Goal: Task Accomplishment & Management: Manage account settings

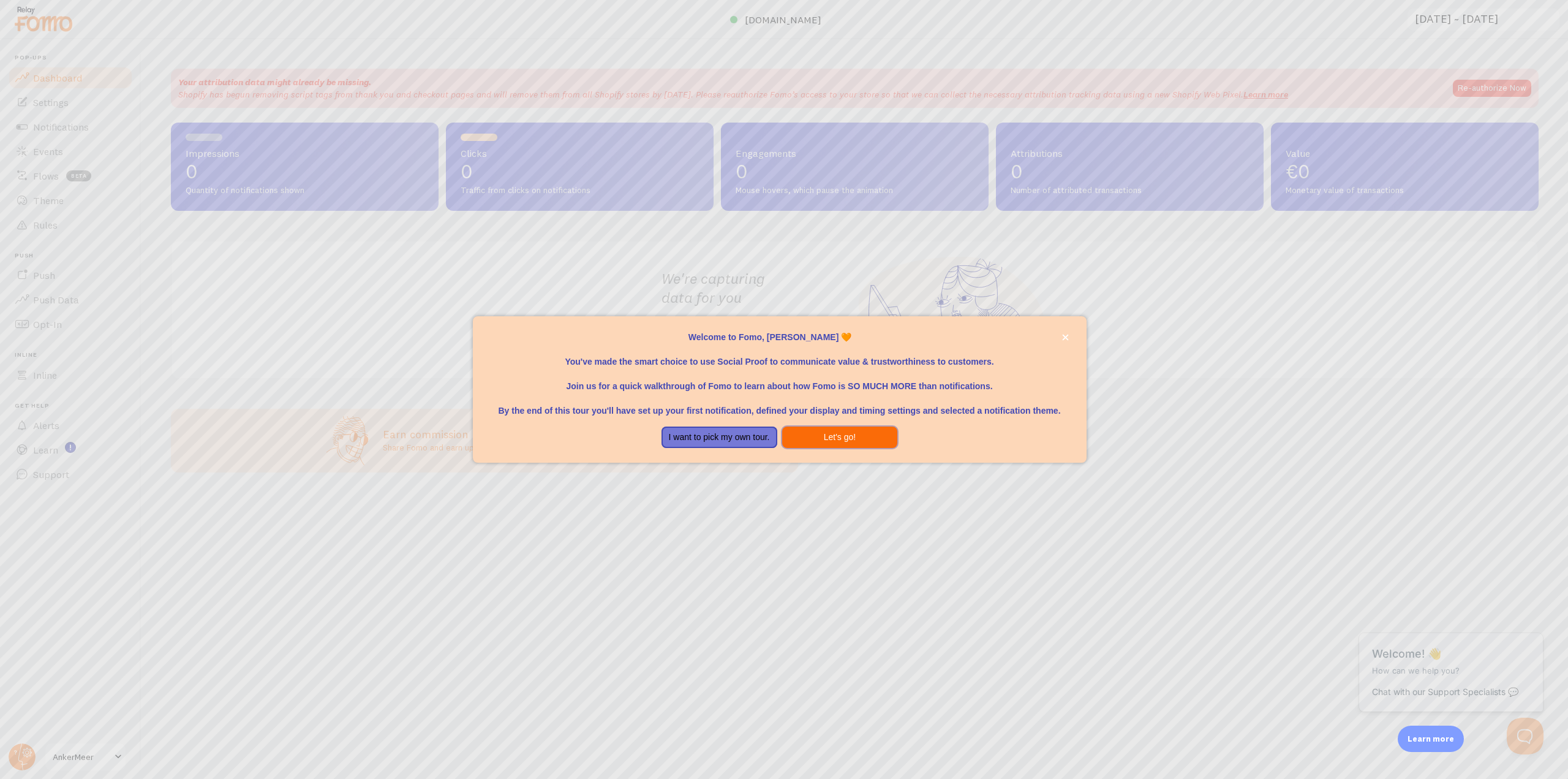
click at [824, 435] on button "Let's go!" at bounding box center [840, 437] width 116 height 22
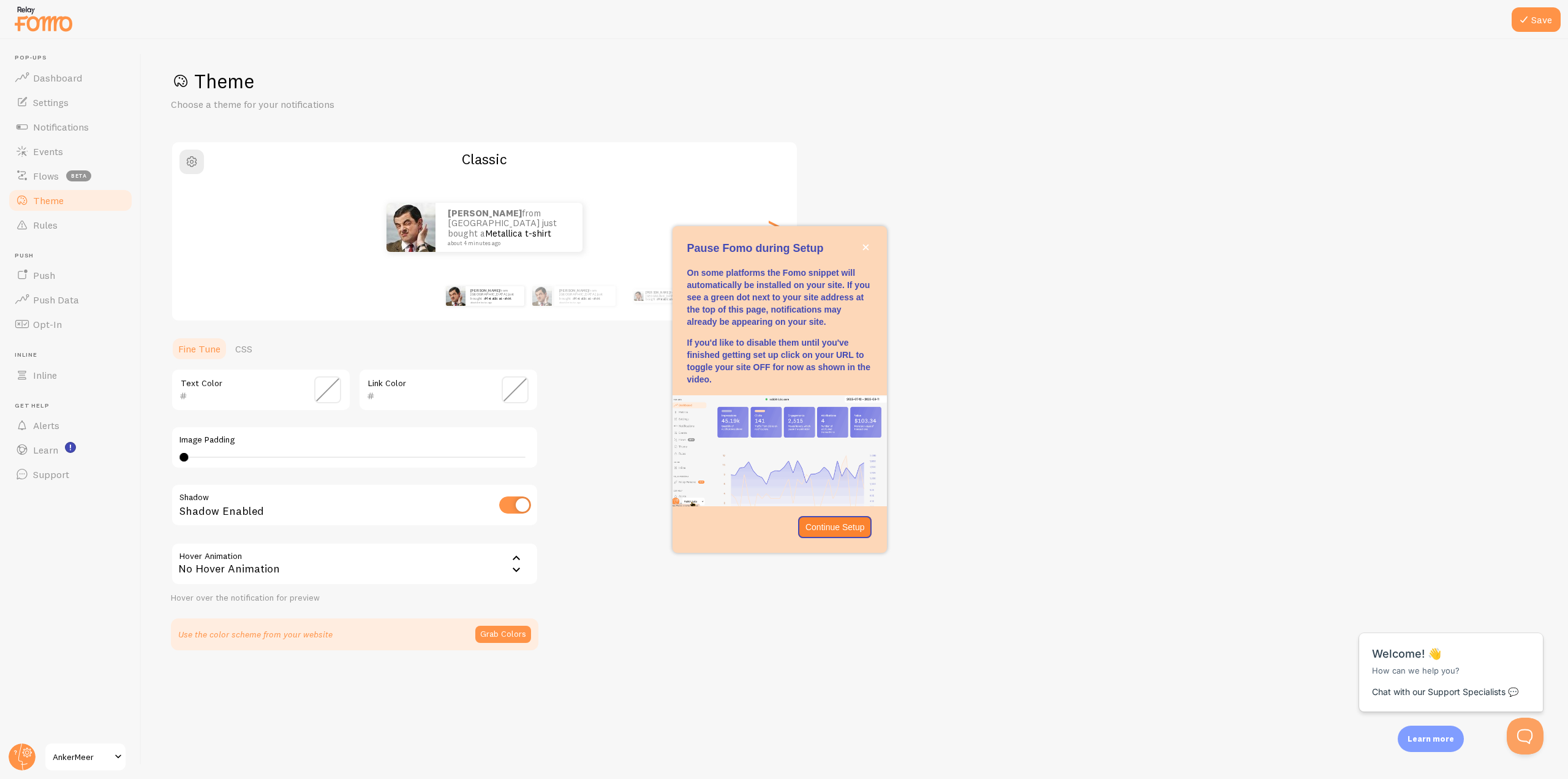
click at [92, 757] on span "AnkerMeer" at bounding box center [82, 757] width 58 height 15
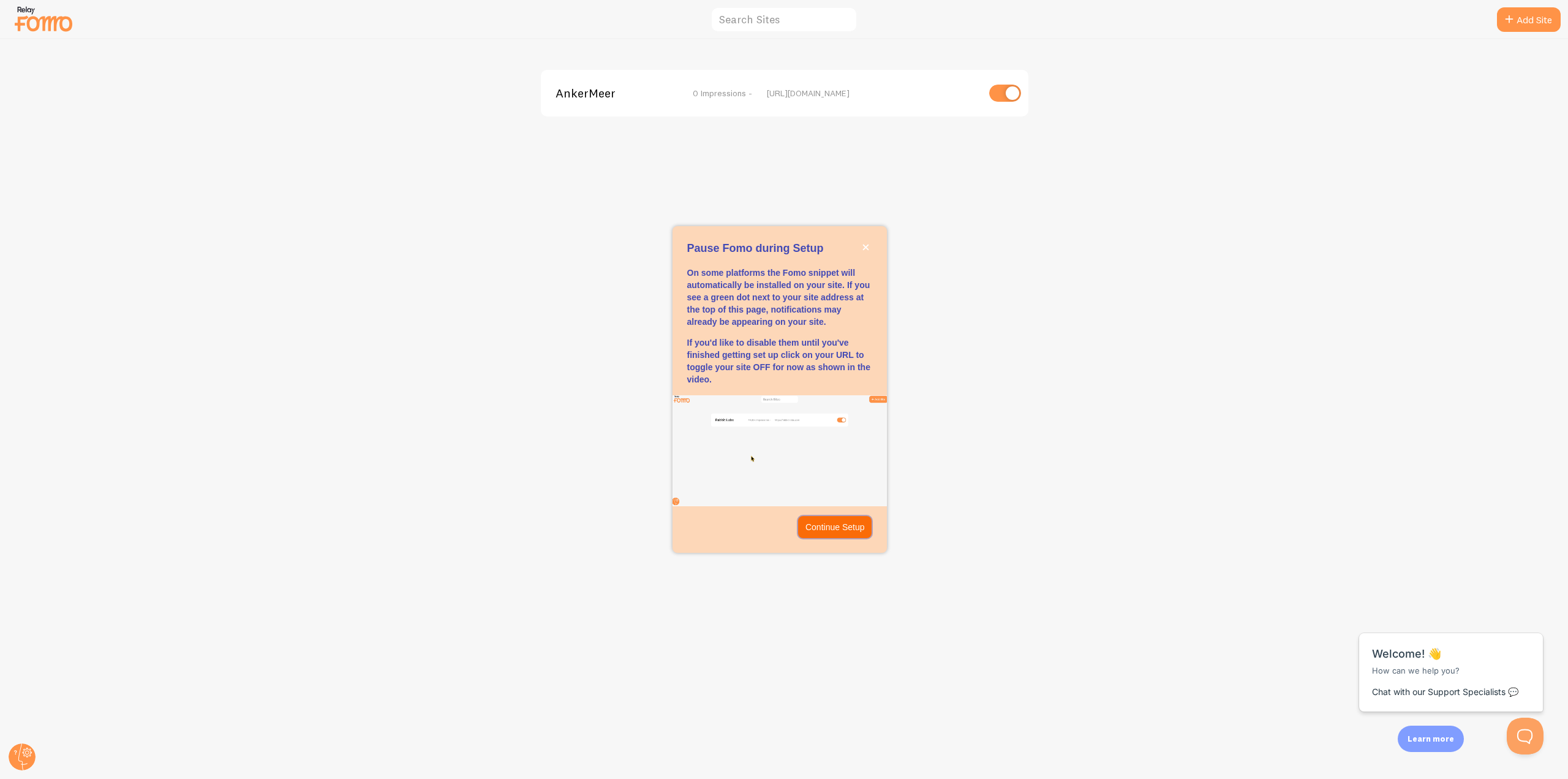
click at [841, 531] on p "Continue Setup" at bounding box center [835, 526] width 59 height 12
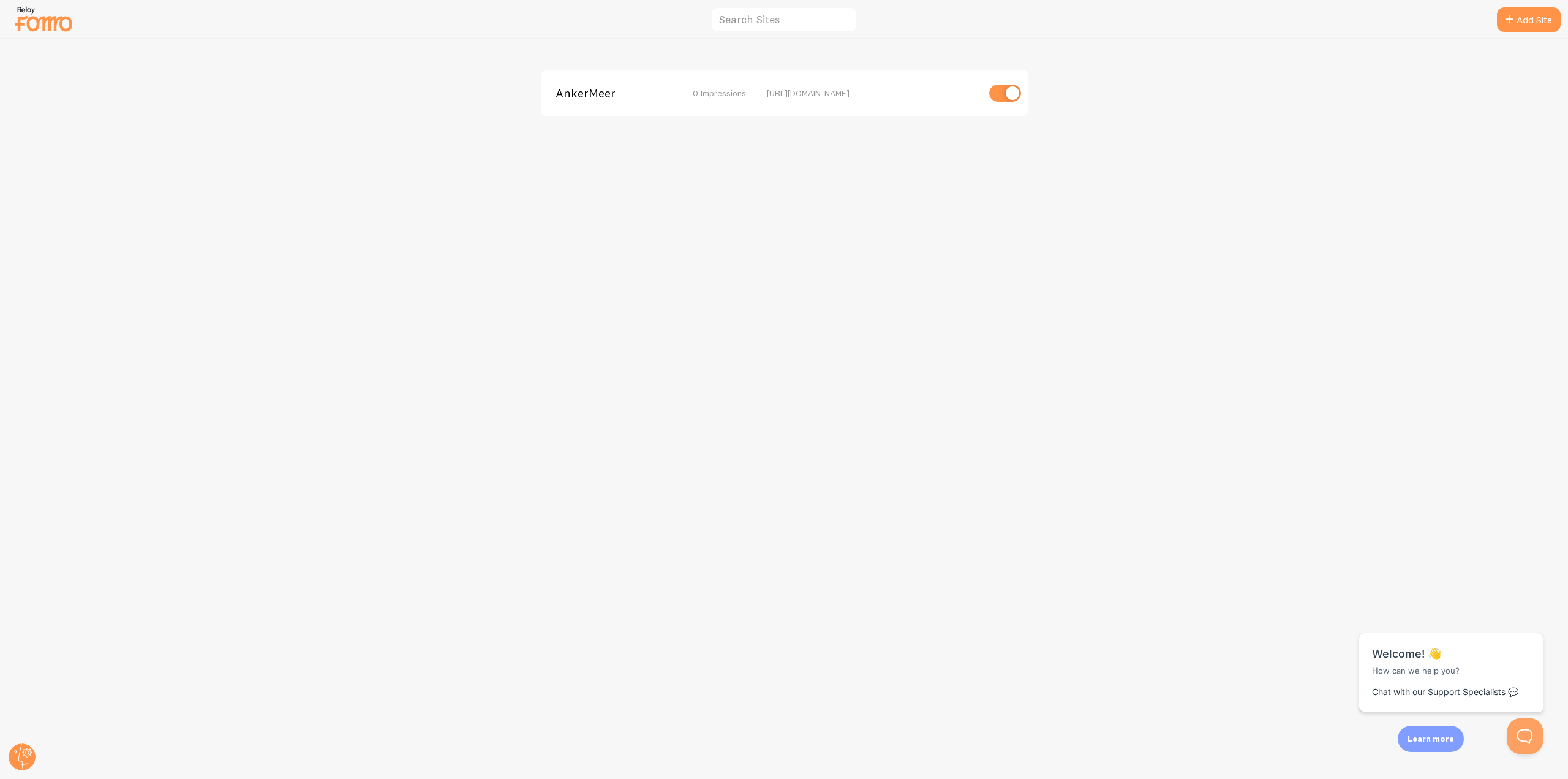
click at [33, 16] on img at bounding box center [43, 18] width 61 height 31
click at [1502, 17] on icon at bounding box center [1510, 19] width 15 height 15
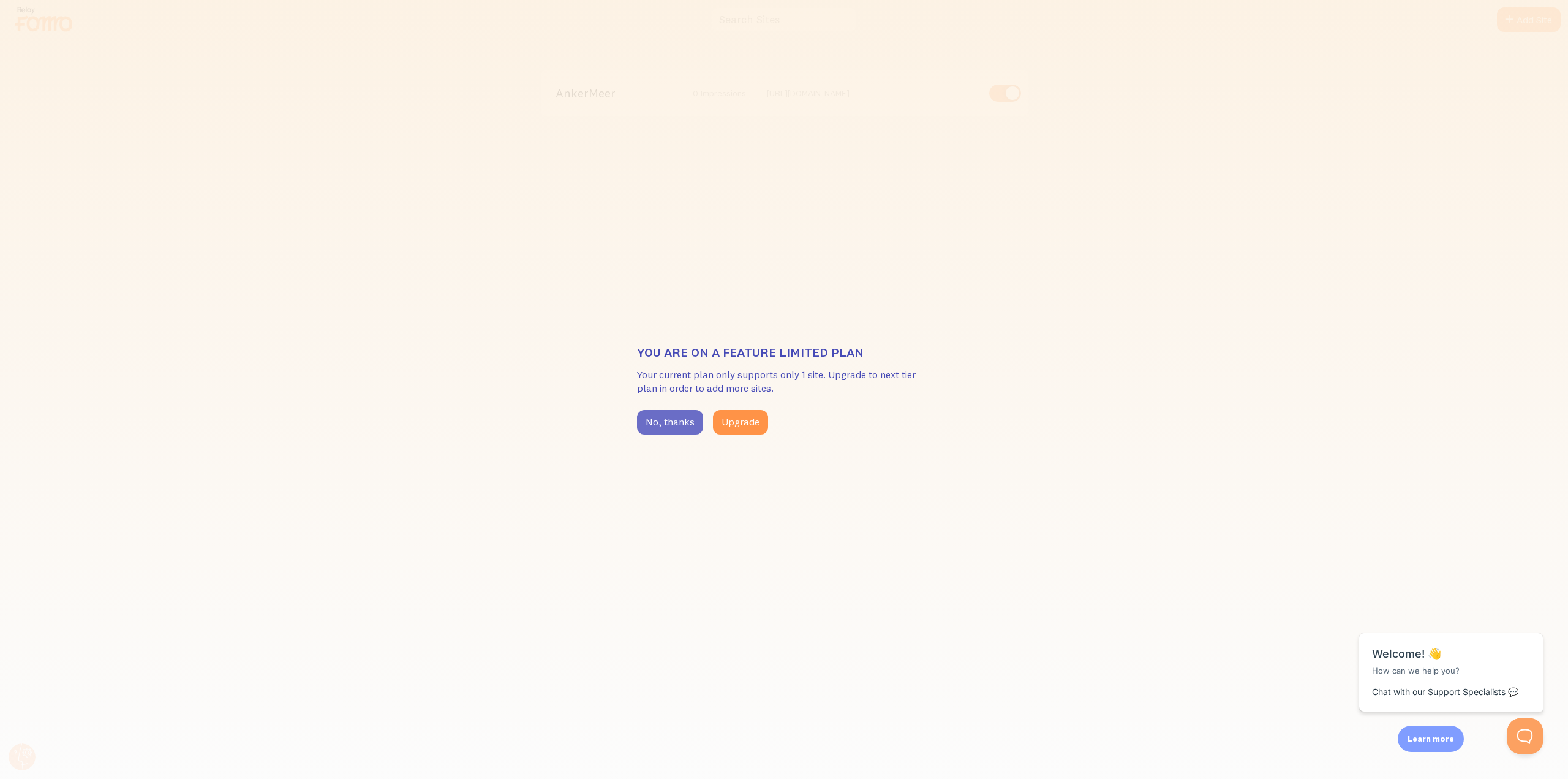
click at [658, 426] on button "No, thanks" at bounding box center [670, 422] width 66 height 25
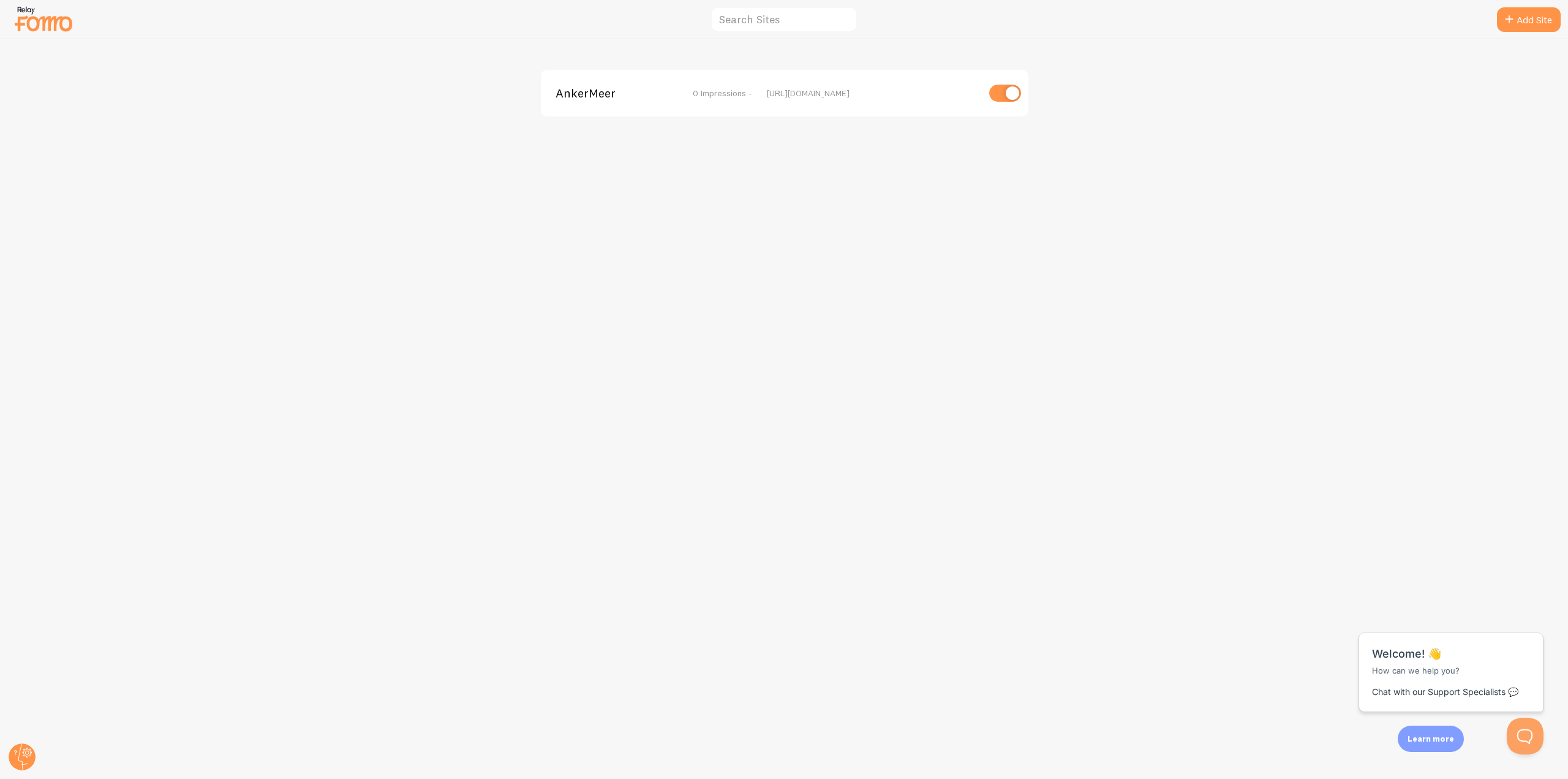
click at [5, 12] on div at bounding box center [784, 19] width 1568 height 39
click at [33, 750] on circle at bounding box center [22, 757] width 27 height 27
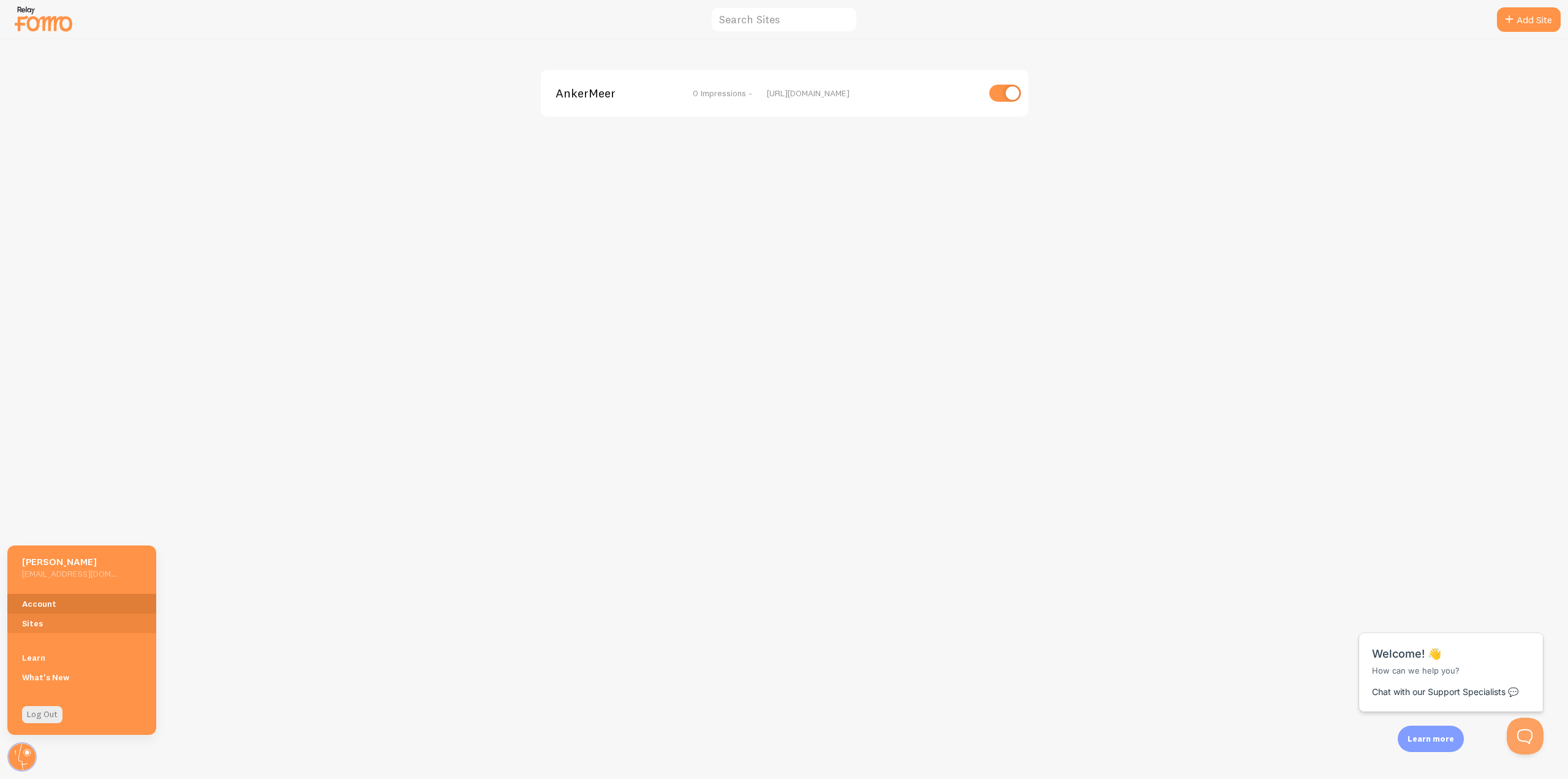
click at [42, 603] on link "Account" at bounding box center [81, 603] width 149 height 19
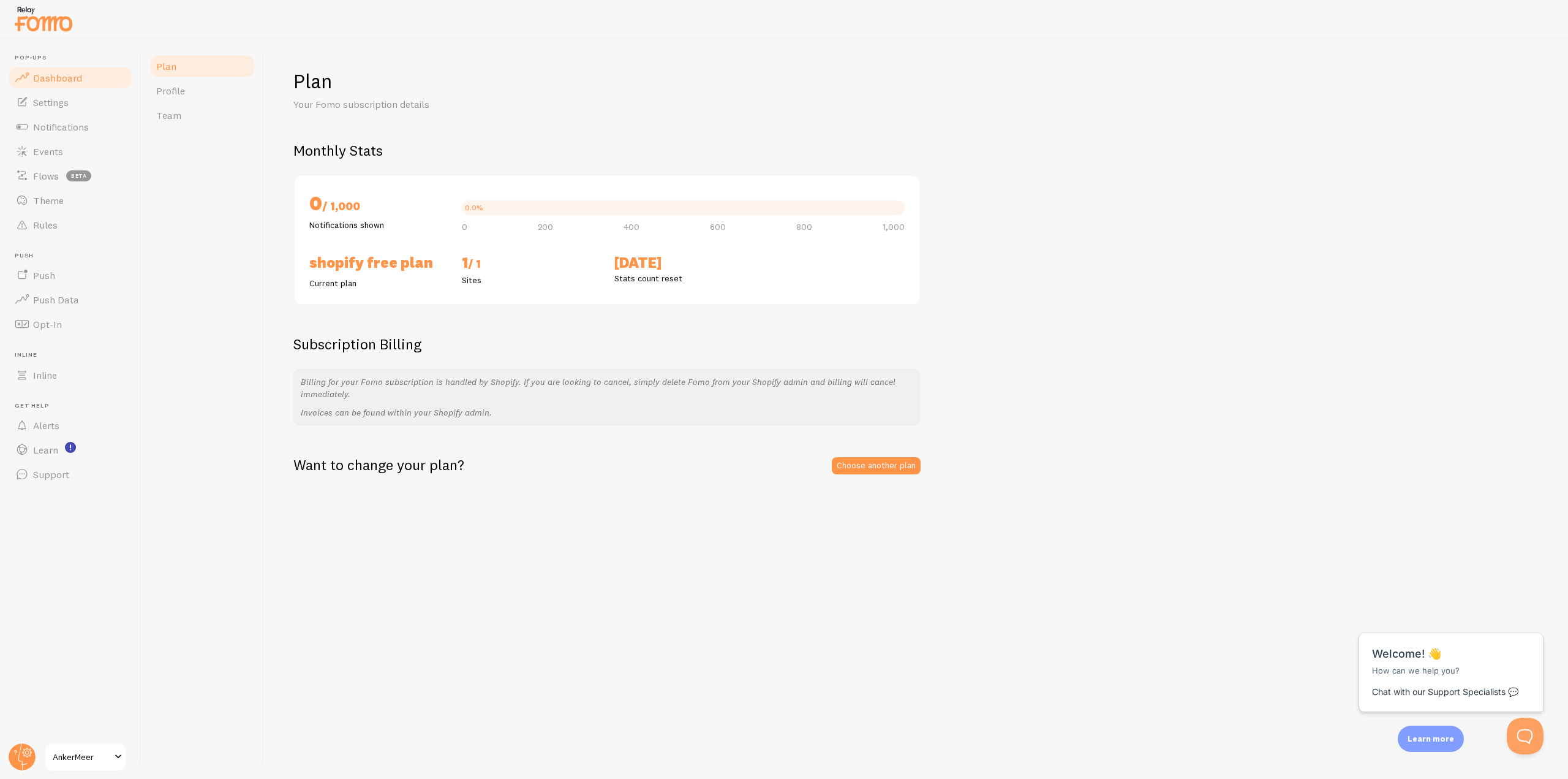
click at [47, 79] on span "Dashboard" at bounding box center [57, 78] width 49 height 12
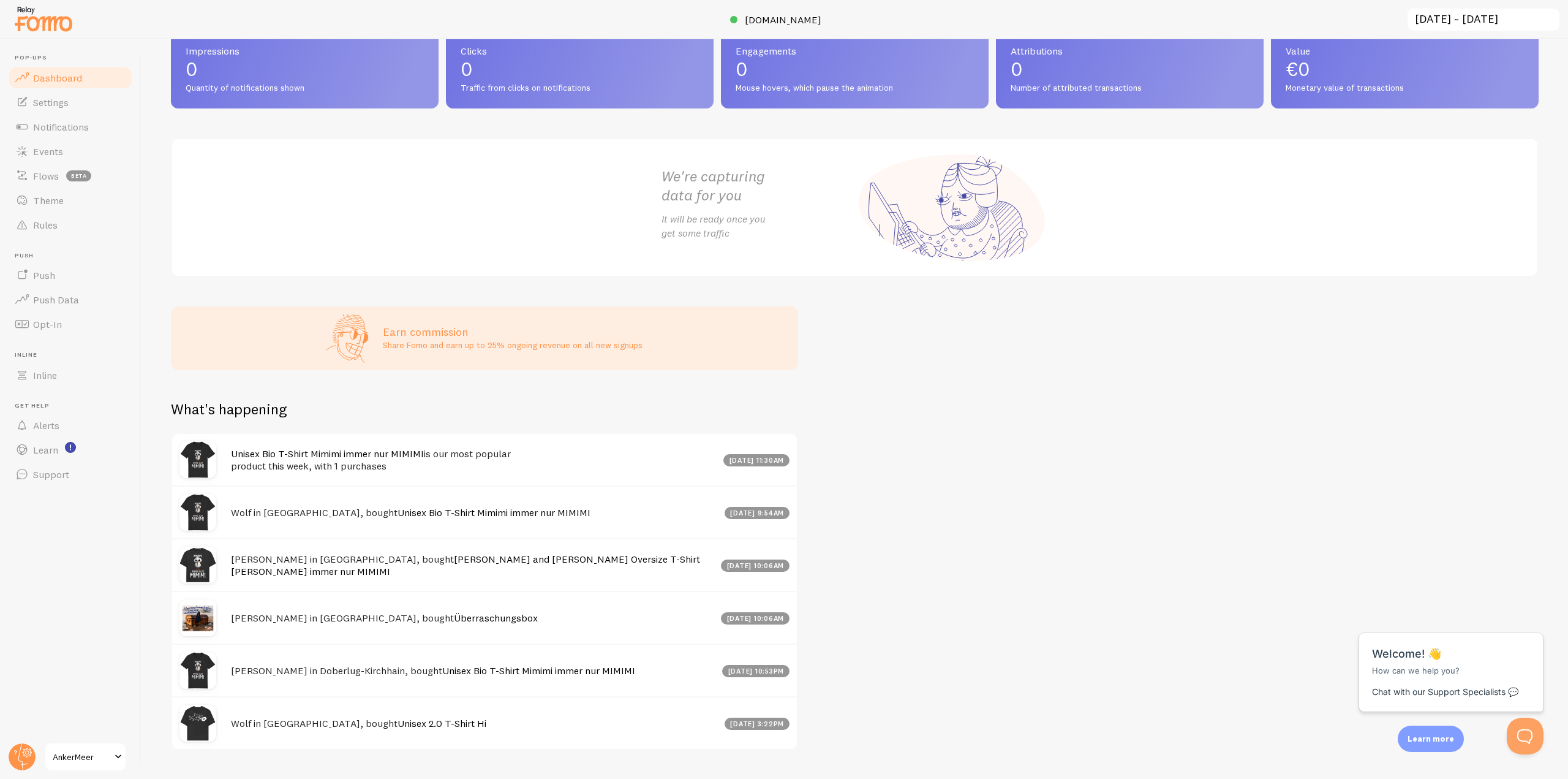
scroll to position [93, 0]
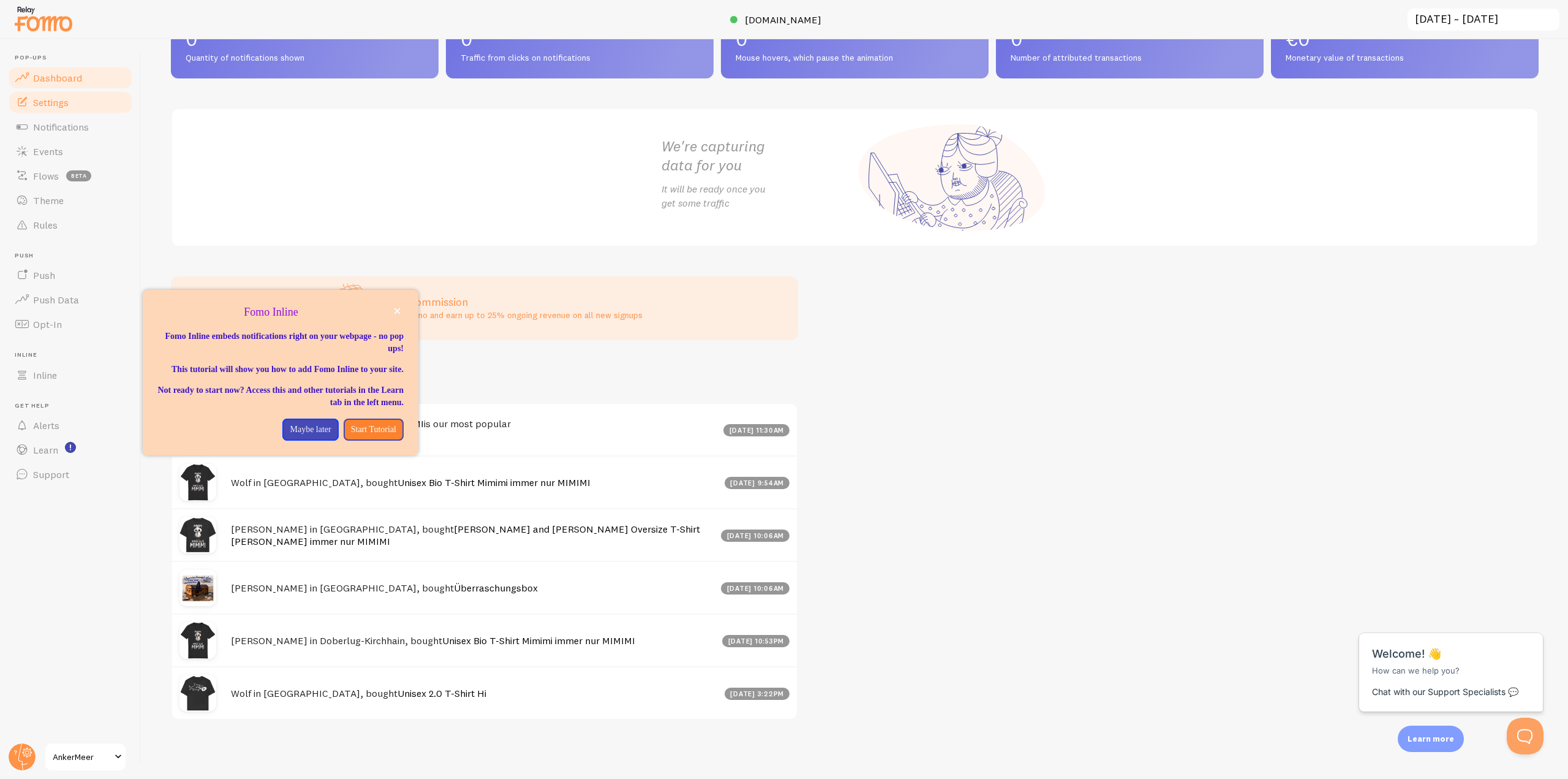
click at [36, 102] on span "Settings" at bounding box center [50, 101] width 36 height 12
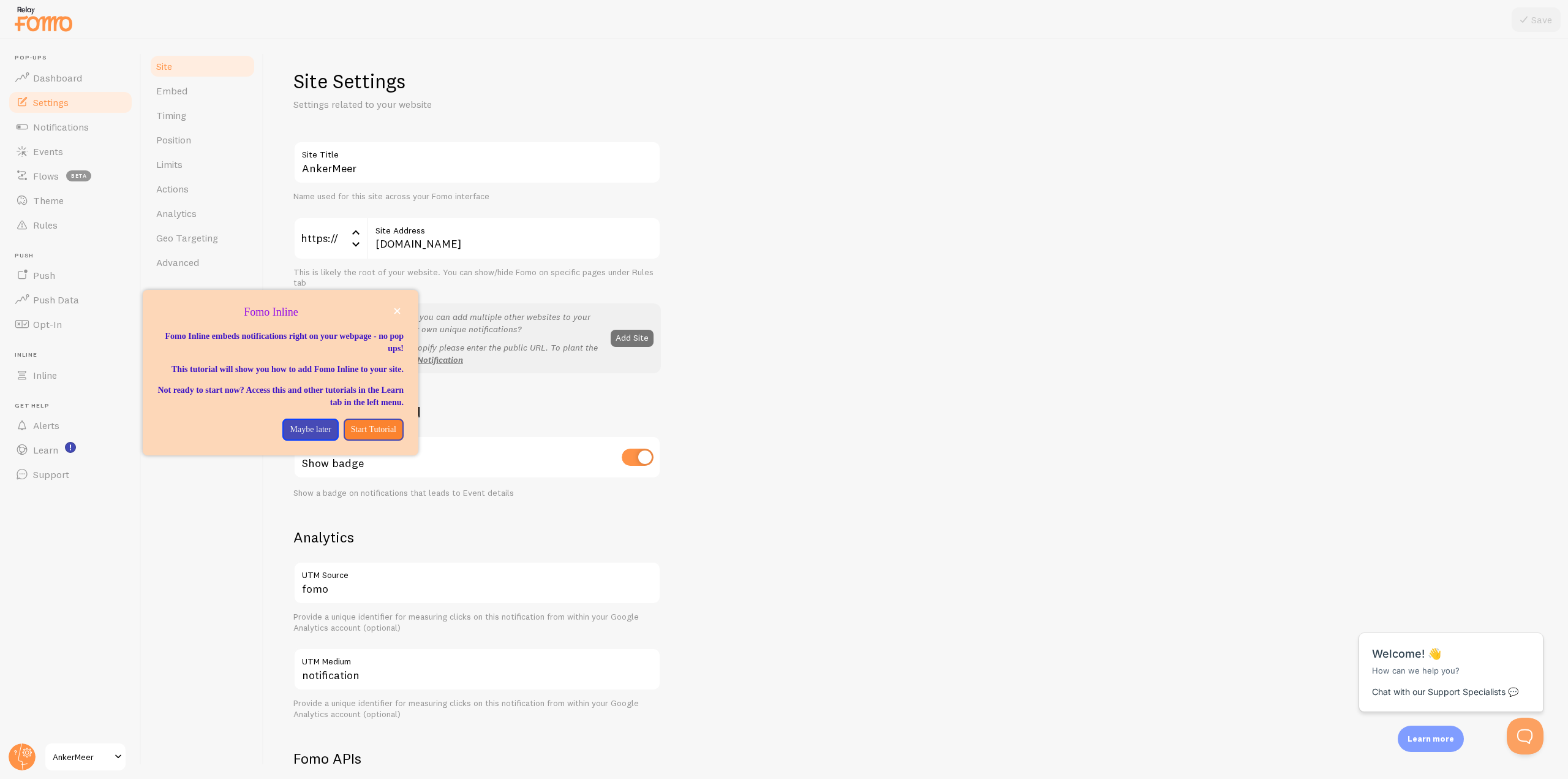
click at [523, 208] on div "AnkerMeer Site Title Name used for this site across your Fomo interface https:/…" at bounding box center [476, 257] width 368 height 232
click at [295, 436] on p "Maybe later" at bounding box center [309, 429] width 41 height 12
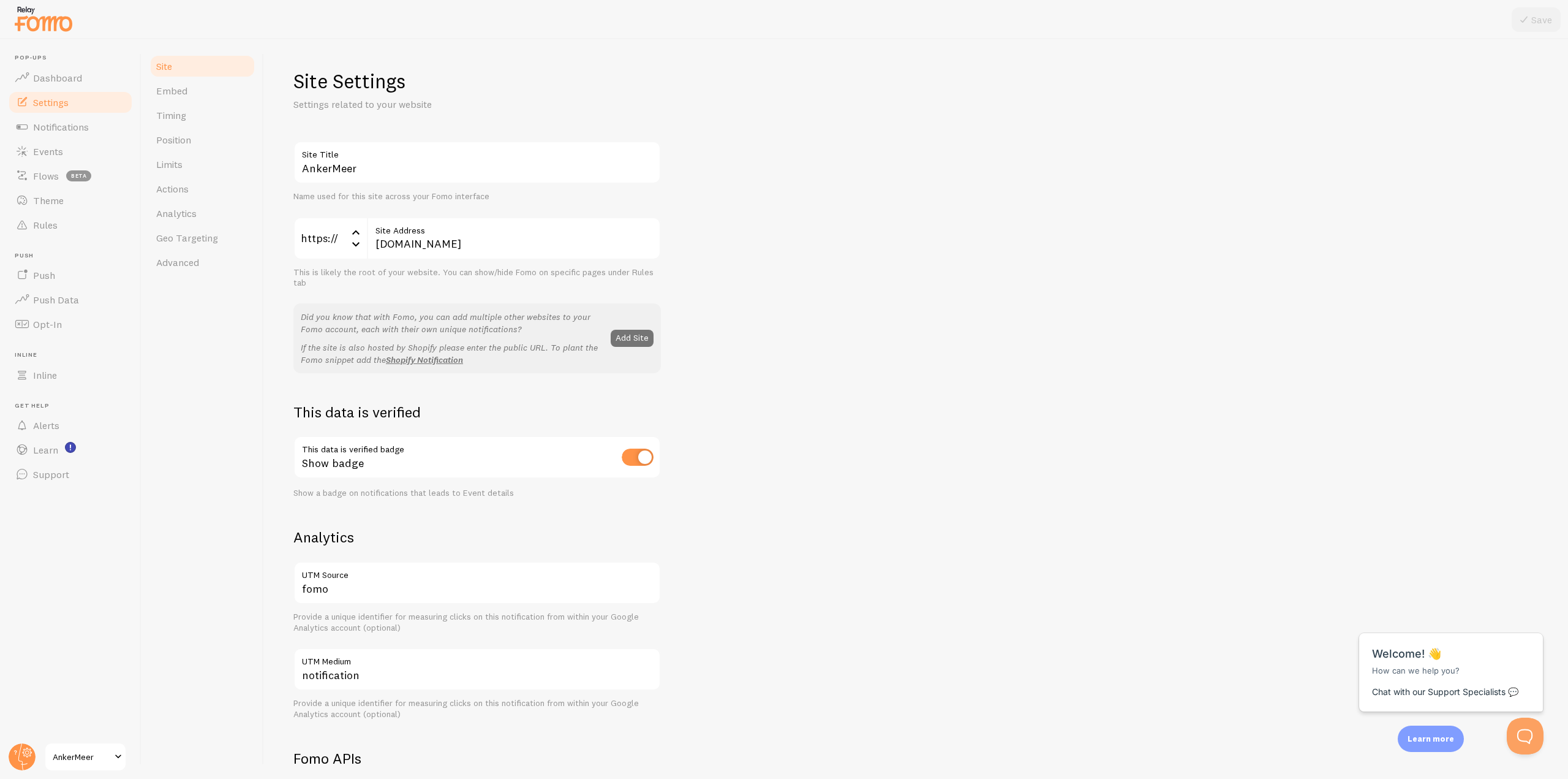
click at [381, 448] on div "Show badge" at bounding box center [476, 458] width 368 height 45
click at [353, 461] on div "Show badge" at bounding box center [476, 458] width 368 height 45
click at [346, 491] on div "Show a badge on notifications that leads to Event details" at bounding box center [476, 493] width 368 height 11
drag, startPoint x: 368, startPoint y: 422, endPoint x: 368, endPoint y: 415, distance: 7.0
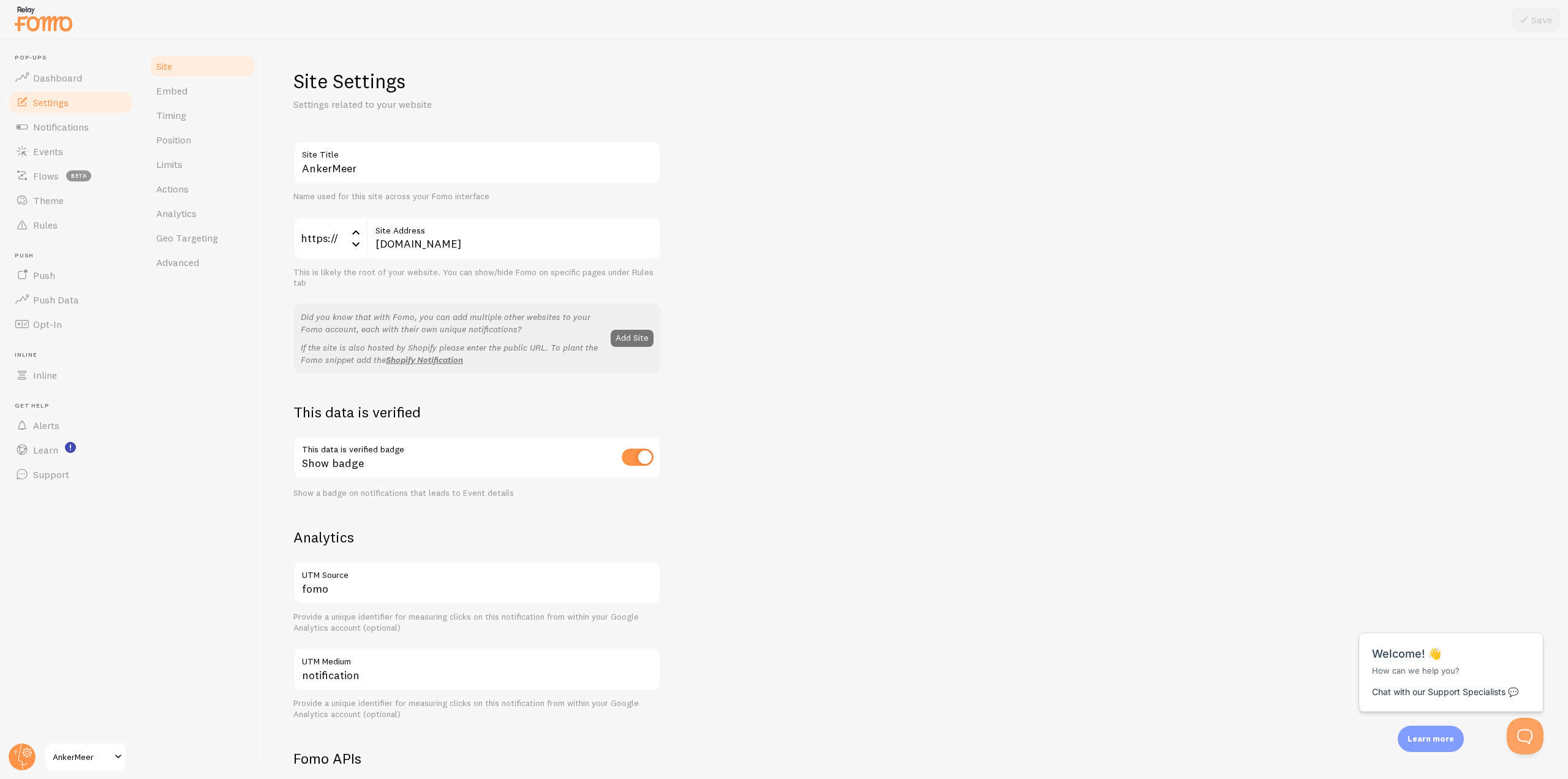
click at [368, 421] on div "This data is verified This data is verified badge Show badge Show a badge on no…" at bounding box center [476, 450] width 368 height 96
click at [368, 415] on h2 "This data is verified" at bounding box center [476, 412] width 368 height 19
click at [209, 91] on link "Embed" at bounding box center [202, 90] width 107 height 25
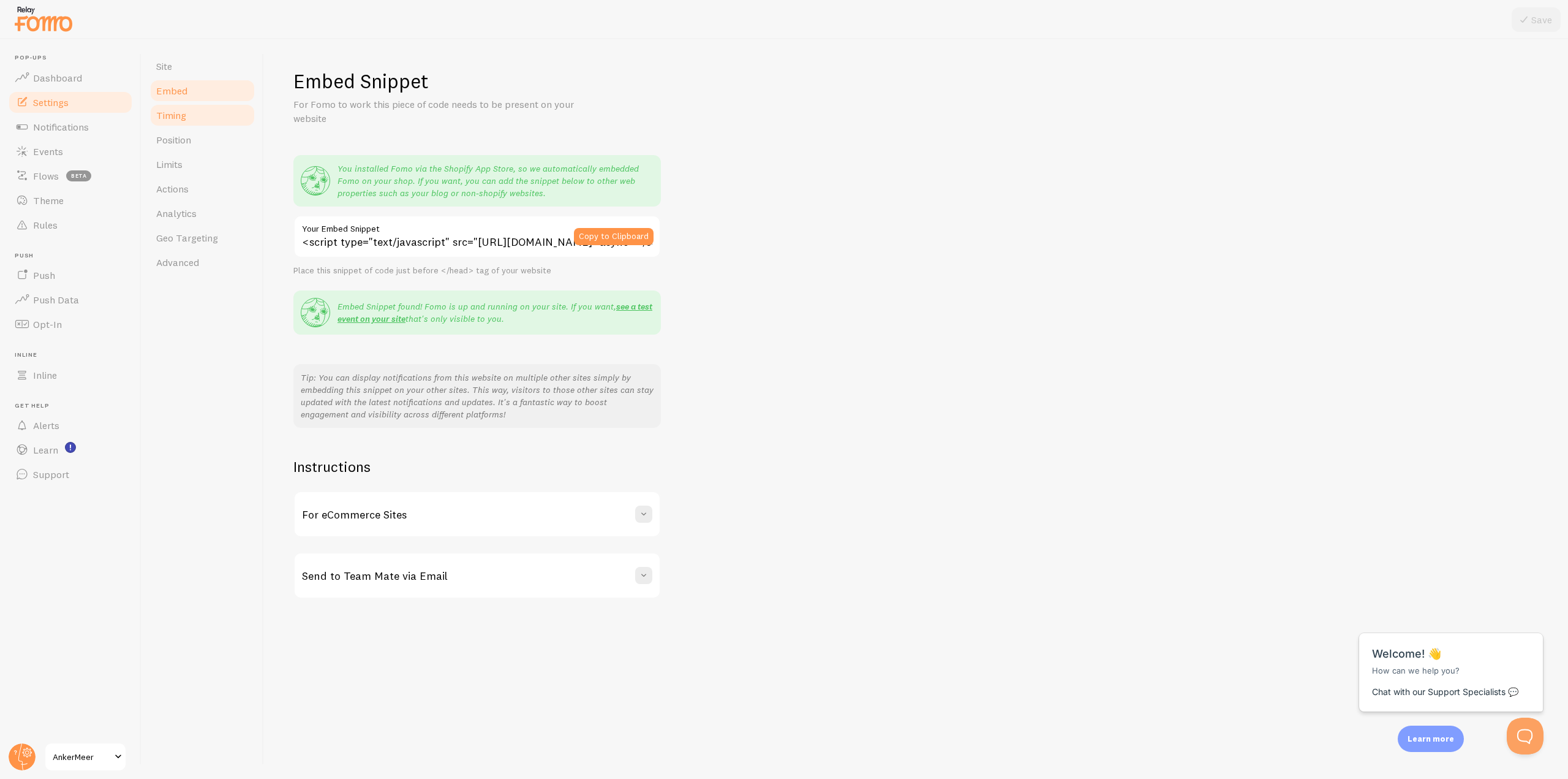
click at [187, 124] on link "Timing" at bounding box center [202, 115] width 107 height 25
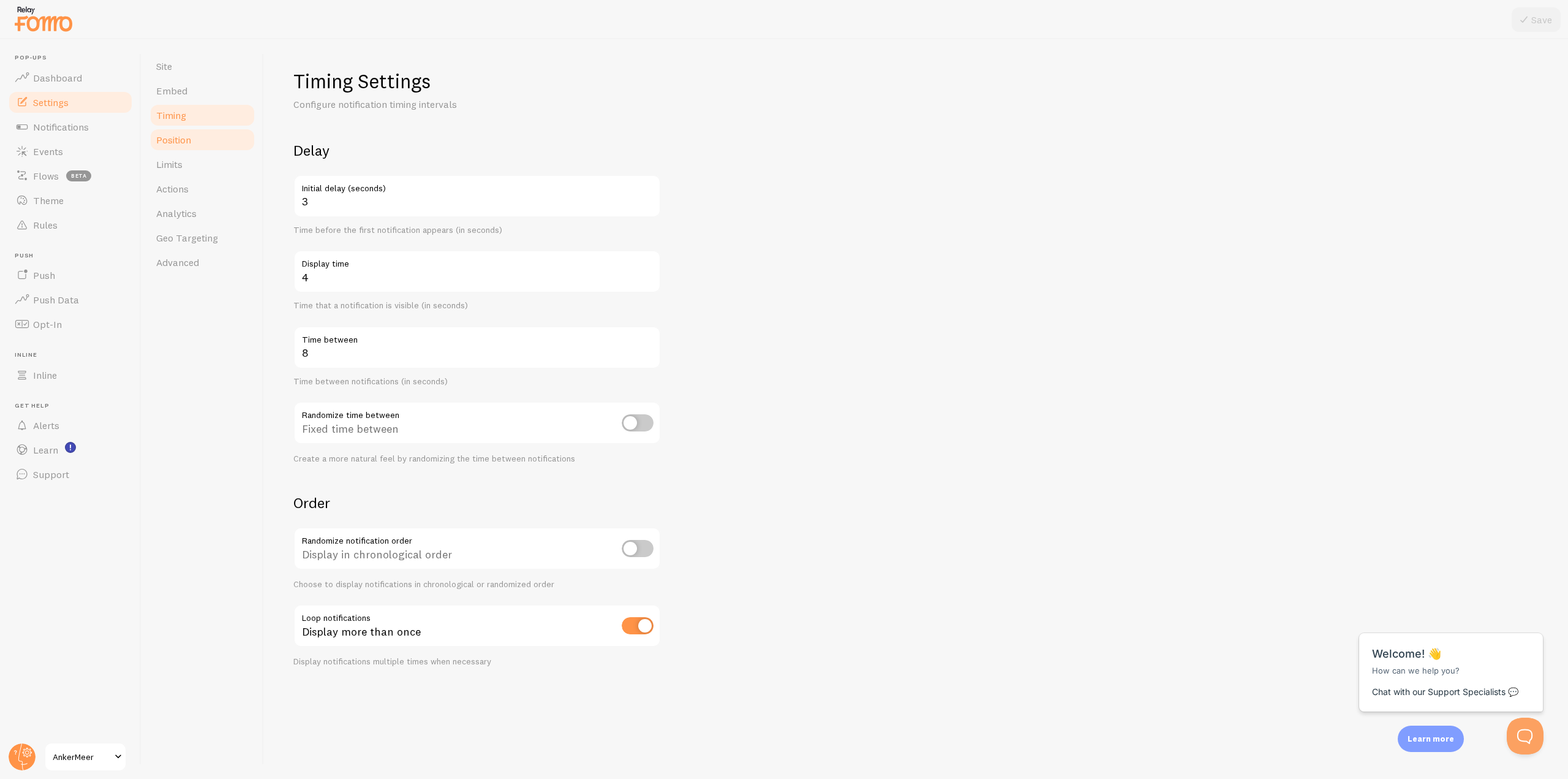
click at [187, 149] on link "Position" at bounding box center [202, 140] width 107 height 25
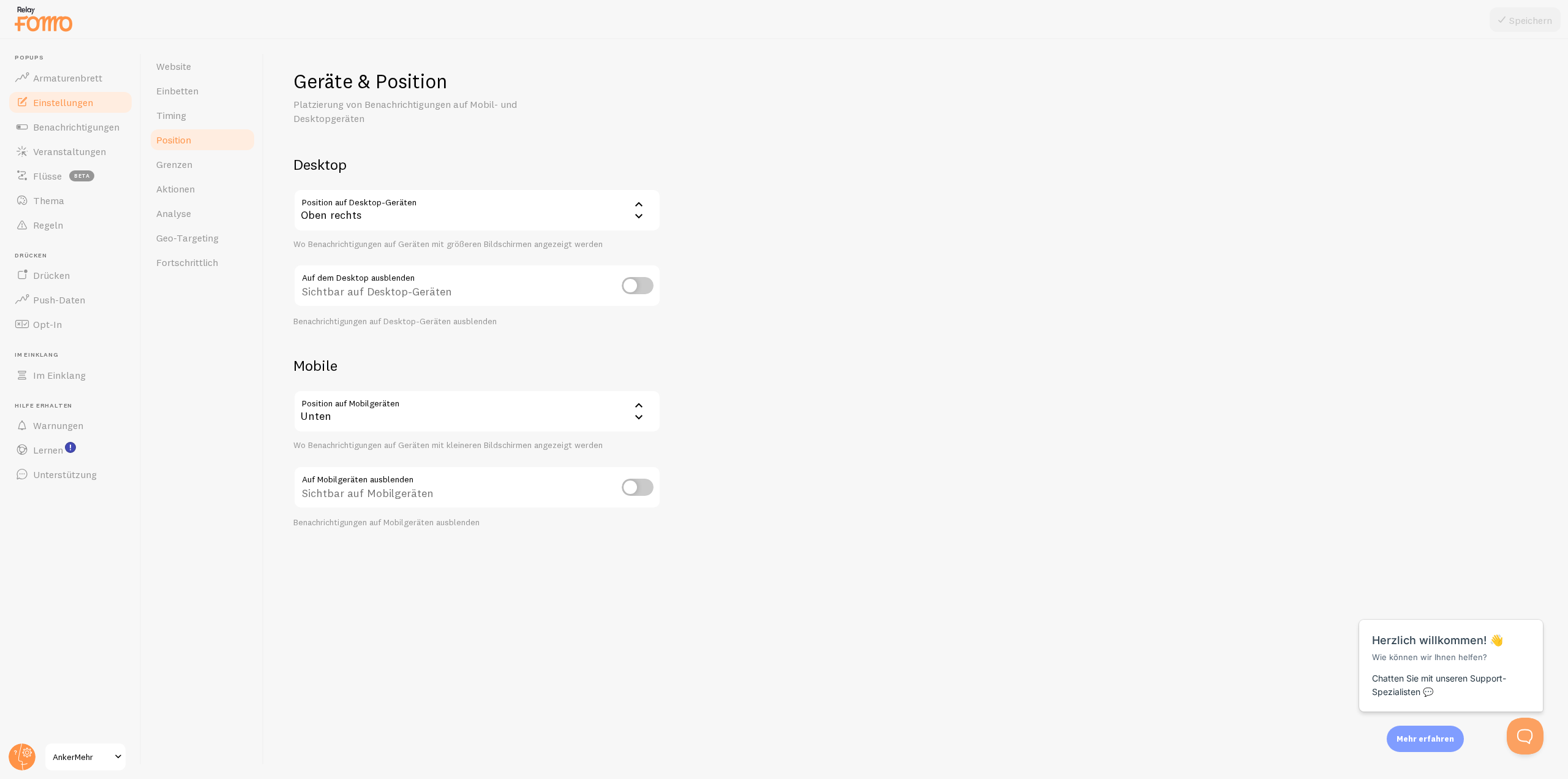
click at [646, 491] on input "checkbox" at bounding box center [637, 487] width 32 height 17
checkbox input "true"
click at [641, 289] on input "checkbox" at bounding box center [637, 285] width 32 height 17
checkbox input "true"
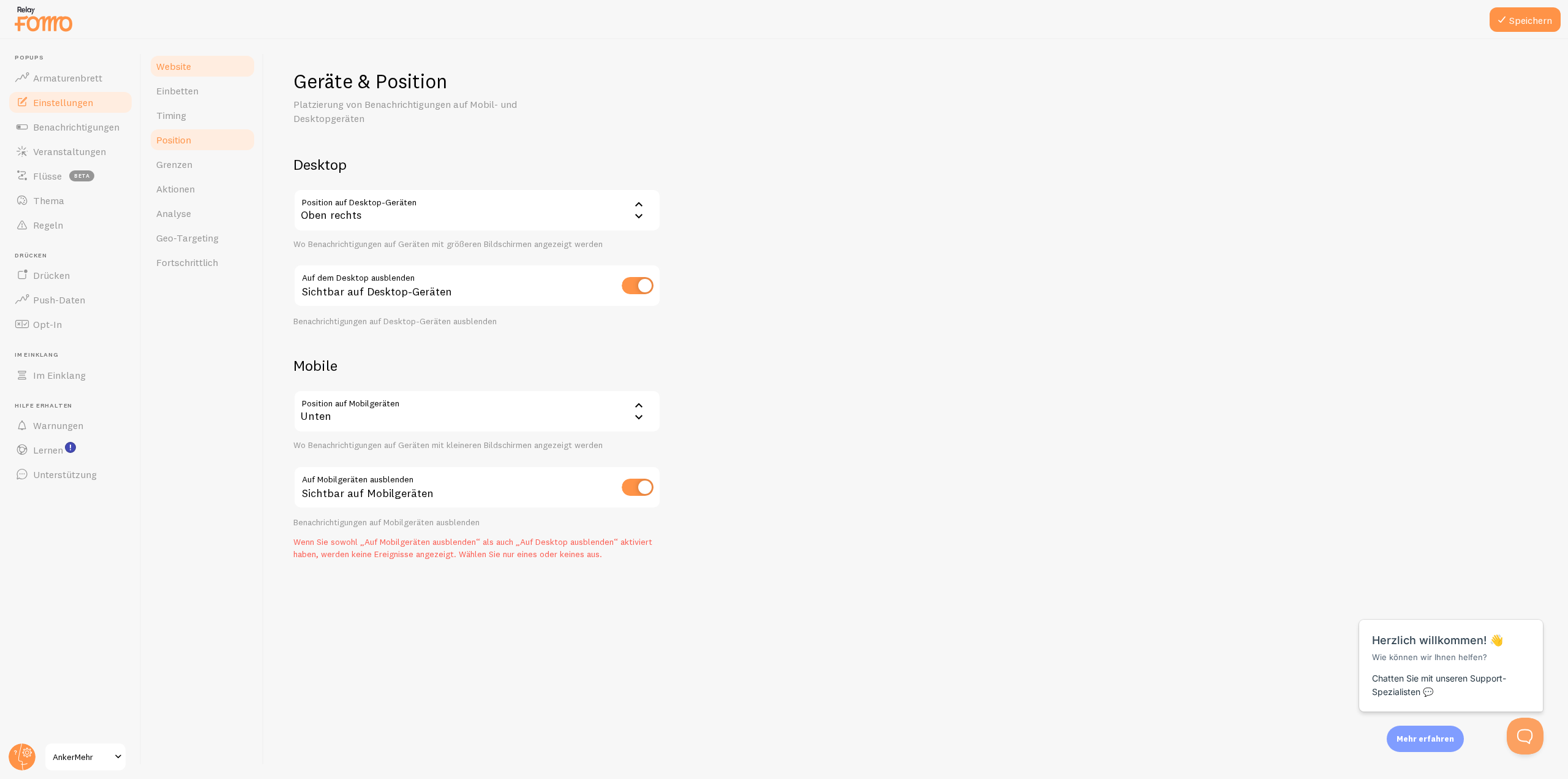
click at [185, 60] on font "Website" at bounding box center [173, 66] width 35 height 12
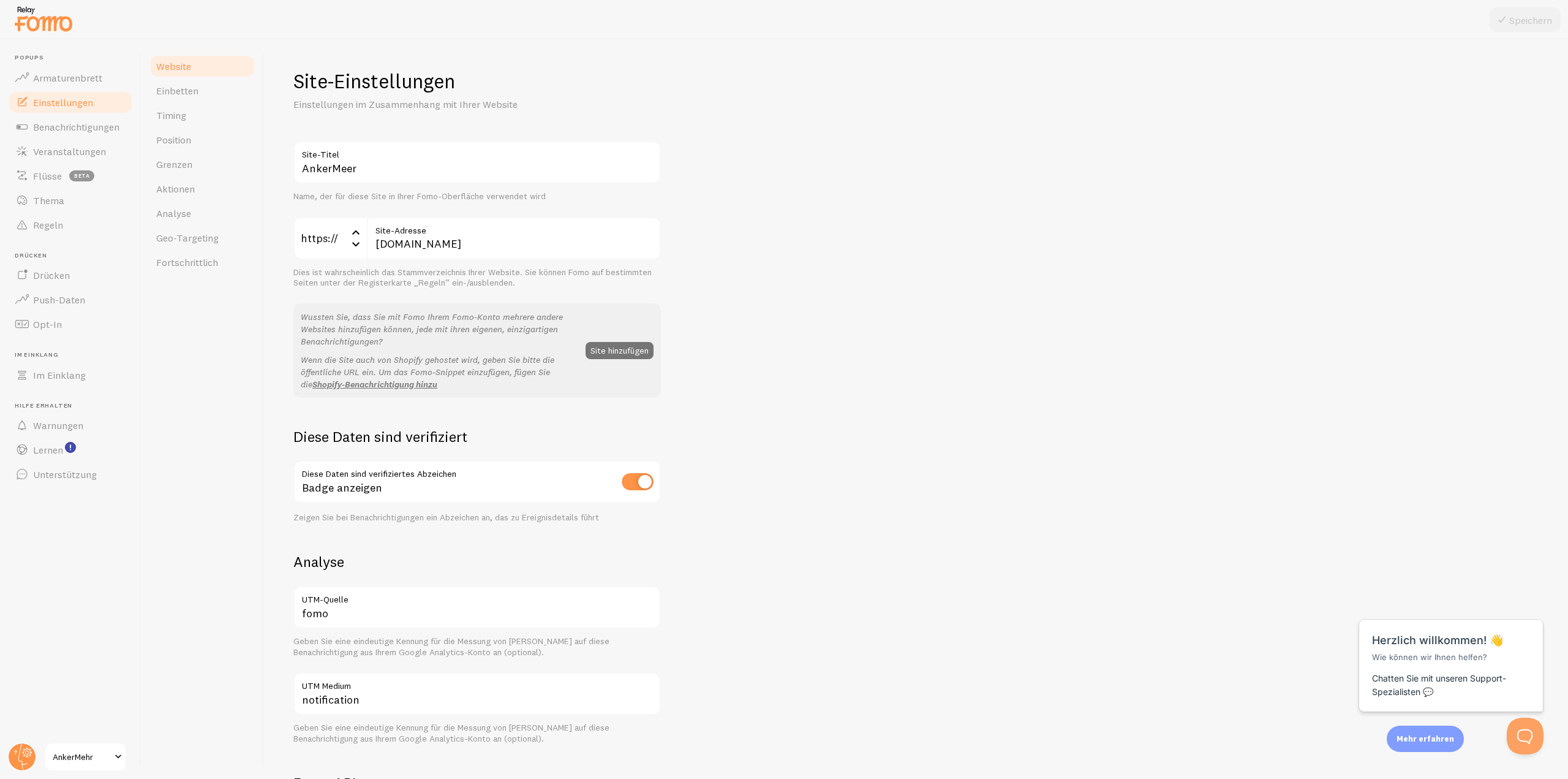
click at [372, 445] on font "Diese Daten sind verifiziert" at bounding box center [380, 437] width 174 height 18
click at [385, 437] on font "Diese Daten sind verifiziert" at bounding box center [380, 437] width 174 height 18
click at [357, 478] on div "Badge anzeigen" at bounding box center [476, 482] width 368 height 45
click at [356, 488] on font "Badge anzeigen" at bounding box center [342, 487] width 80 height 14
click at [342, 522] on font "Zeigen Sie bei Benachrichtigungen ein Abzeichen an, das zu Ereignisdetails führt" at bounding box center [445, 517] width 306 height 11
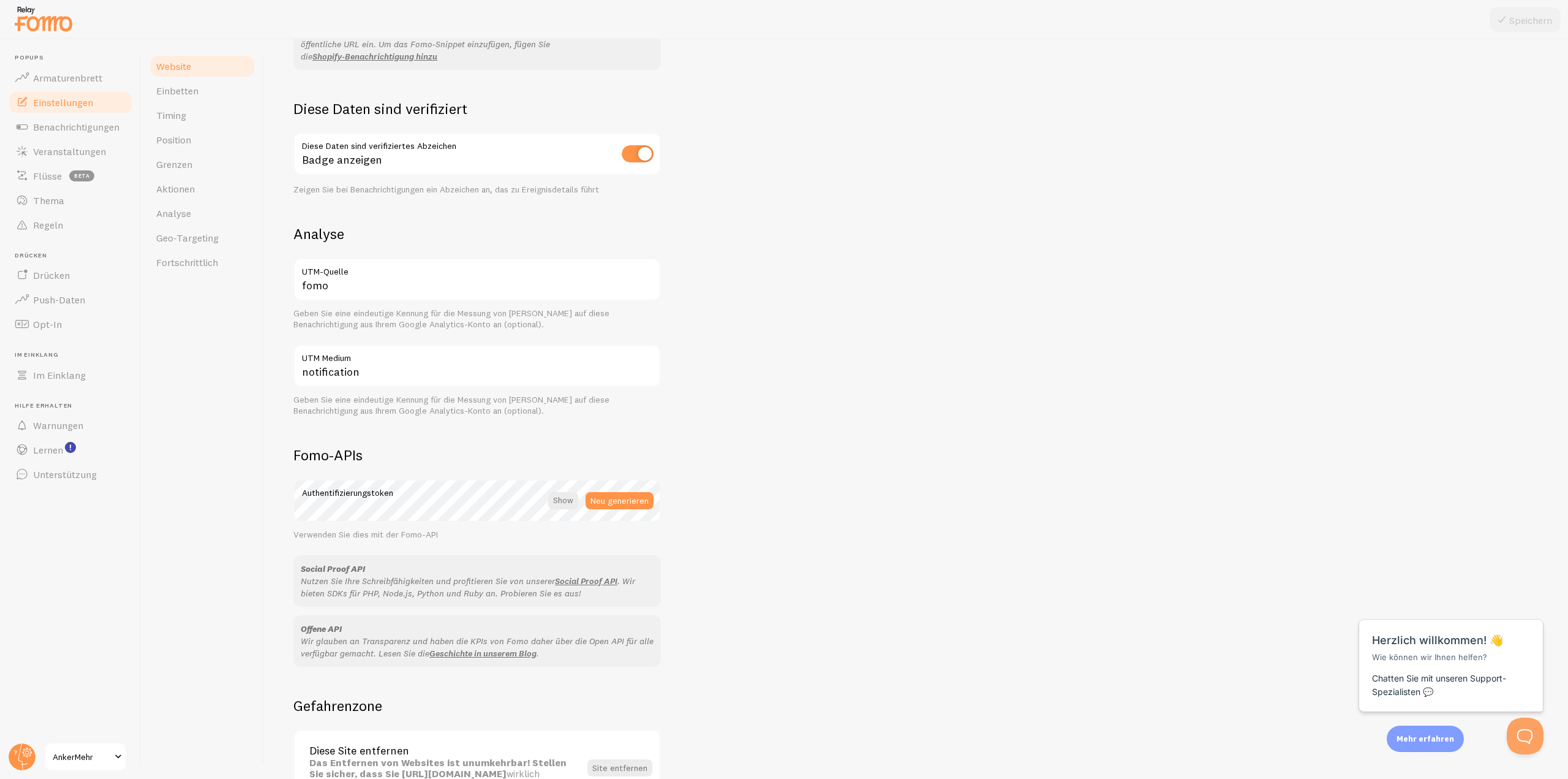
scroll to position [414, 0]
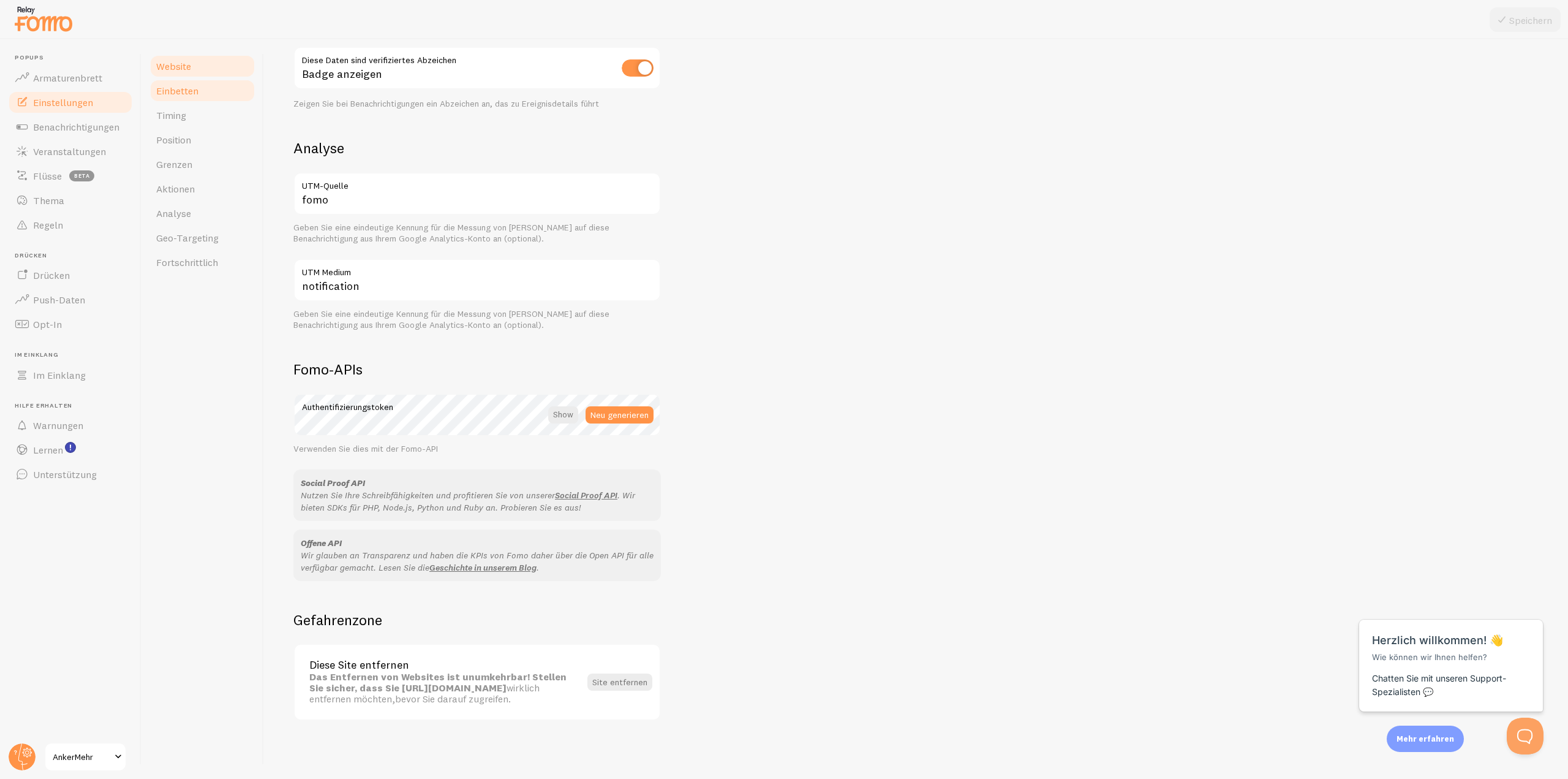
click at [183, 95] on font "Einbetten" at bounding box center [177, 90] width 42 height 12
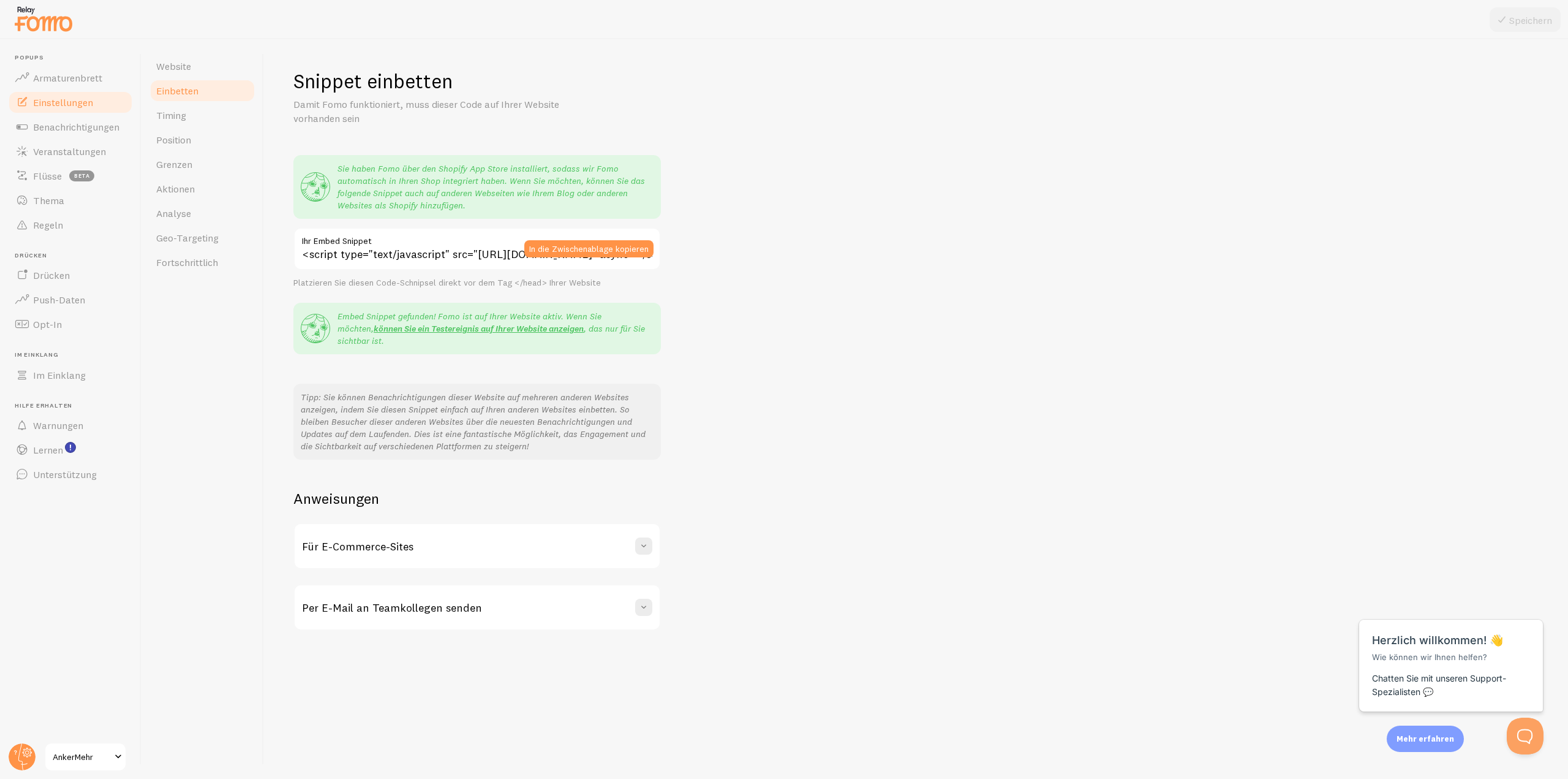
click at [664, 290] on div "Snippet einbetten Damit Fomo funktioniert, muss dieser Code auf Ihrer Website v…" at bounding box center [915, 349] width 1245 height 562
click at [627, 250] on font "In die Zwischenablage kopieren" at bounding box center [589, 248] width 120 height 11
click at [179, 121] on link "Timing" at bounding box center [202, 115] width 107 height 25
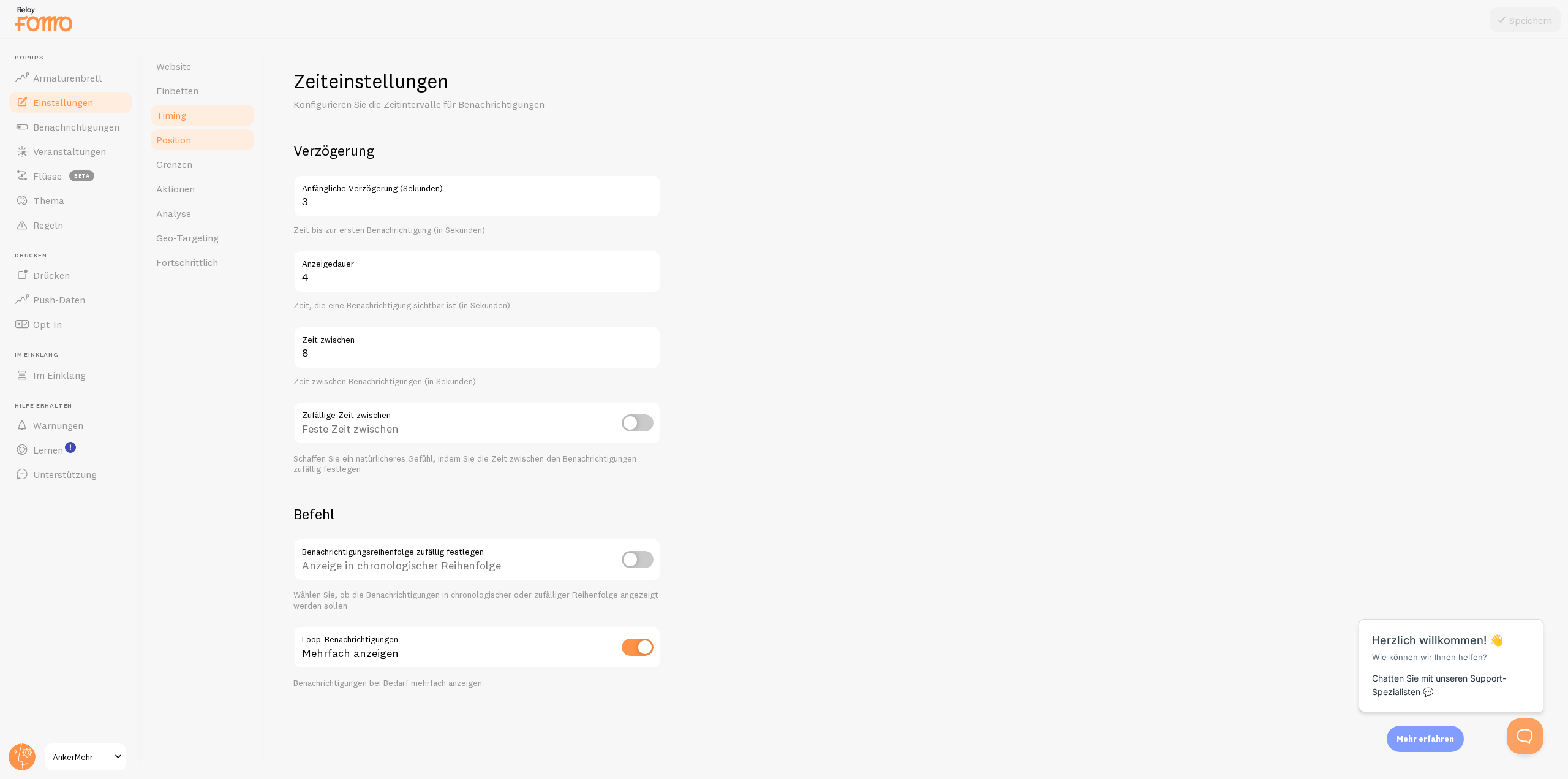
click at [192, 139] on link "Position" at bounding box center [202, 140] width 107 height 25
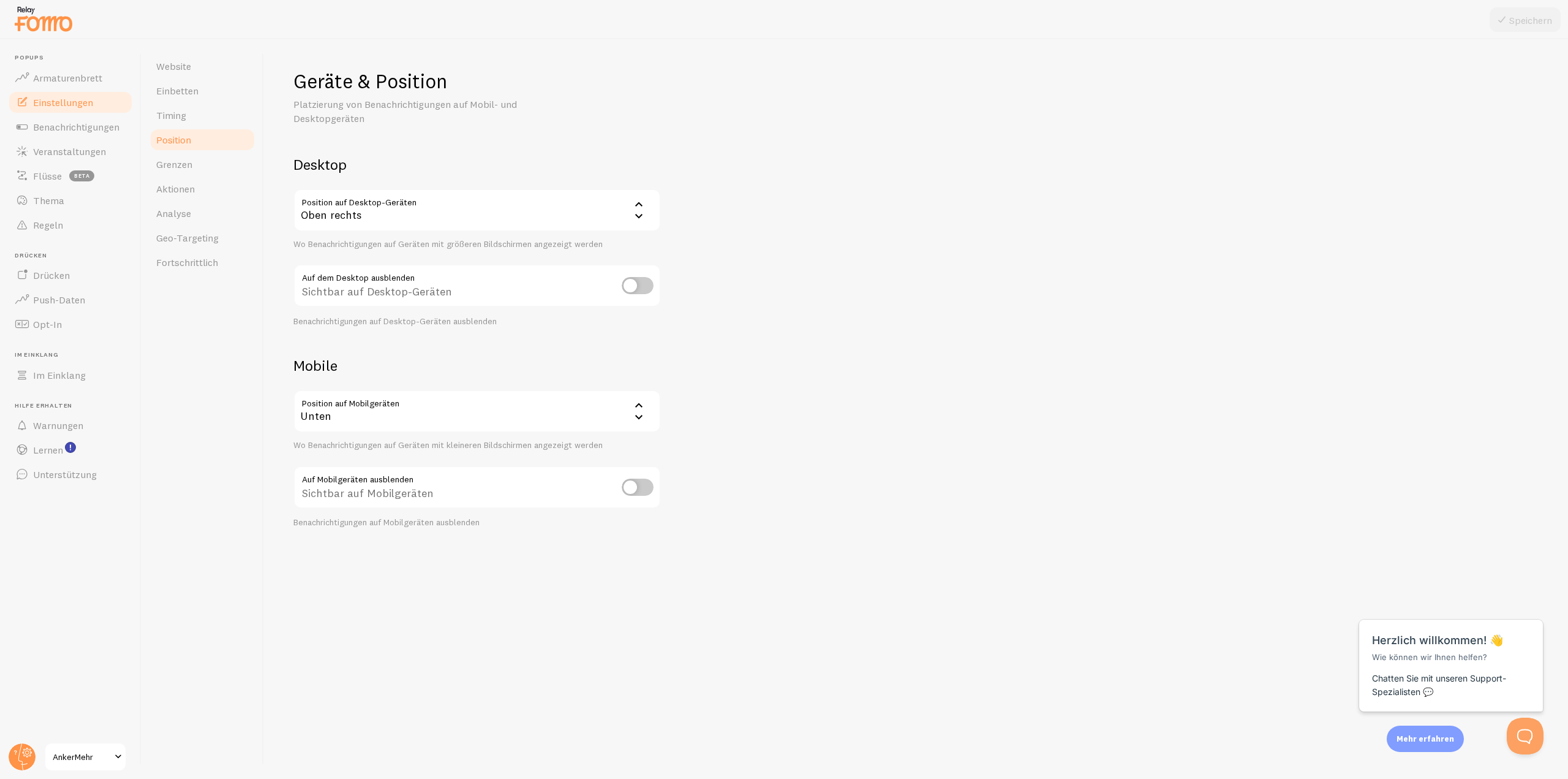
click at [643, 479] on input "checkbox" at bounding box center [637, 487] width 32 height 17
checkbox input "true"
click at [651, 289] on input "checkbox" at bounding box center [637, 285] width 32 height 17
checkbox input "true"
click at [638, 488] on input "checkbox" at bounding box center [637, 487] width 32 height 17
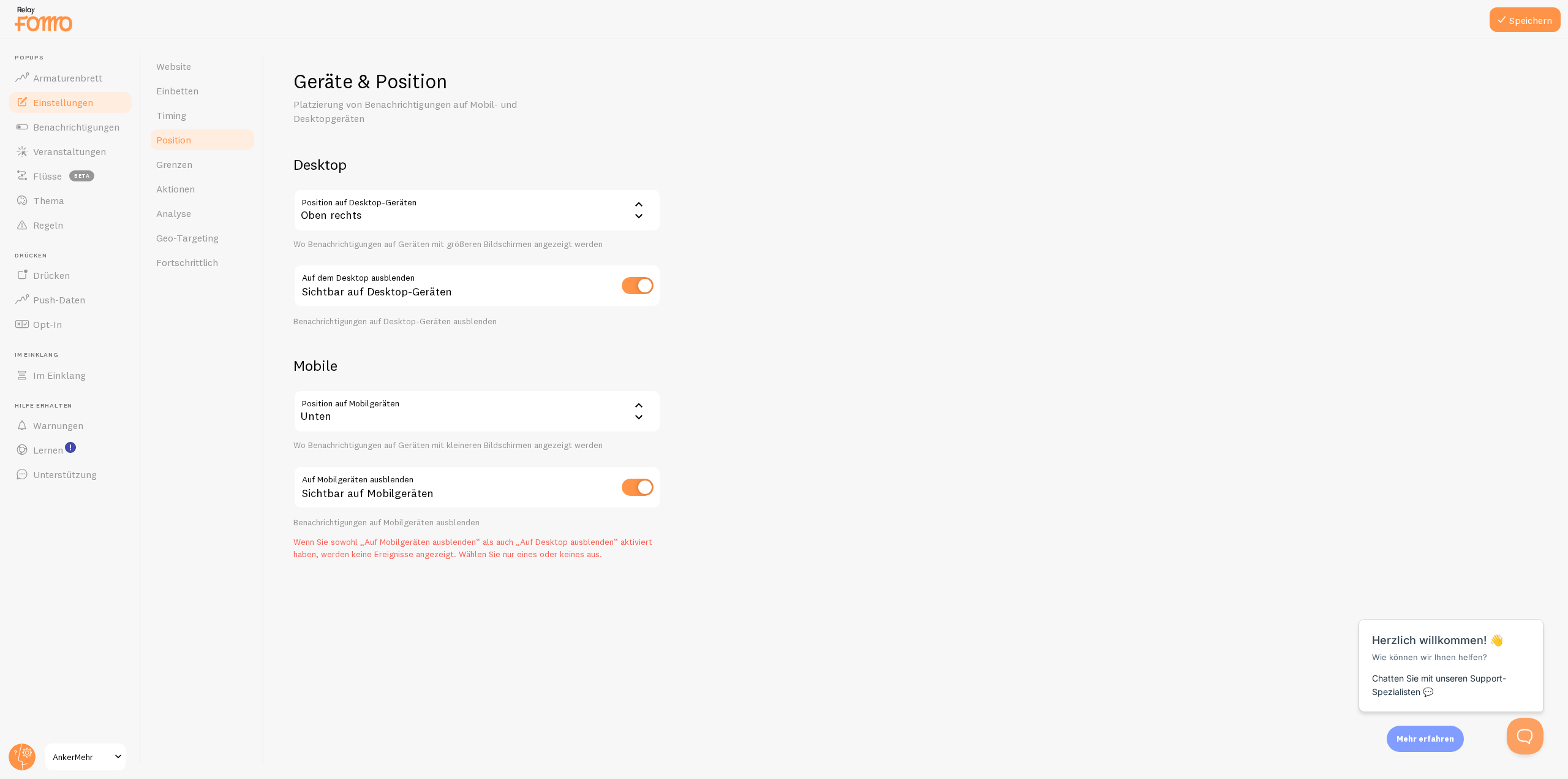
checkbox input "false"
click at [622, 282] on input "checkbox" at bounding box center [637, 285] width 32 height 17
checkbox input "false"
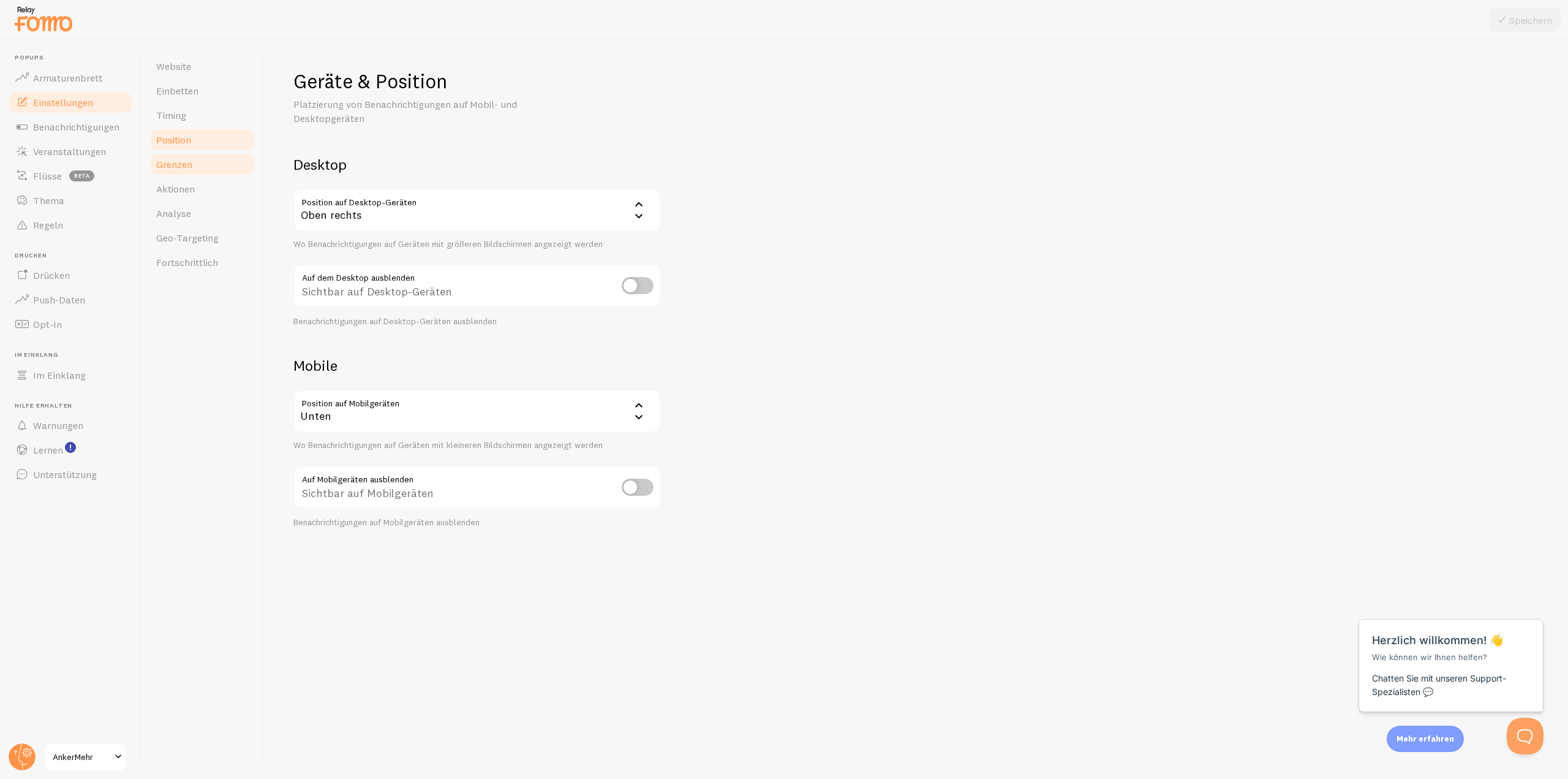
click at [162, 165] on font "Grenzen" at bounding box center [174, 163] width 37 height 12
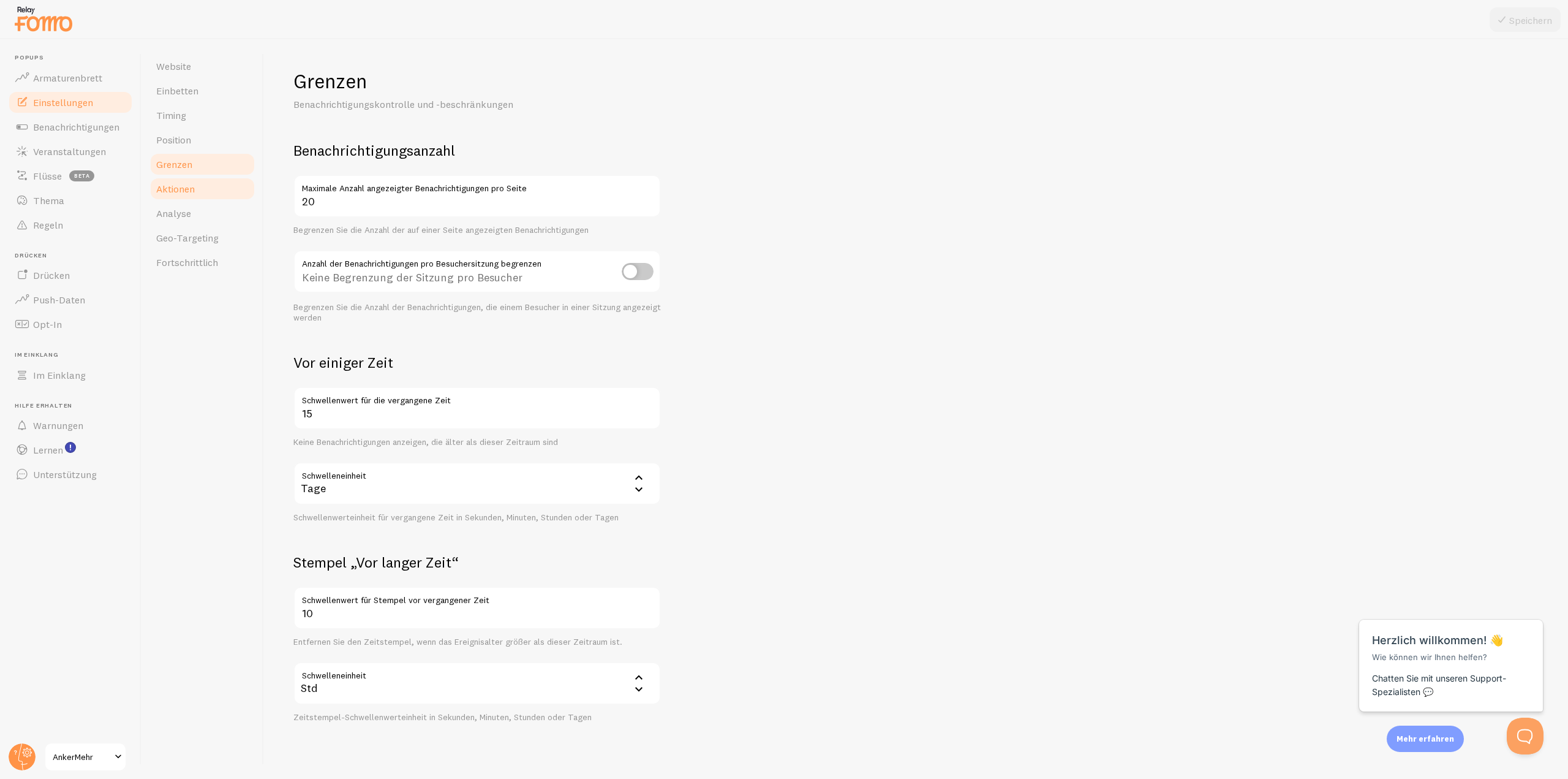
click at [210, 193] on link "Aktionen" at bounding box center [202, 188] width 107 height 25
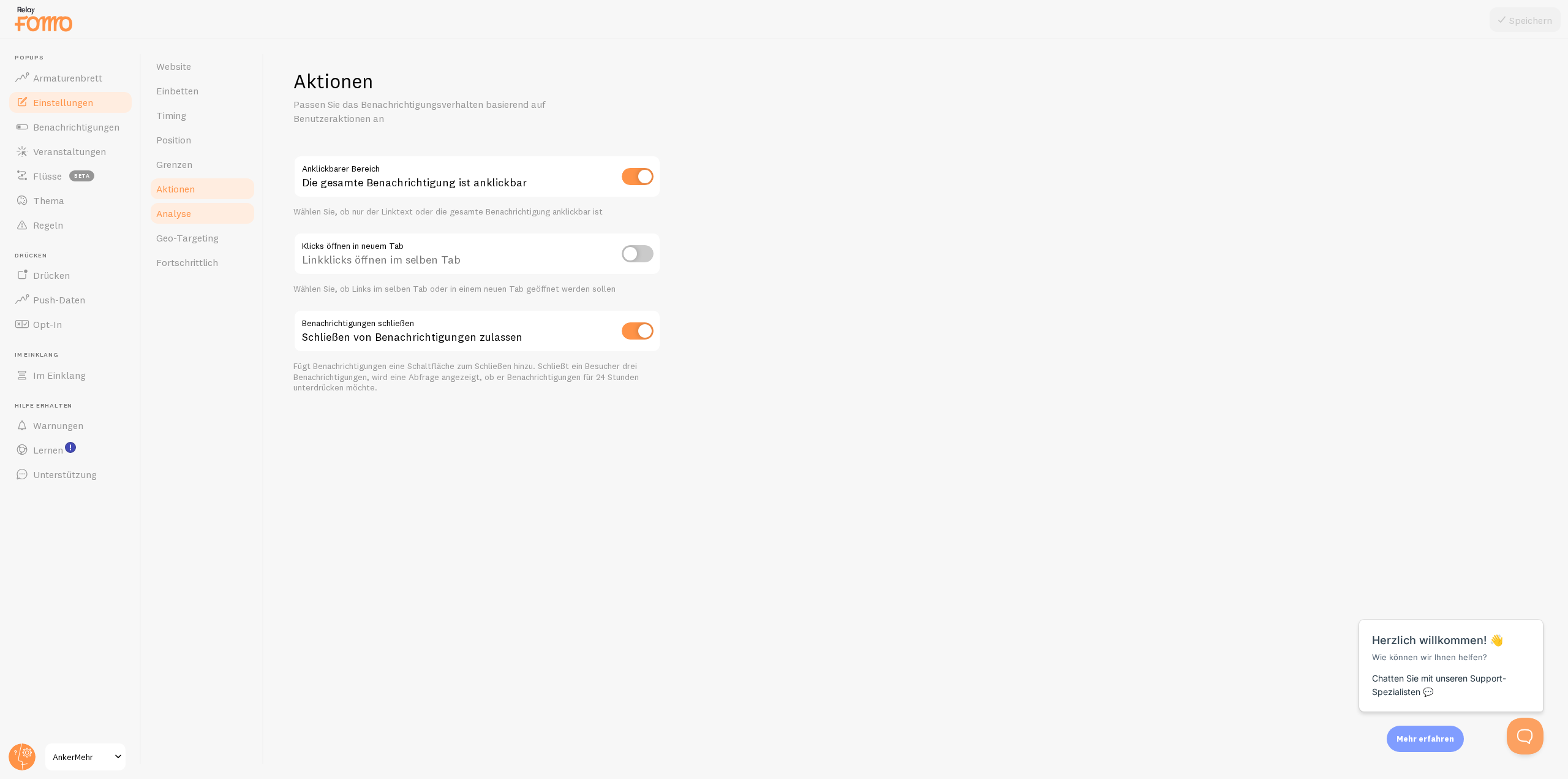
click at [202, 208] on link "Analyse" at bounding box center [202, 213] width 107 height 25
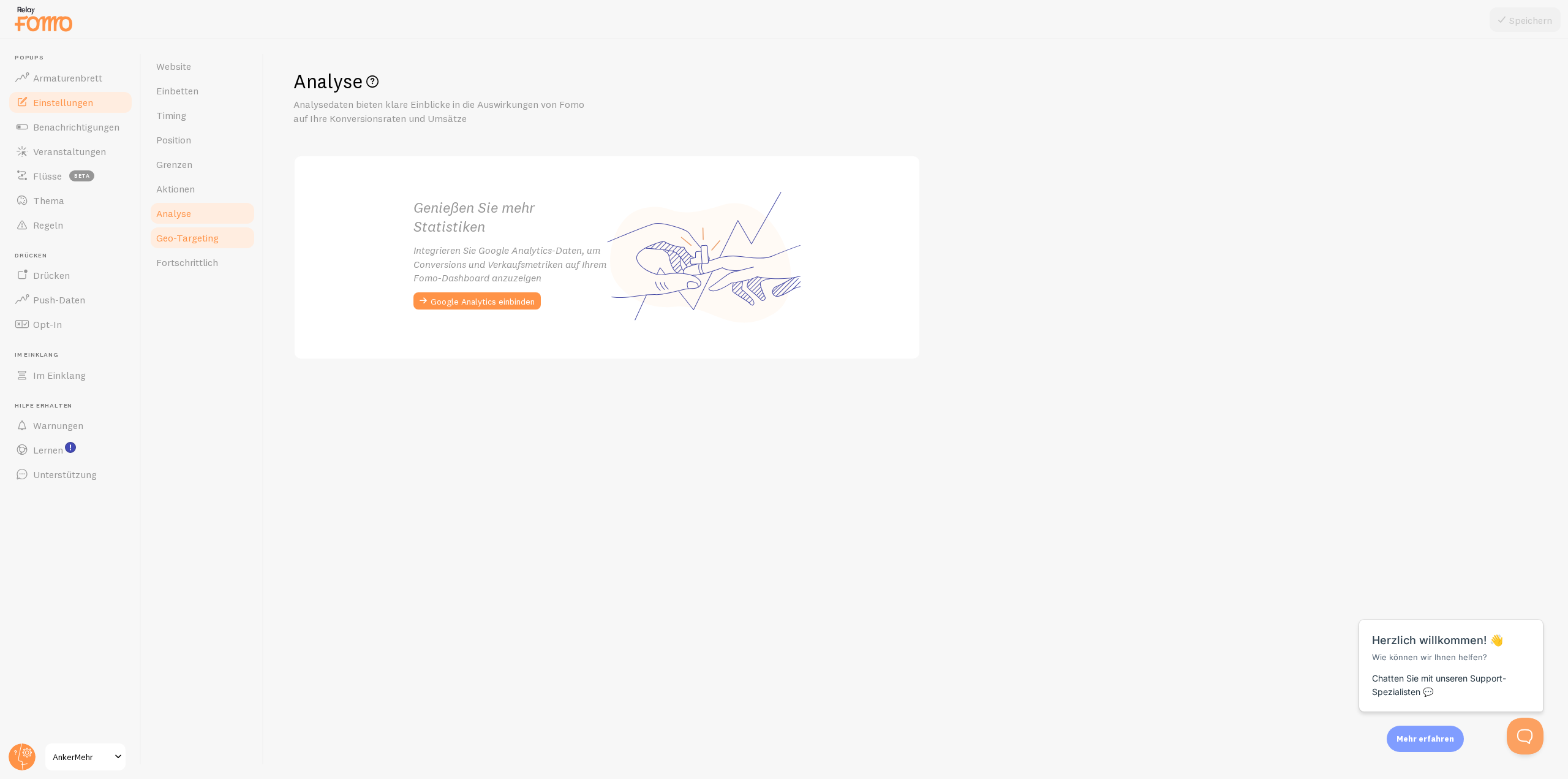
click at [198, 241] on font "Geo-Targeting" at bounding box center [187, 237] width 62 height 12
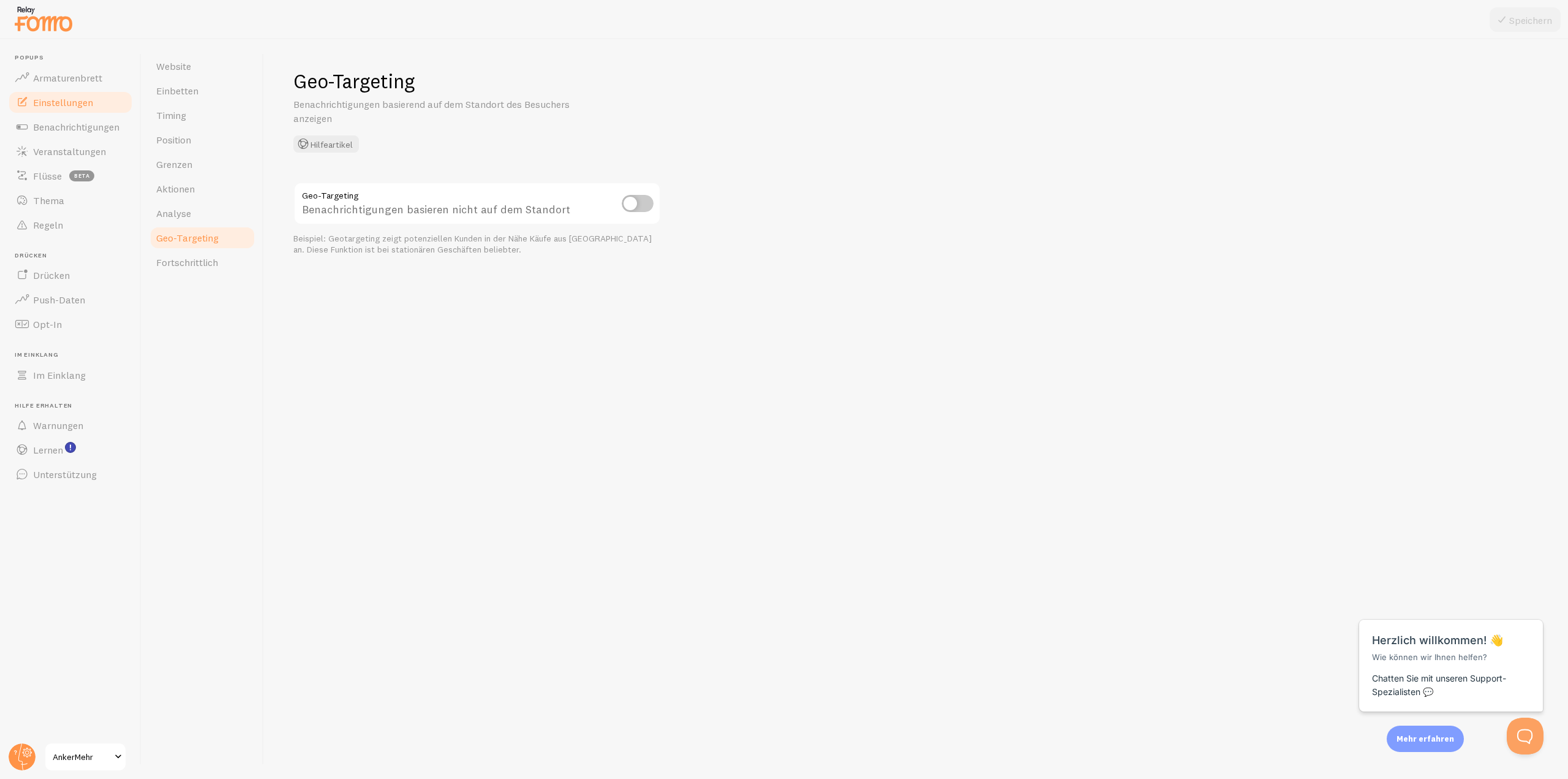
click at [634, 205] on input "checkbox" at bounding box center [637, 203] width 32 height 17
click at [633, 211] on input "checkbox" at bounding box center [637, 203] width 32 height 17
checkbox input "false"
click at [193, 273] on link "Fortschrittlich" at bounding box center [202, 262] width 107 height 25
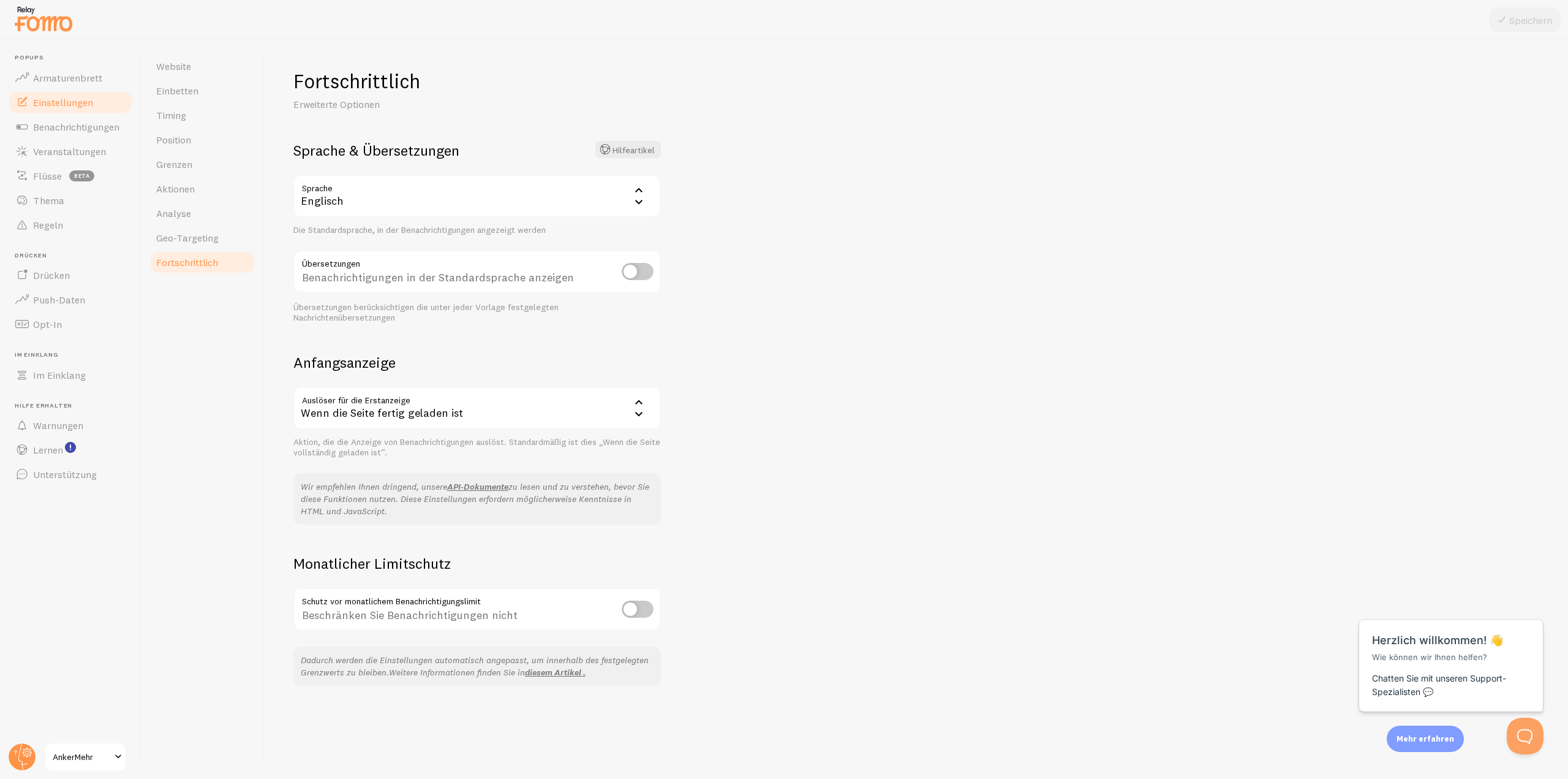
click at [330, 205] on font "Englisch" at bounding box center [322, 200] width 43 height 14
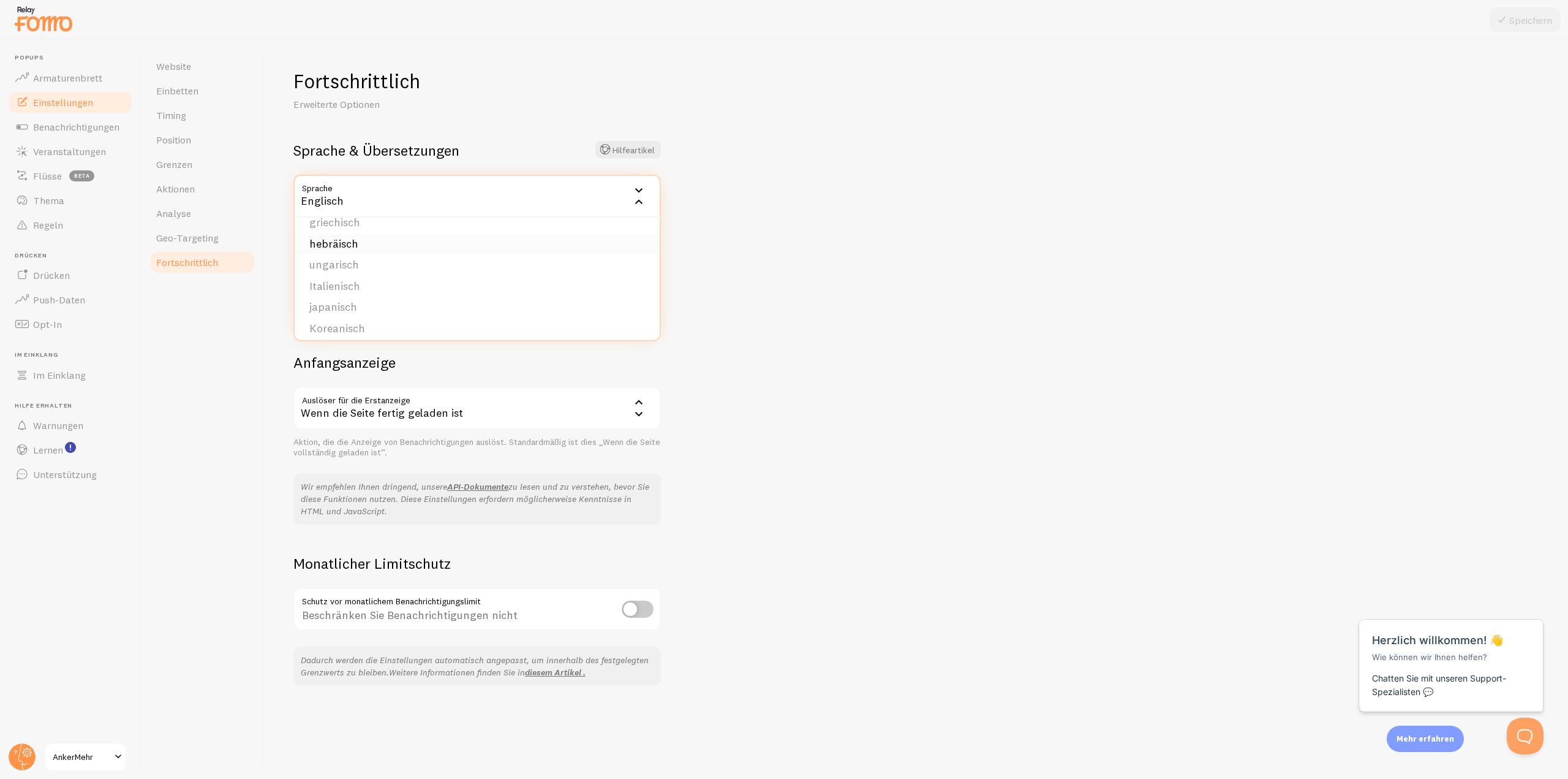
scroll to position [184, 0]
click at [337, 256] on font "Deutsch" at bounding box center [329, 262] width 40 height 14
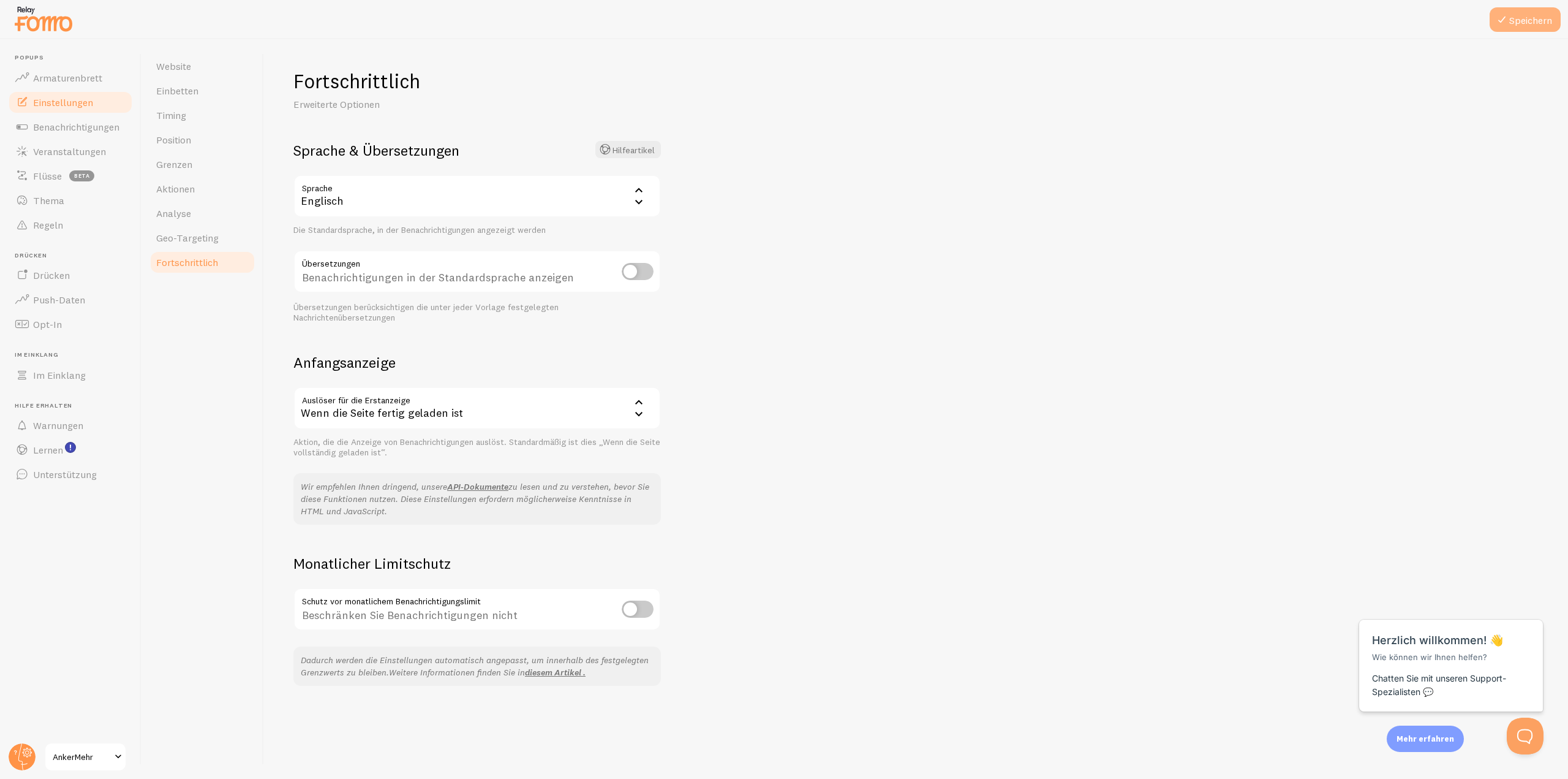
click at [1522, 24] on font "Speichern" at bounding box center [1531, 19] width 43 height 12
click at [645, 274] on input "checkbox" at bounding box center [637, 271] width 32 height 17
click at [321, 200] on font "Englisch" at bounding box center [322, 200] width 43 height 14
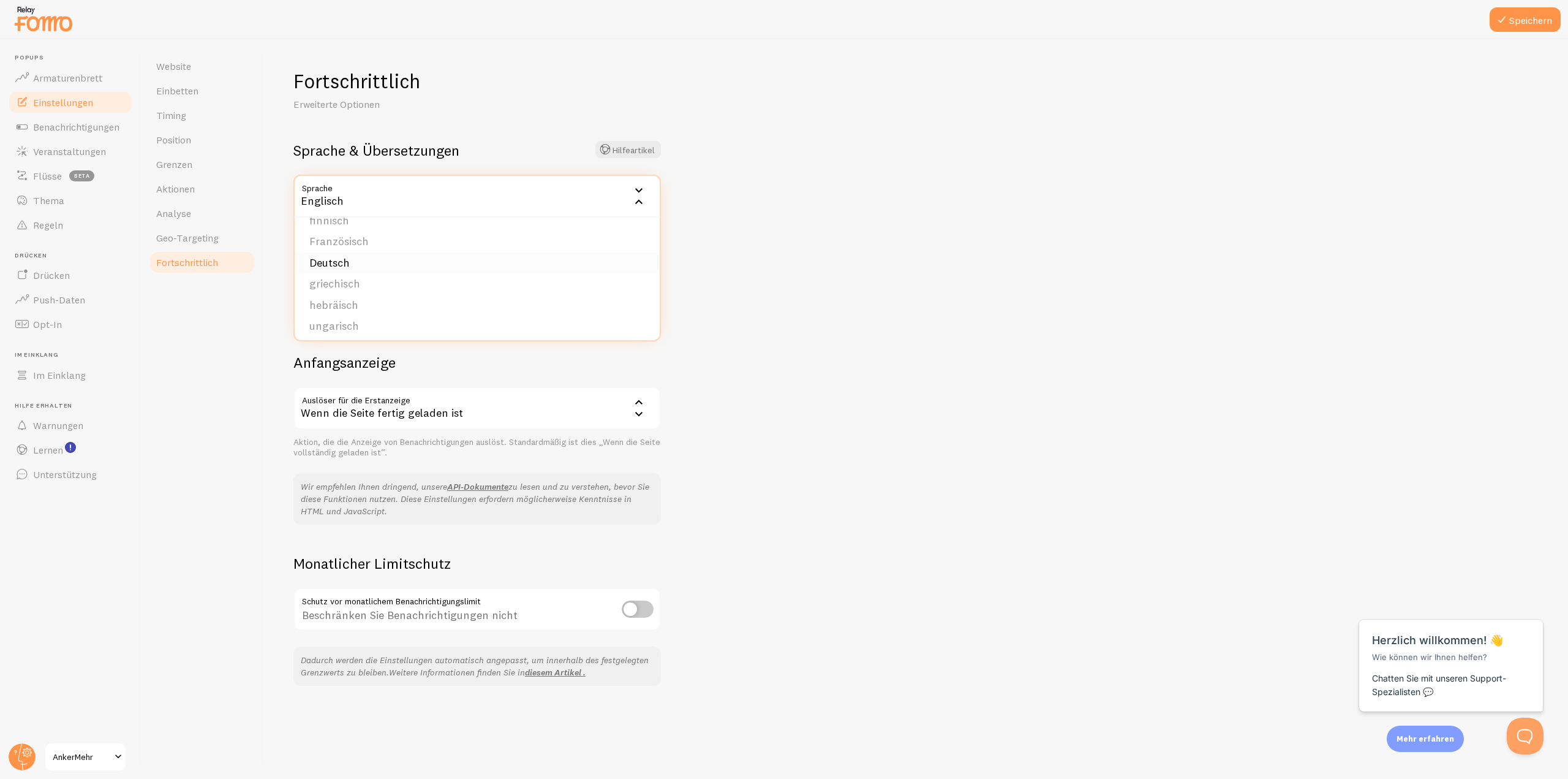
click at [341, 263] on font "Deutsch" at bounding box center [329, 262] width 40 height 14
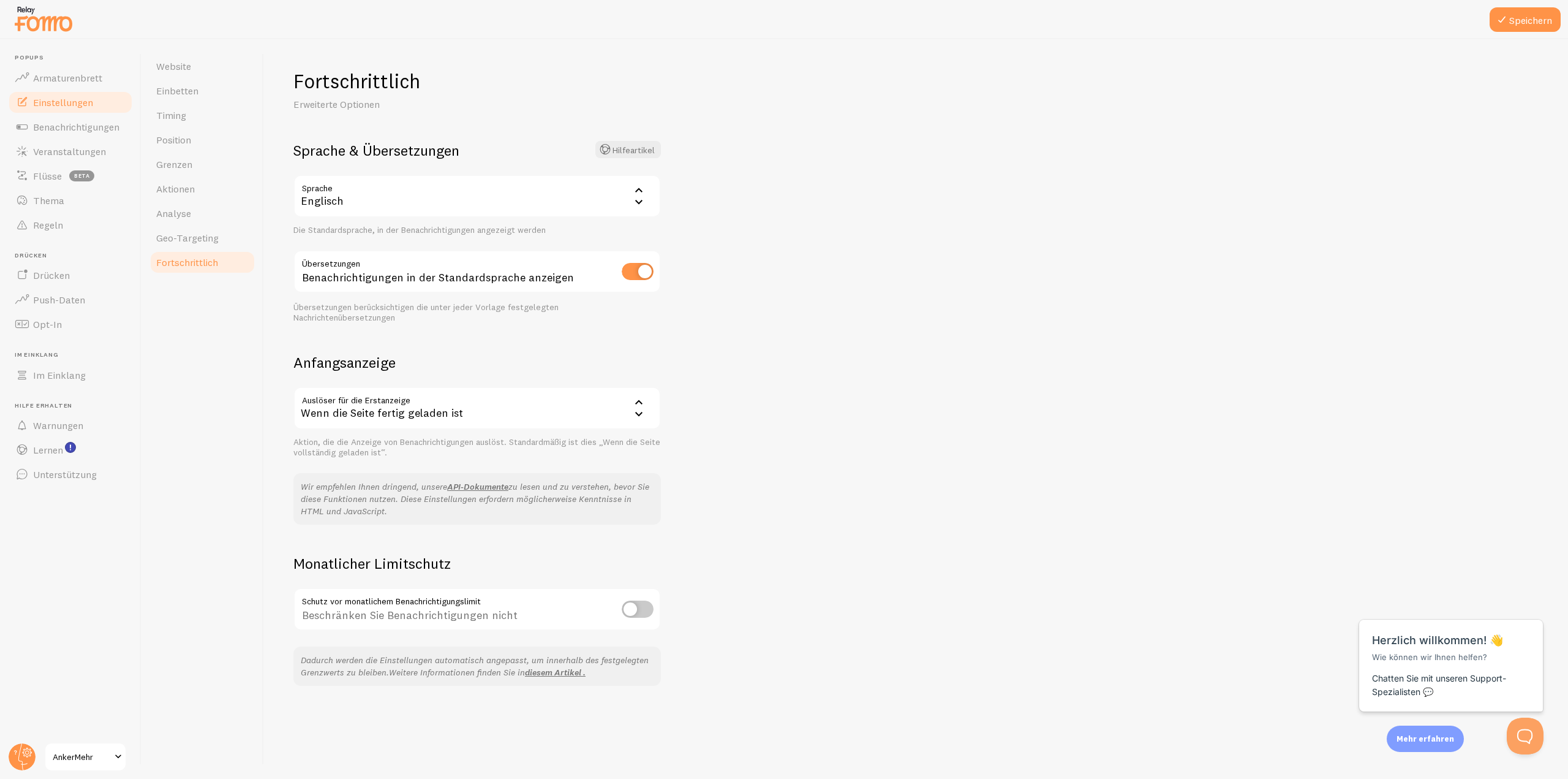
click at [323, 191] on div "Englisch" at bounding box center [476, 195] width 368 height 43
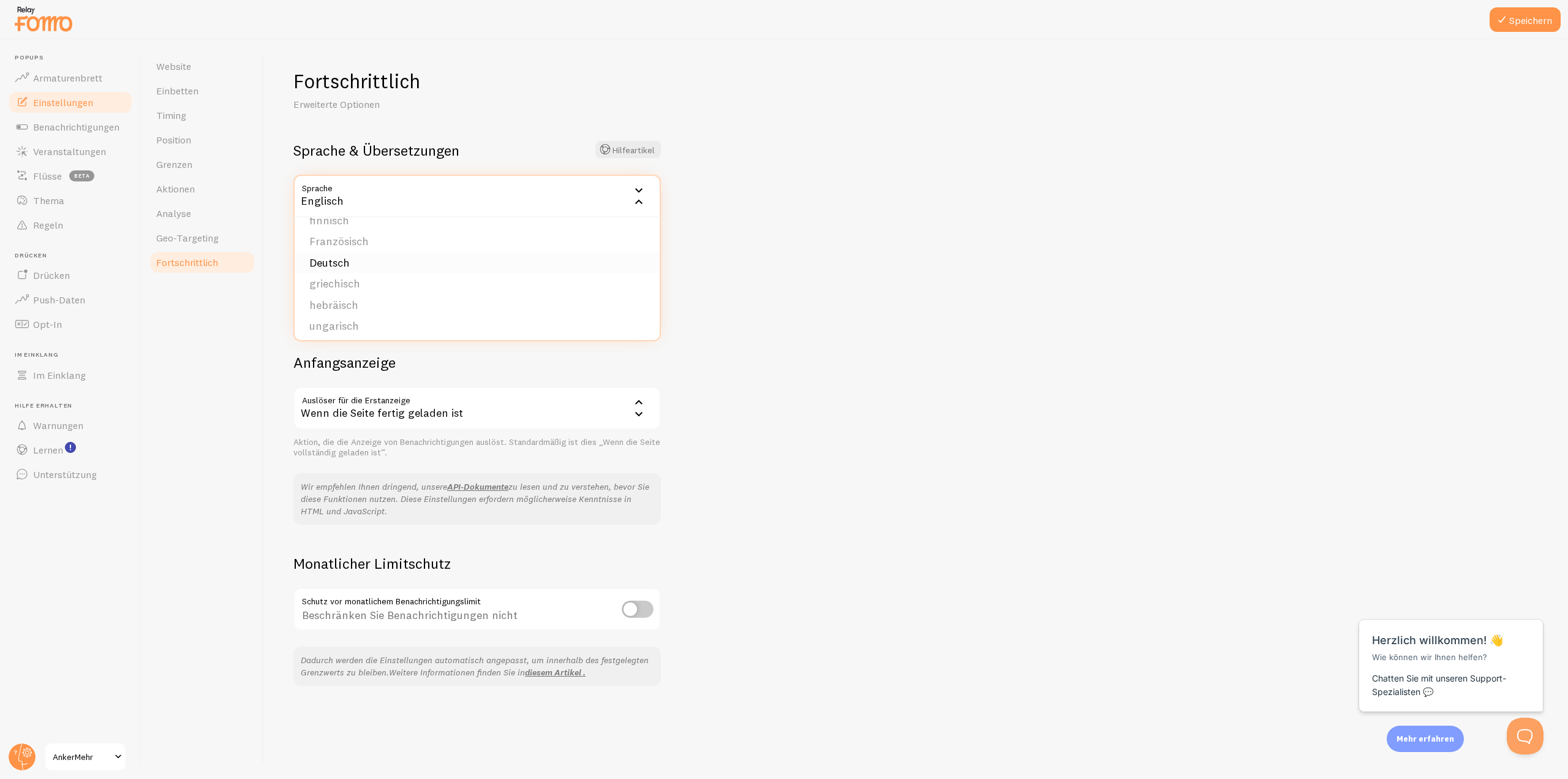
click at [334, 266] on font "Deutsch" at bounding box center [329, 262] width 40 height 14
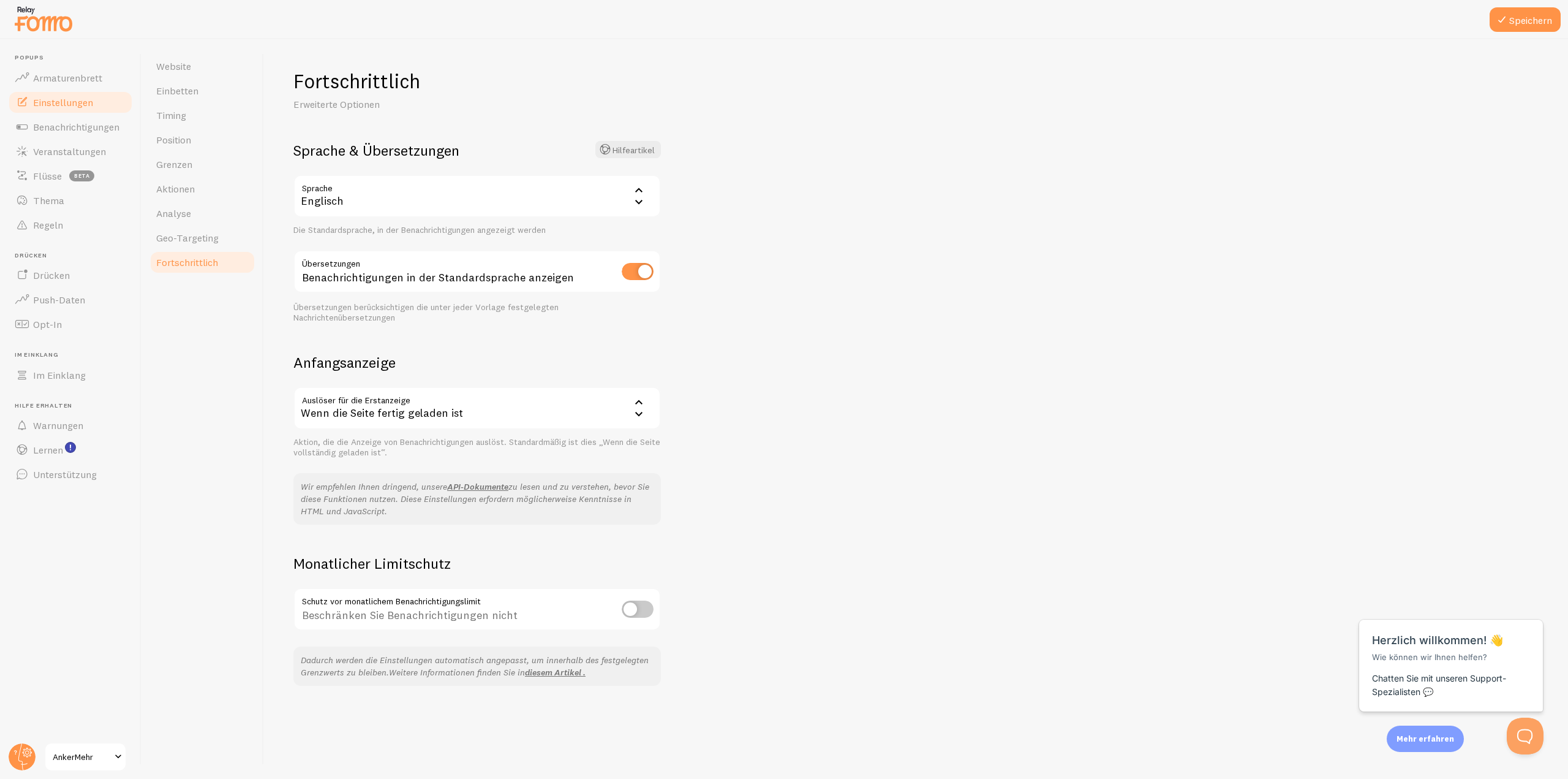
click at [627, 273] on input "checkbox" at bounding box center [637, 271] width 32 height 17
checkbox input "false"
click at [323, 203] on font "Englisch" at bounding box center [322, 200] width 43 height 14
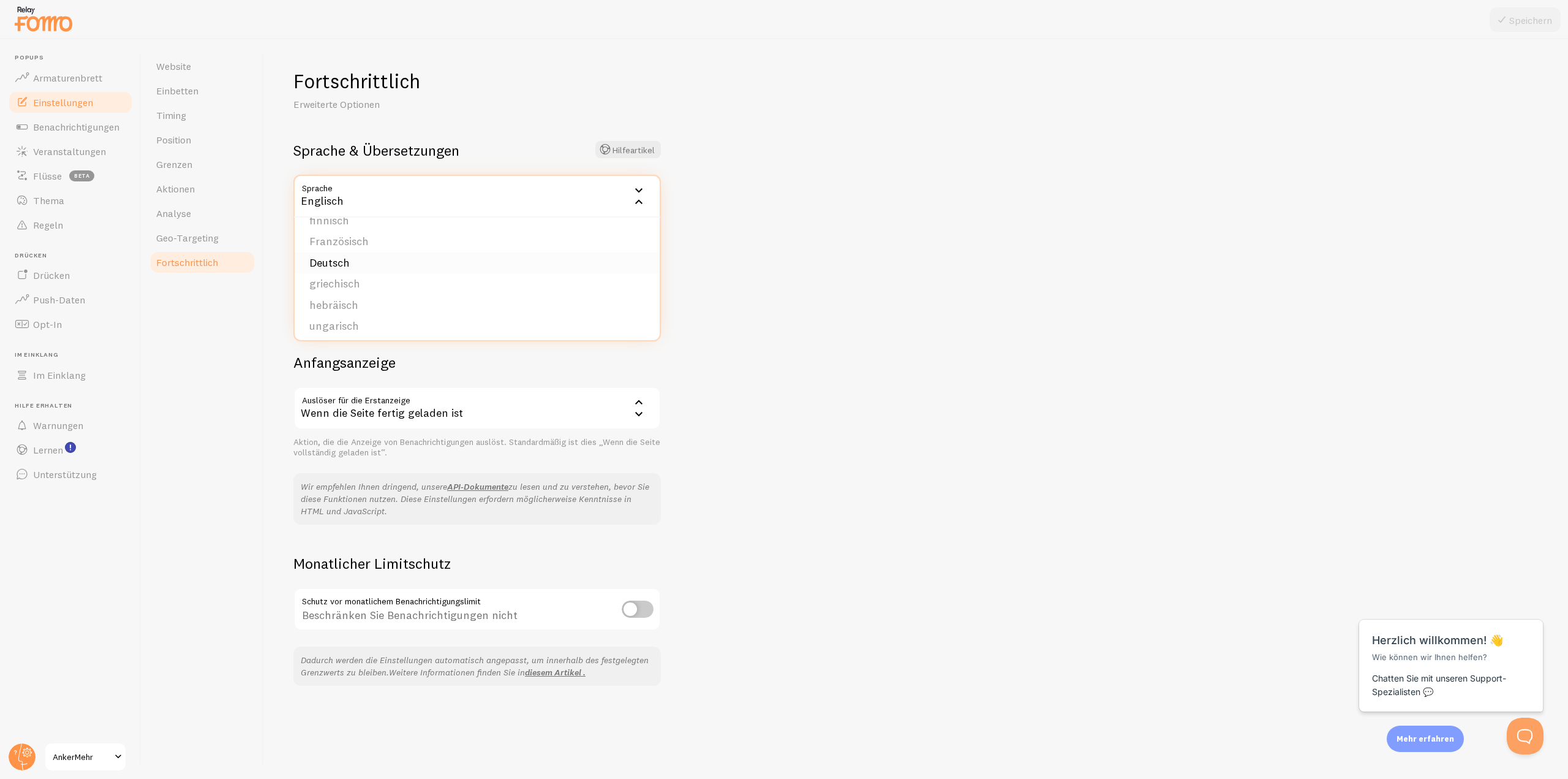
click at [341, 259] on font "Deutsch" at bounding box center [329, 262] width 40 height 14
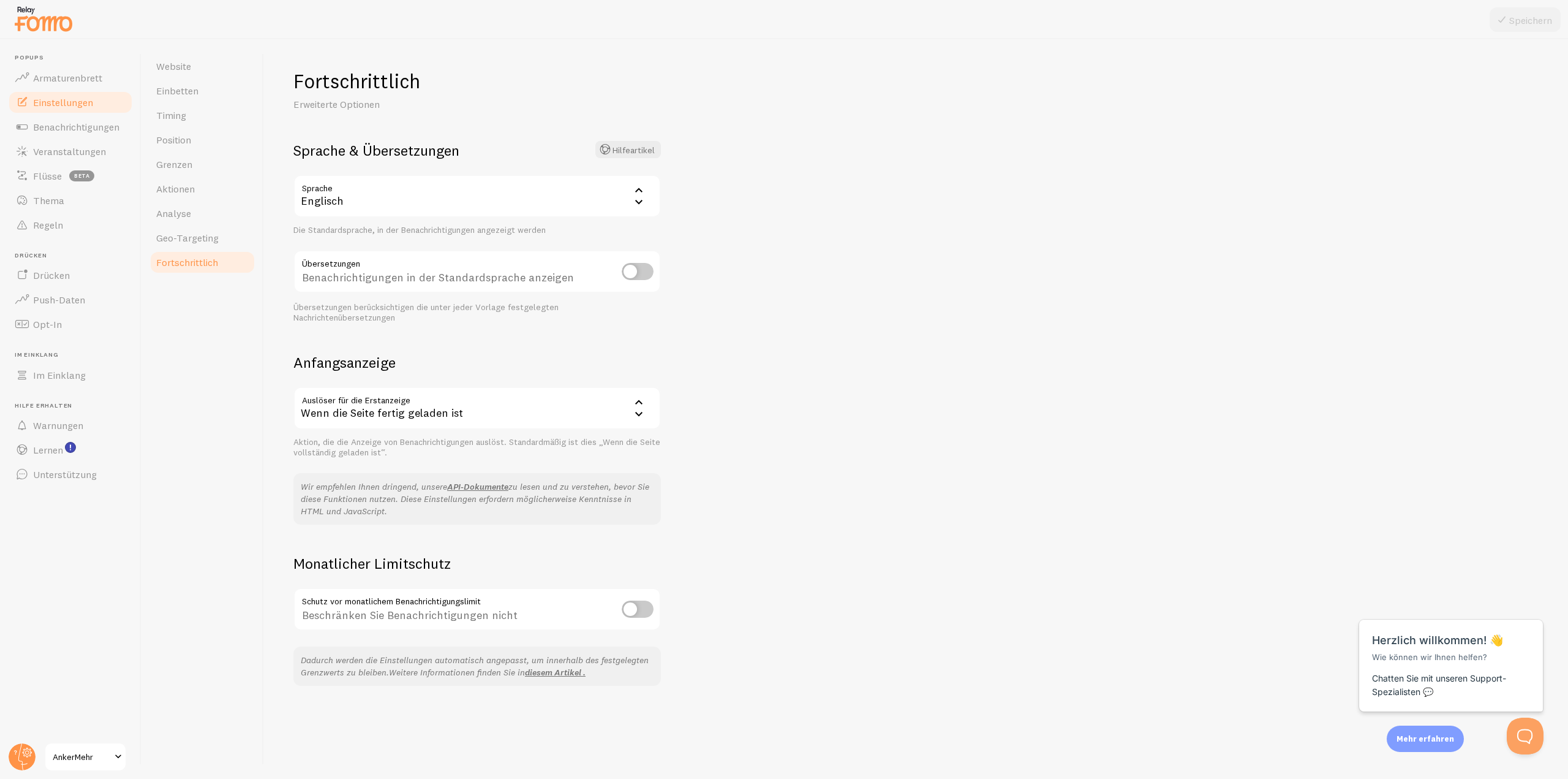
click at [334, 205] on font "Englisch" at bounding box center [322, 200] width 43 height 14
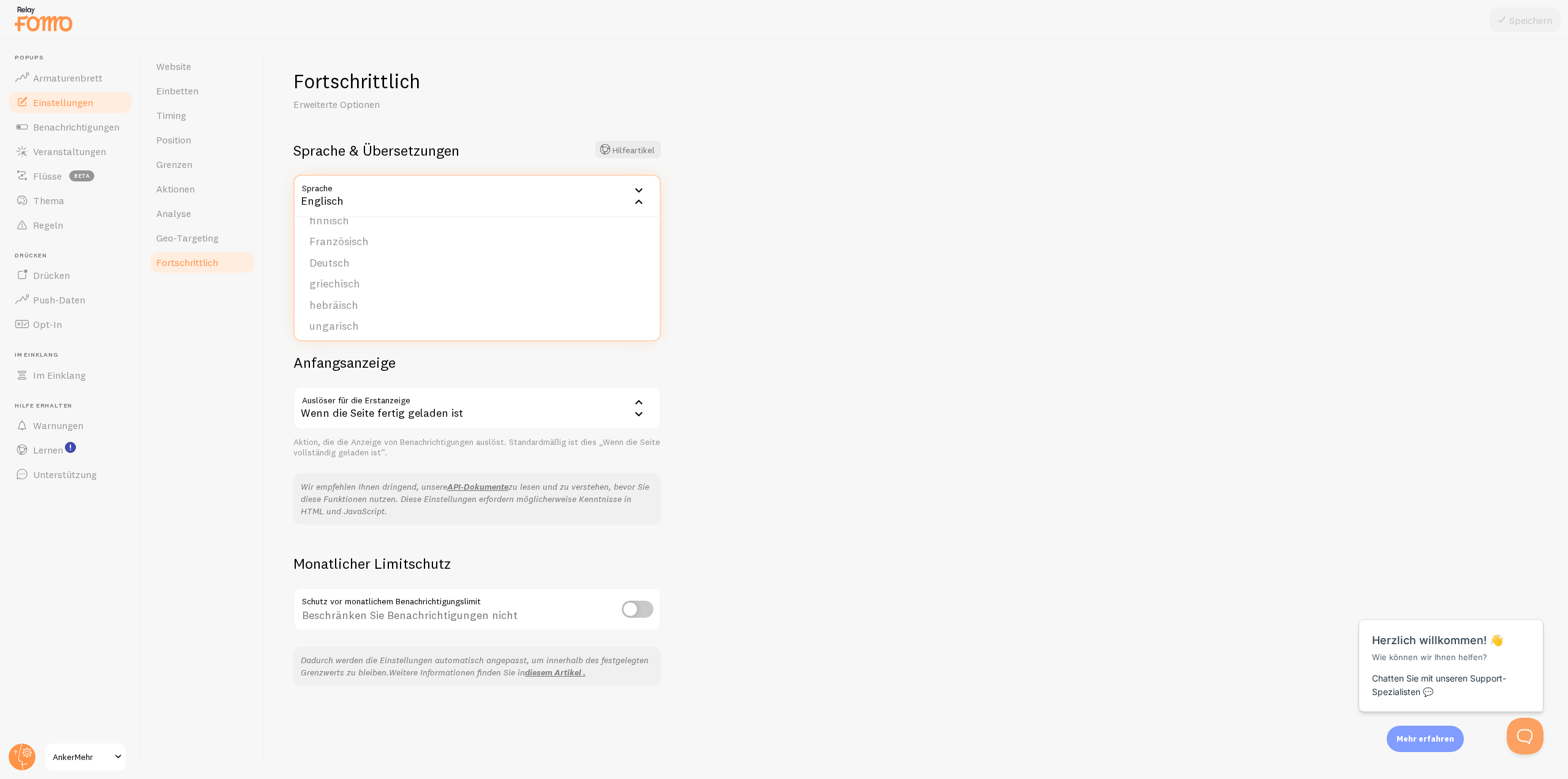
click at [743, 195] on div "Fortschrittlich Erweiterte Optionen Sprache & Übersetzungen Hilfeartikel Sprach…" at bounding box center [915, 409] width 1304 height 740
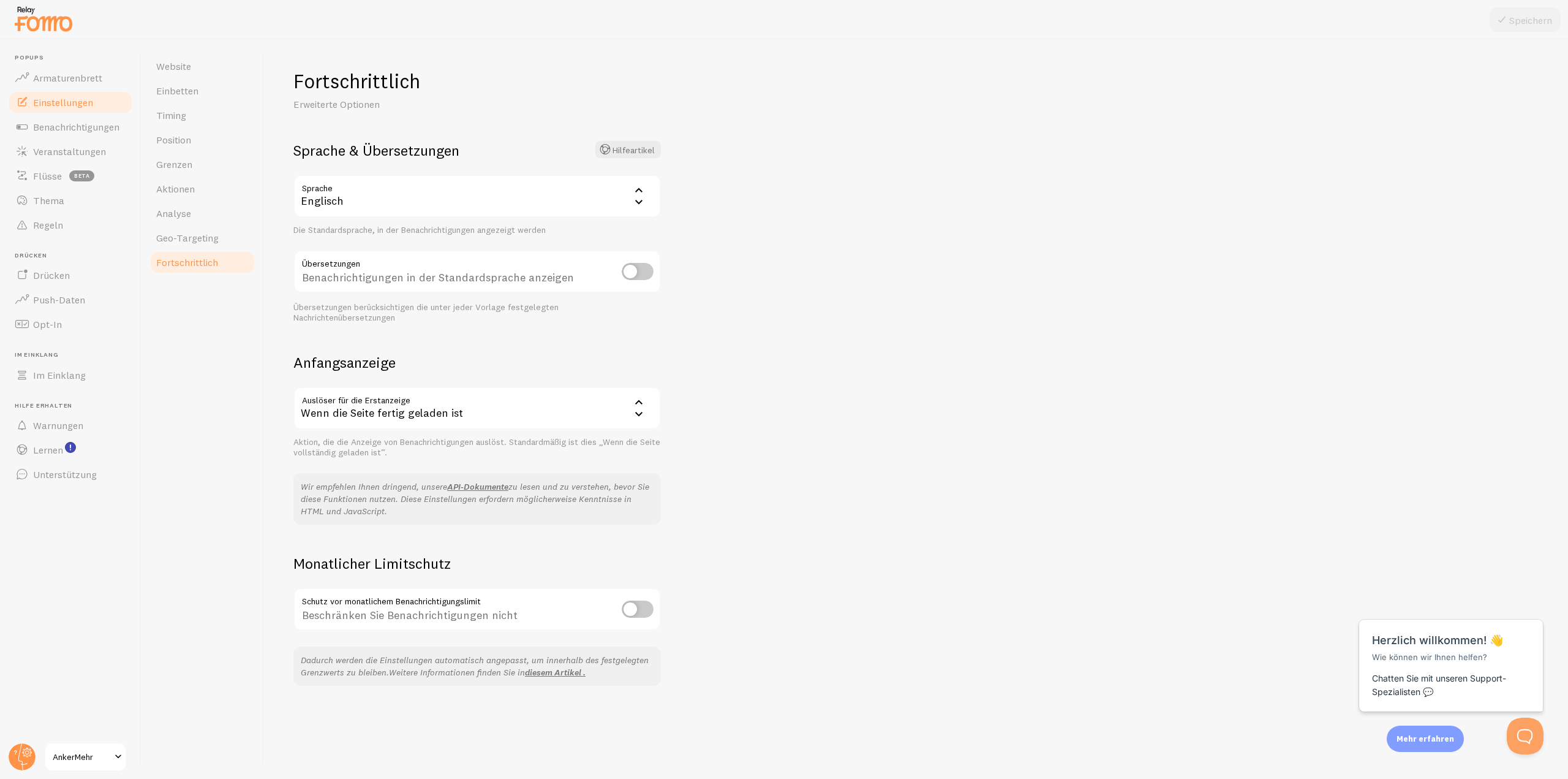
click at [634, 202] on icon at bounding box center [639, 202] width 15 height 15
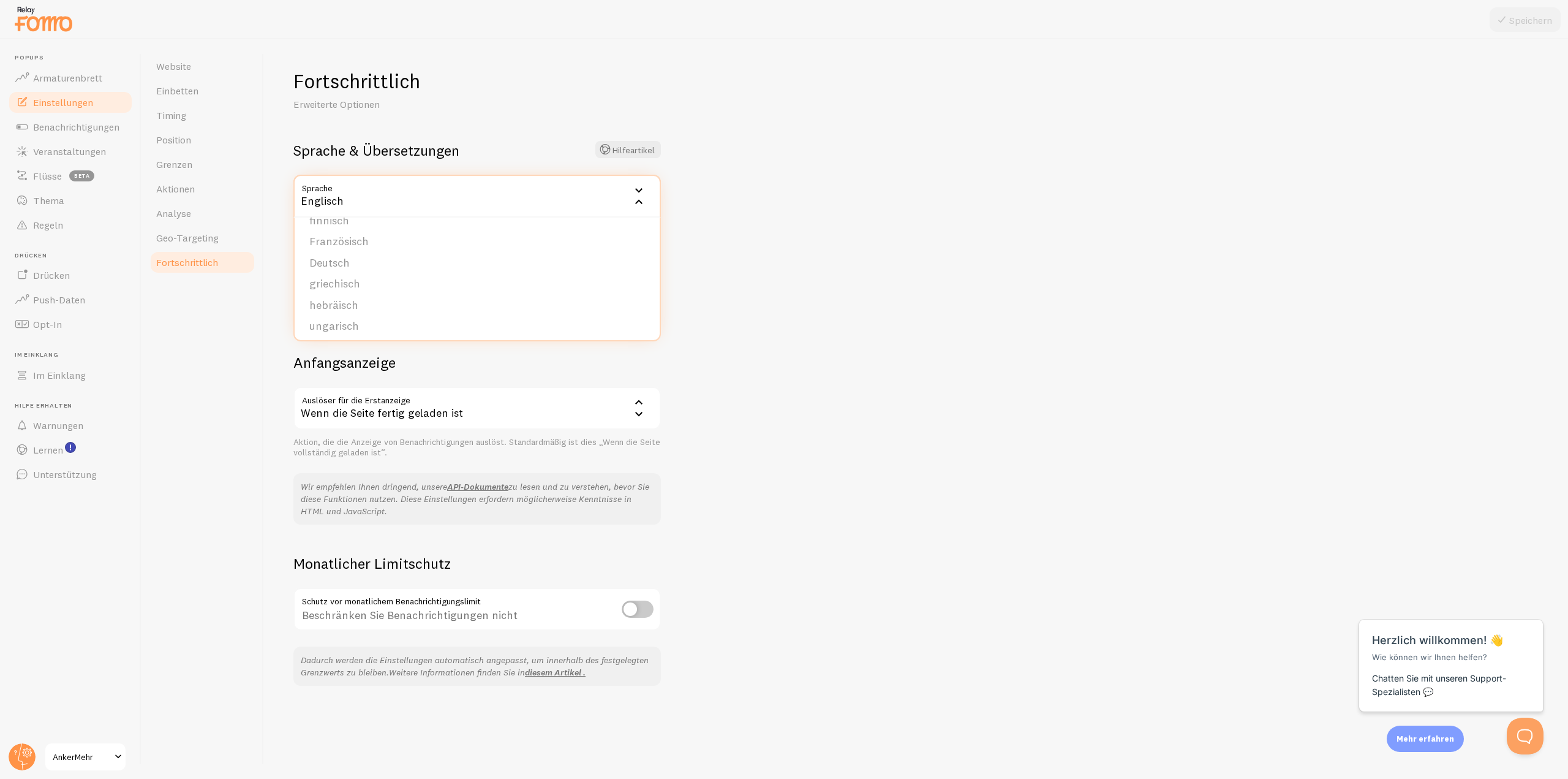
click at [634, 202] on icon at bounding box center [639, 202] width 15 height 15
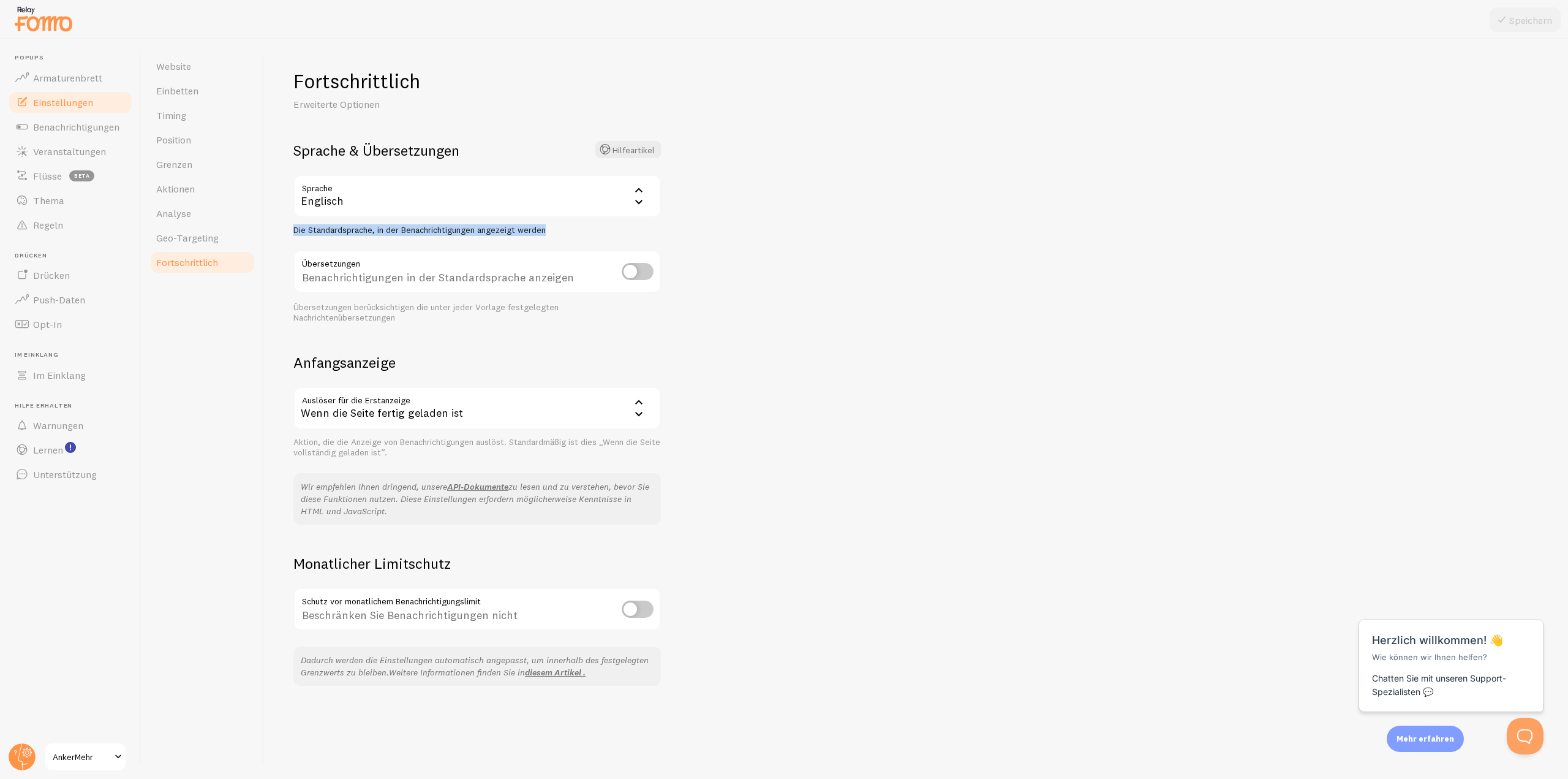
click at [634, 202] on icon at bounding box center [639, 202] width 15 height 15
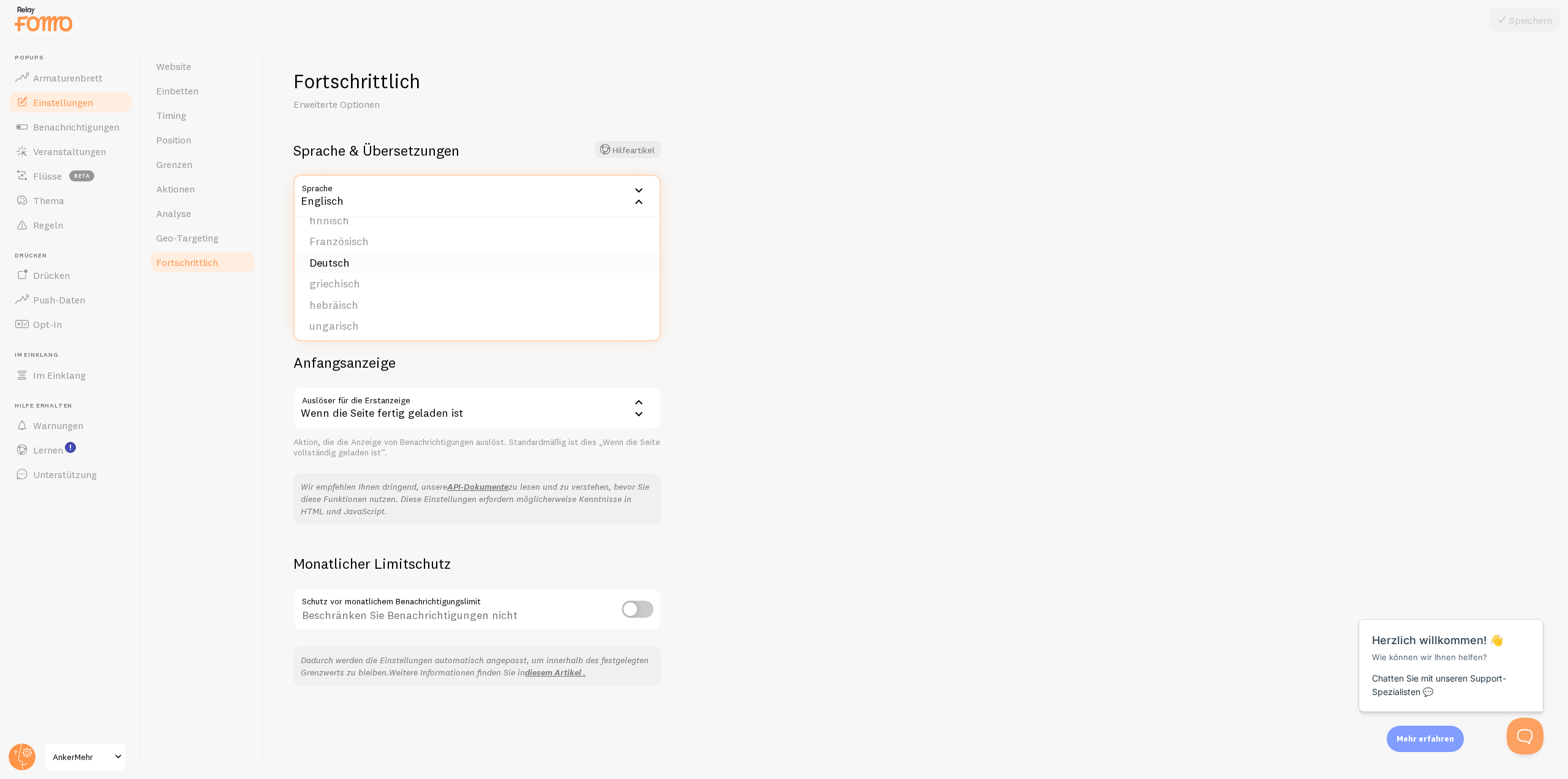
click at [323, 262] on font "Deutsch" at bounding box center [329, 262] width 40 height 14
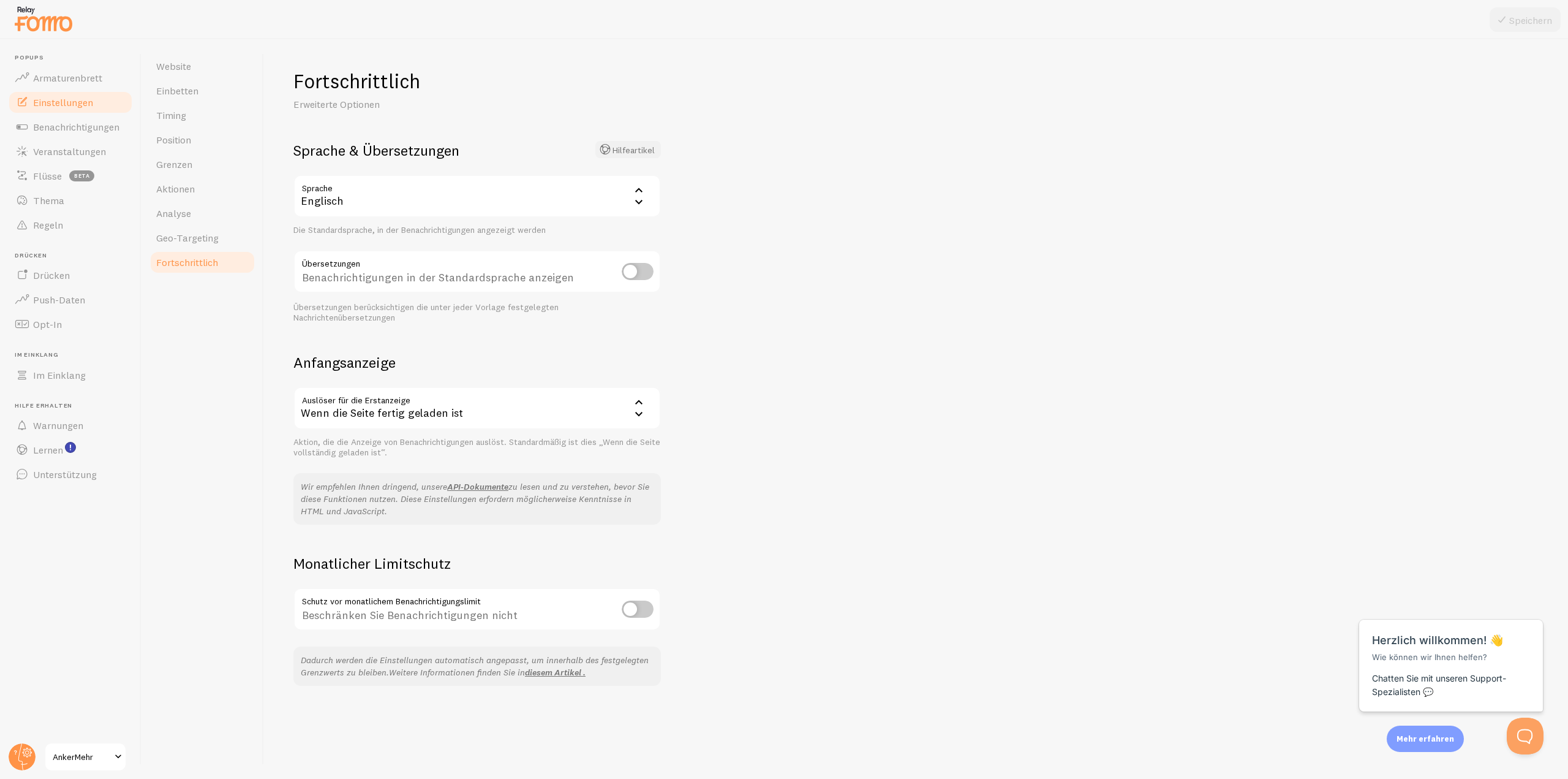
click at [631, 150] on font "Hilfeartikel" at bounding box center [633, 150] width 42 height 11
click at [333, 194] on font "Englisch" at bounding box center [322, 200] width 43 height 14
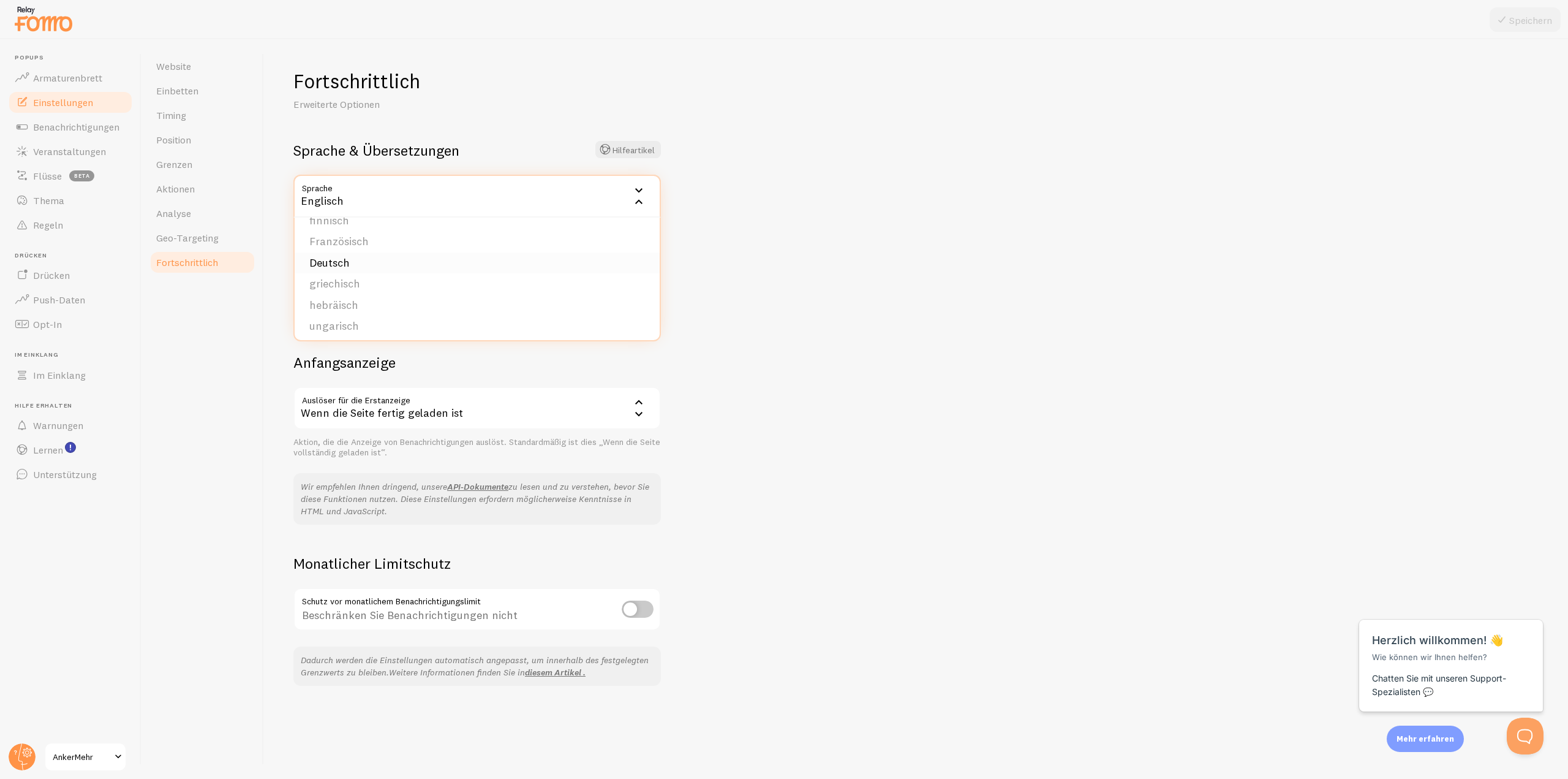
click at [338, 258] on font "Deutsch" at bounding box center [329, 262] width 40 height 14
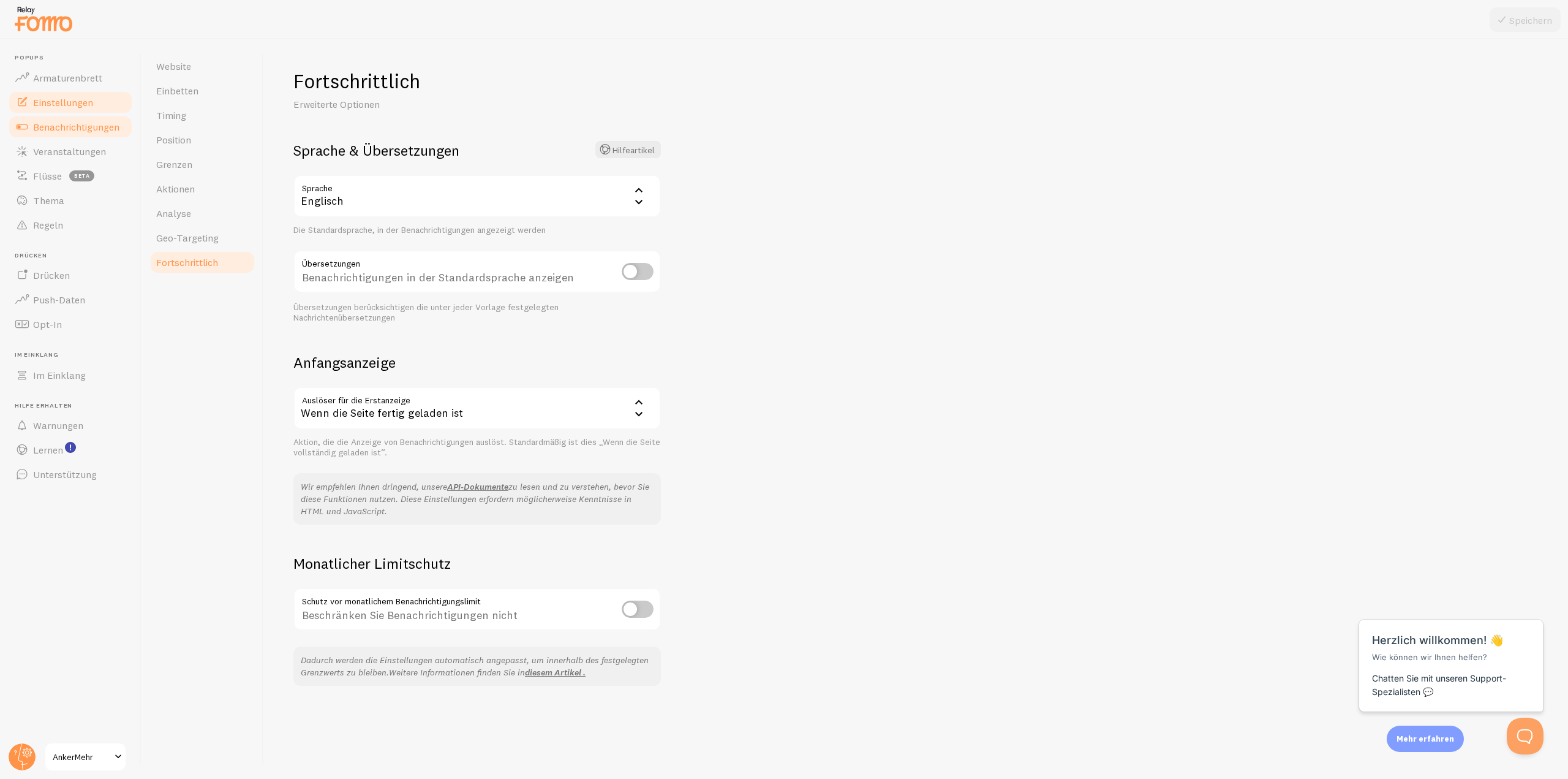
click at [70, 131] on font "Benachrichtigungen" at bounding box center [76, 126] width 87 height 12
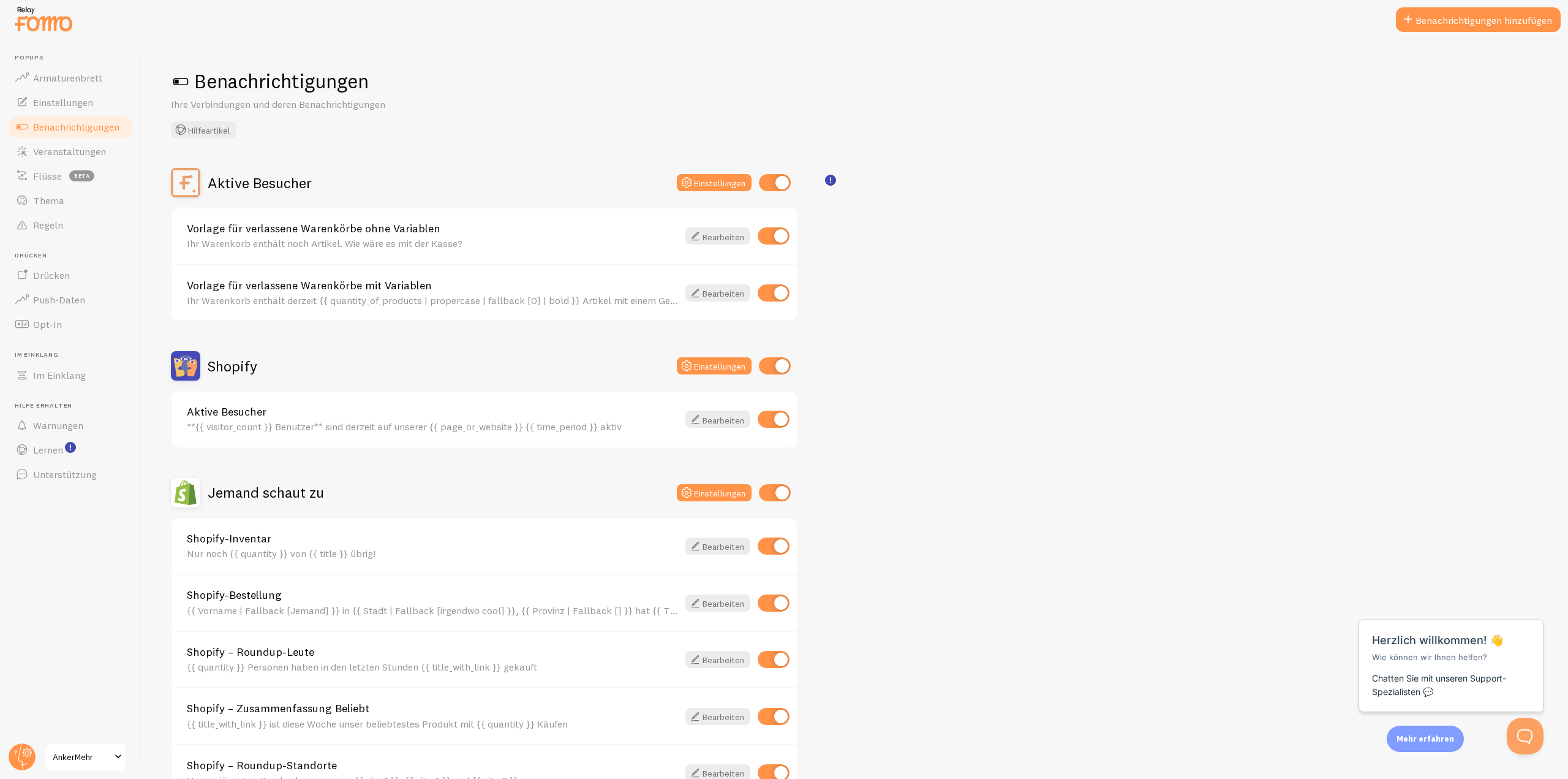
click at [379, 228] on font "Vorlage für verlassene Warenkörbe ohne Variablen" at bounding box center [314, 227] width 254 height 14
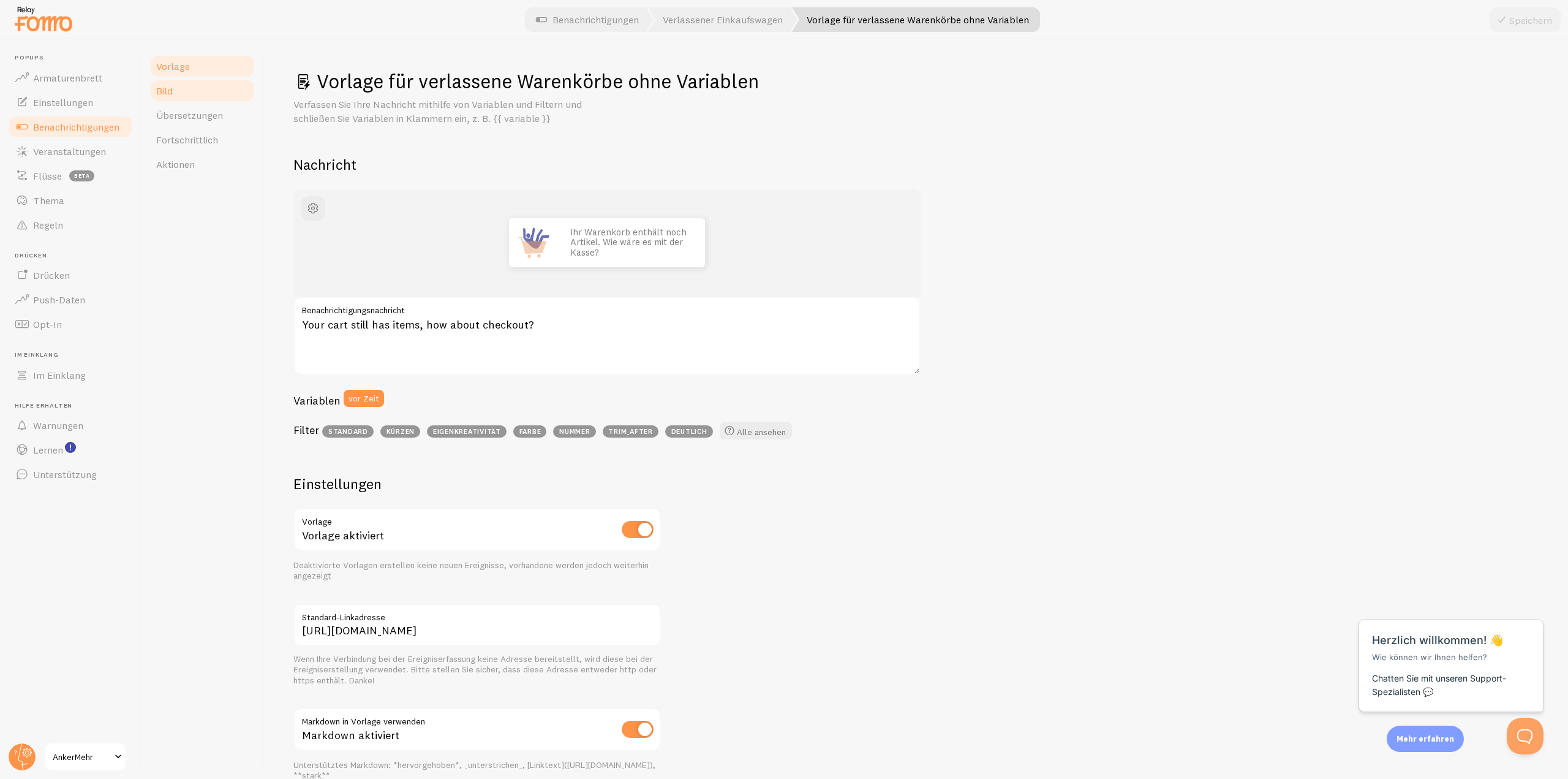
click at [163, 94] on font "Bild" at bounding box center [164, 90] width 16 height 12
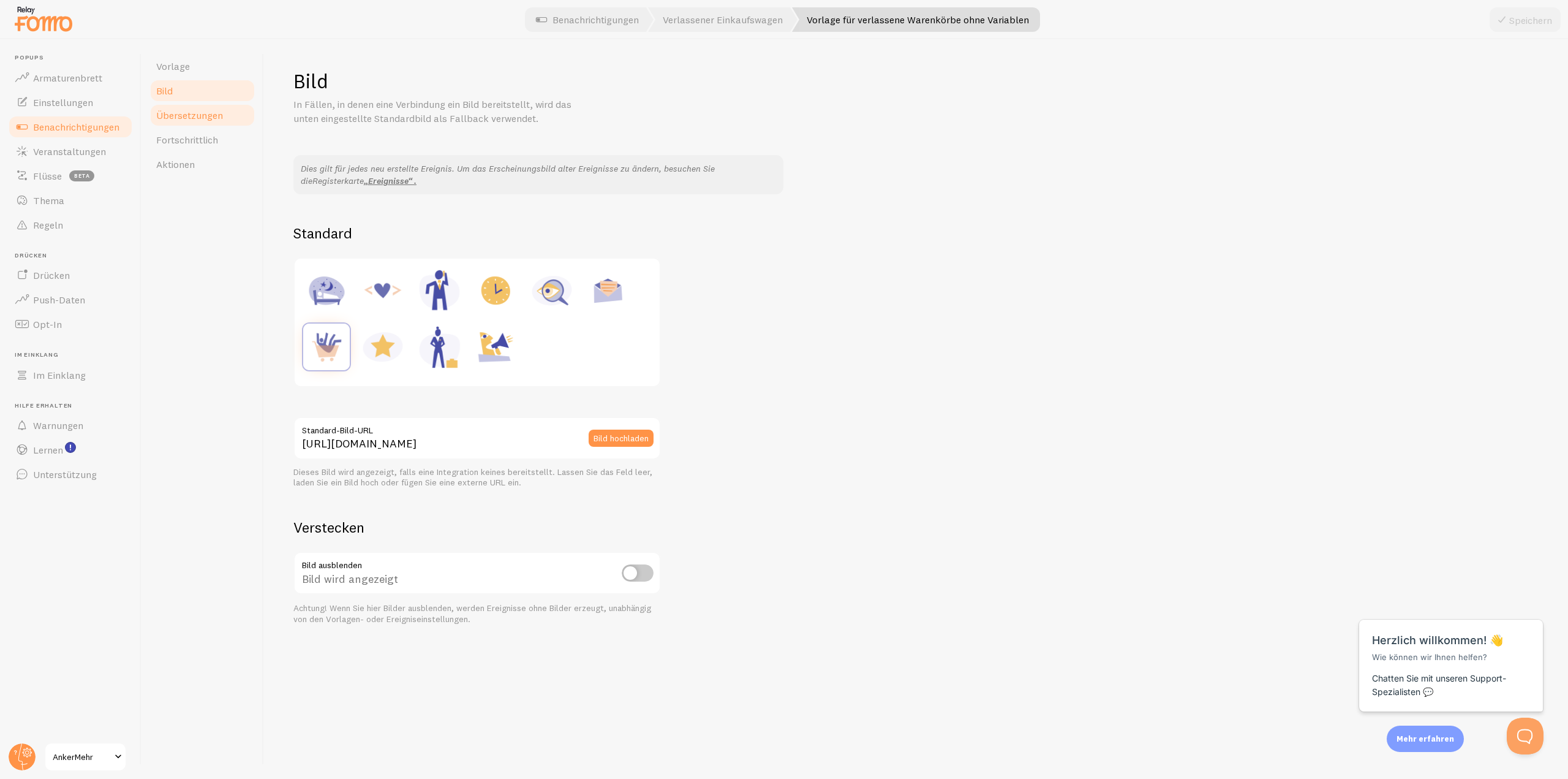
click at [194, 122] on link "Übersetzungen" at bounding box center [202, 115] width 107 height 25
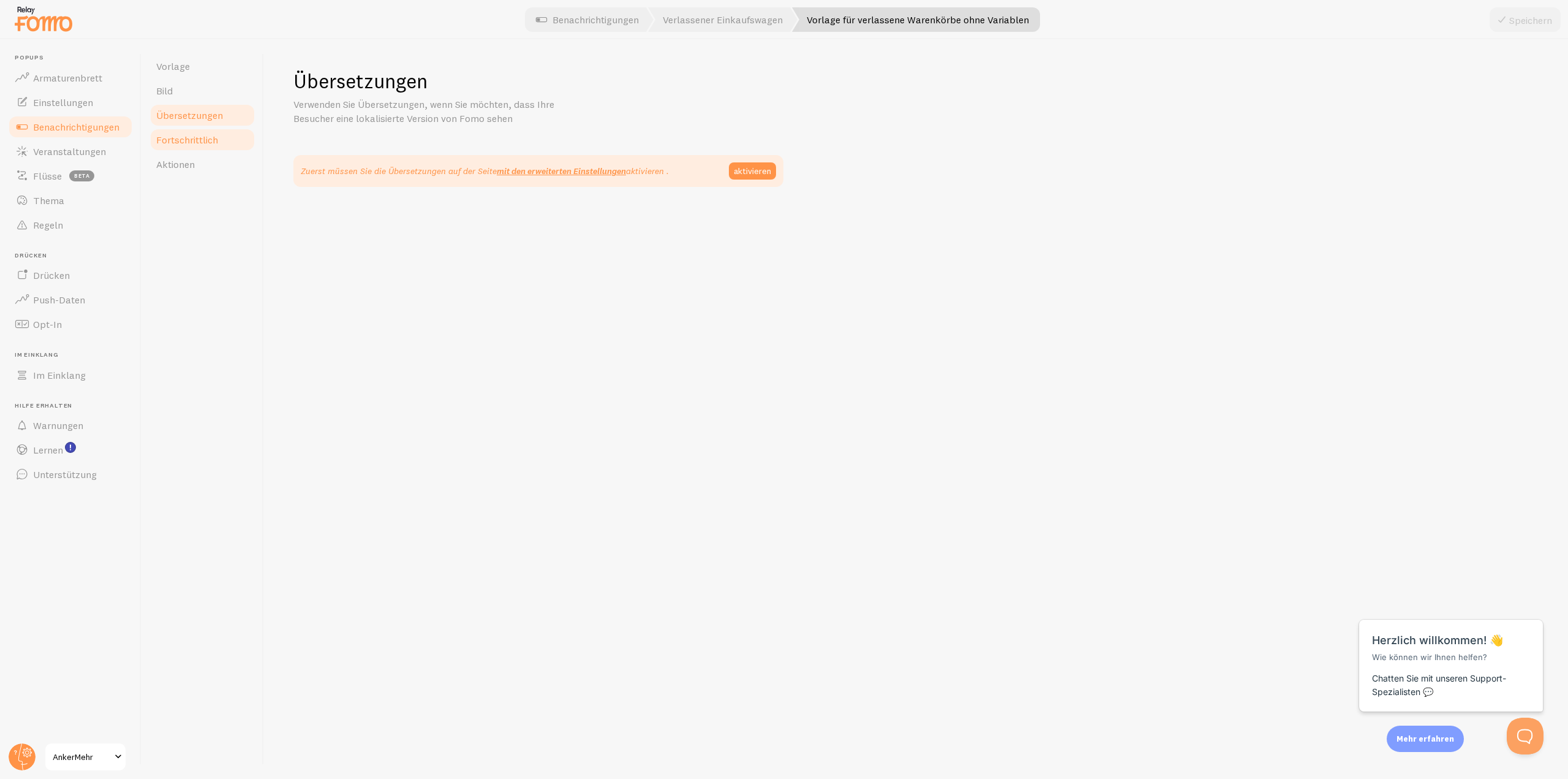
click at [200, 132] on link "Fortschrittlich" at bounding box center [202, 140] width 107 height 25
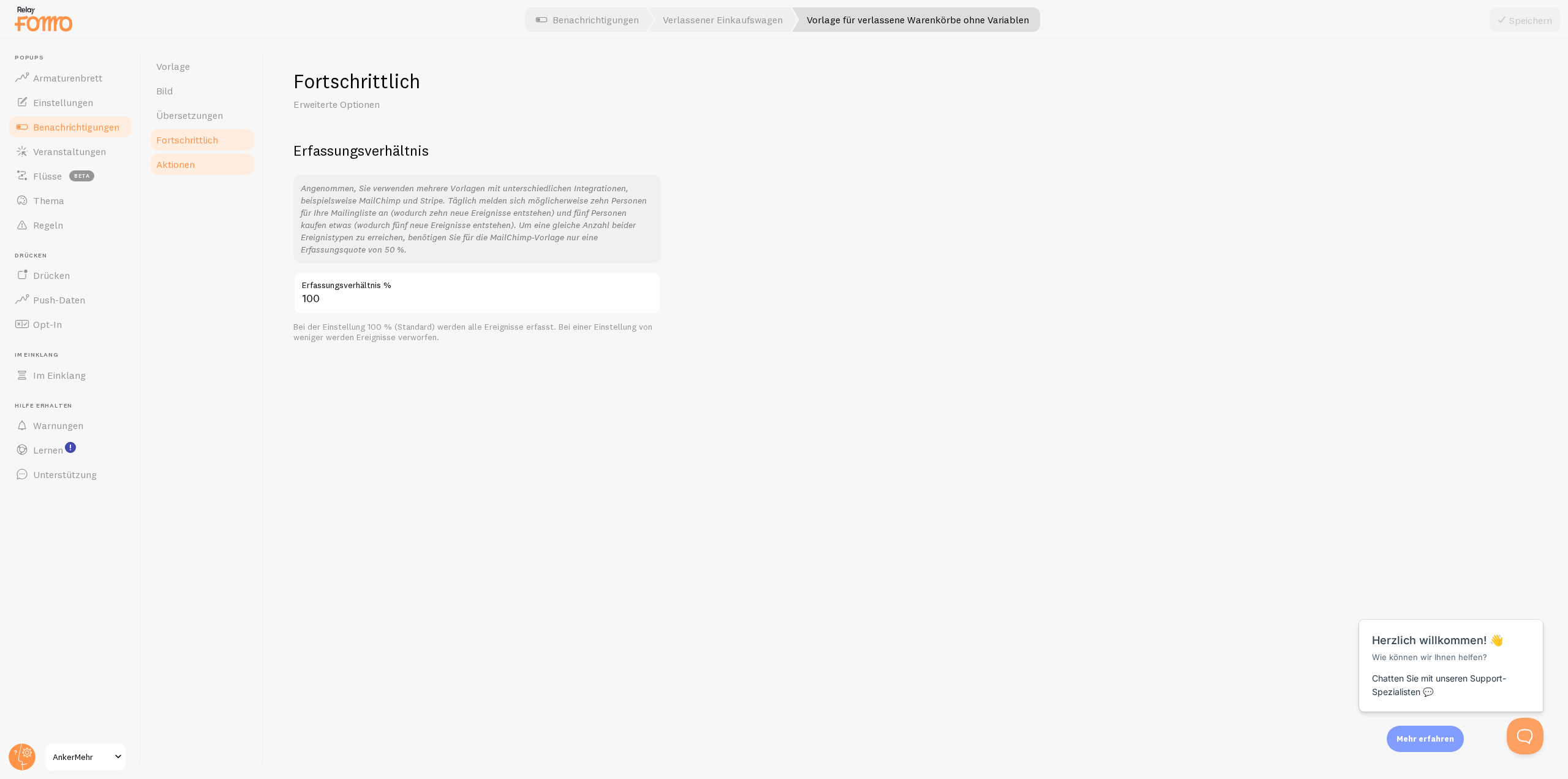
click at [174, 163] on font "Aktionen" at bounding box center [175, 163] width 38 height 12
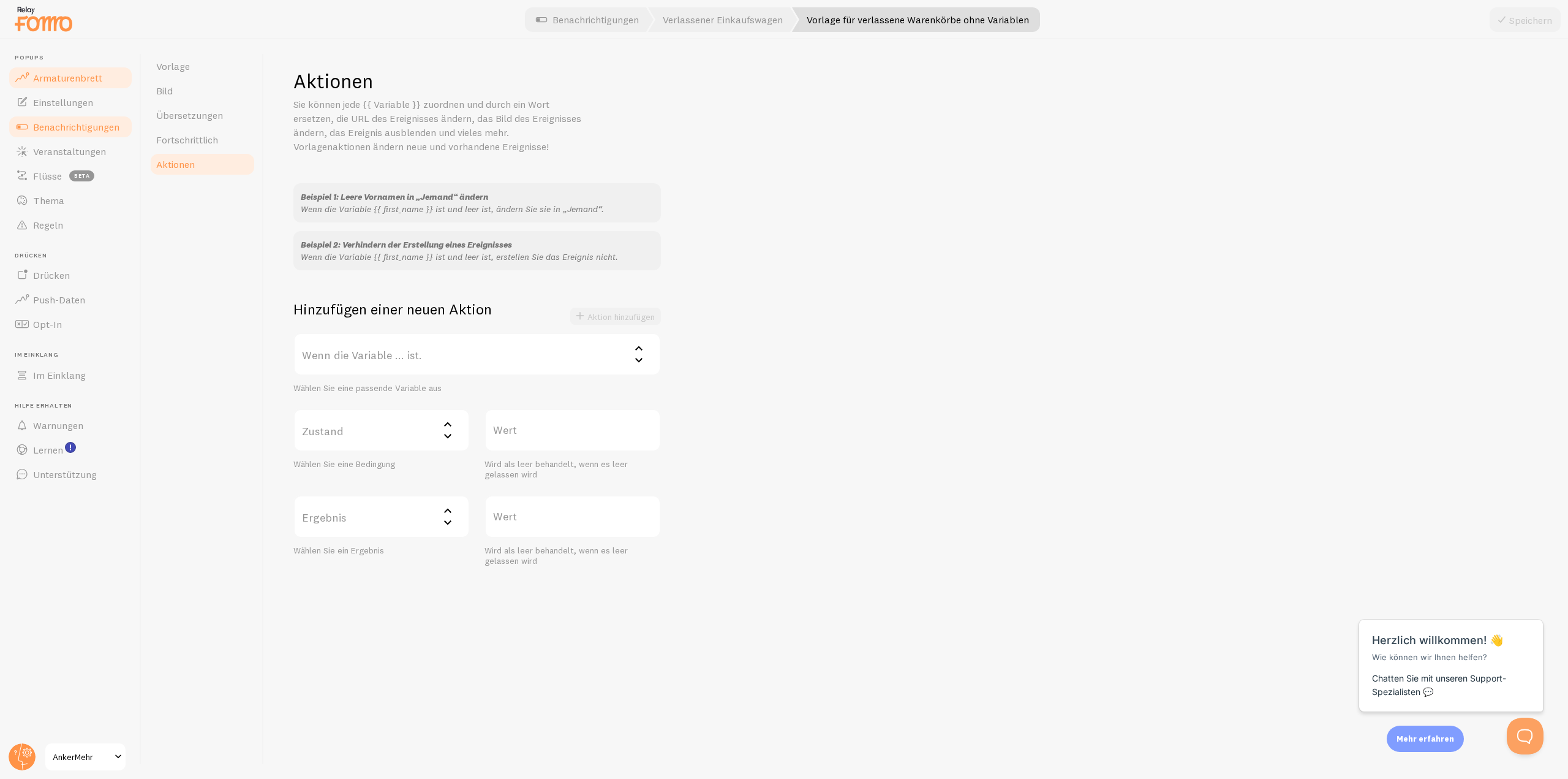
click at [66, 74] on font "Armaturenbrett" at bounding box center [68, 78] width 69 height 12
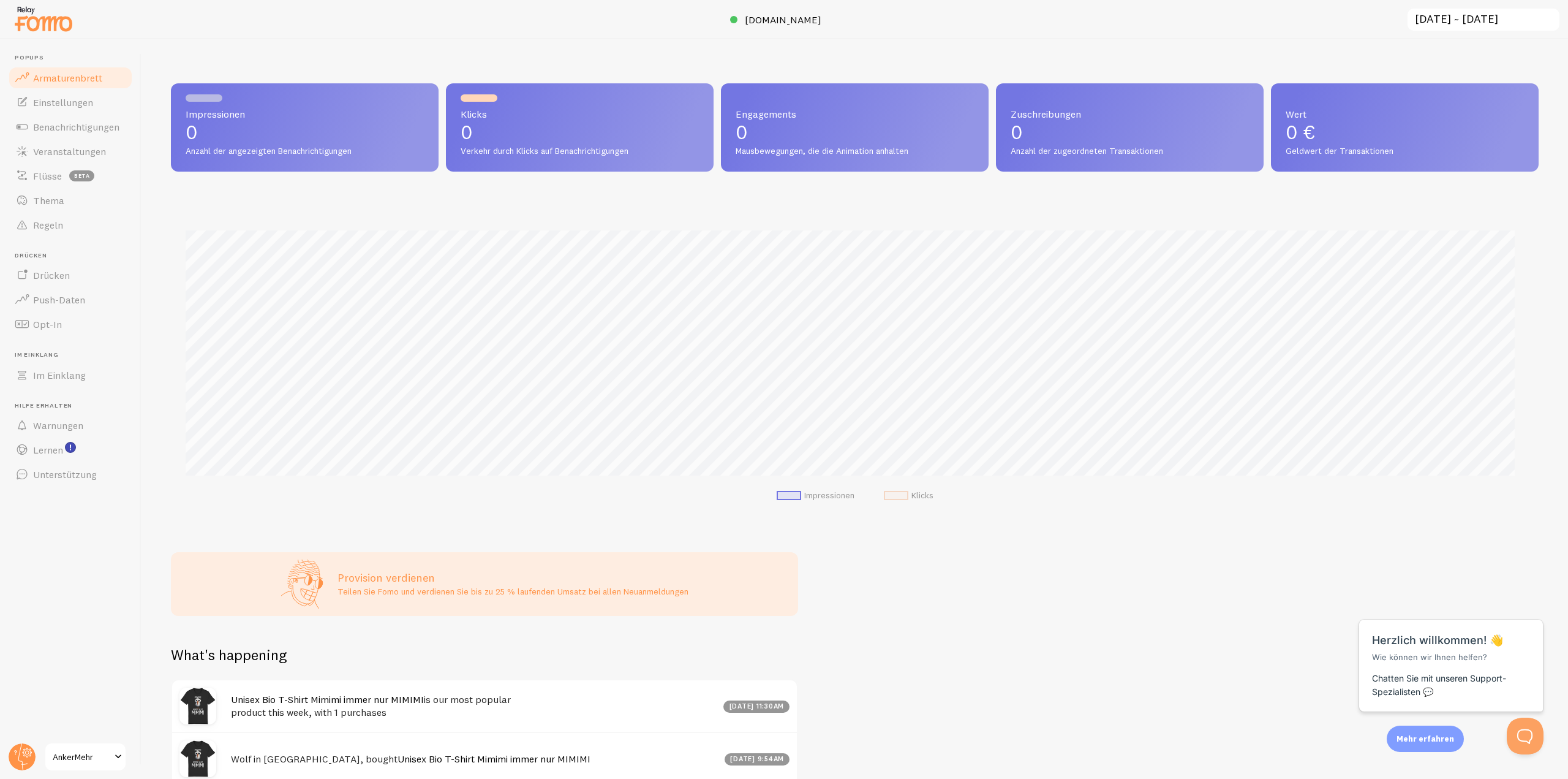
scroll to position [322, 1359]
click at [74, 103] on font "Einstellungen" at bounding box center [63, 101] width 60 height 12
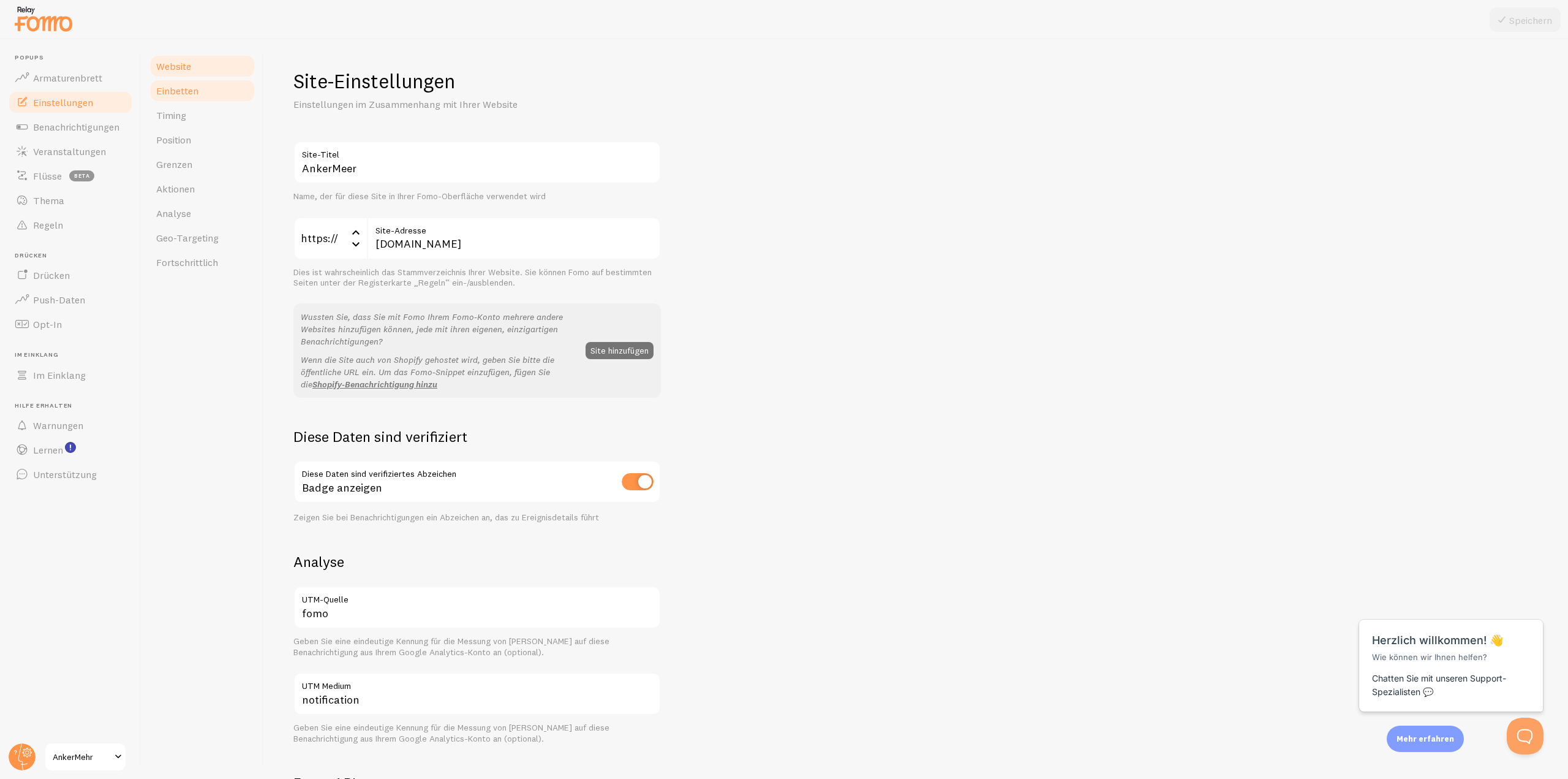
click at [183, 92] on font "Einbetten" at bounding box center [177, 90] width 42 height 12
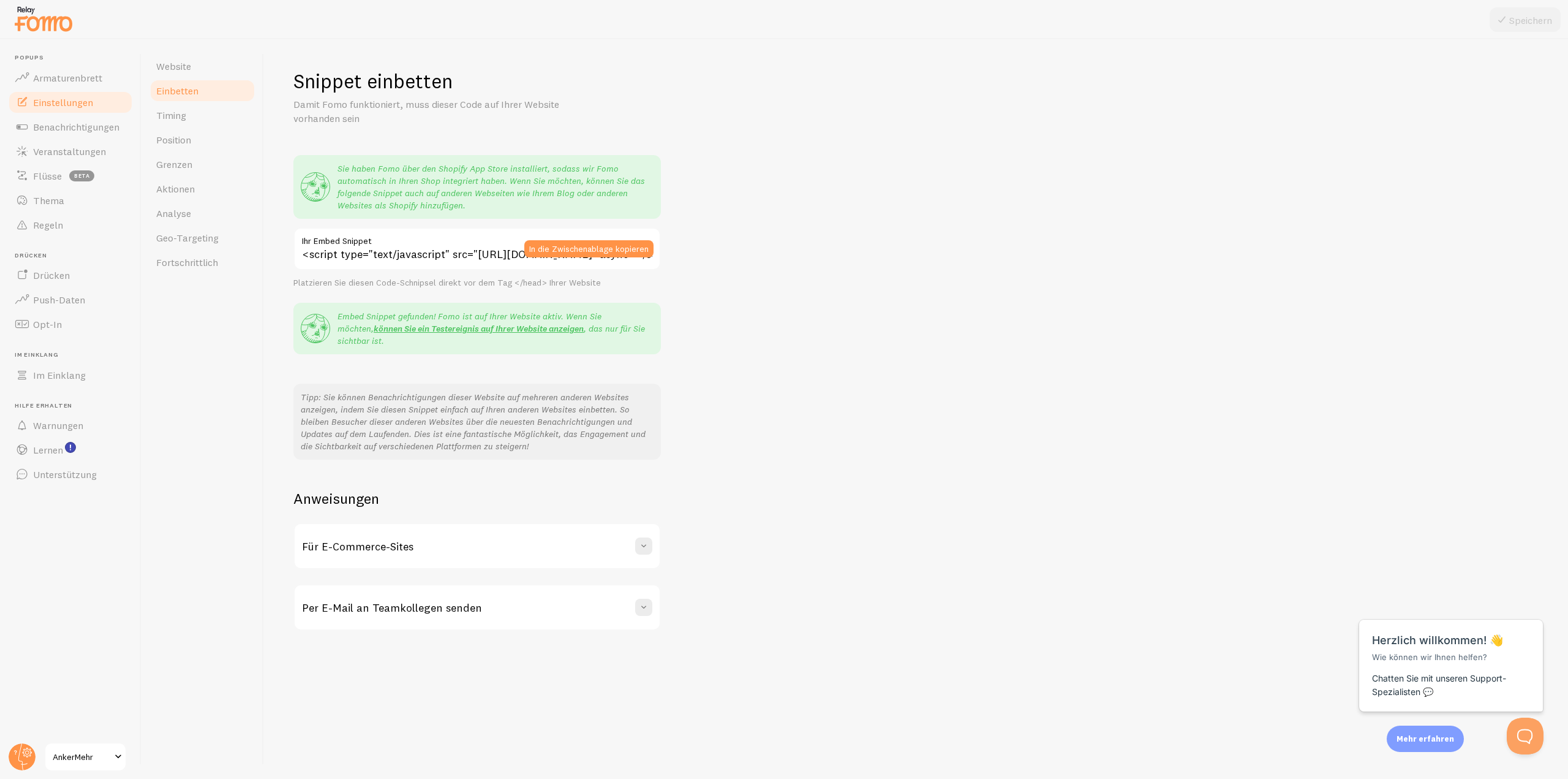
click at [398, 554] on div "Für E-Commerce-Sites" at bounding box center [477, 546] width 365 height 44
click at [174, 121] on font "Timing" at bounding box center [171, 114] width 30 height 12
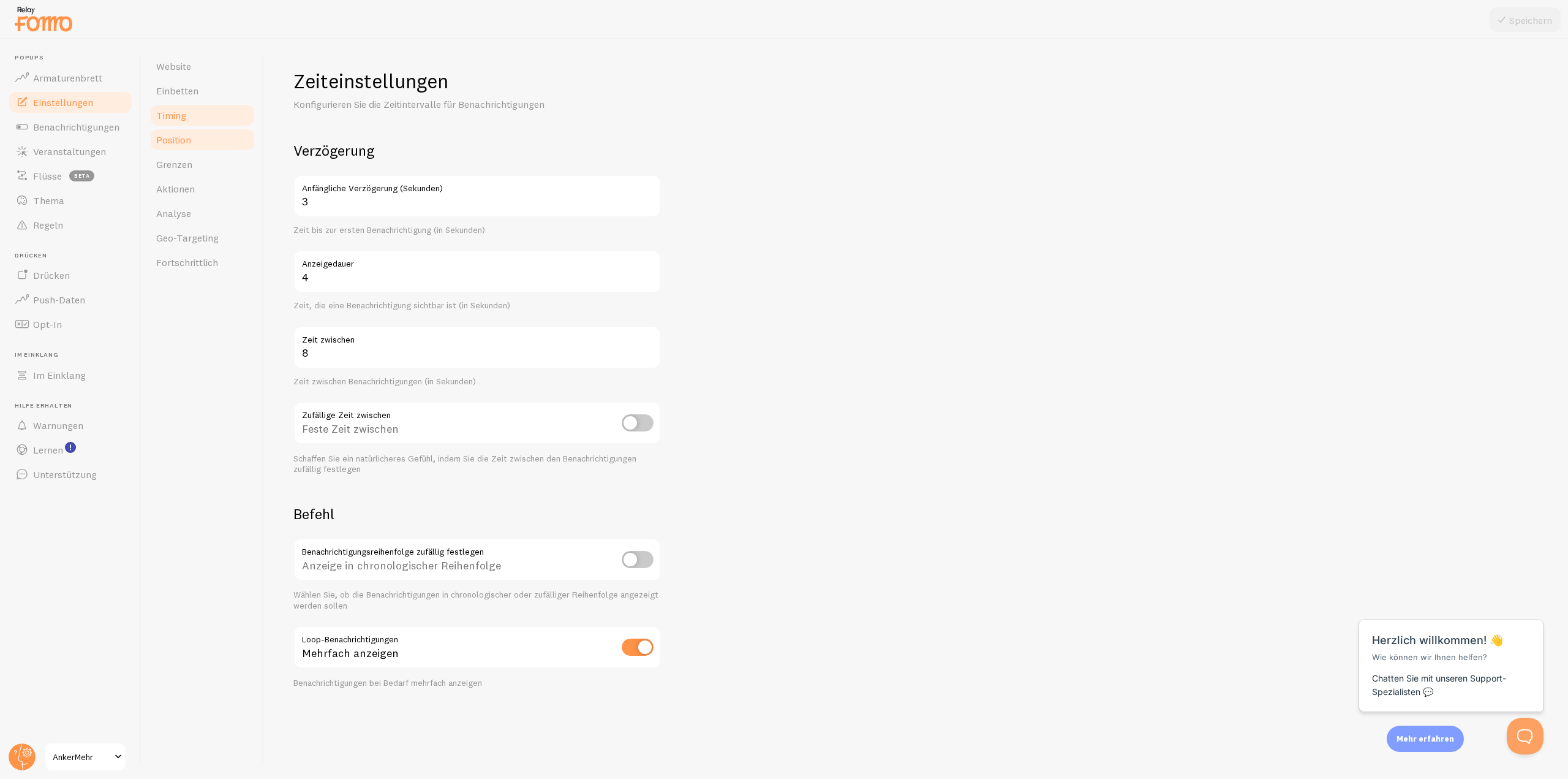
drag, startPoint x: 180, startPoint y: 155, endPoint x: 180, endPoint y: 148, distance: 7.0
click at [180, 155] on link "Grenzen" at bounding box center [202, 163] width 107 height 25
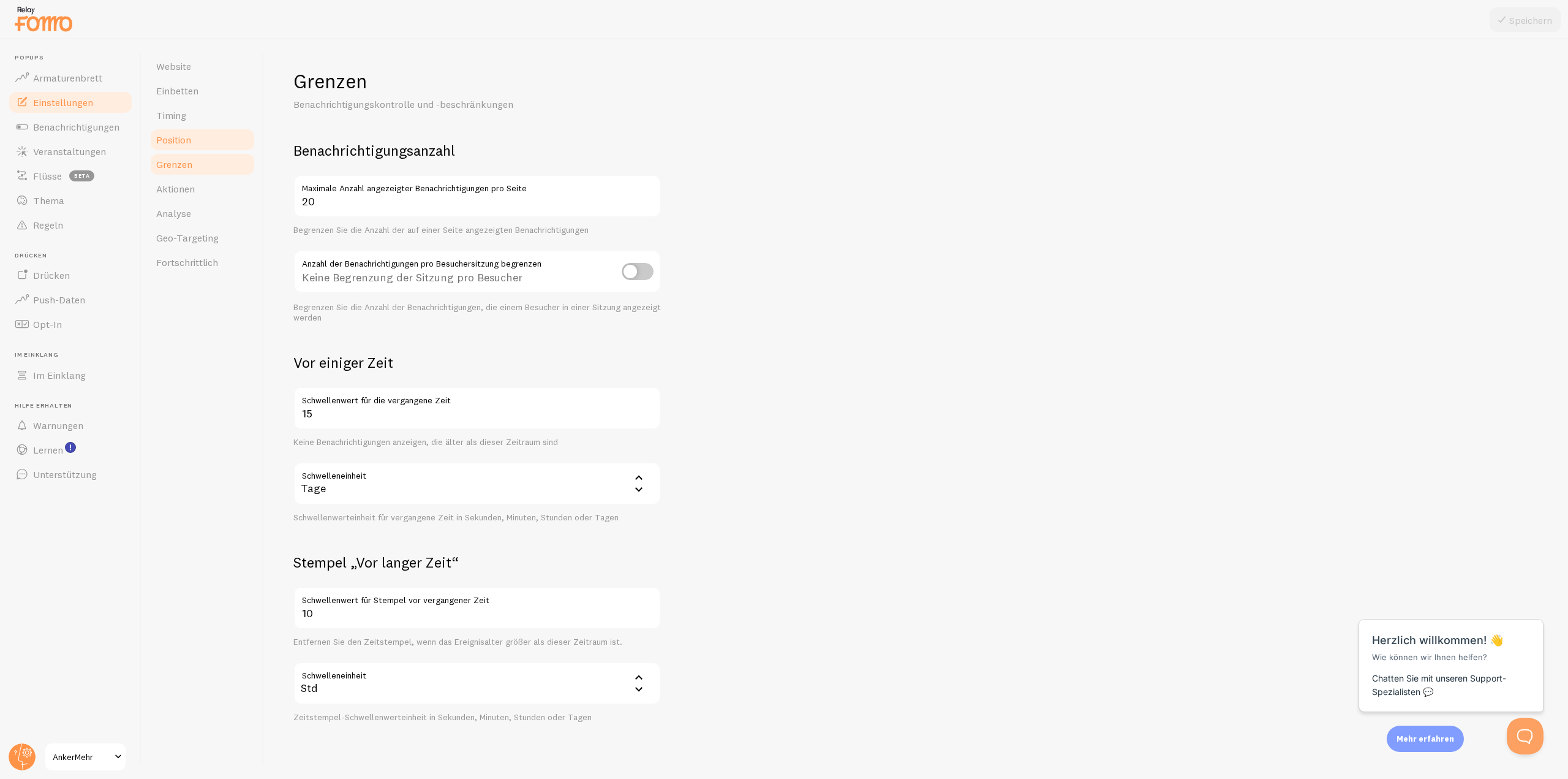
click at [180, 146] on link "Position" at bounding box center [202, 140] width 107 height 25
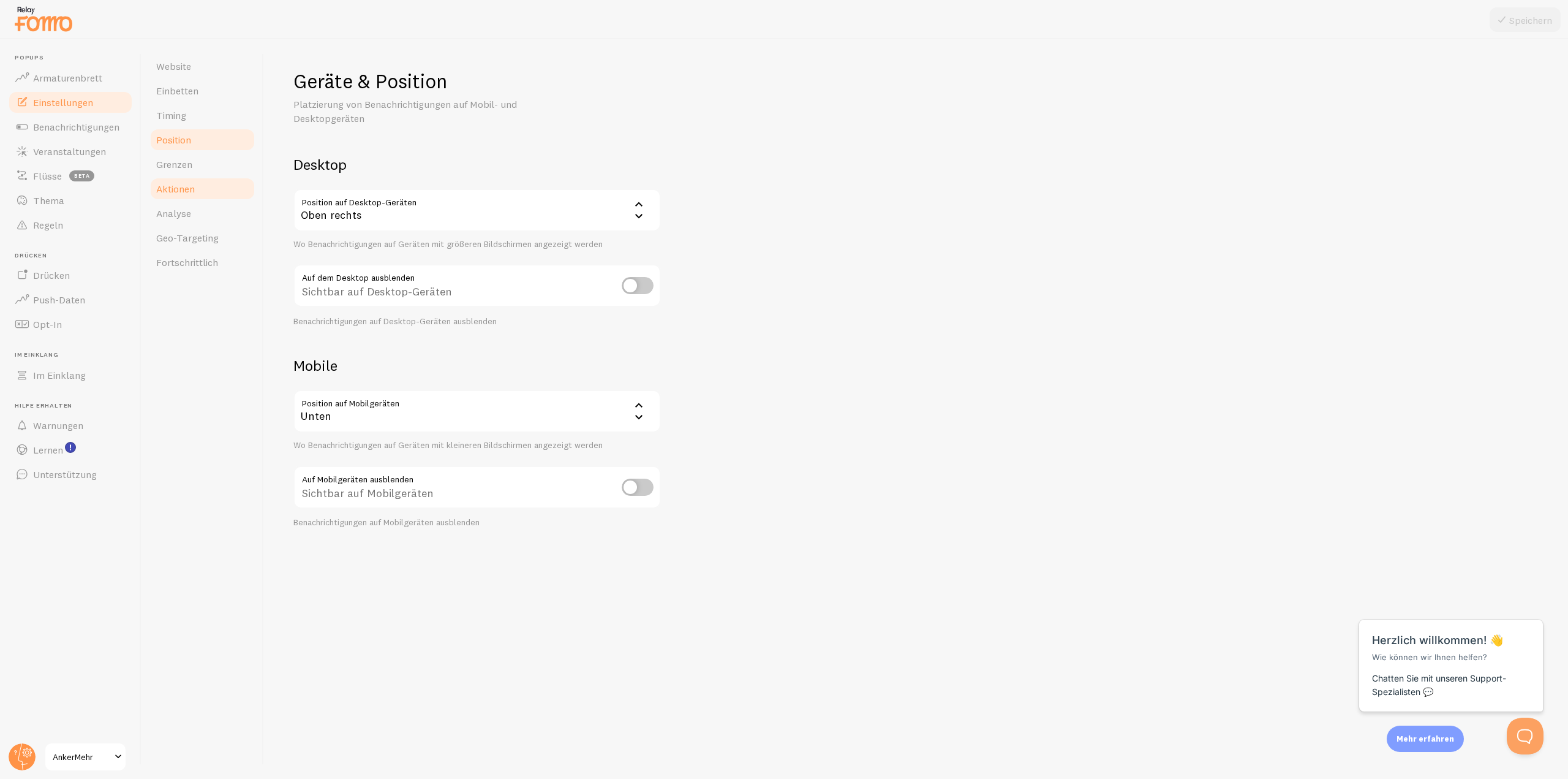
click at [187, 184] on font "Aktionen" at bounding box center [175, 188] width 38 height 12
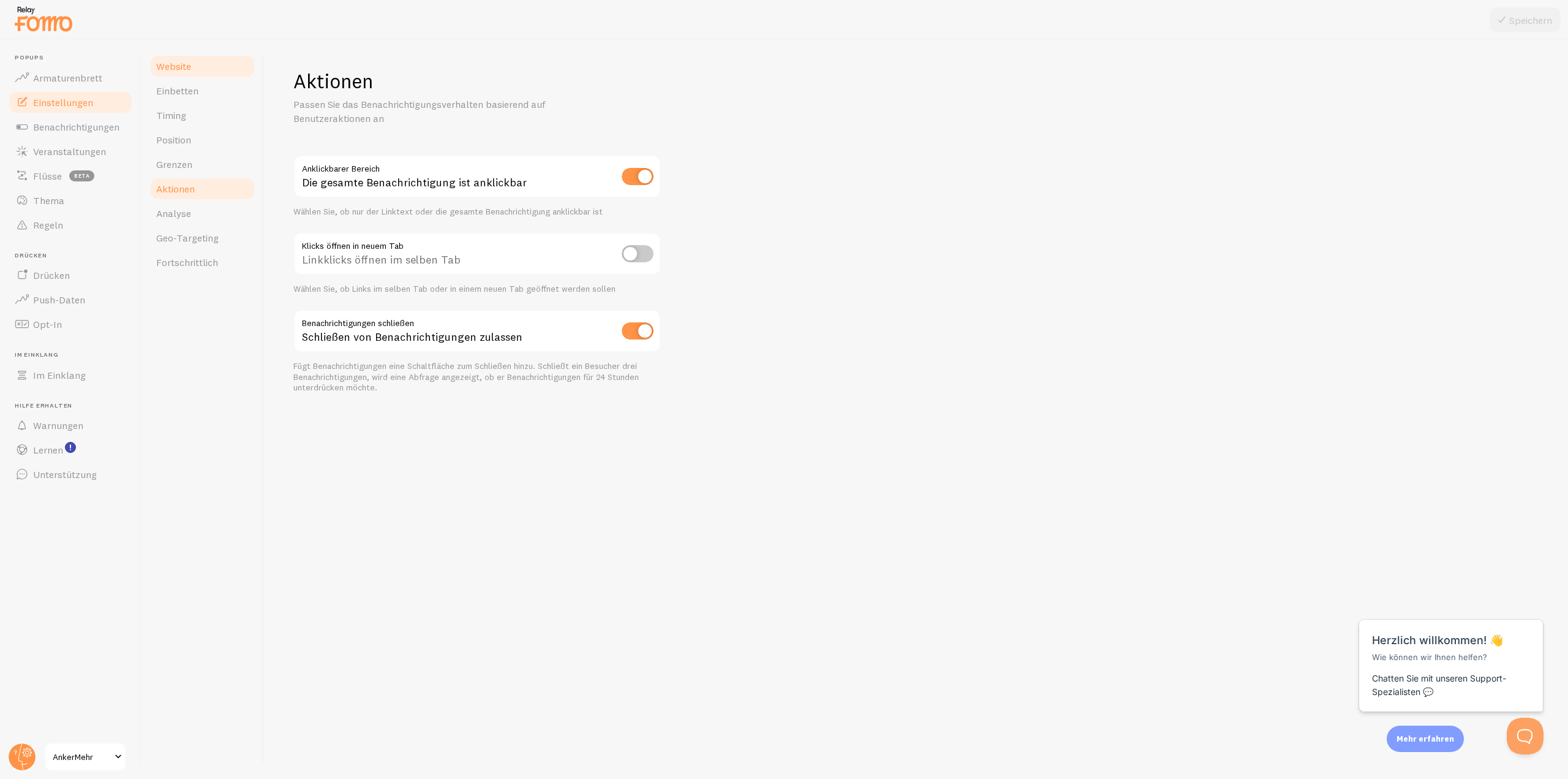
click at [182, 69] on font "Website" at bounding box center [173, 66] width 35 height 12
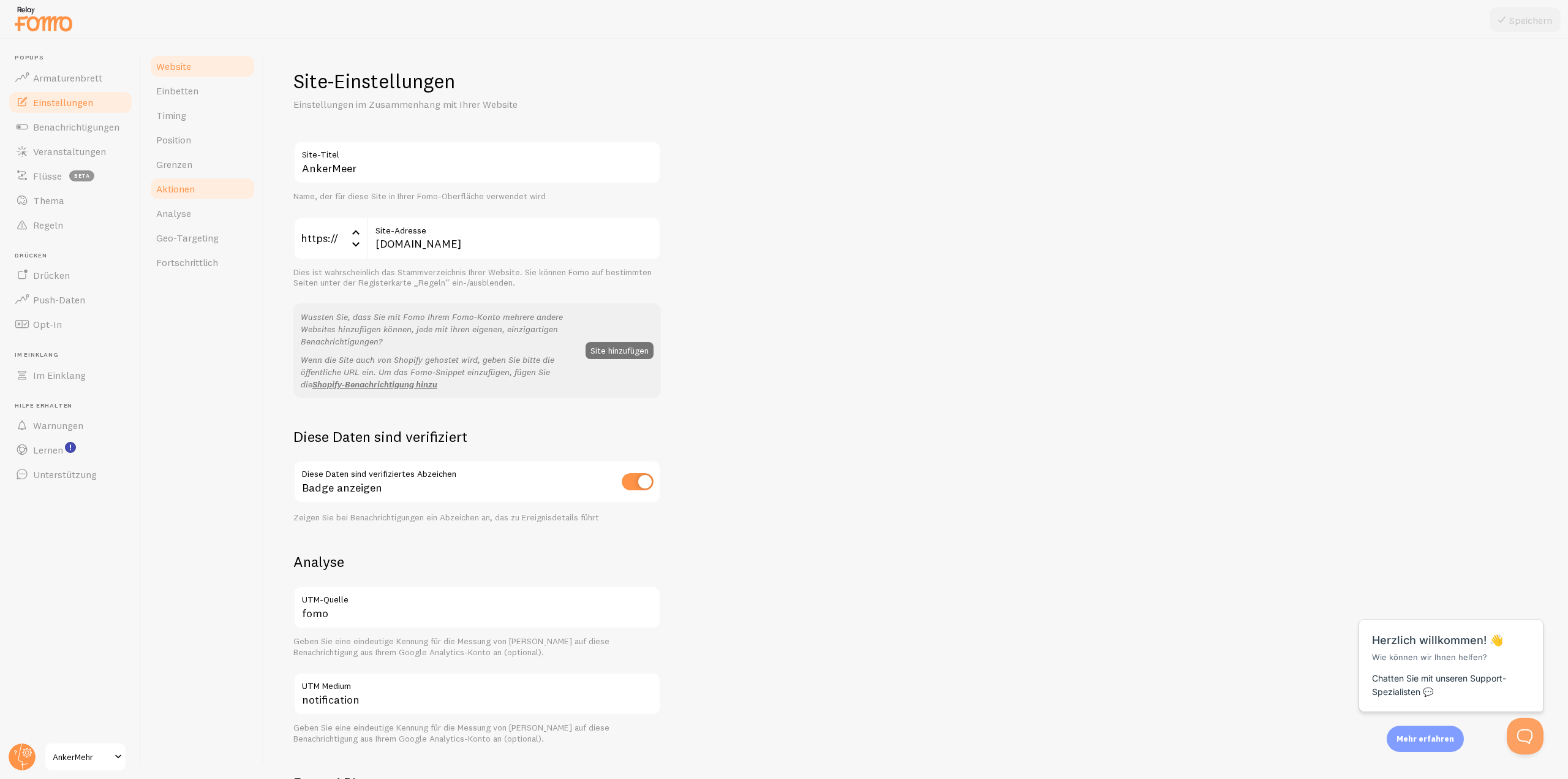
click at [182, 187] on font "Aktionen" at bounding box center [175, 188] width 38 height 12
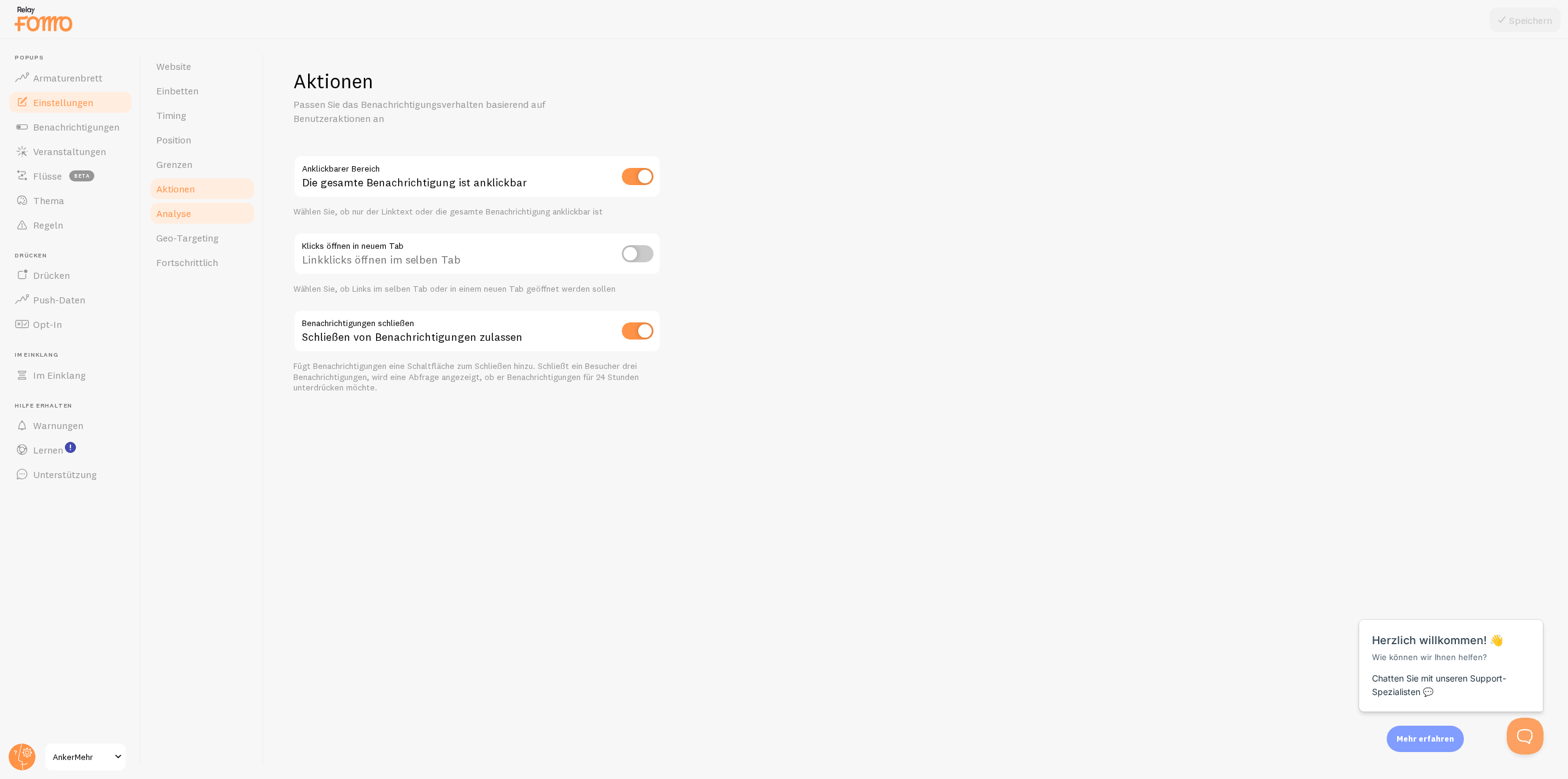
click at [181, 209] on font "Analyse" at bounding box center [173, 213] width 35 height 12
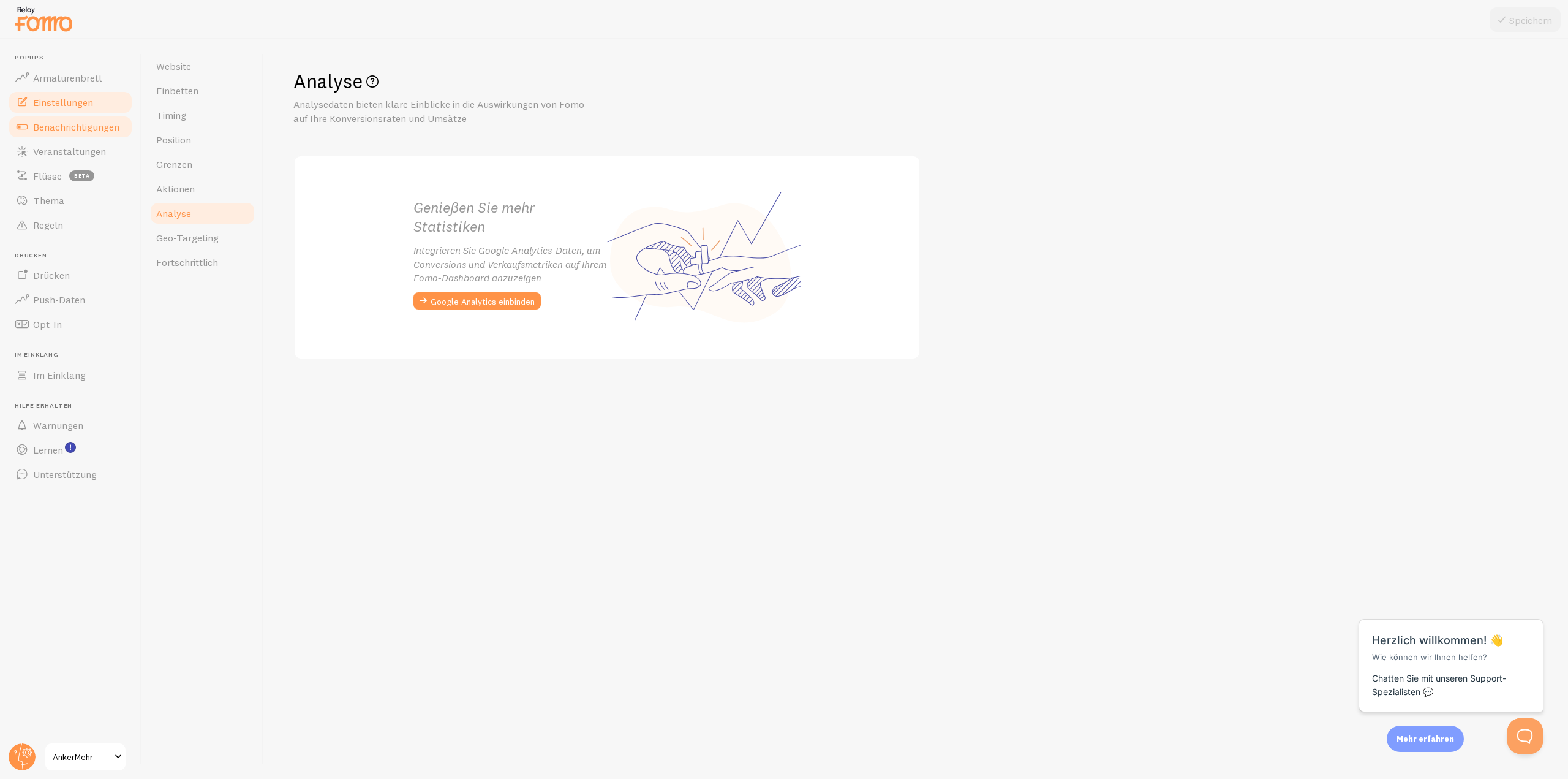
click at [67, 127] on font "Benachrichtigungen" at bounding box center [76, 126] width 87 height 12
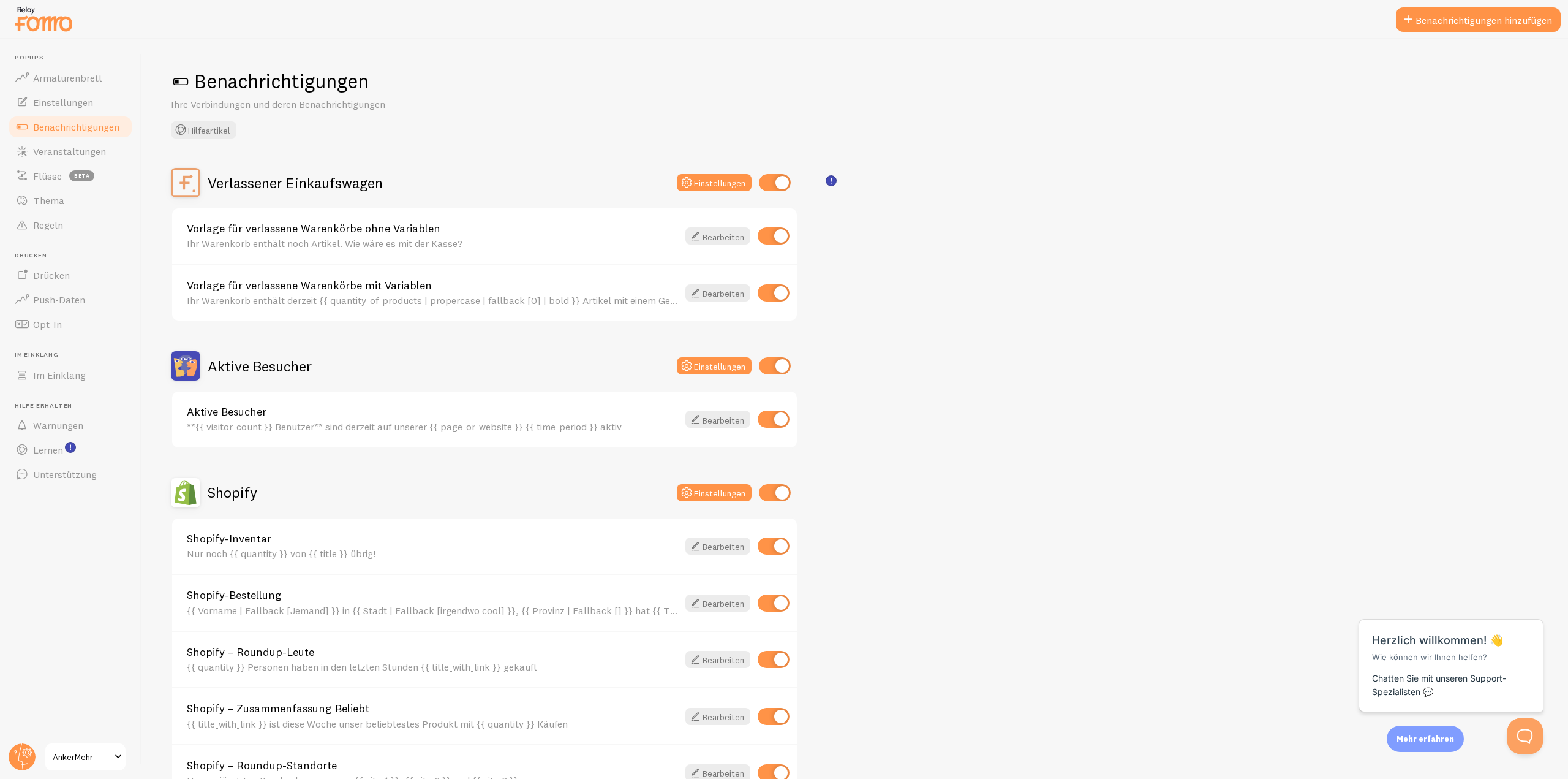
click at [194, 366] on img at bounding box center [185, 366] width 29 height 29
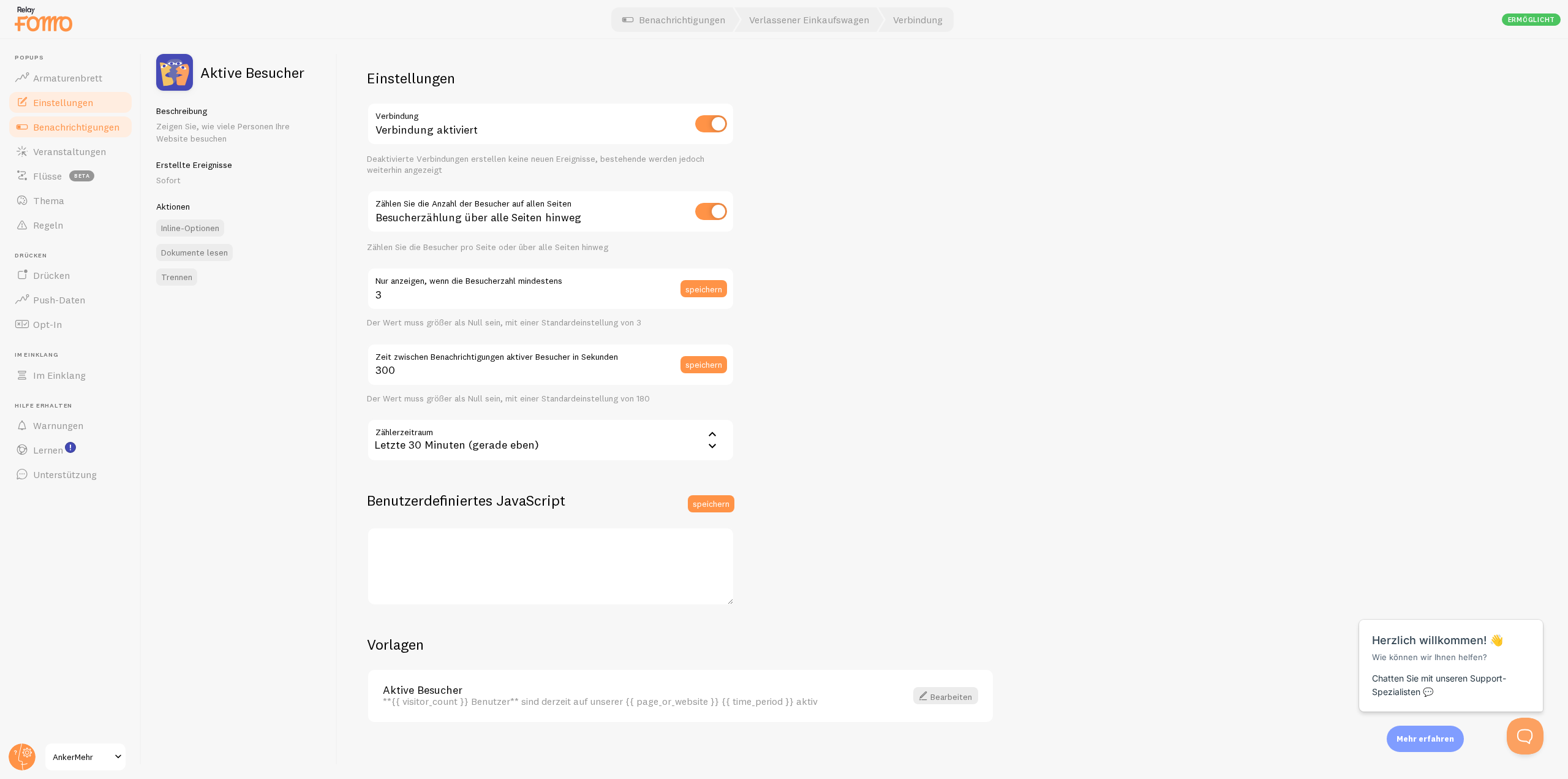
click at [61, 104] on font "Einstellungen" at bounding box center [63, 101] width 60 height 12
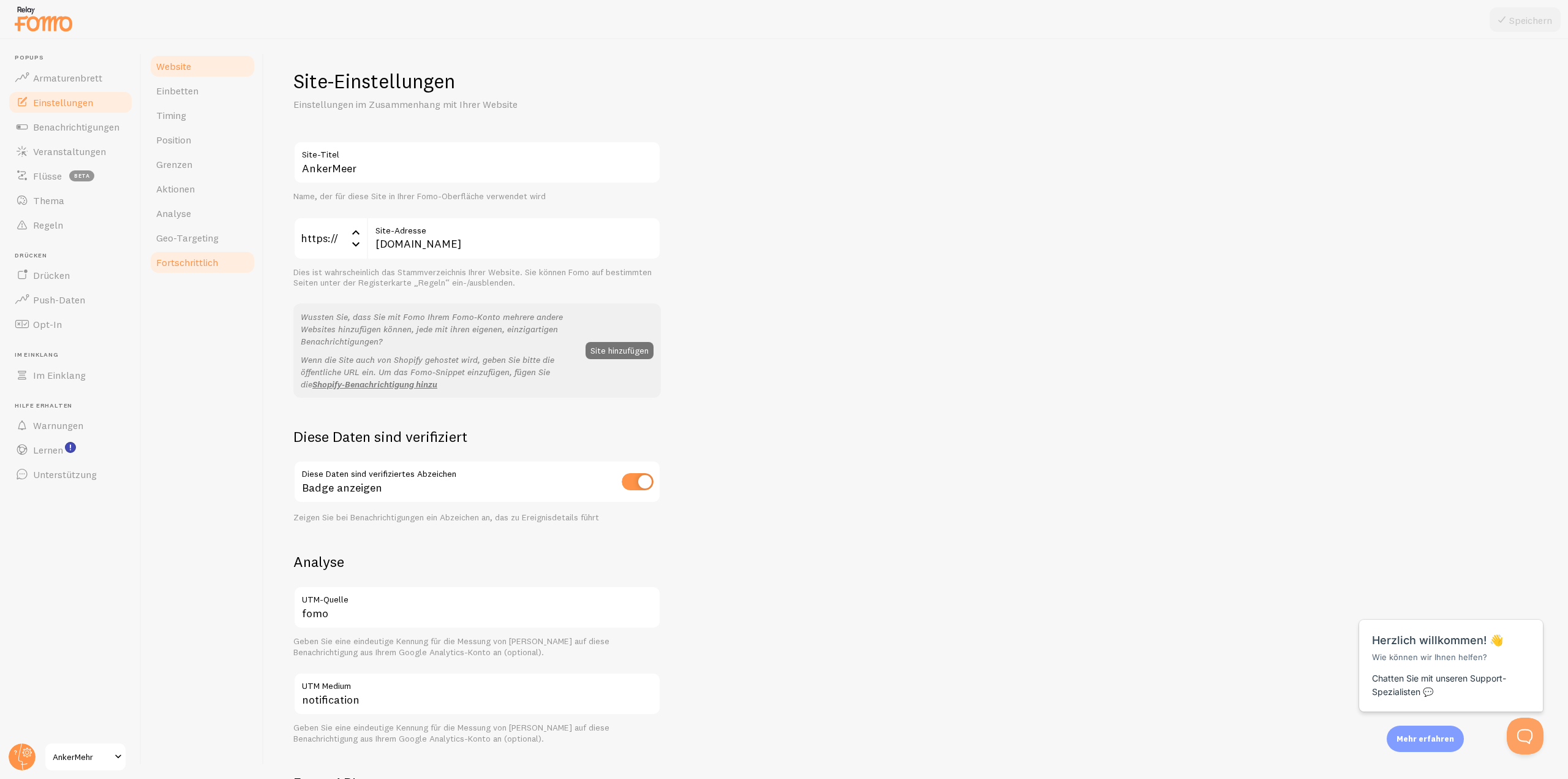
click at [172, 256] on link "Fortschrittlich" at bounding box center [202, 262] width 107 height 25
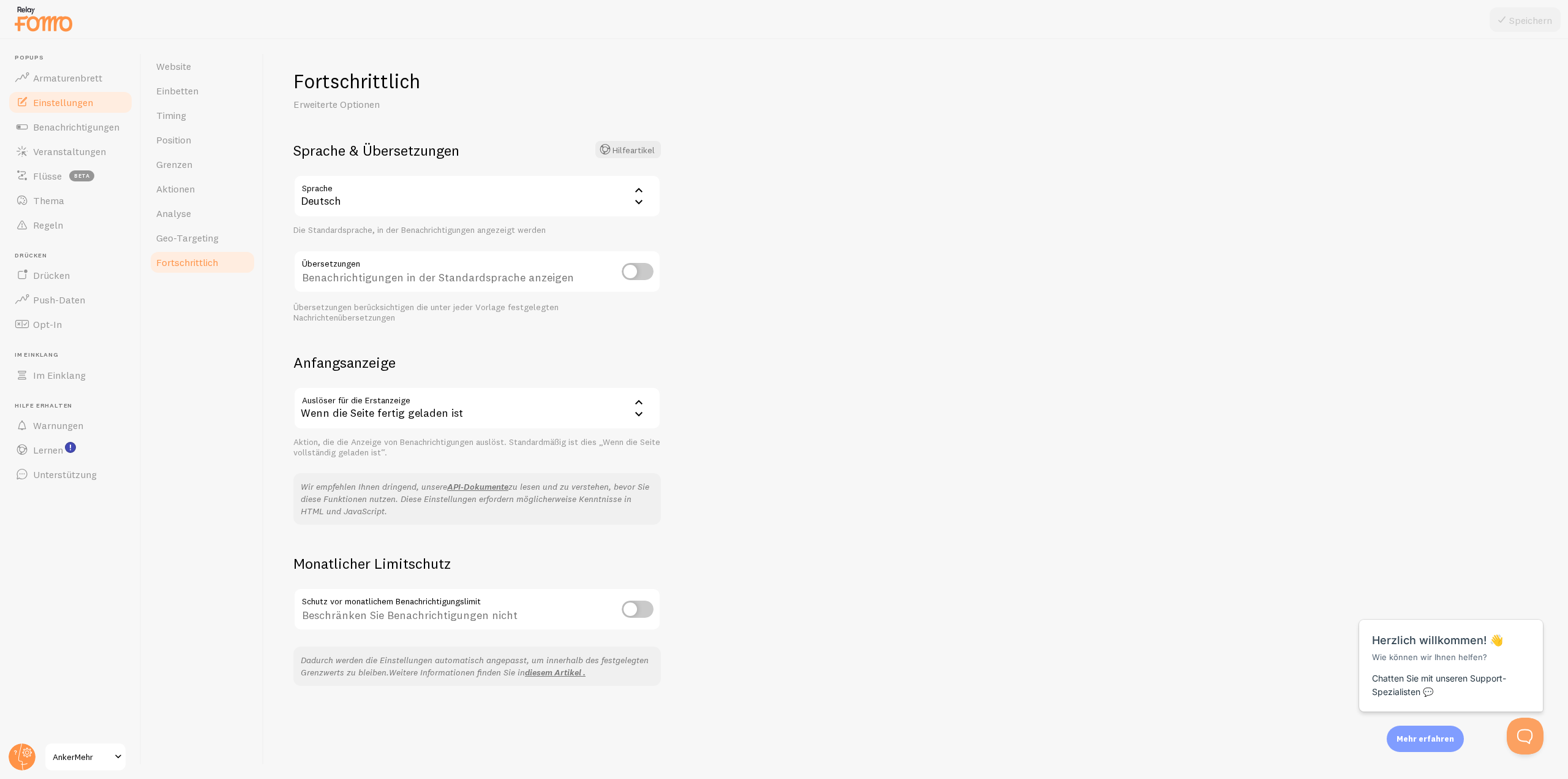
click at [638, 274] on input "checkbox" at bounding box center [637, 271] width 32 height 17
checkbox input "true"
click at [1500, 26] on icon at bounding box center [1502, 19] width 15 height 15
click at [208, 239] on font "Geo-Targeting" at bounding box center [187, 237] width 62 height 12
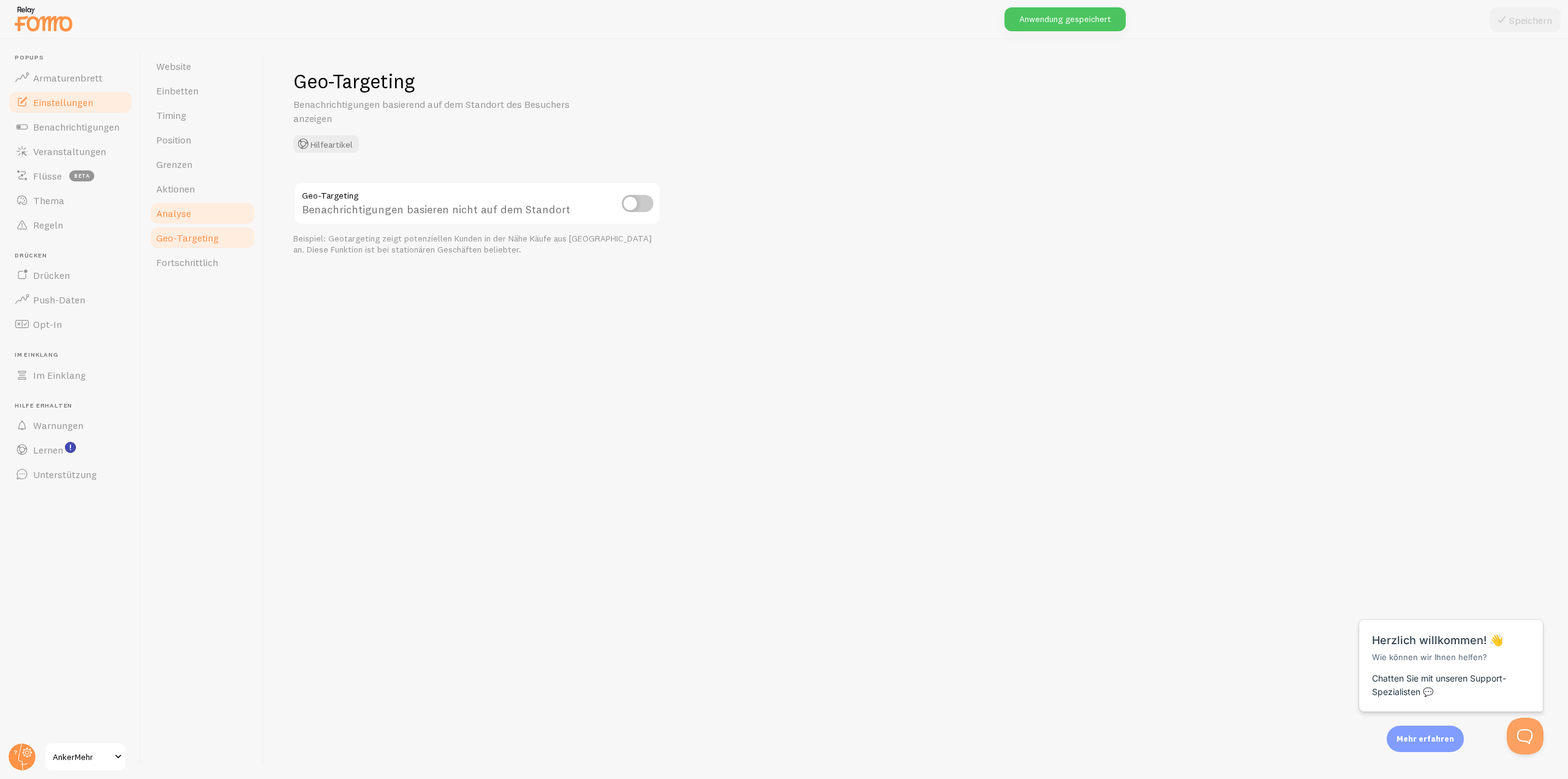
click at [183, 219] on font "Analyse" at bounding box center [173, 213] width 35 height 12
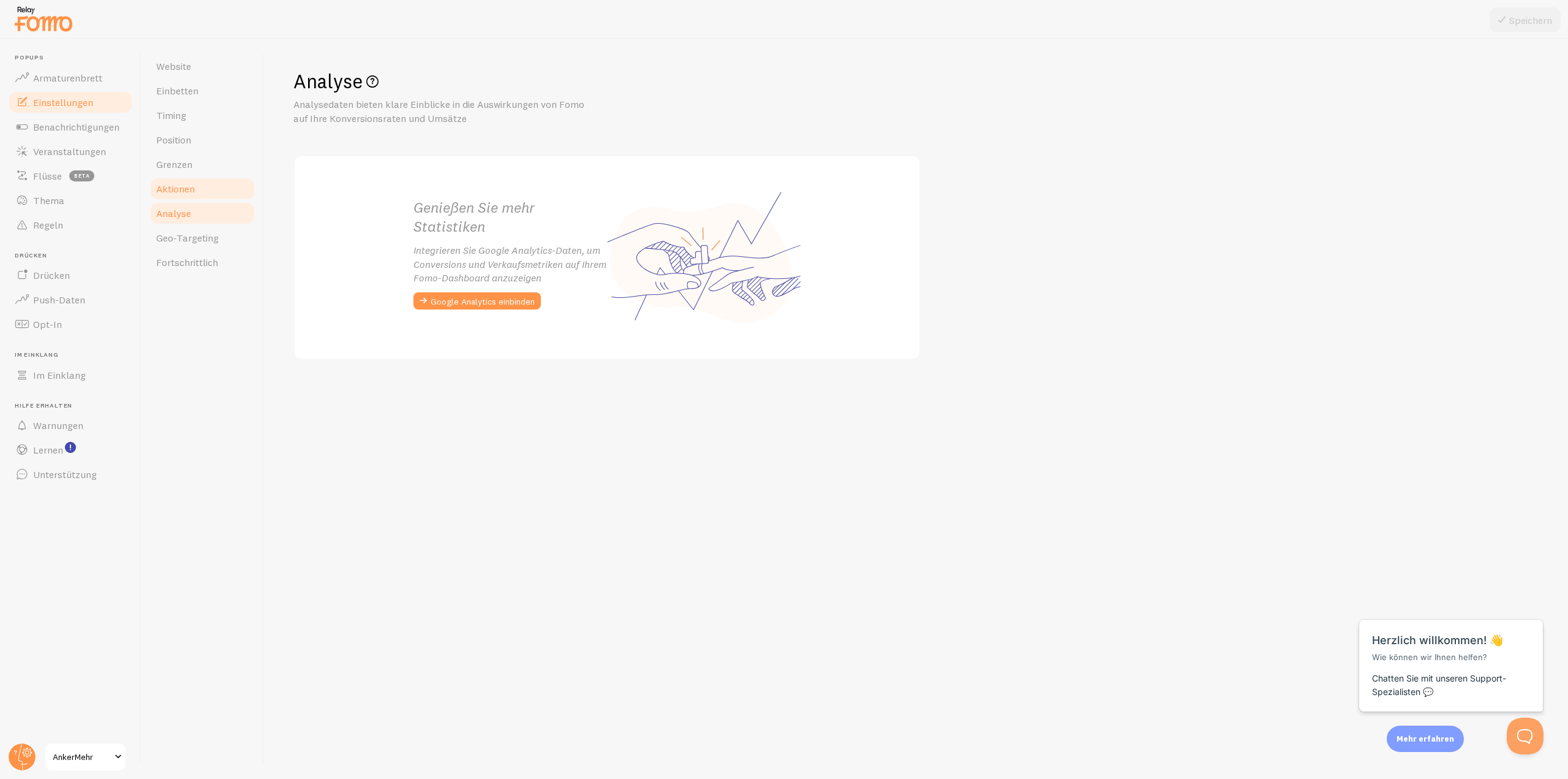
click at [178, 185] on font "Aktionen" at bounding box center [175, 188] width 38 height 12
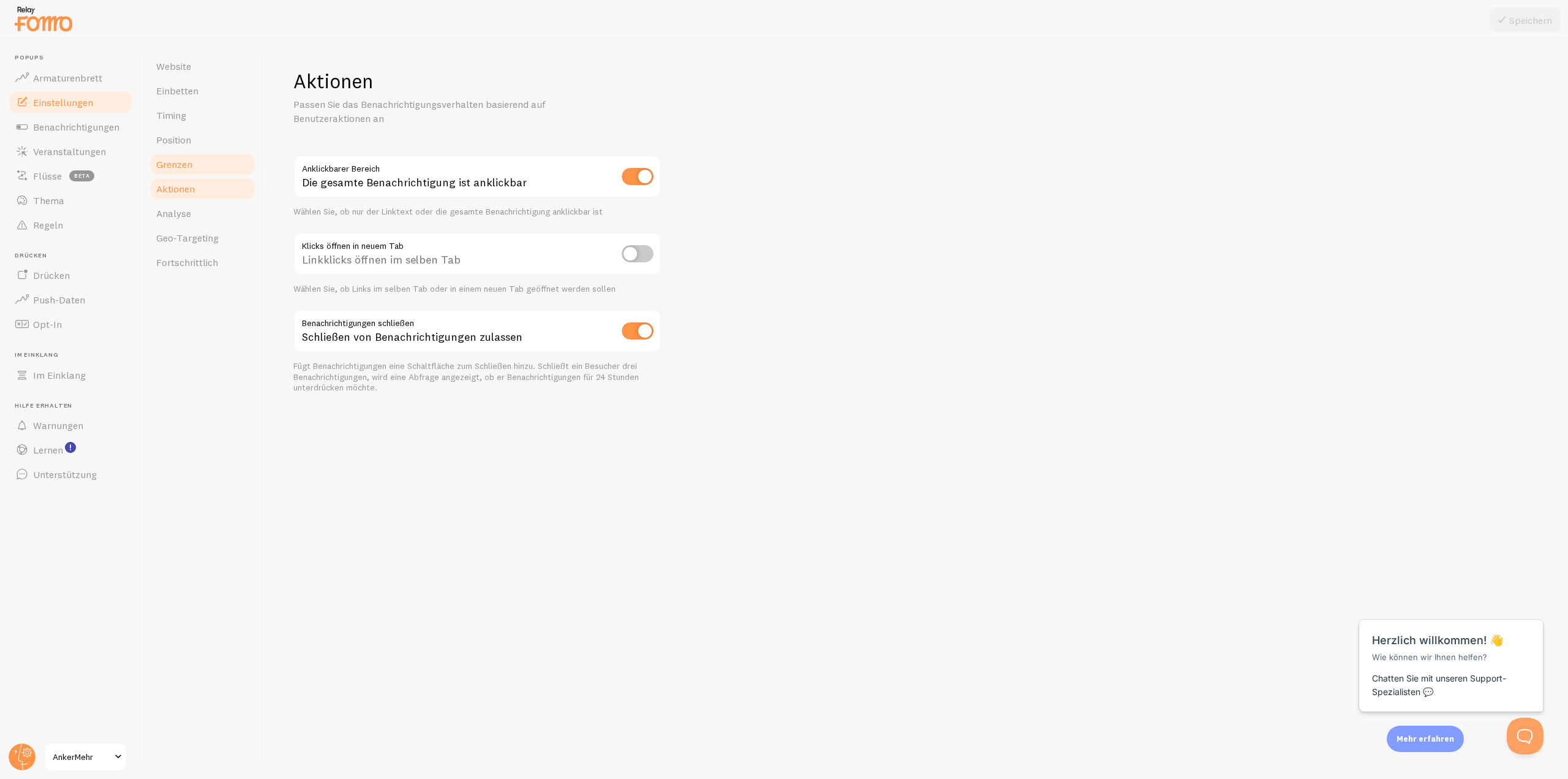
click at [183, 169] on font "Grenzen" at bounding box center [174, 163] width 37 height 12
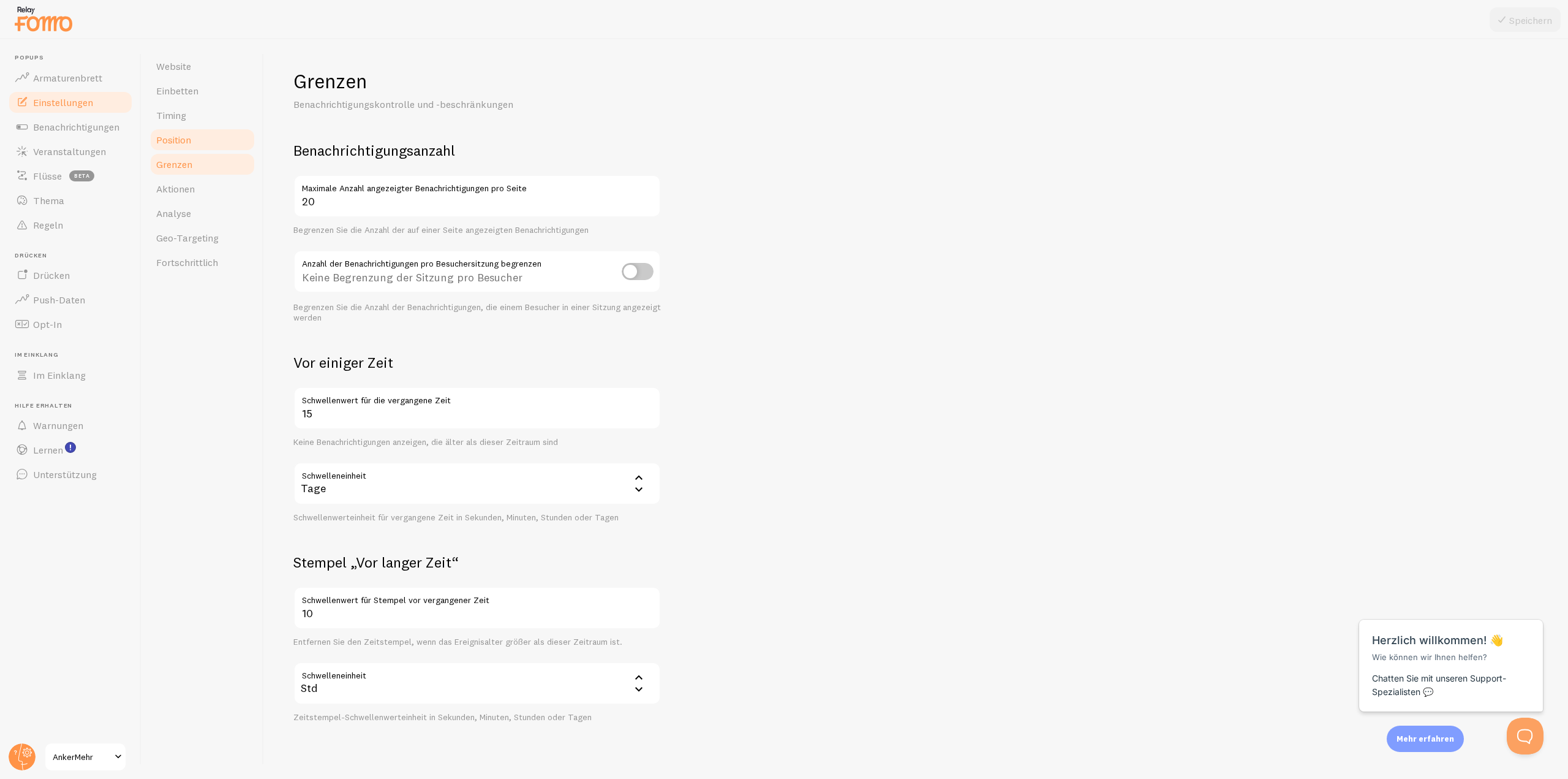
click at [168, 142] on font "Position" at bounding box center [173, 139] width 35 height 12
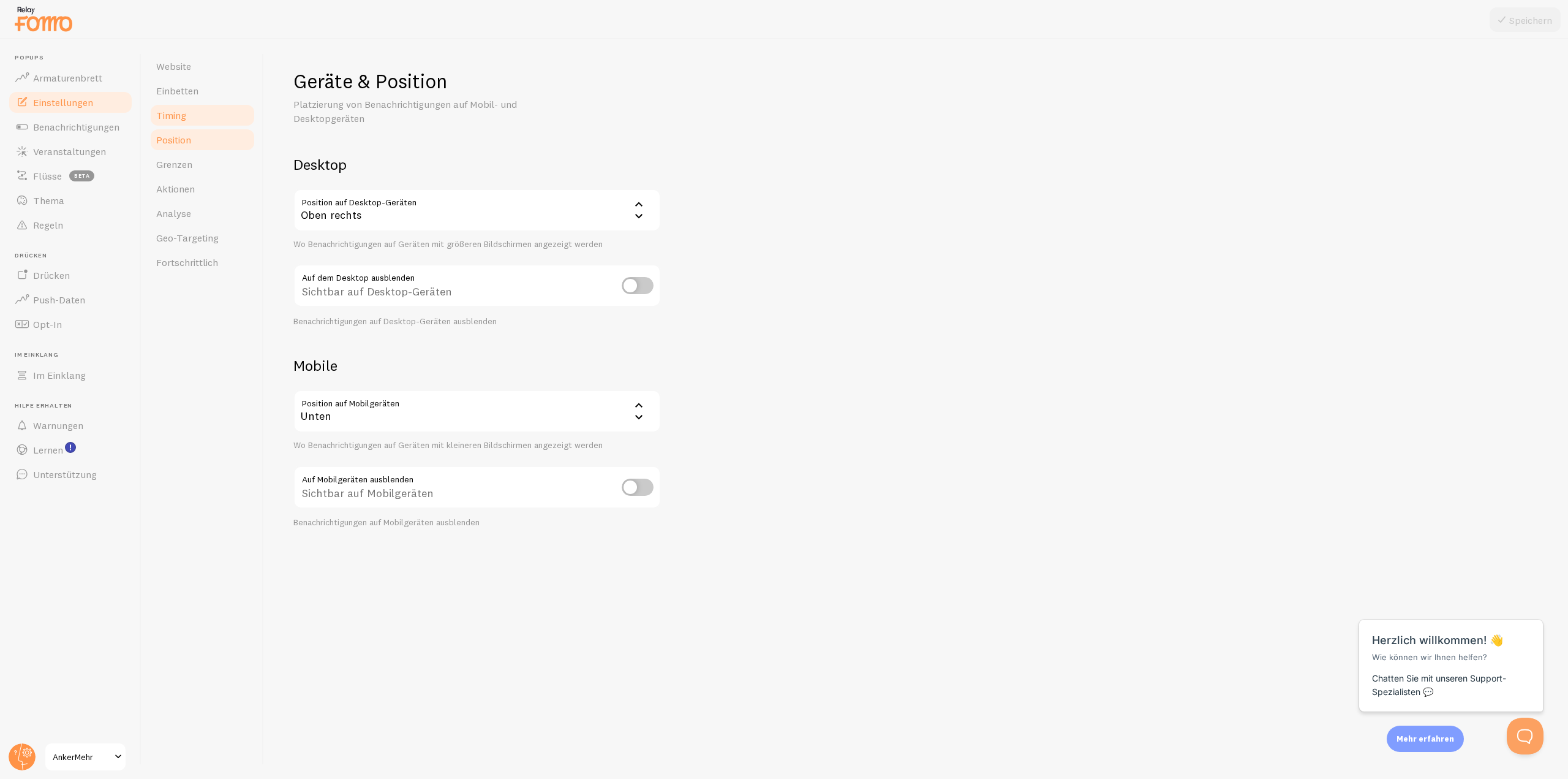
click at [171, 124] on link "Timing" at bounding box center [202, 115] width 107 height 25
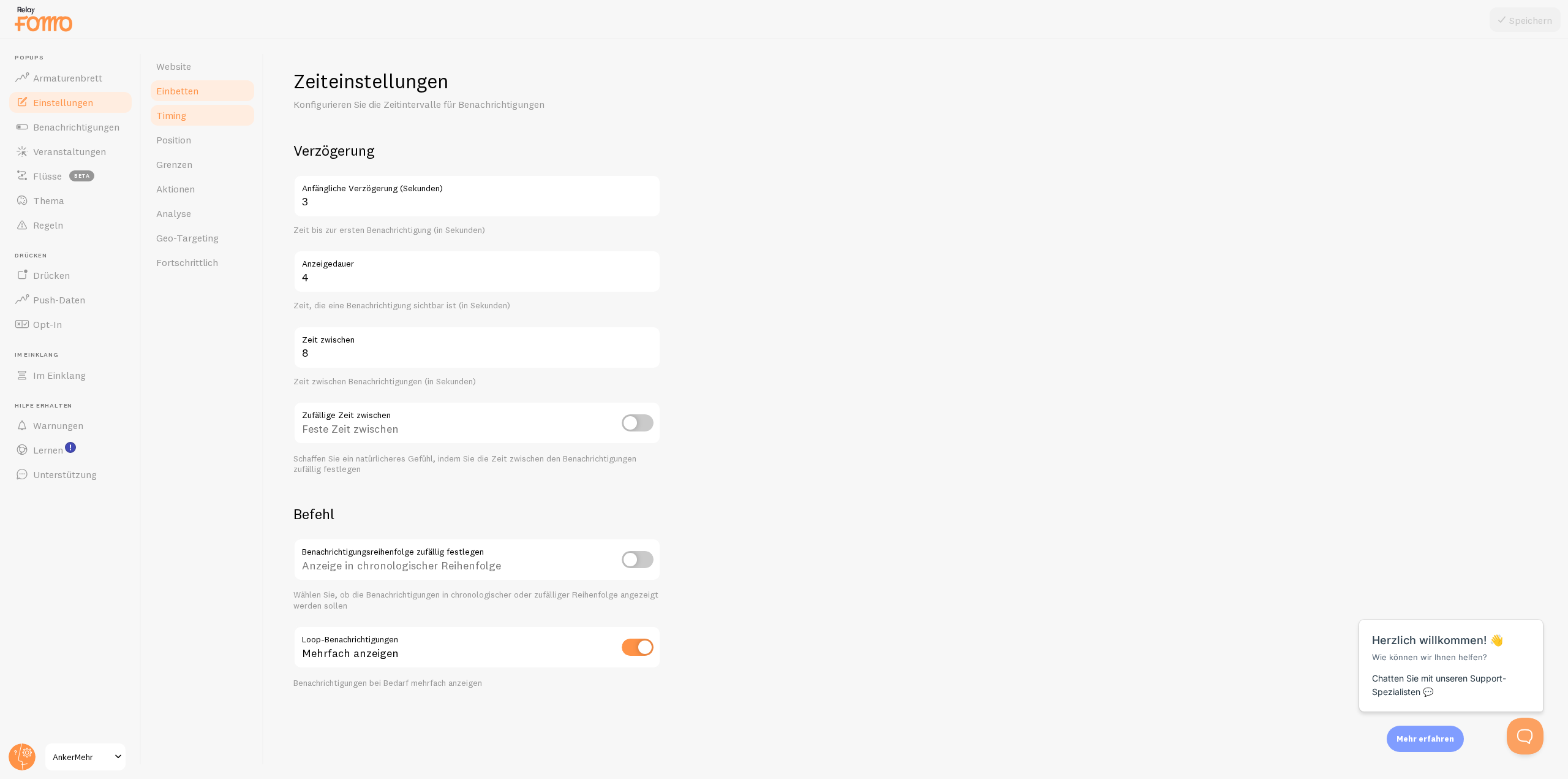
click at [182, 92] on font "Einbetten" at bounding box center [177, 90] width 42 height 12
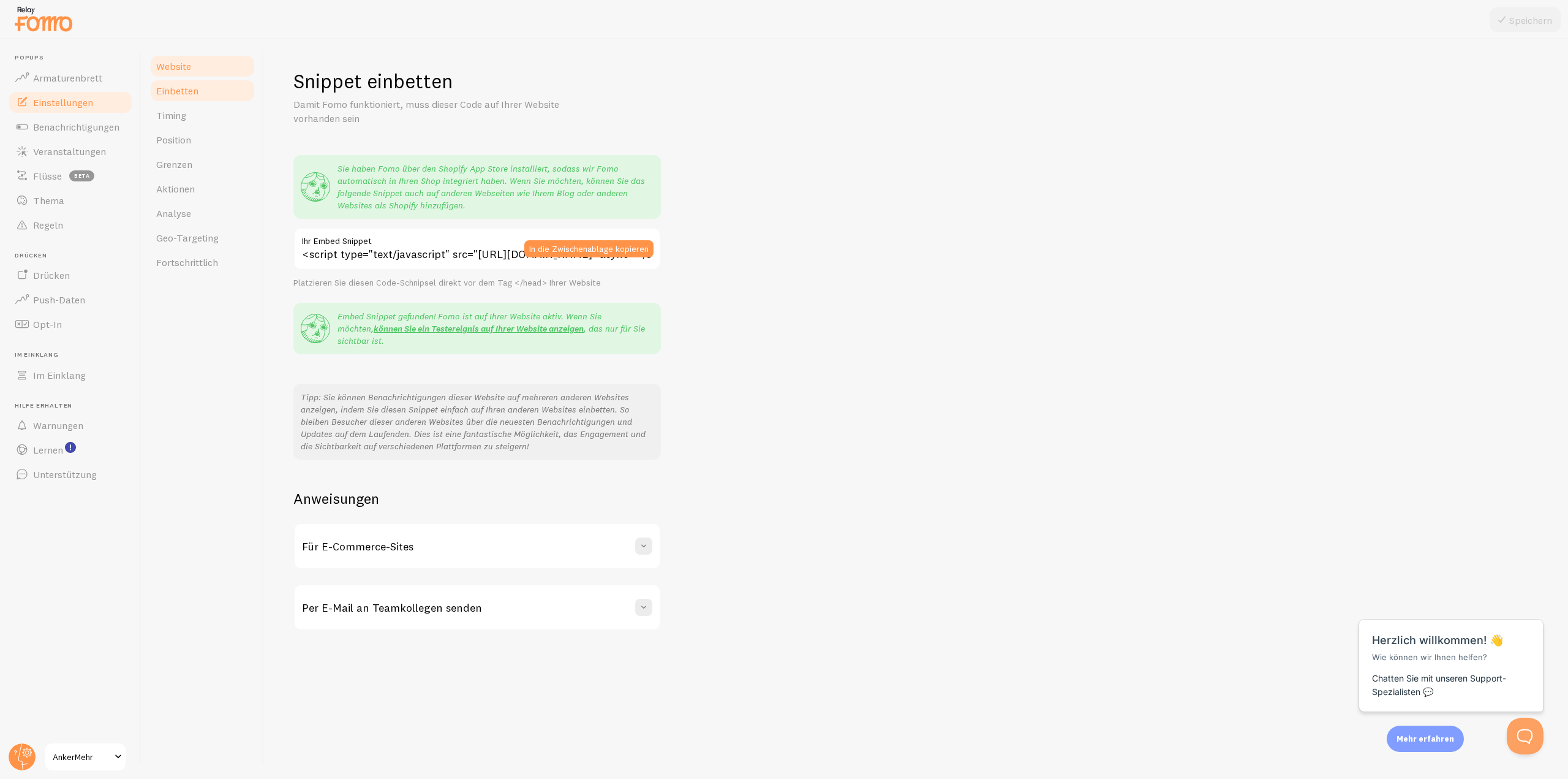
click at [186, 66] on font "Website" at bounding box center [173, 66] width 35 height 12
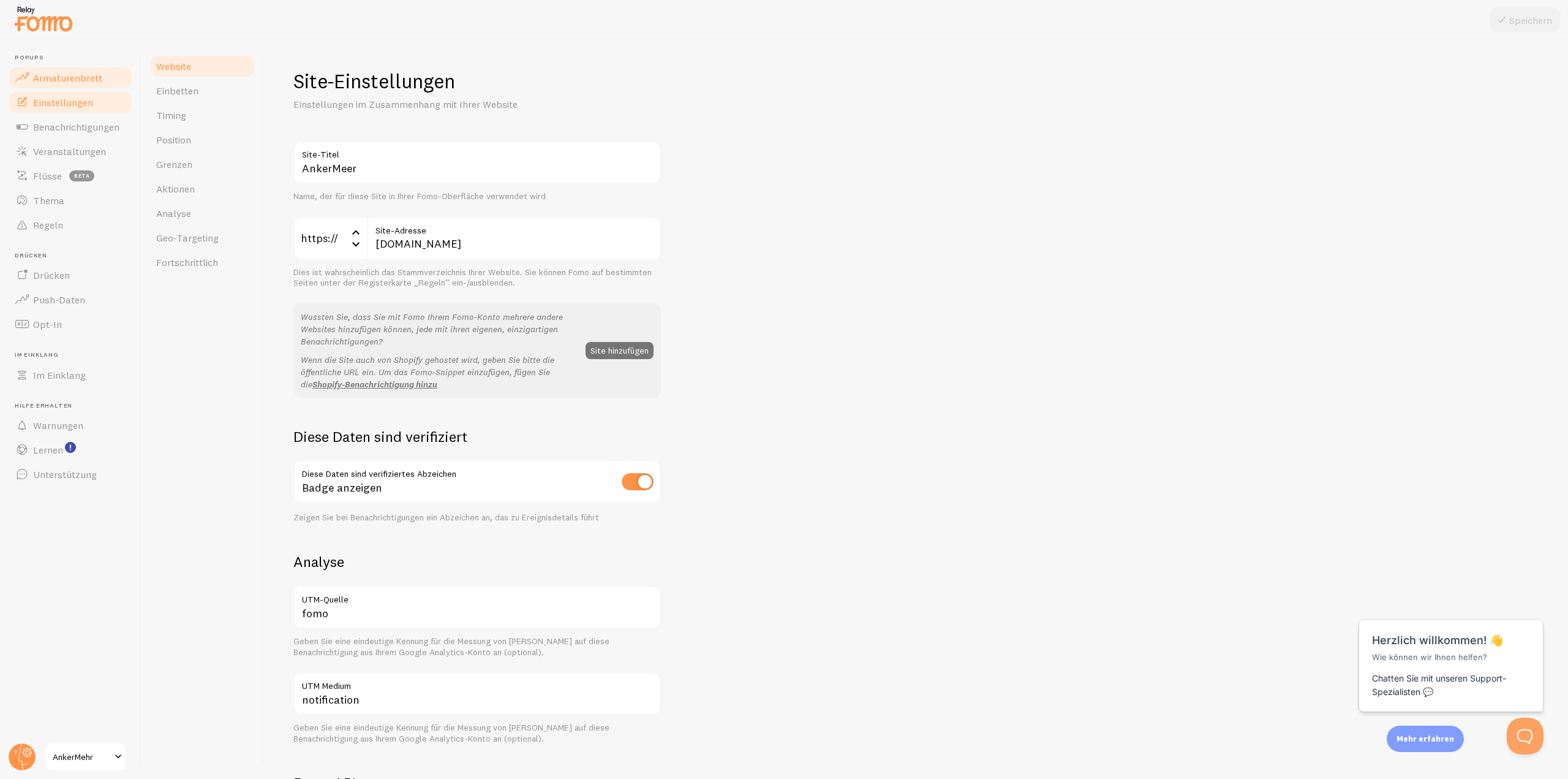
click at [81, 78] on font "Armaturenbrett" at bounding box center [68, 78] width 69 height 12
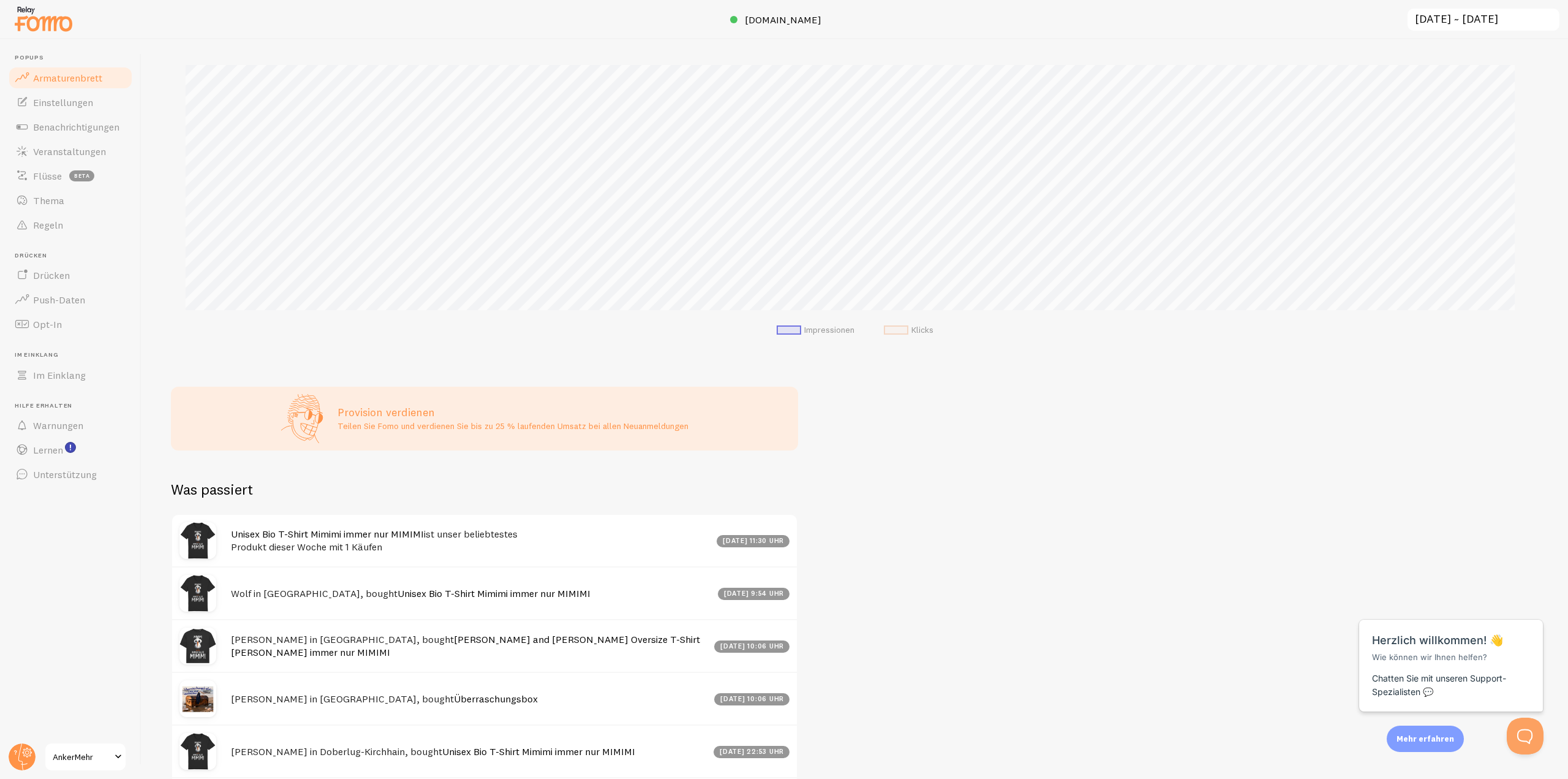
scroll to position [276, 0]
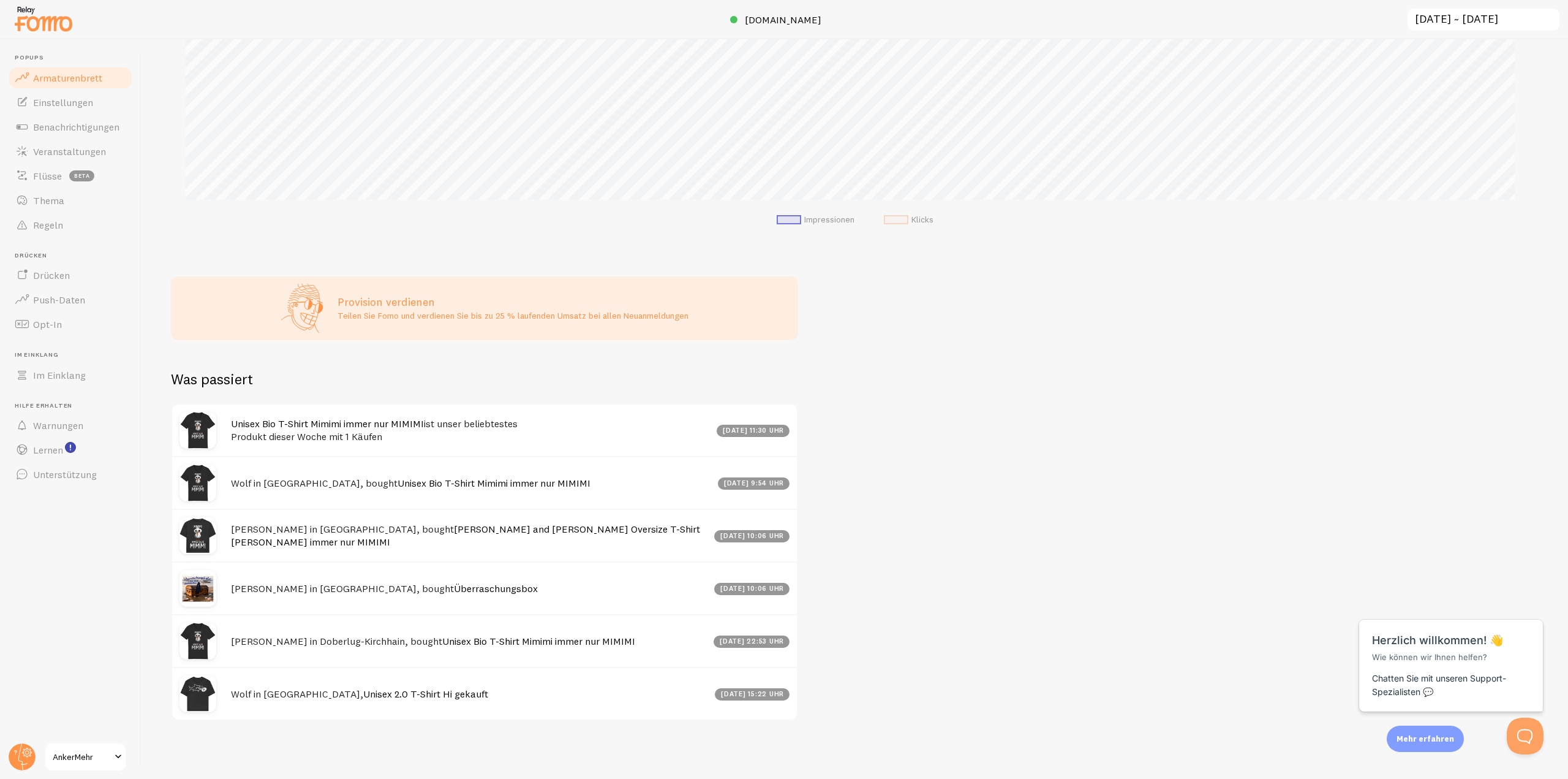
click at [350, 589] on font "[PERSON_NAME] in [GEOGRAPHIC_DATA], bought" at bounding box center [342, 588] width 223 height 12
drag, startPoint x: 361, startPoint y: 590, endPoint x: 362, endPoint y: 597, distance: 7.1
click at [361, 590] on font "[PERSON_NAME] in [GEOGRAPHIC_DATA], bought" at bounding box center [342, 588] width 223 height 12
click at [726, 590] on font "[DATE] 10:06 Uhr" at bounding box center [752, 588] width 64 height 8
click at [377, 644] on font "[PERSON_NAME] in Doberlug-Kirchhain, bought" at bounding box center [337, 640] width 212 height 12
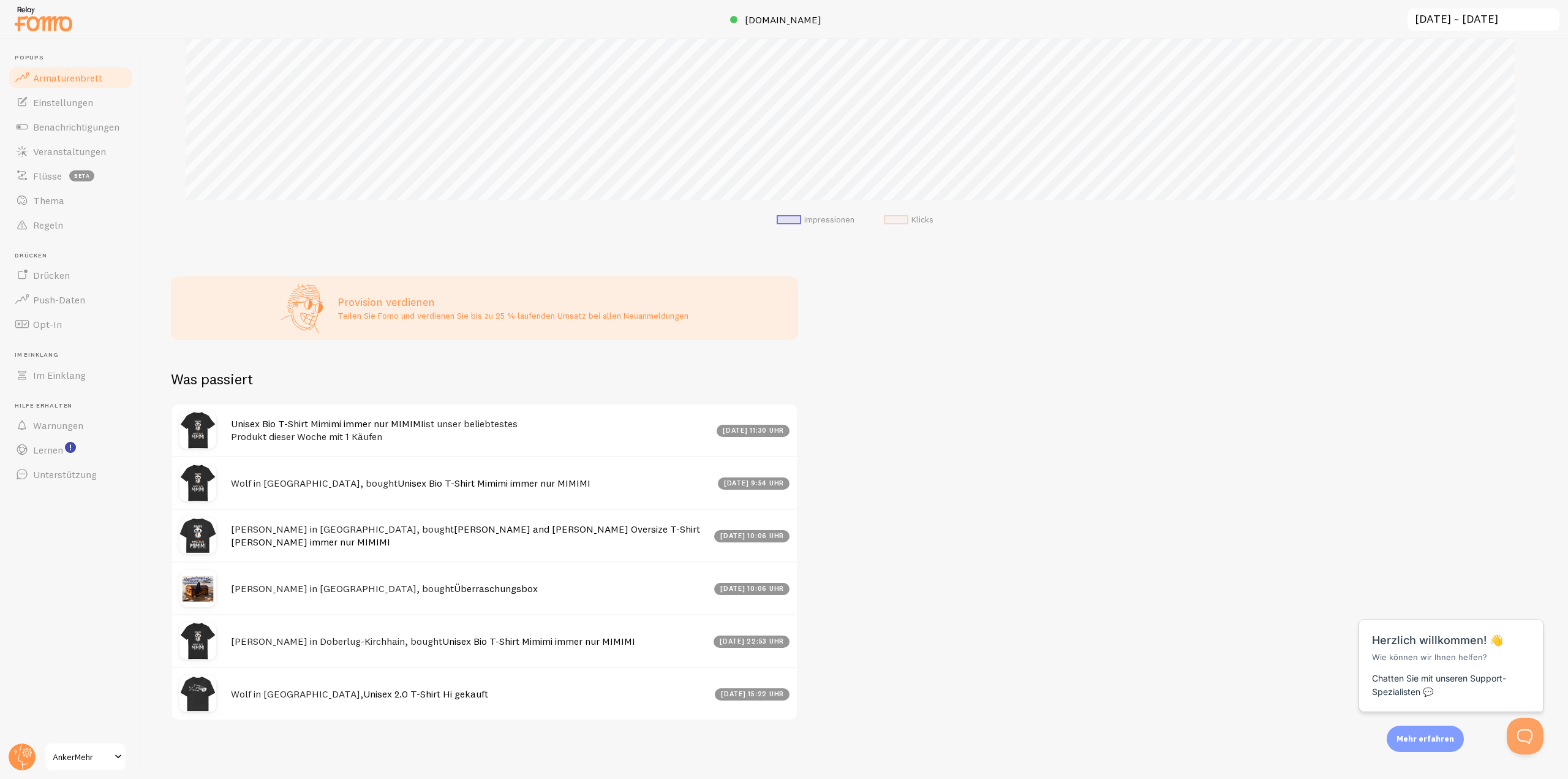
click at [209, 380] on font "Was passiert" at bounding box center [212, 379] width 82 height 18
click at [723, 433] on font "[DATE] 11:30 Uhr" at bounding box center [753, 429] width 61 height 8
click at [319, 427] on font "Unisex Bio T-Shirt Mimimi immer nur MIMIMI" at bounding box center [327, 423] width 193 height 12
drag, startPoint x: 271, startPoint y: 592, endPoint x: 295, endPoint y: 548, distance: 50.1
click at [273, 586] on h4 "Frank in Neu Kosenow, bought Überraschungsbox" at bounding box center [472, 589] width 483 height 13
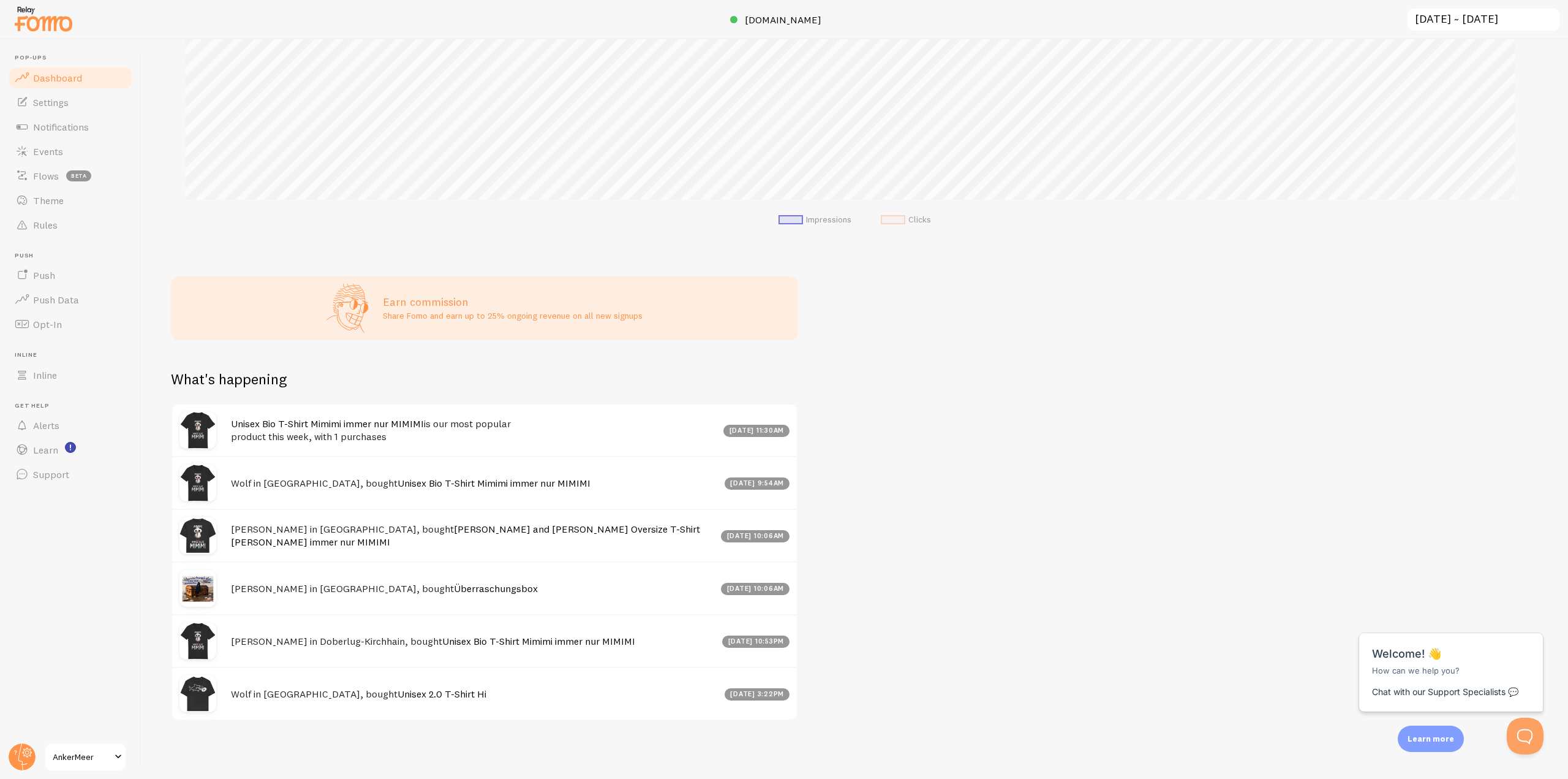
click at [304, 533] on h4 "Frank in Neu Kosenow, bought Jack and Jones Oversize T-Shirt Mimimi immer nur M…" at bounding box center [472, 535] width 483 height 26
click at [344, 588] on h4 "Frank in Neu Kosenow, bought Überraschungsbox" at bounding box center [472, 589] width 483 height 13
click at [355, 589] on h4 "Frank in Neu Kosenow, bought Überraschungsbox" at bounding box center [472, 589] width 483 height 13
click at [361, 589] on h4 "Frank in Neu Kosenow, bought Überraschungsbox" at bounding box center [472, 589] width 483 height 13
click at [361, 590] on h4 "Frank in Neu Kosenow, bought Überraschungsbox" at bounding box center [472, 589] width 483 height 13
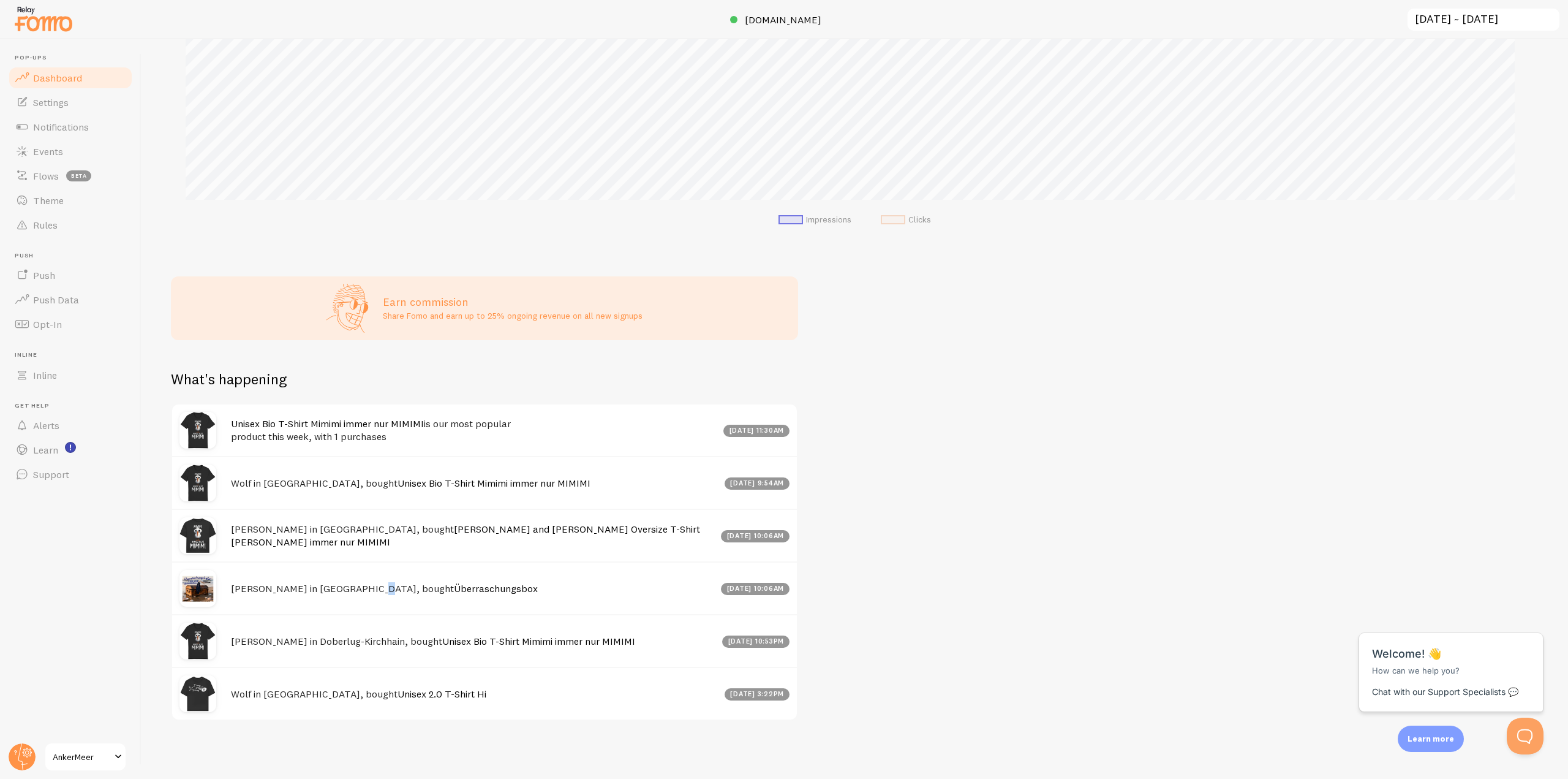
click at [361, 590] on h4 "Frank in Neu Kosenow, bought Überraschungsbox" at bounding box center [472, 589] width 483 height 13
click at [721, 588] on div "[DATE] 10:06am" at bounding box center [755, 588] width 68 height 12
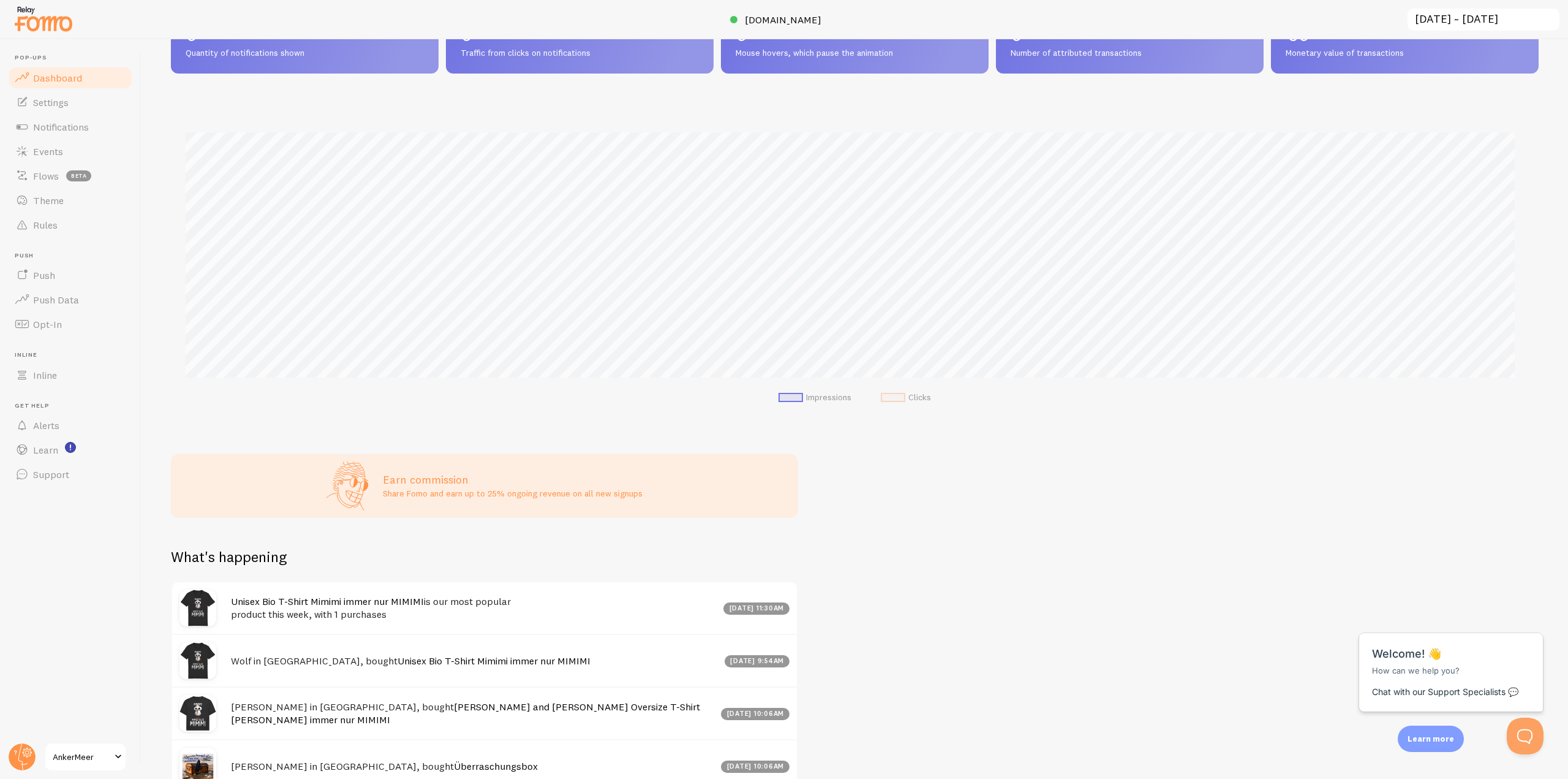
scroll to position [0, 0]
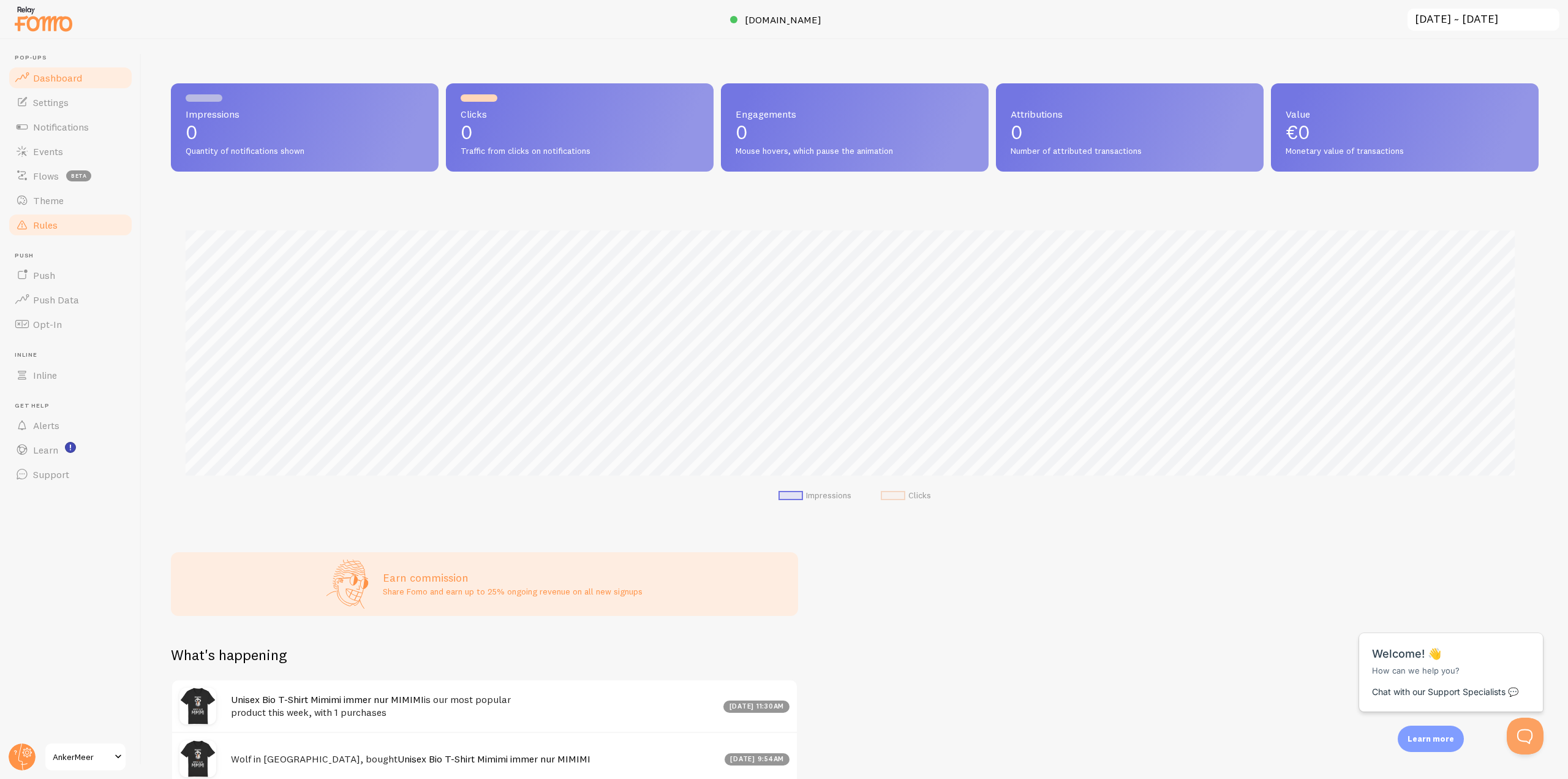
click at [54, 225] on span "Rules" at bounding box center [45, 225] width 25 height 12
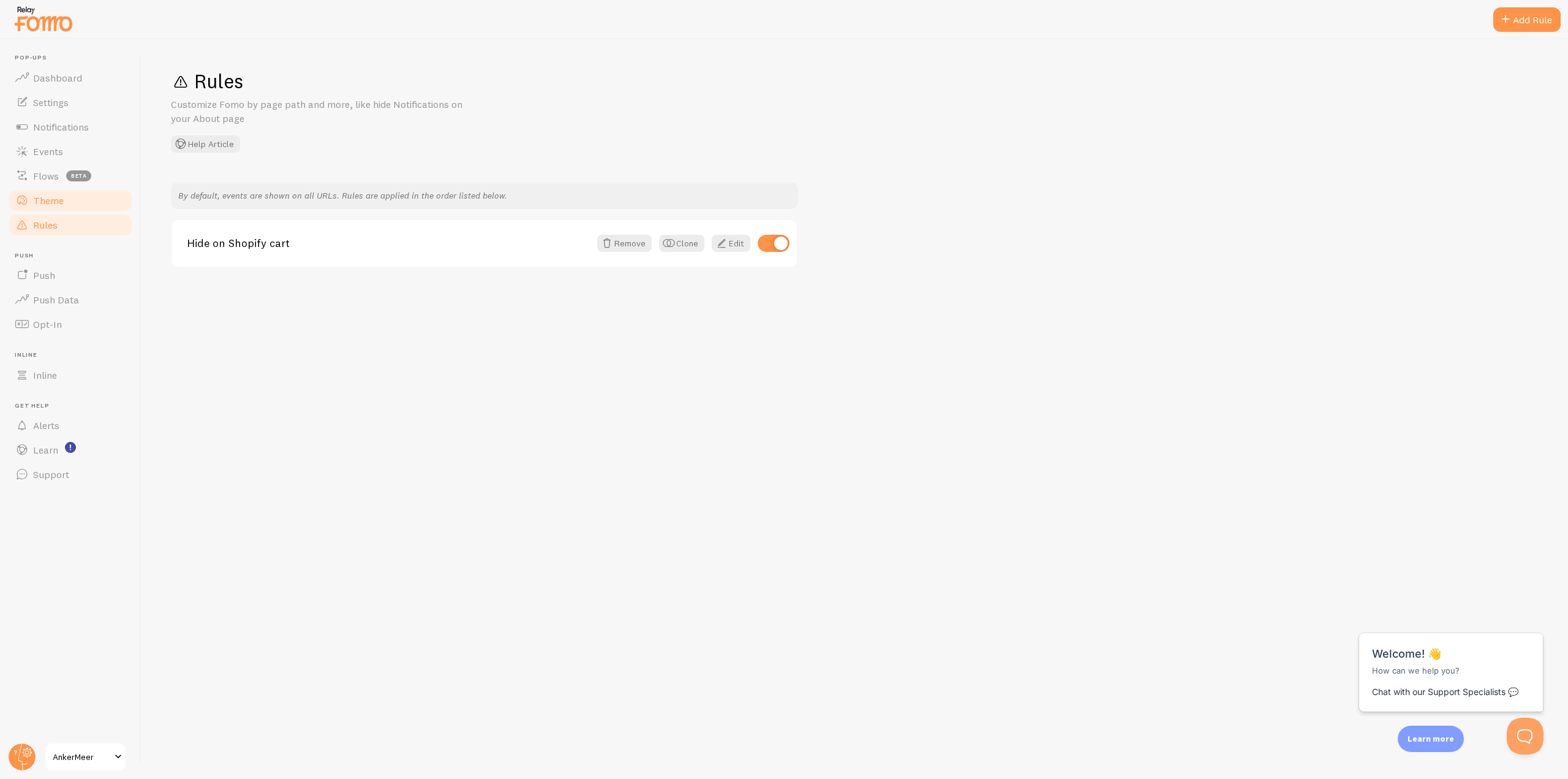
click at [49, 198] on span "Theme" at bounding box center [48, 200] width 31 height 12
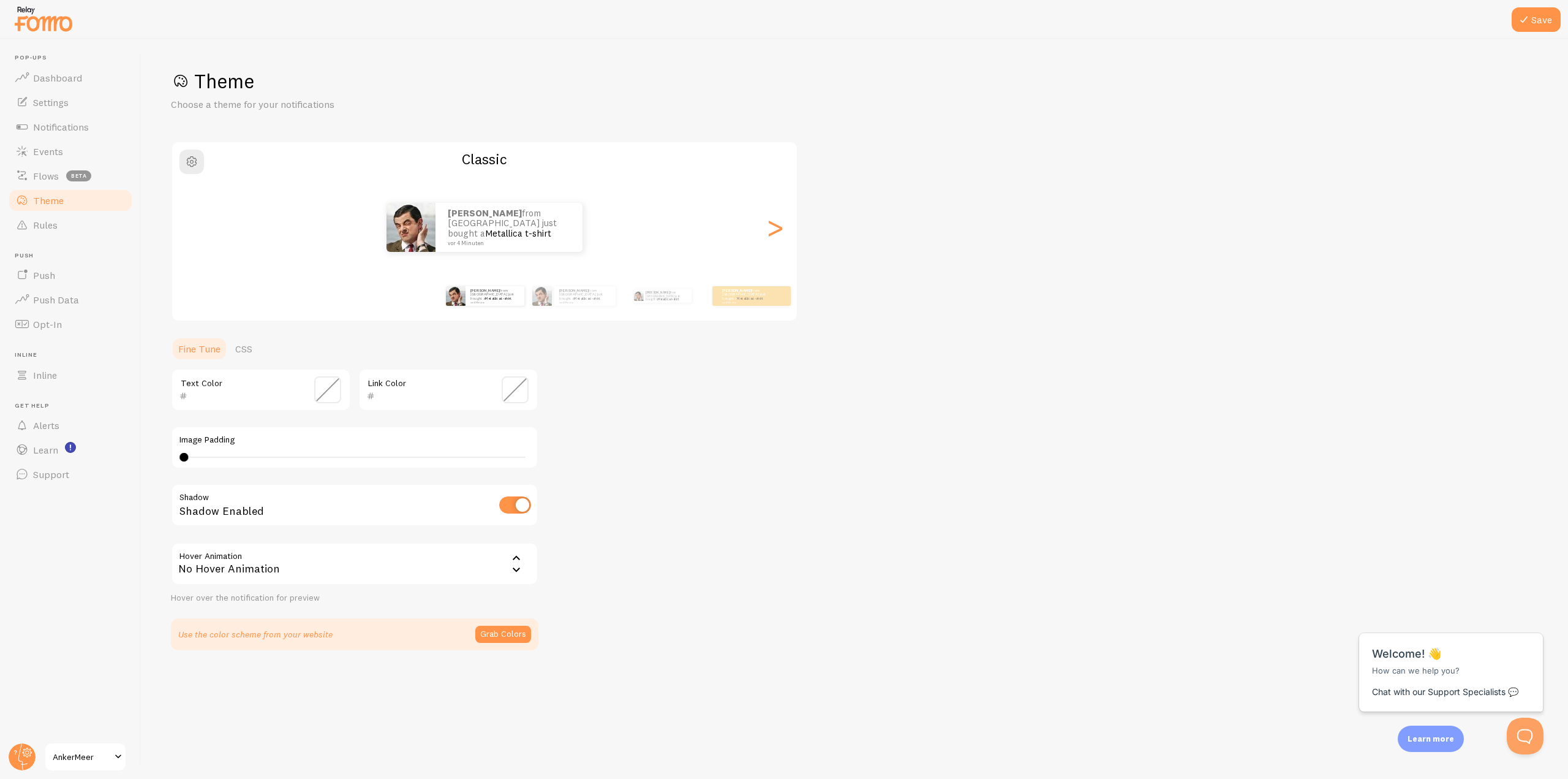
click at [244, 563] on div "No Hover Animation" at bounding box center [354, 563] width 368 height 43
click at [220, 625] on li "Forward" at bounding box center [355, 624] width 365 height 21
click at [496, 634] on font "Farben erfassen" at bounding box center [495, 635] width 61 height 11
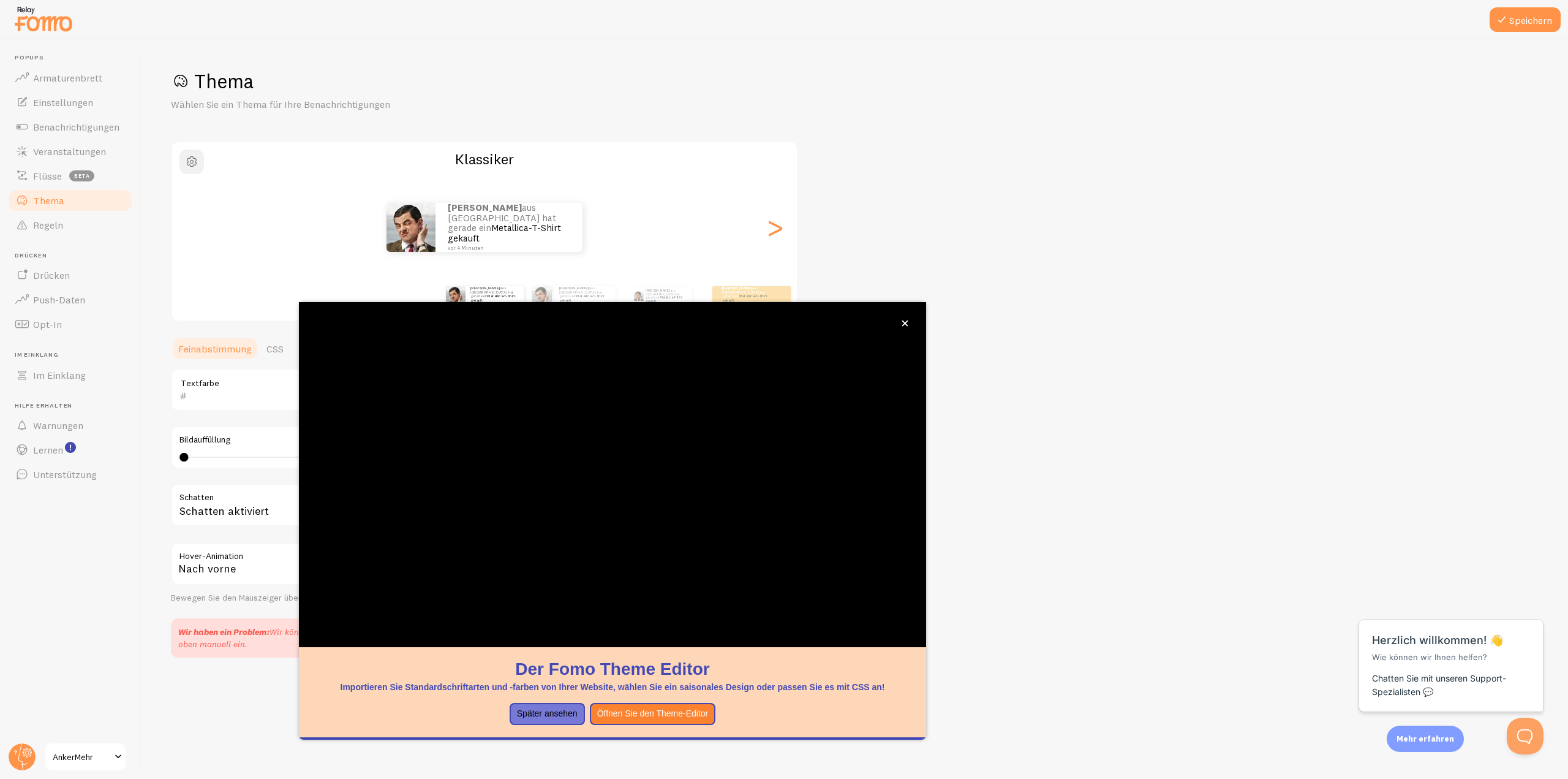
click at [193, 164] on span "button" at bounding box center [192, 162] width 15 height 15
click at [902, 323] on icon "schließen," at bounding box center [904, 322] width 6 height 6
click at [1025, 257] on div "Thema Wählen Sie ein Thema für Ihre Benachrichtigungen #FFFFFF verhexen 255 R 2…" at bounding box center [854, 363] width 1368 height 589
click at [900, 324] on button "schließen," at bounding box center [905, 323] width 13 height 13
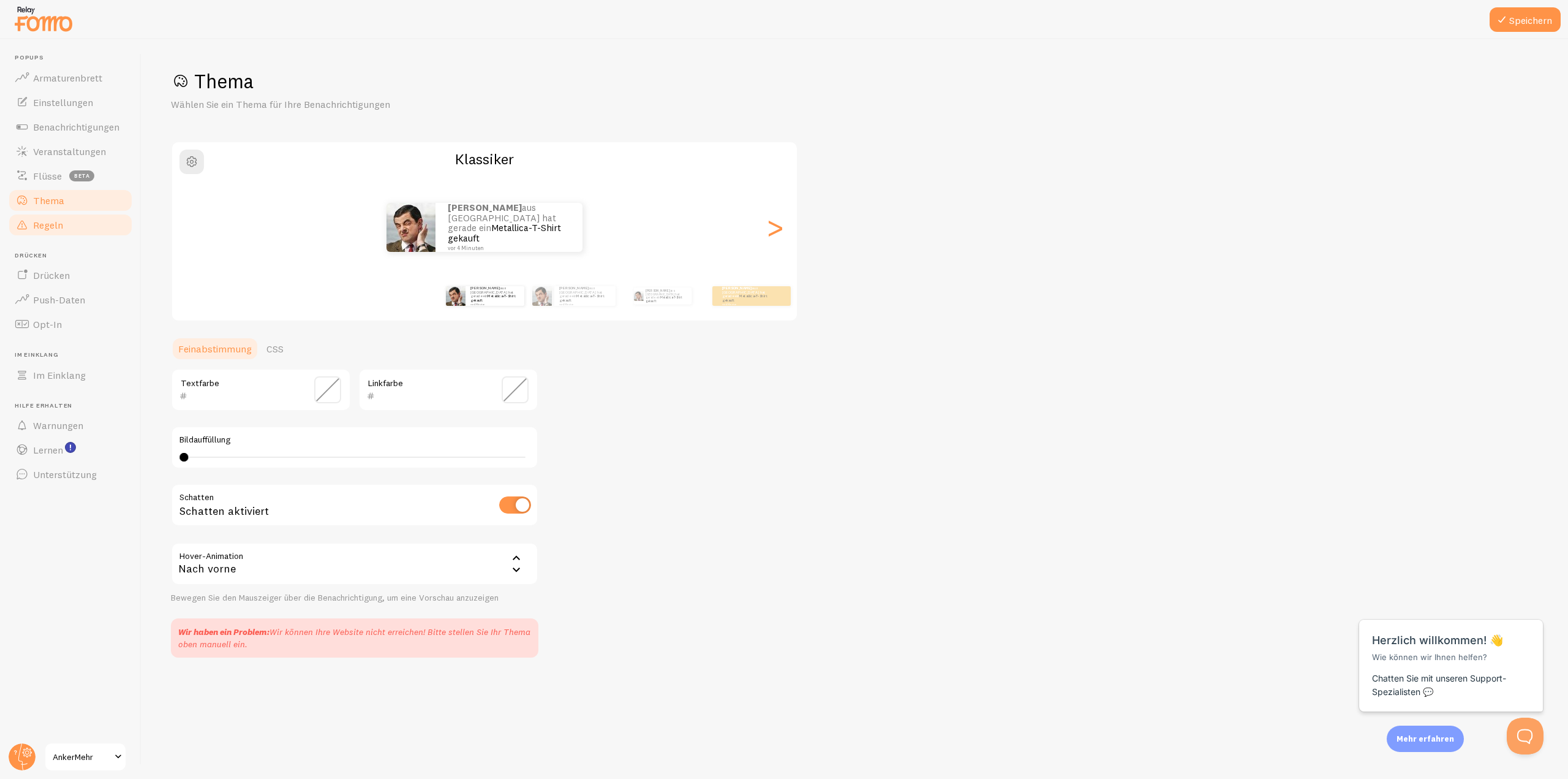
click at [50, 226] on font "Regeln" at bounding box center [47, 225] width 30 height 12
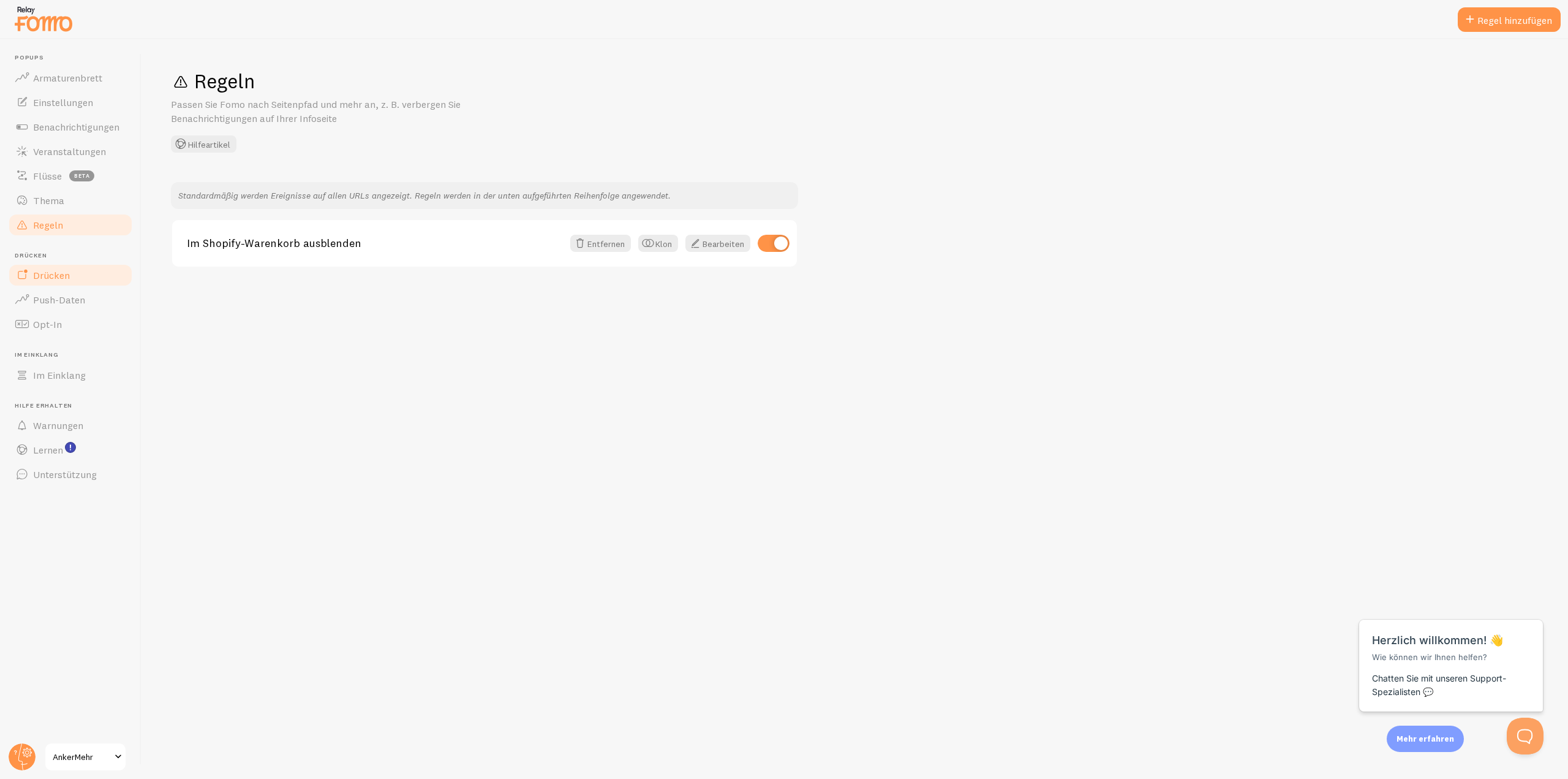
click at [52, 279] on font "Drücken" at bounding box center [51, 275] width 37 height 12
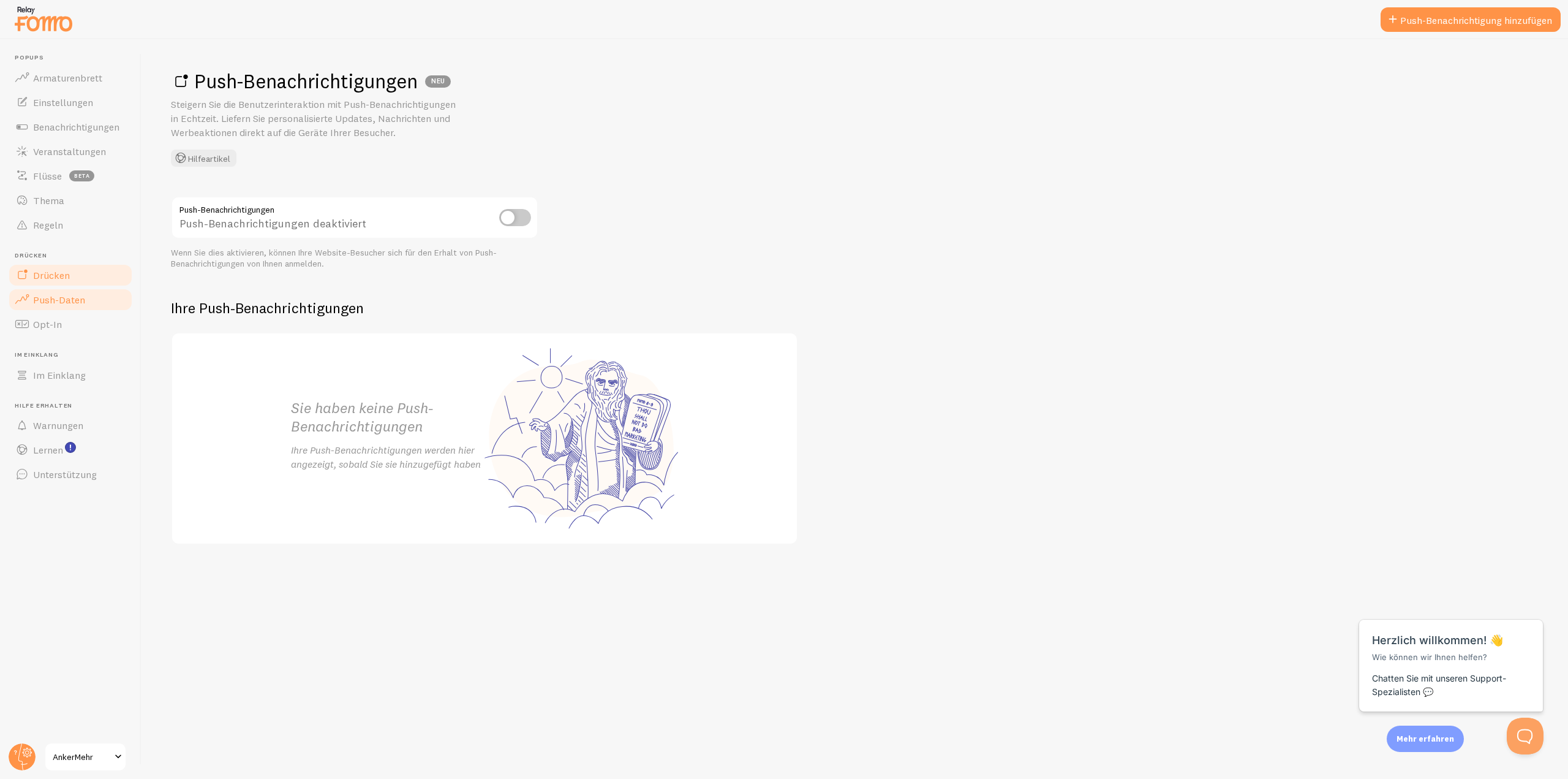
click at [60, 309] on link "Push-Daten" at bounding box center [70, 300] width 126 height 25
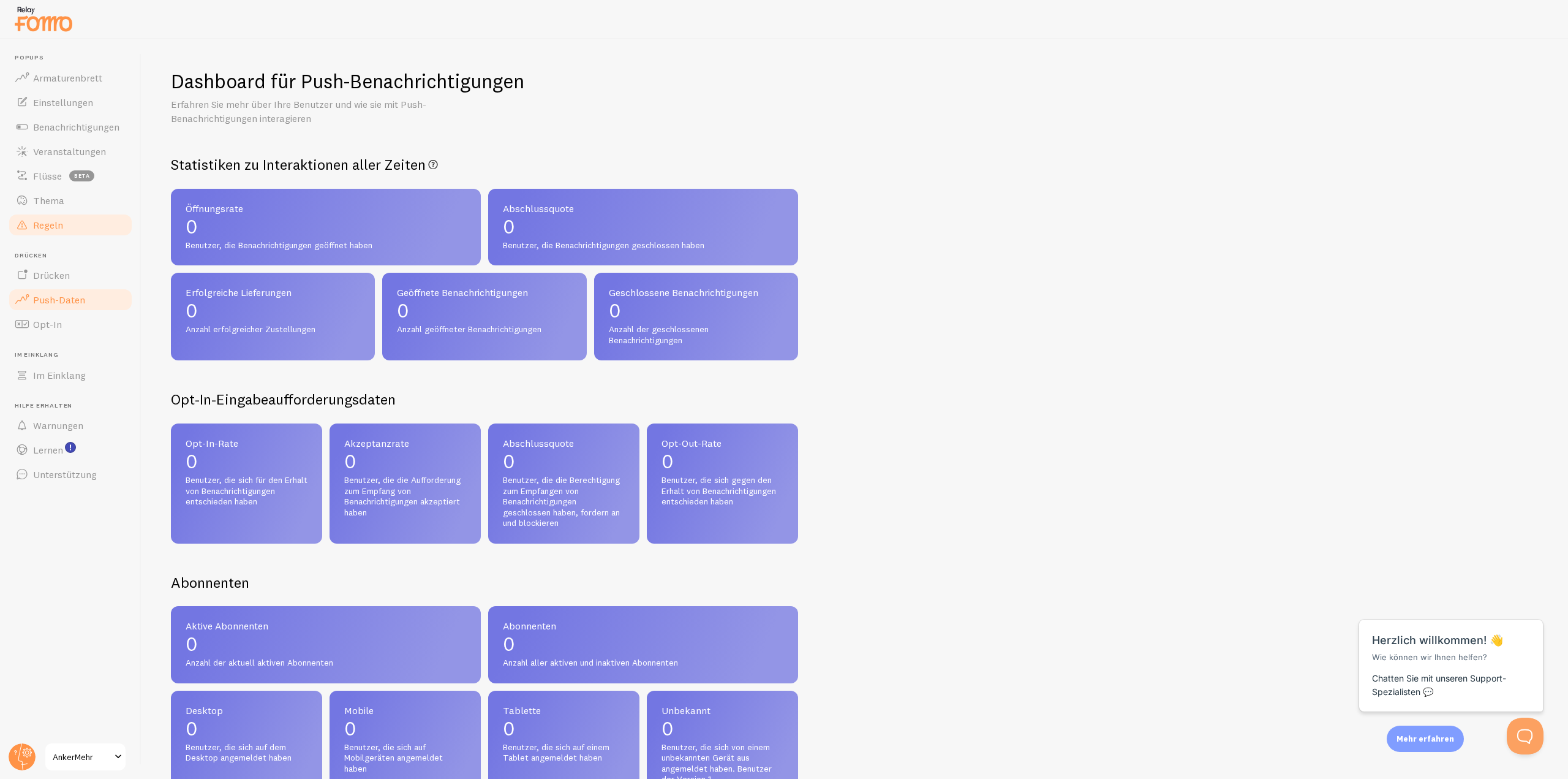
click at [43, 214] on link "Regeln" at bounding box center [70, 225] width 126 height 25
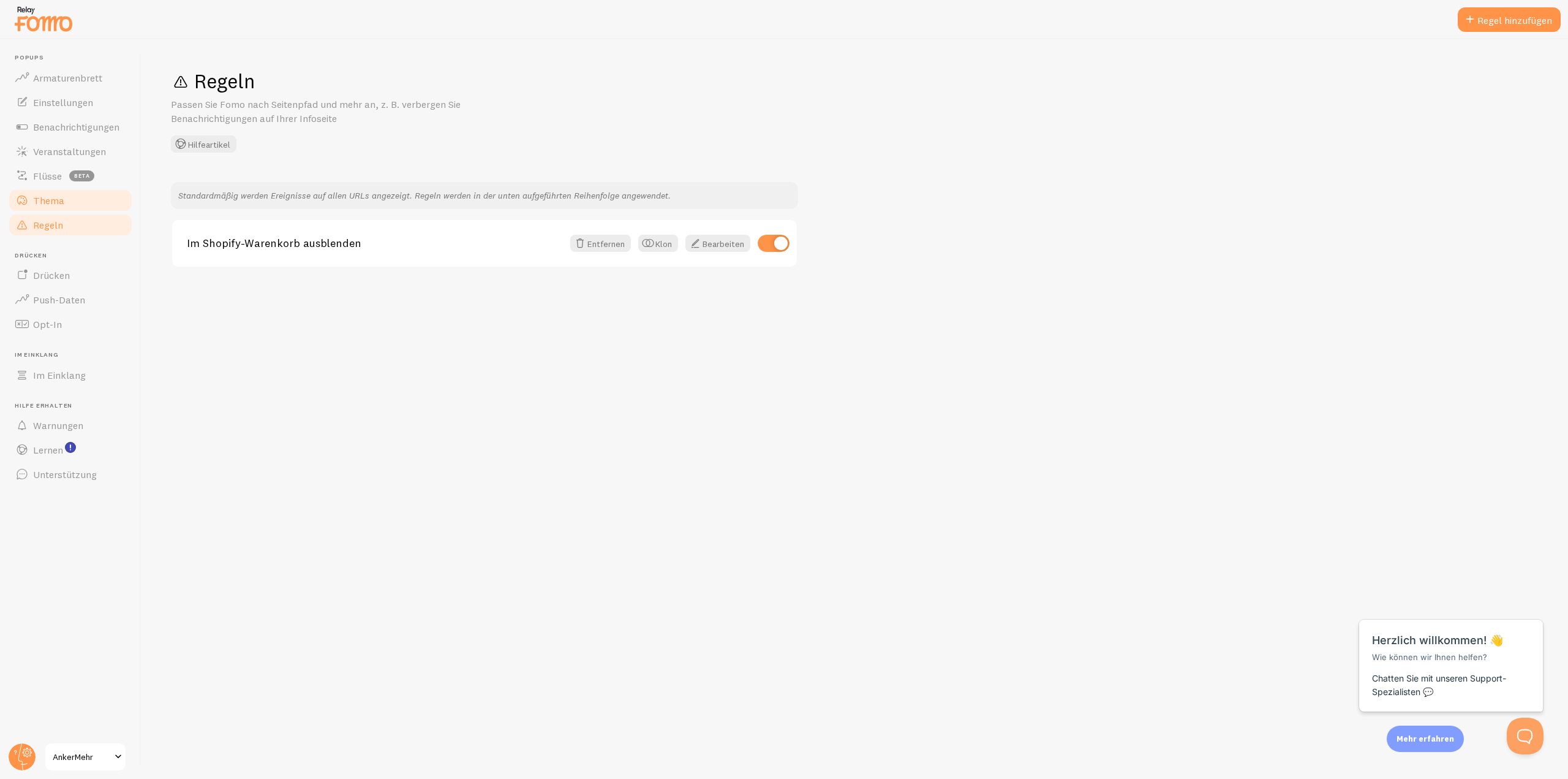
click at [47, 205] on font "Thema" at bounding box center [48, 200] width 31 height 12
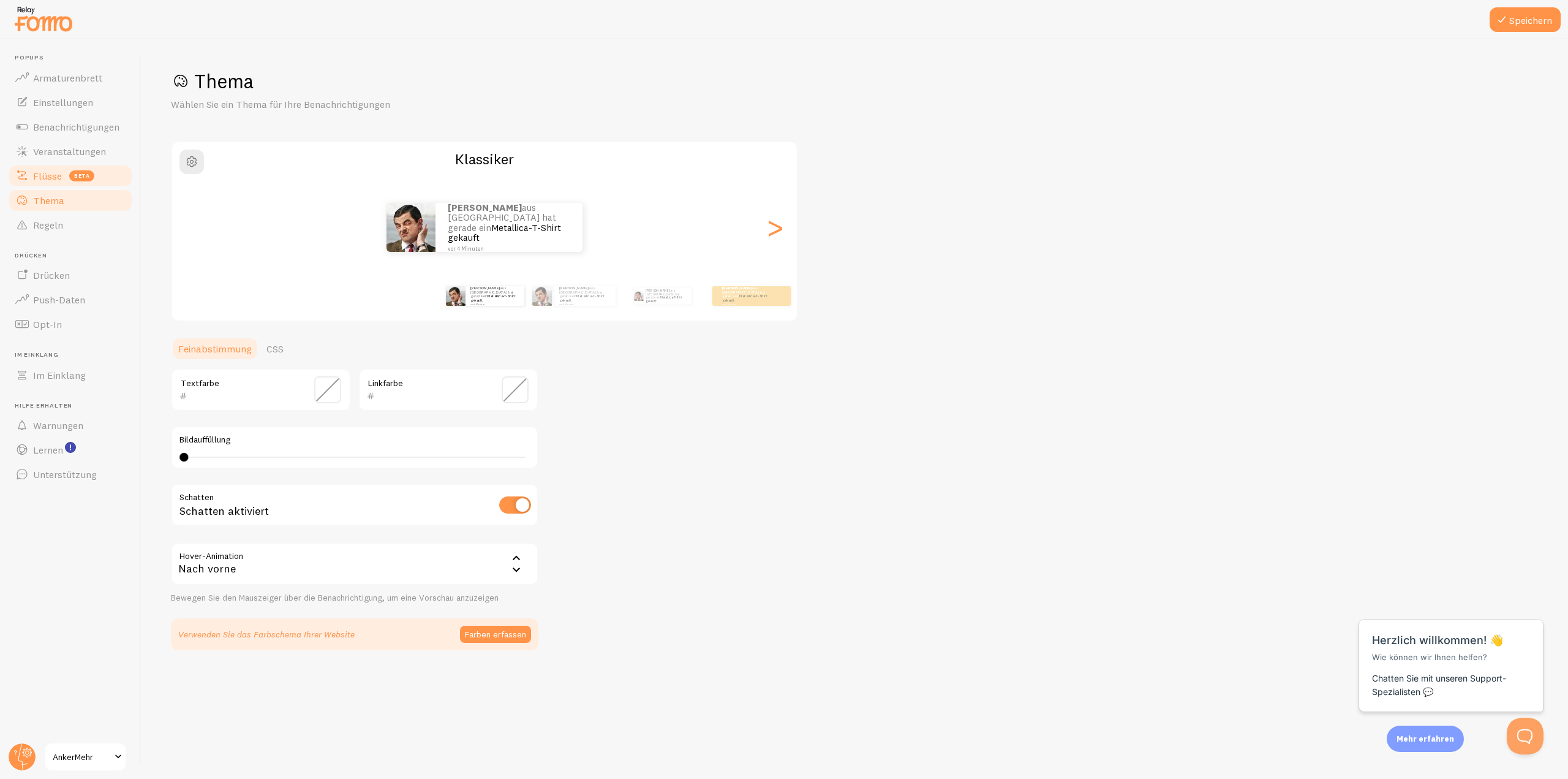
click at [47, 176] on font "Flüsse" at bounding box center [47, 175] width 29 height 12
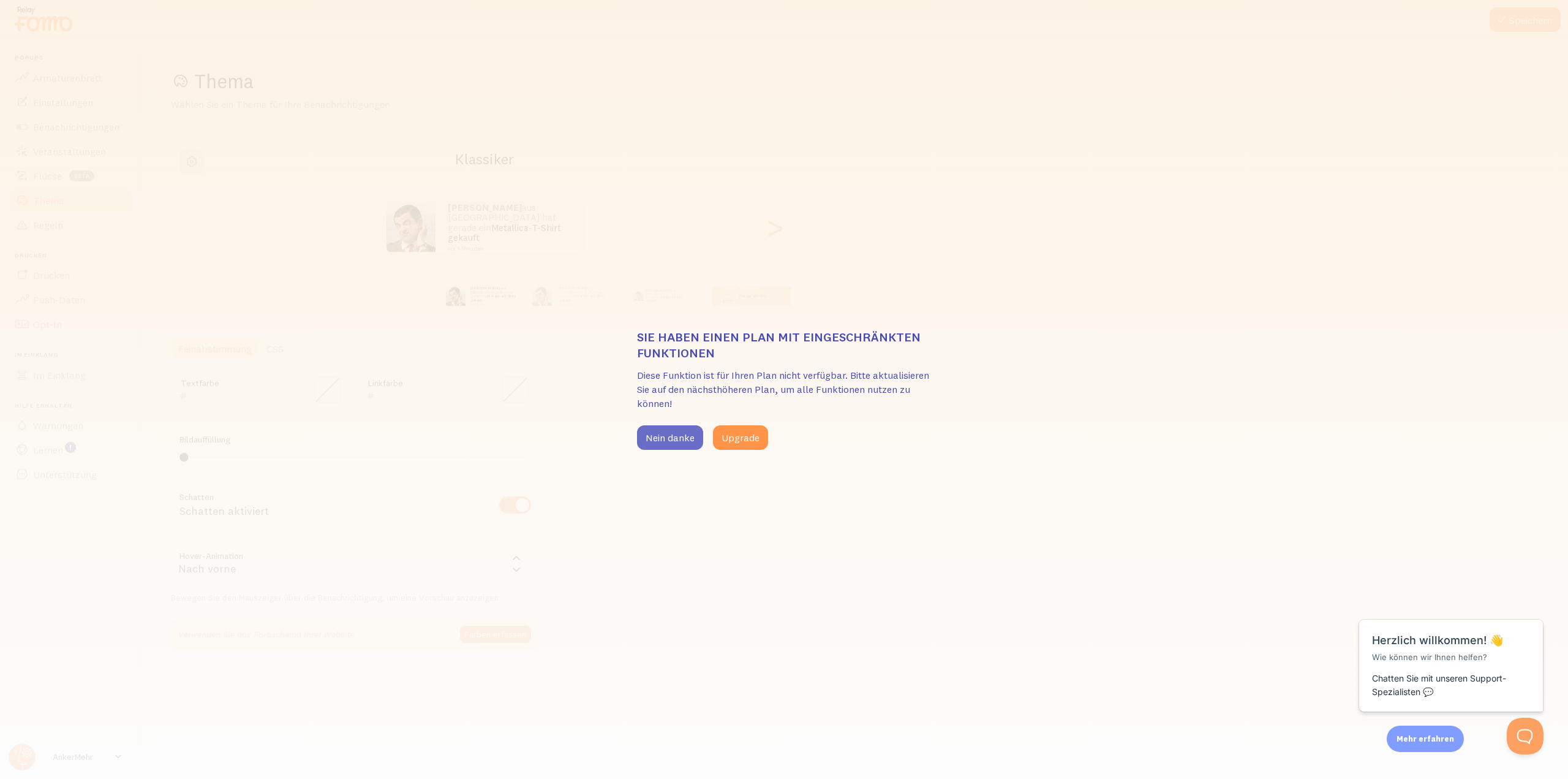
click at [649, 442] on font "Nein danke" at bounding box center [670, 437] width 49 height 12
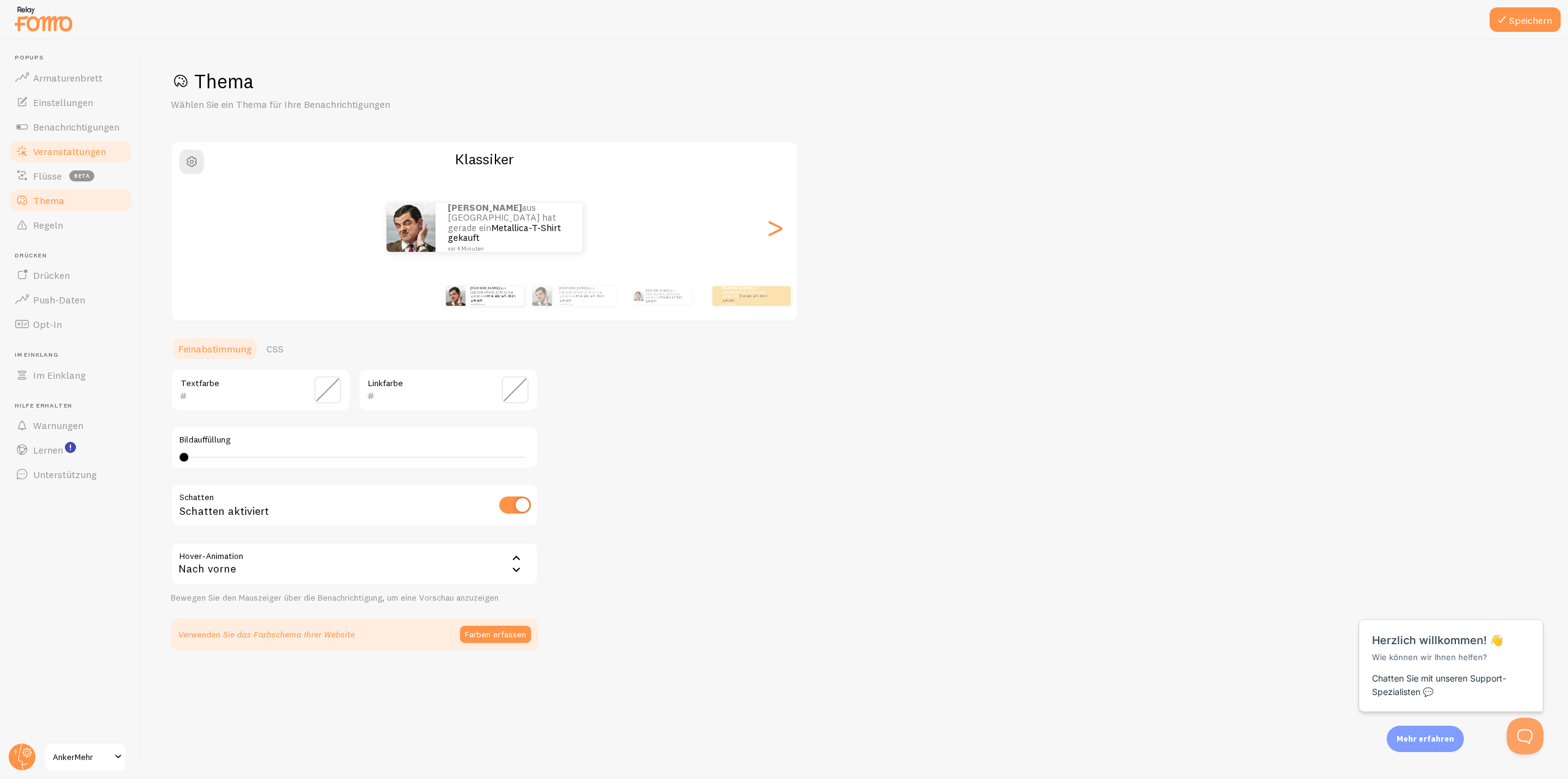
click at [52, 152] on font "Veranstaltungen" at bounding box center [69, 151] width 73 height 12
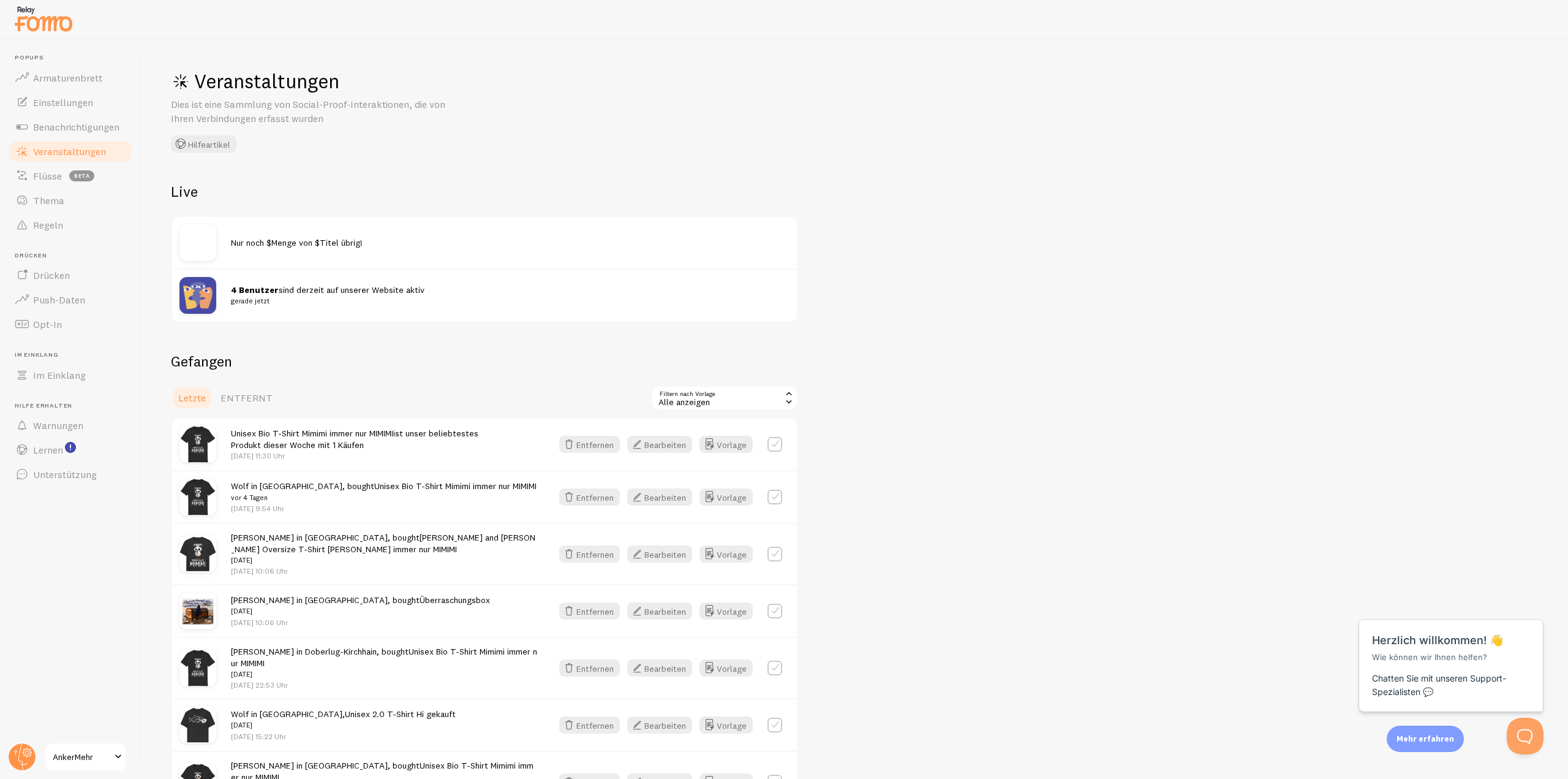
click at [289, 289] on font "sind derzeit auf unserer Website aktiv" at bounding box center [351, 289] width 146 height 11
click at [212, 295] on img at bounding box center [198, 295] width 37 height 37
click at [211, 295] on img at bounding box center [198, 295] width 37 height 37
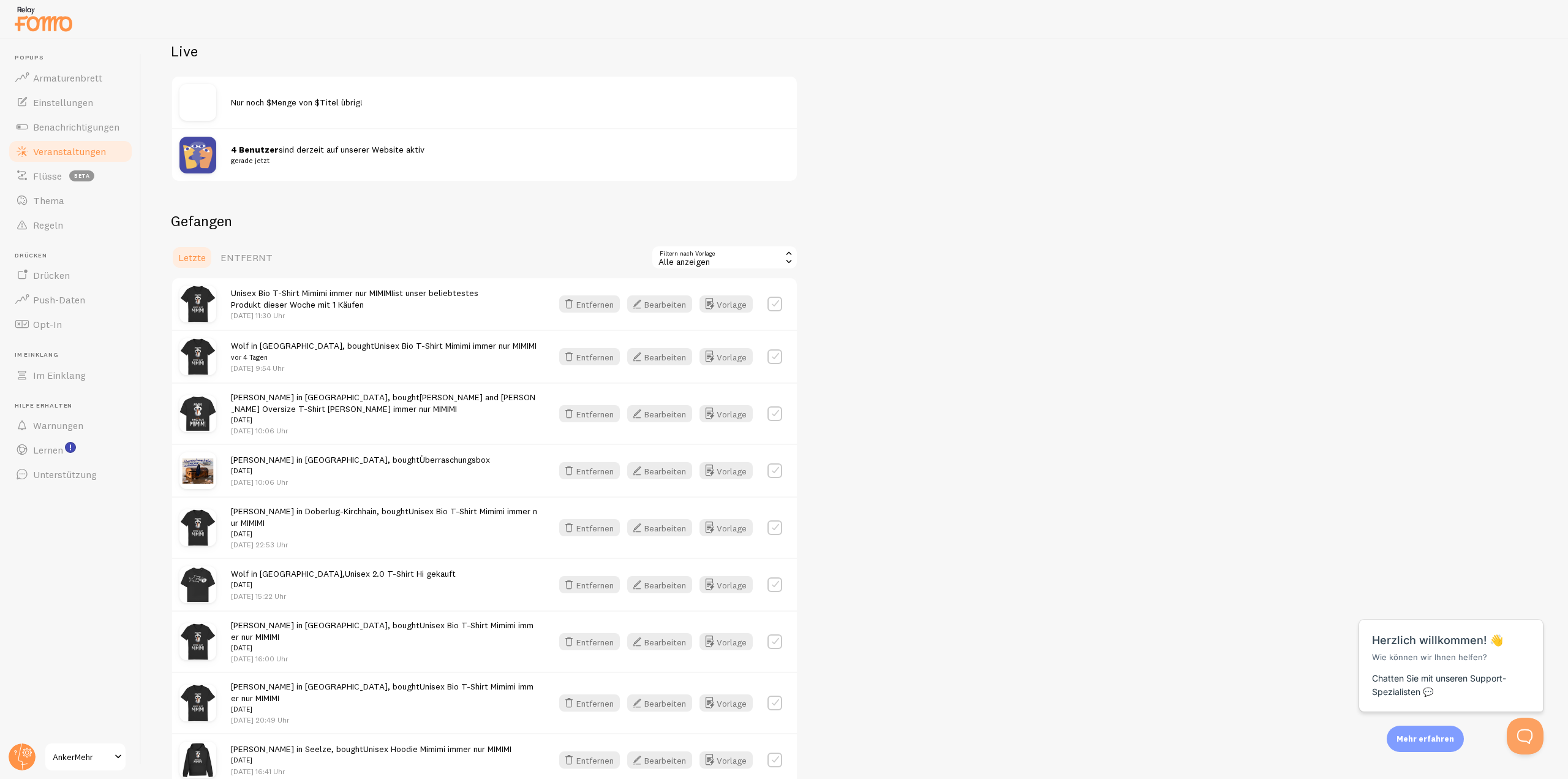
scroll to position [122, 0]
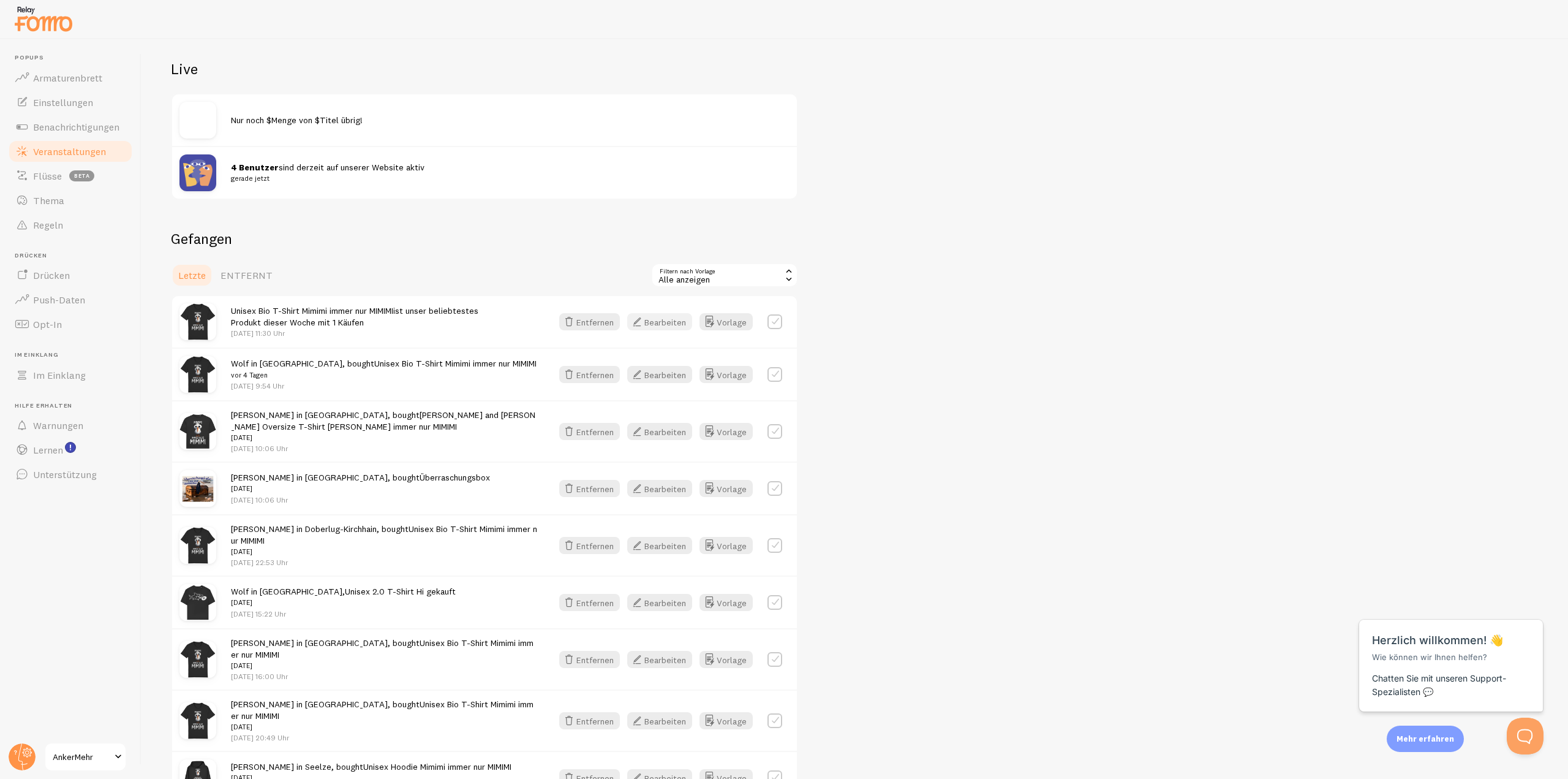
click at [666, 322] on font "Bearbeiten" at bounding box center [665, 321] width 42 height 11
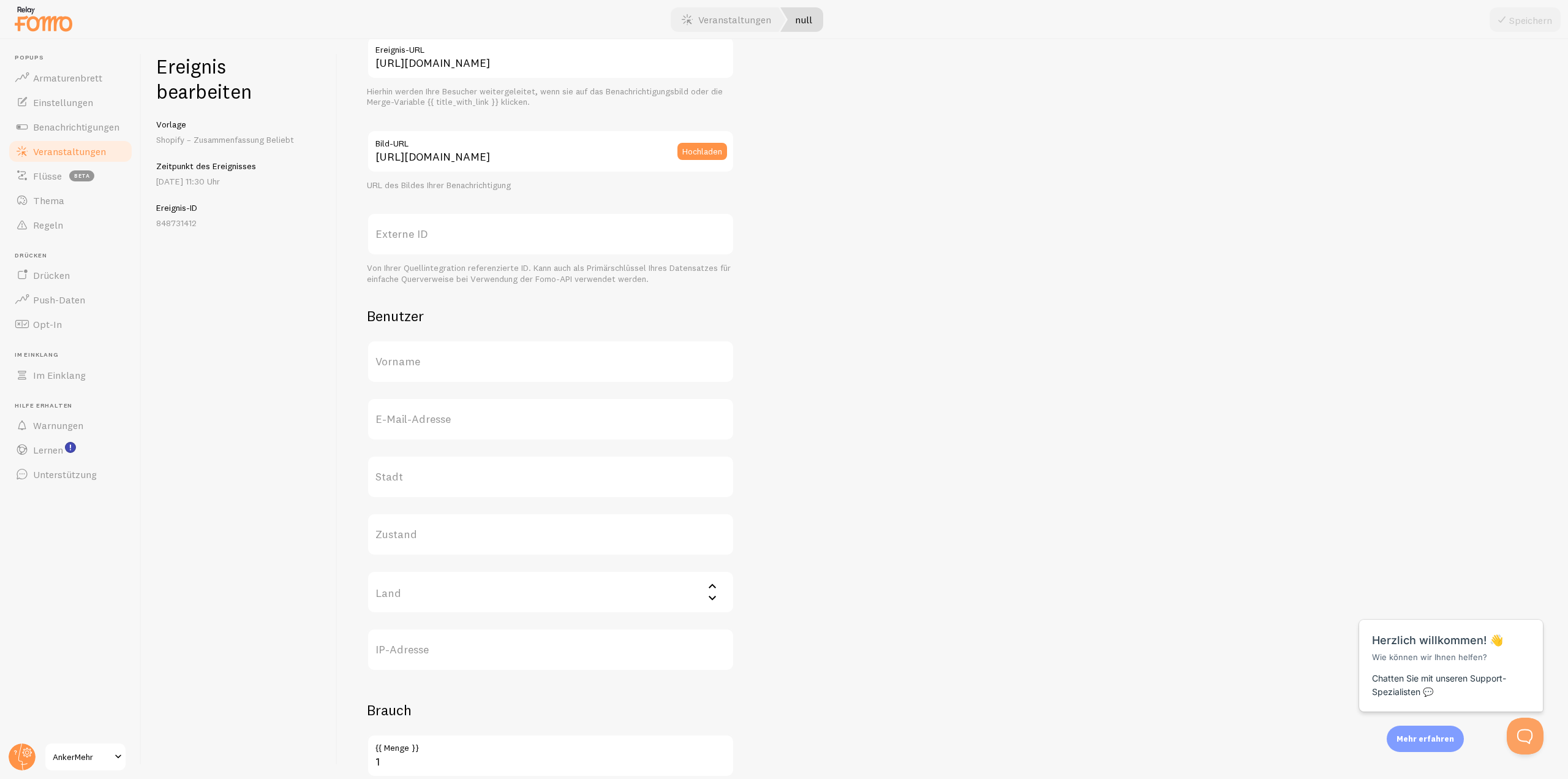
scroll to position [217, 0]
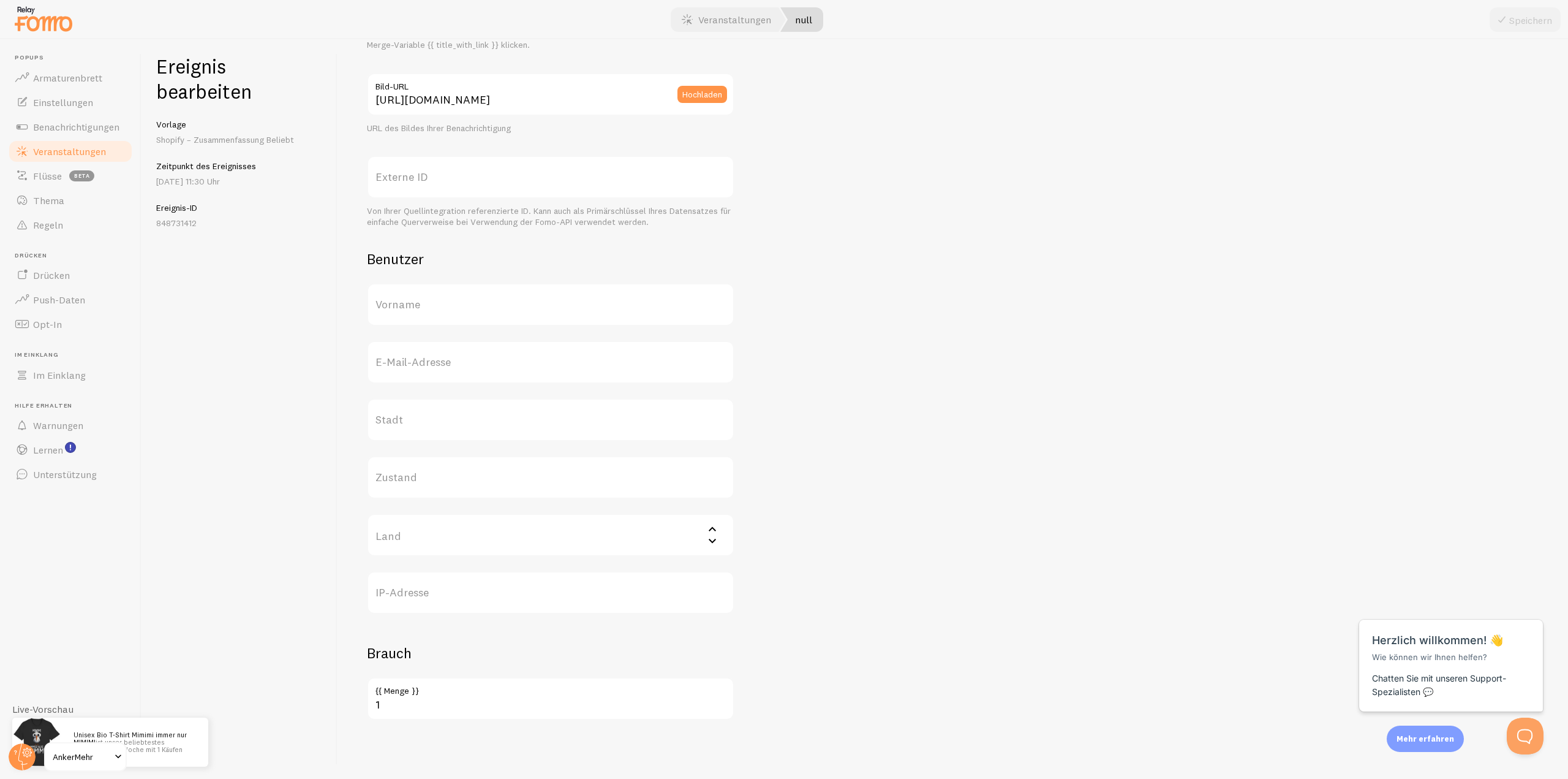
click at [105, 760] on span "AnkerMehr" at bounding box center [82, 757] width 58 height 15
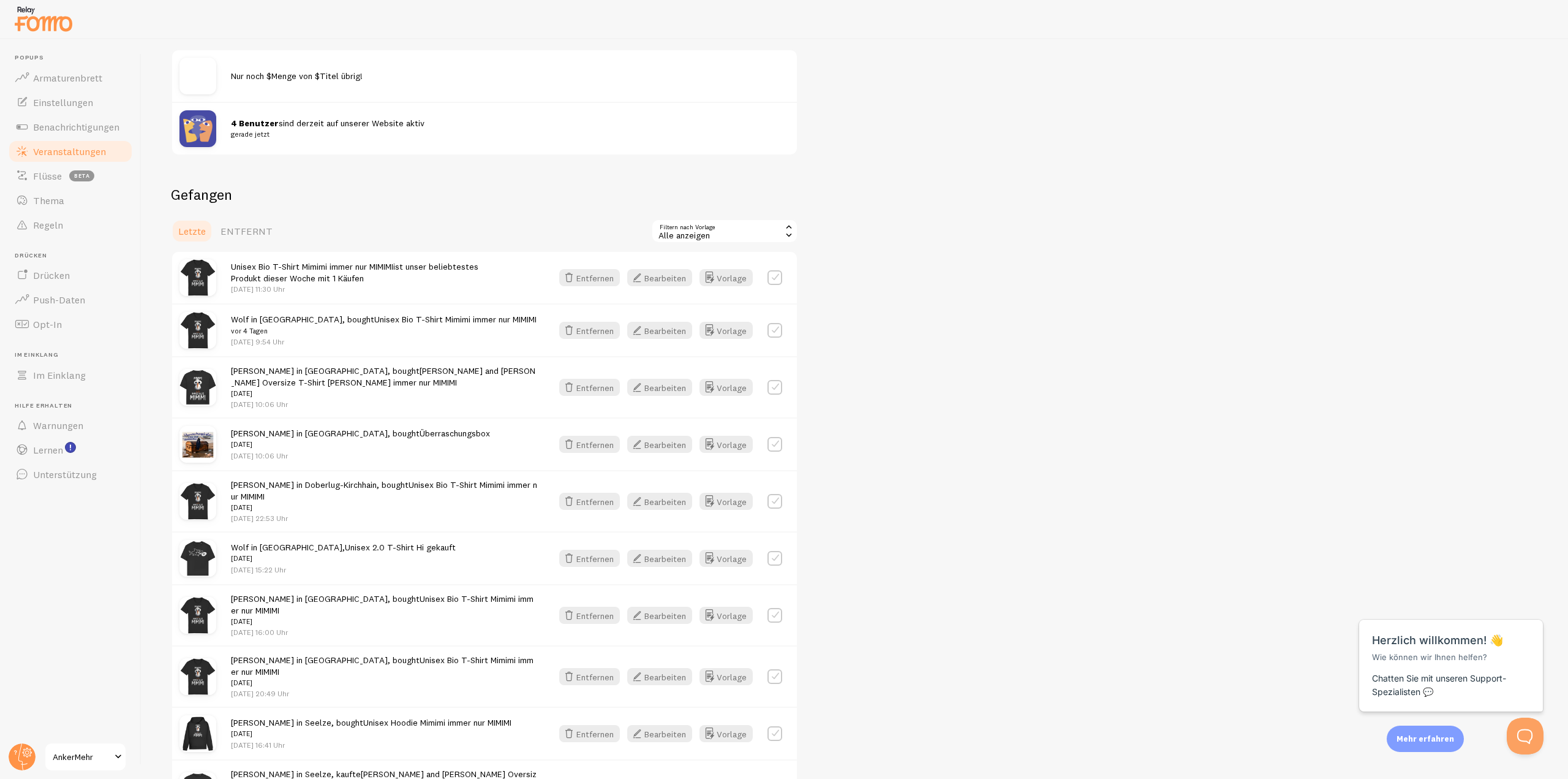
scroll to position [245, 0]
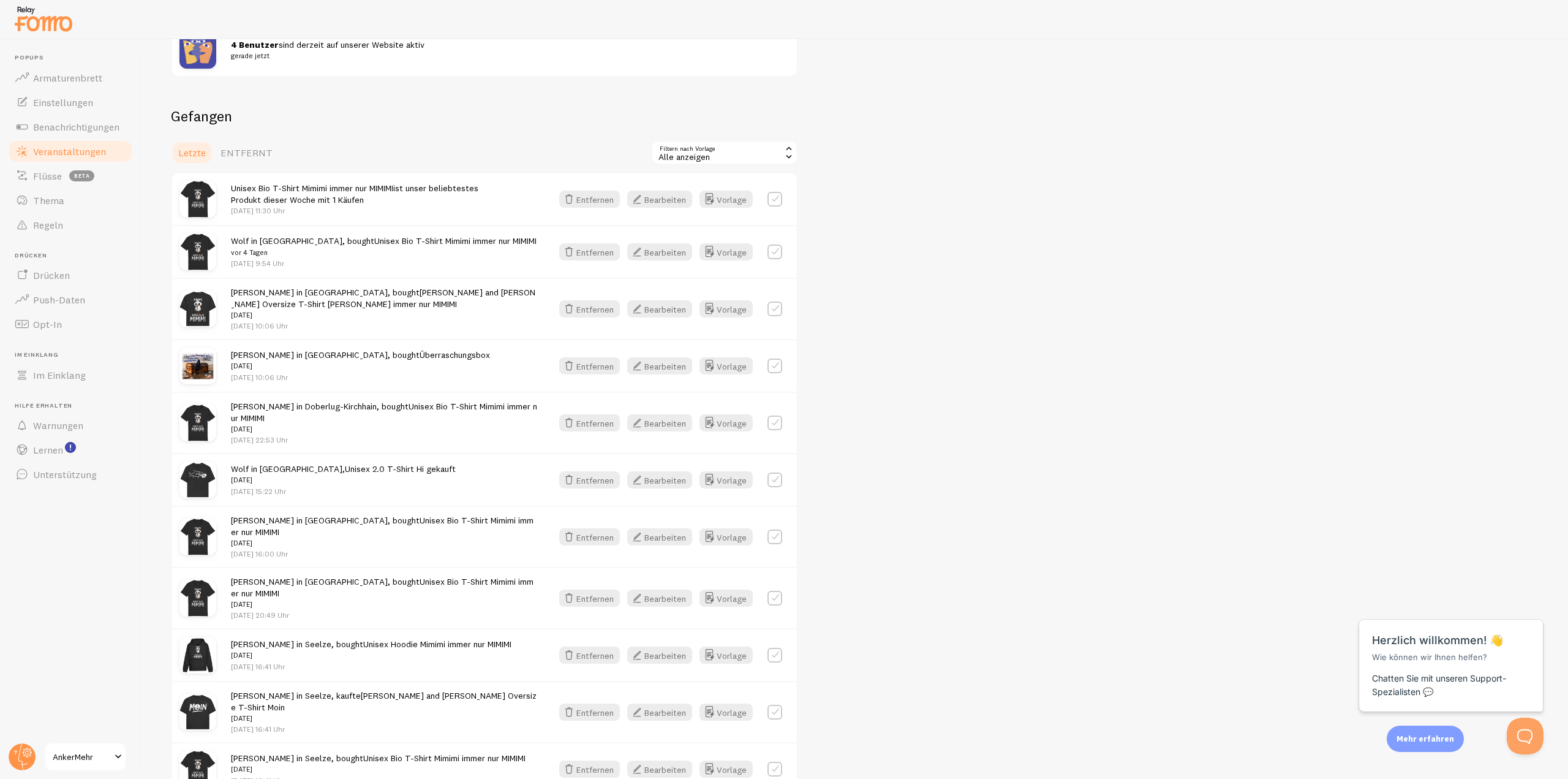
click at [774, 200] on label at bounding box center [775, 199] width 15 height 15
checkbox input "true"
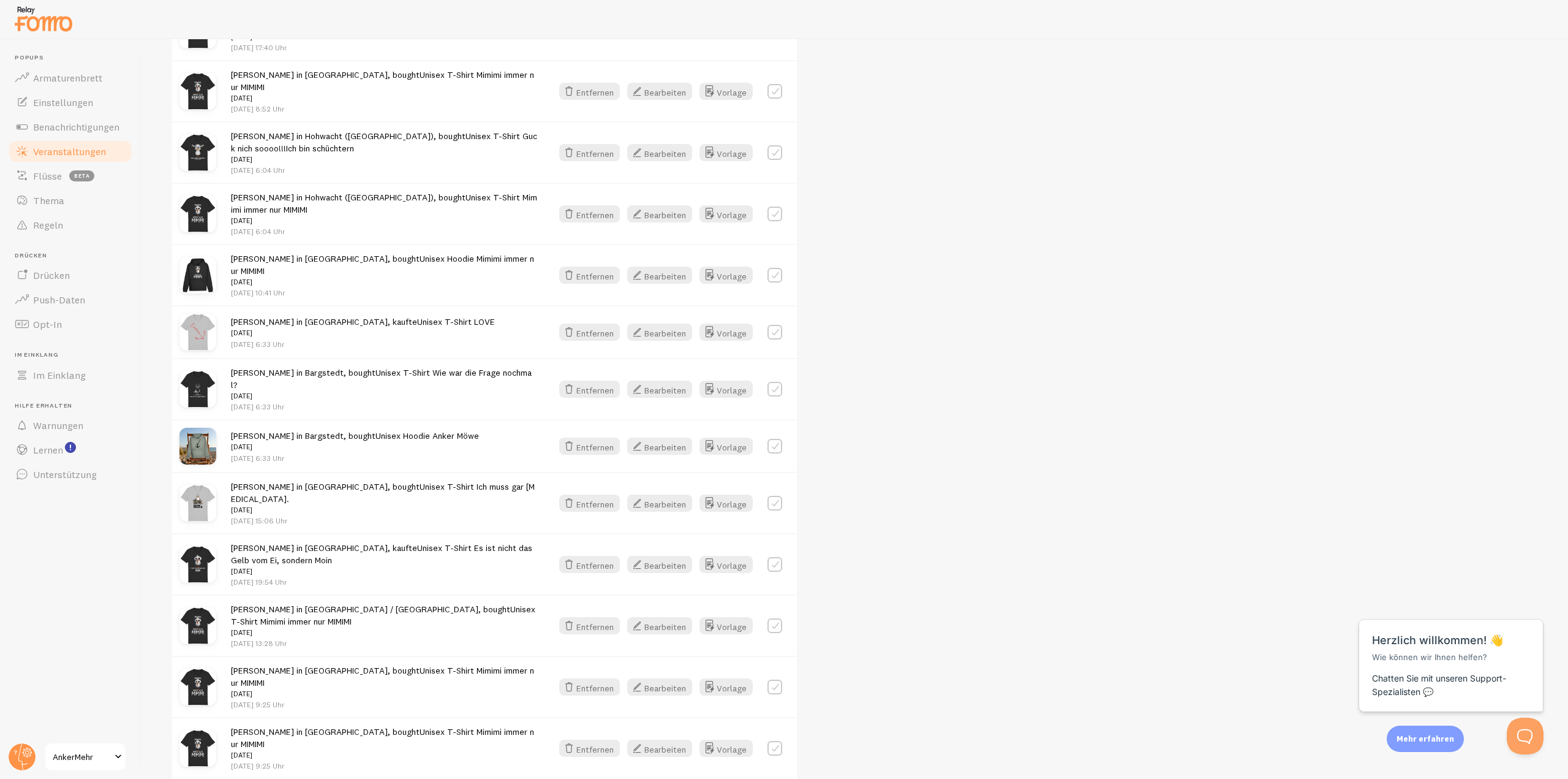
scroll to position [1287, 0]
click at [334, 366] on font "[PERSON_NAME] in Bargstedt, bought" at bounding box center [303, 372] width 144 height 11
click at [664, 681] on font "Bearbeiten" at bounding box center [665, 687] width 42 height 11
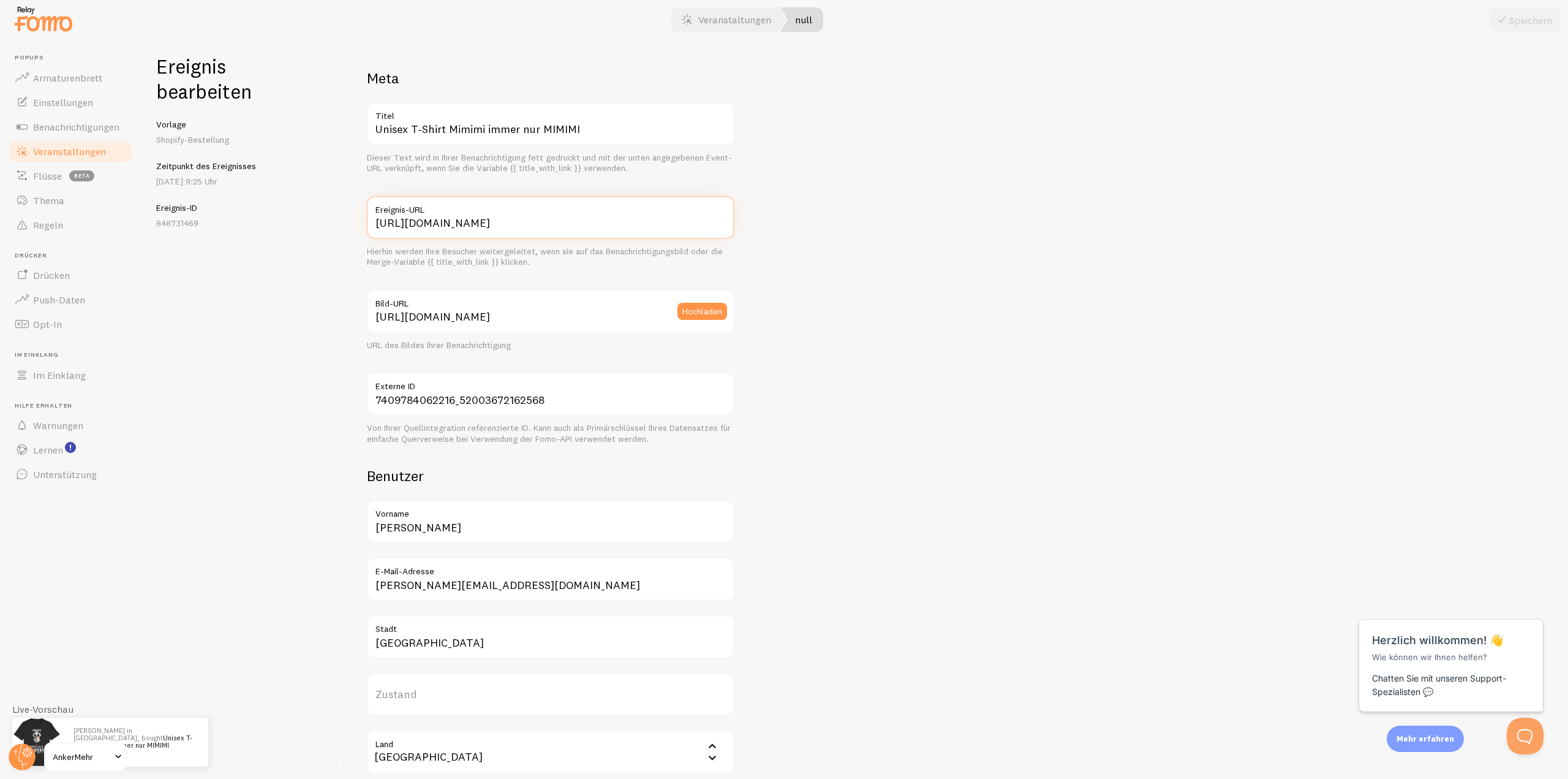
click at [594, 221] on input "[URL][DOMAIN_NAME]" at bounding box center [550, 217] width 368 height 43
drag, startPoint x: 594, startPoint y: 221, endPoint x: 763, endPoint y: 225, distance: 169.0
click at [763, 225] on div "Meta Unisex T-Shirt Mimimi immer nur MIMIMI Titel Dieser Text wird in Ihrer Ben…" at bounding box center [953, 633] width 1172 height 1129
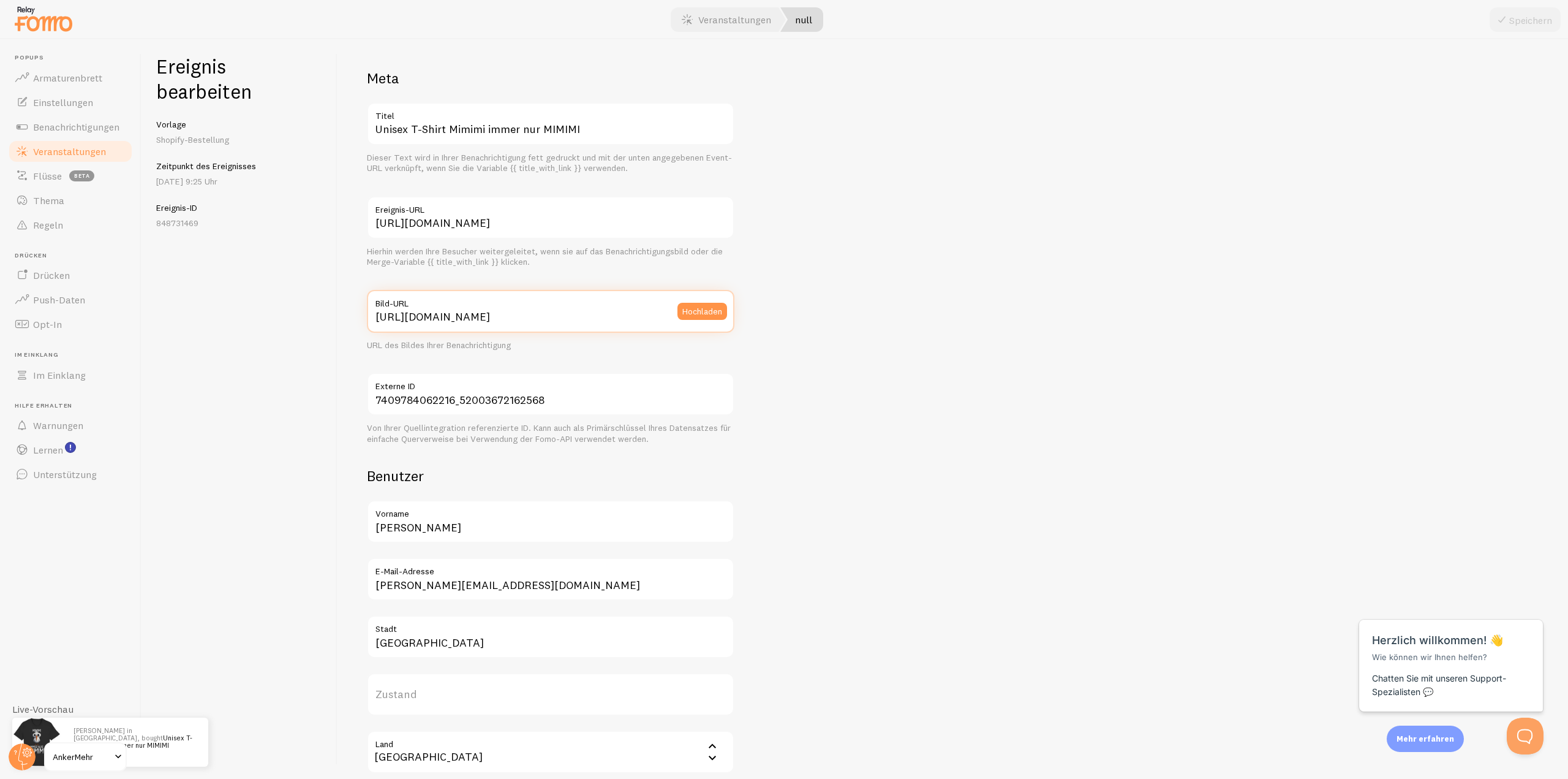
scroll to position [0, 0]
click at [570, 317] on input "[URL][DOMAIN_NAME]" at bounding box center [550, 311] width 368 height 43
drag, startPoint x: 570, startPoint y: 317, endPoint x: 813, endPoint y: 325, distance: 243.1
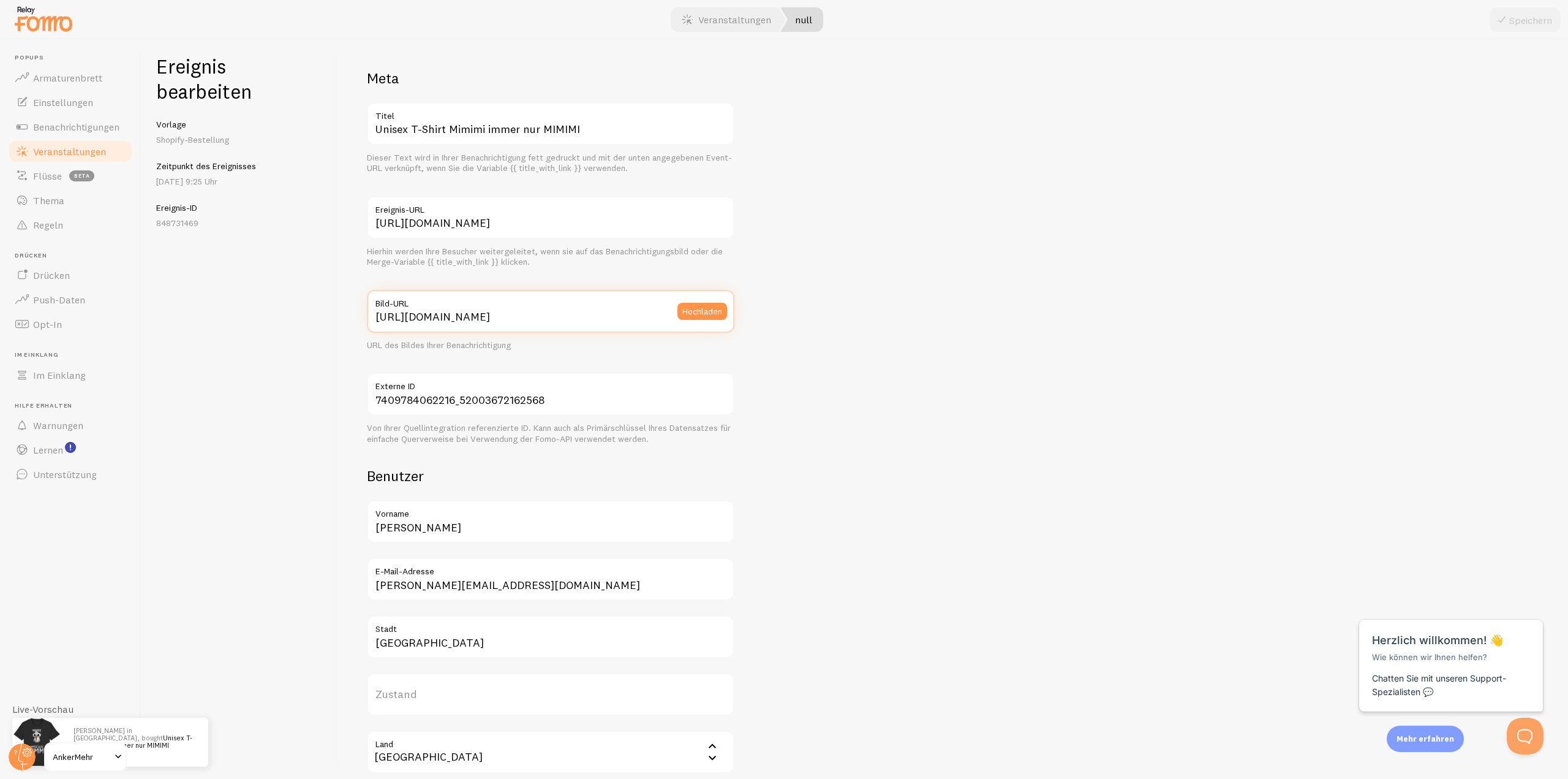
click at [813, 325] on div "Meta Unisex T-Shirt Mimimi immer nur MIMIMI Titel Dieser Text wird in Ihrer Ben…" at bounding box center [953, 633] width 1172 height 1129
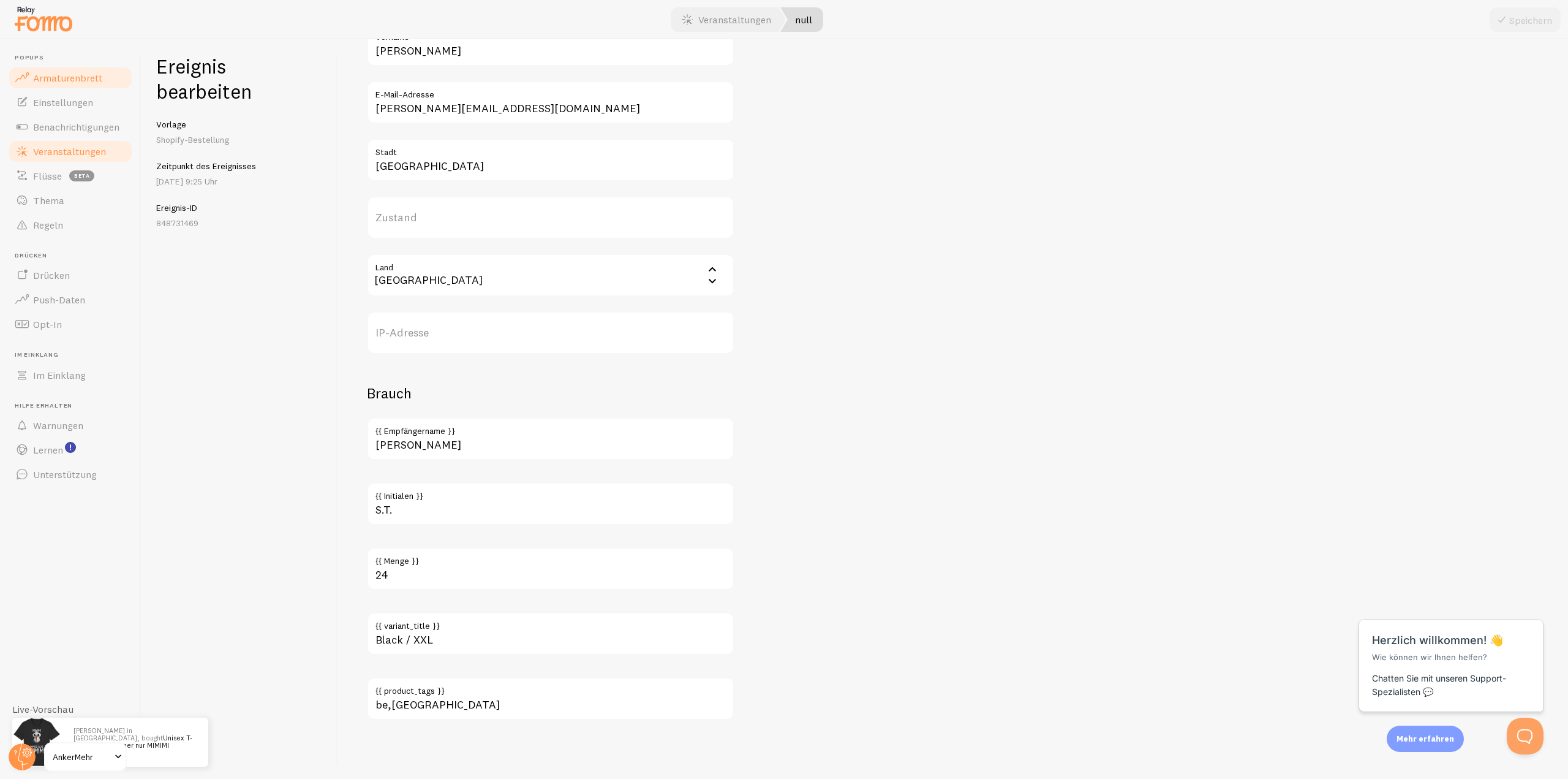
scroll to position [0, 0]
click at [57, 78] on font "Armaturenbrett" at bounding box center [68, 78] width 69 height 12
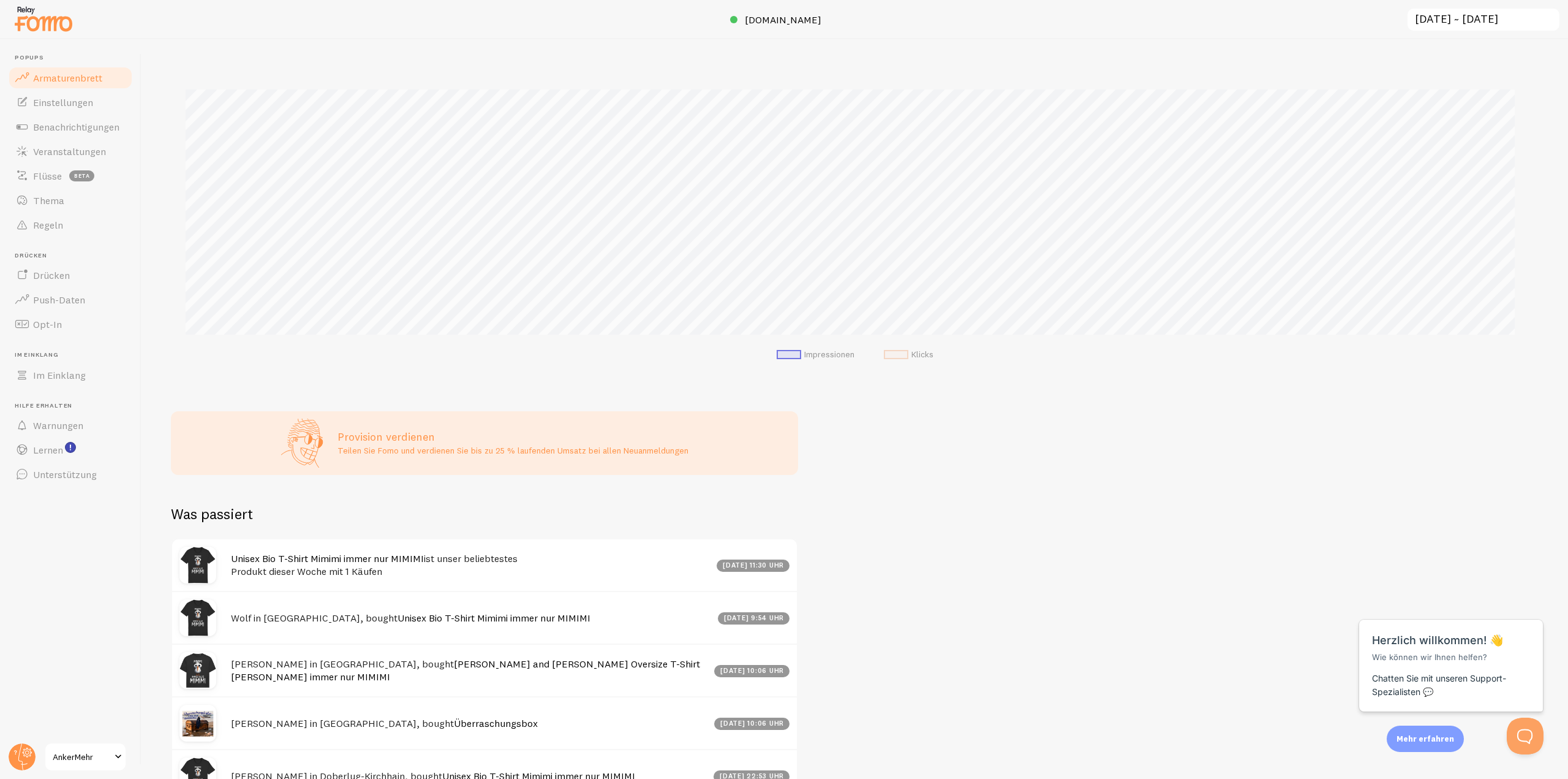
scroll to position [276, 0]
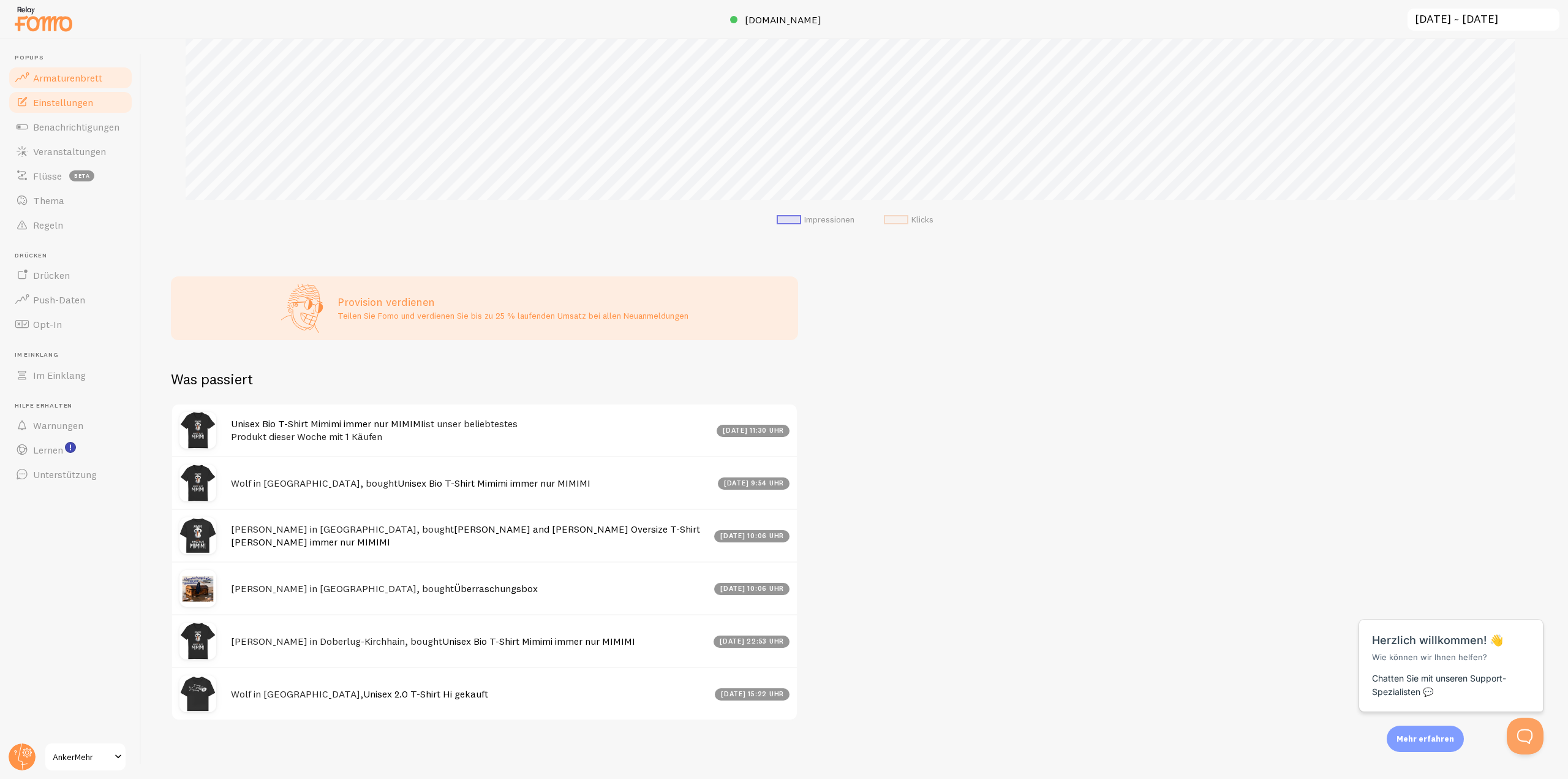
click at [64, 98] on font "Einstellungen" at bounding box center [63, 101] width 60 height 12
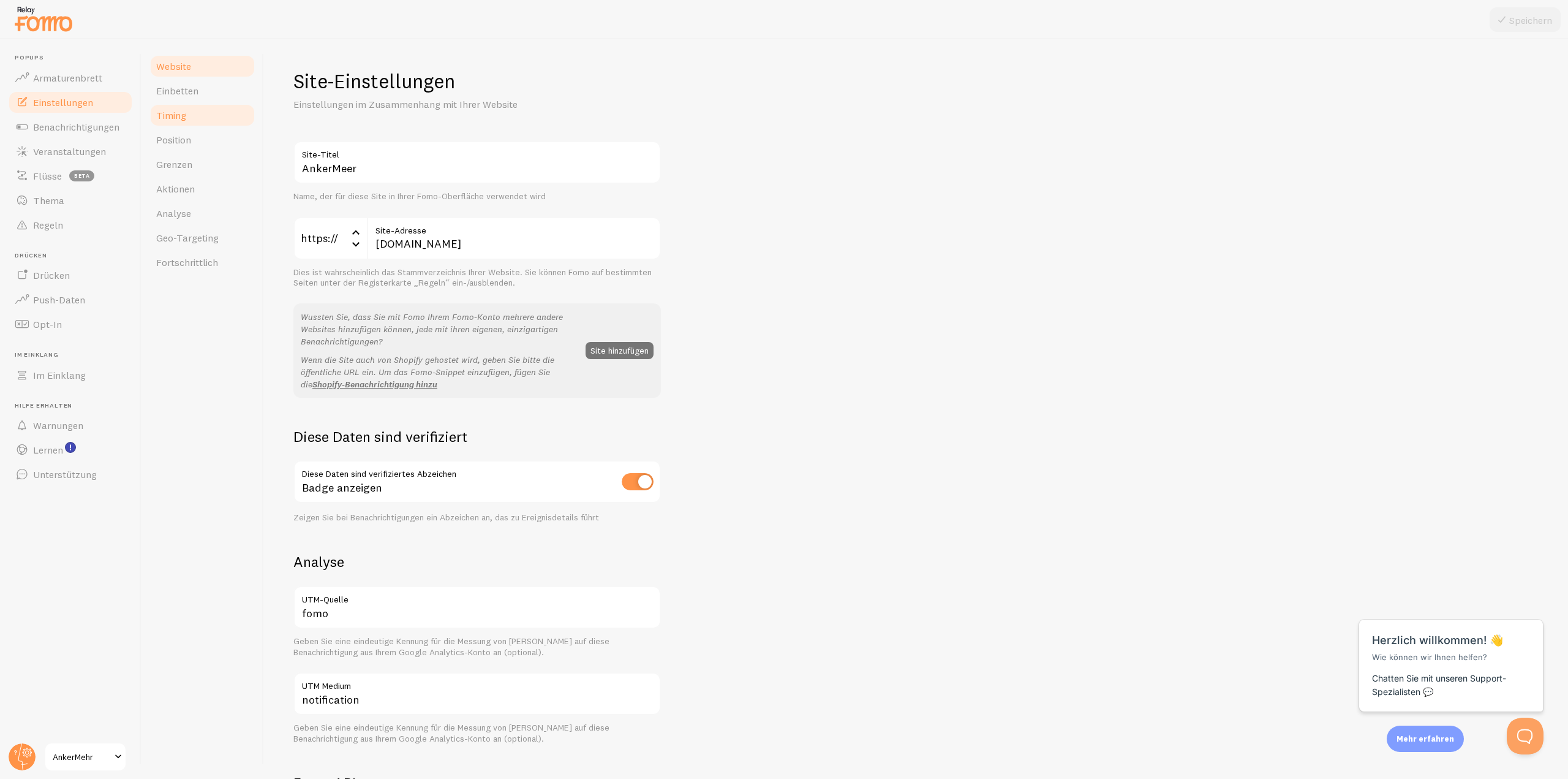
click at [187, 109] on link "Timing" at bounding box center [202, 115] width 107 height 25
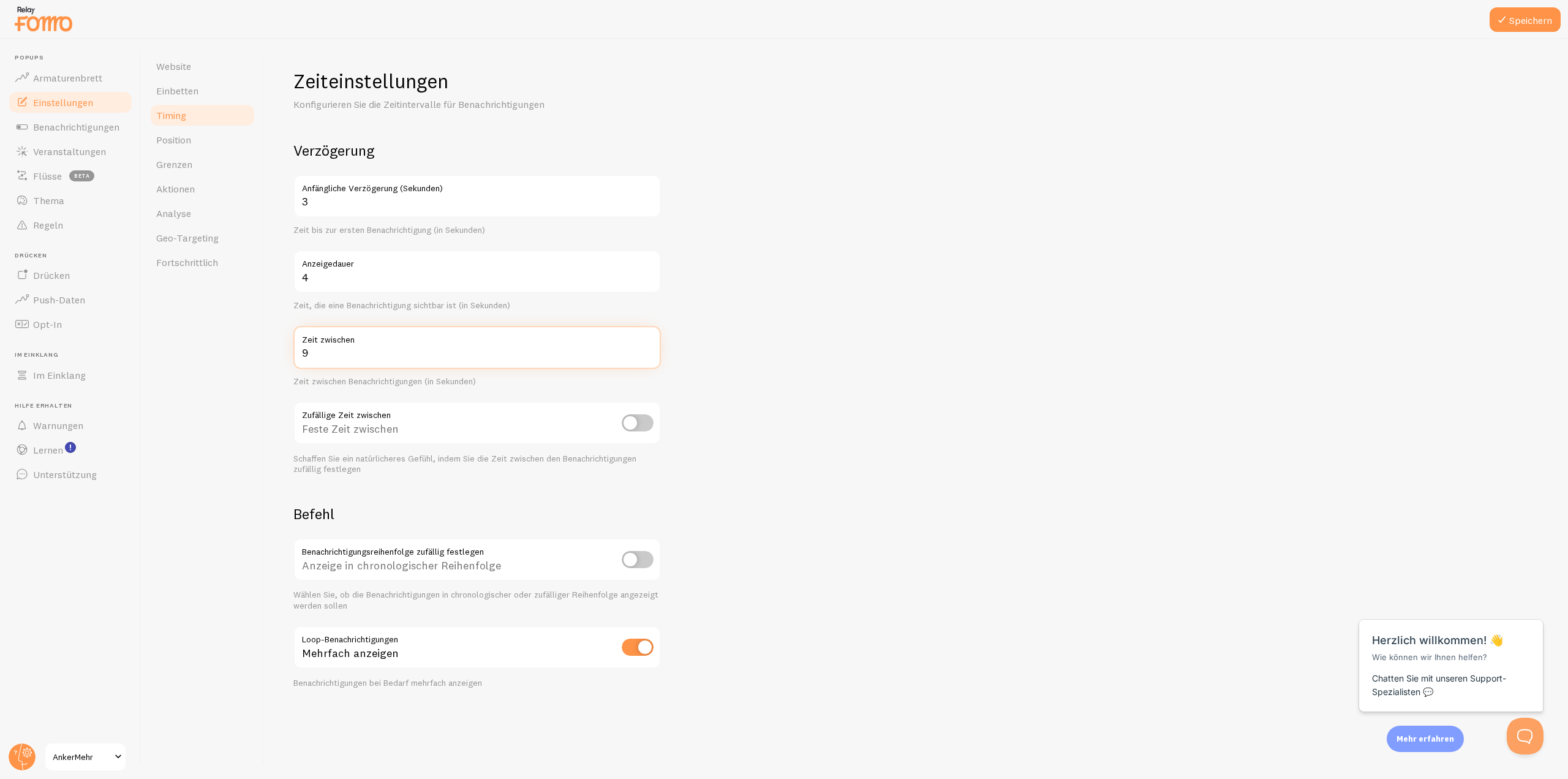
click at [644, 350] on input "9" at bounding box center [476, 347] width 368 height 43
click at [646, 350] on input "10" at bounding box center [476, 347] width 368 height 43
click at [646, 350] on input "11" at bounding box center [476, 347] width 368 height 43
click at [646, 350] on input "12" at bounding box center [476, 347] width 368 height 43
click at [646, 350] on input "13" at bounding box center [476, 347] width 368 height 43
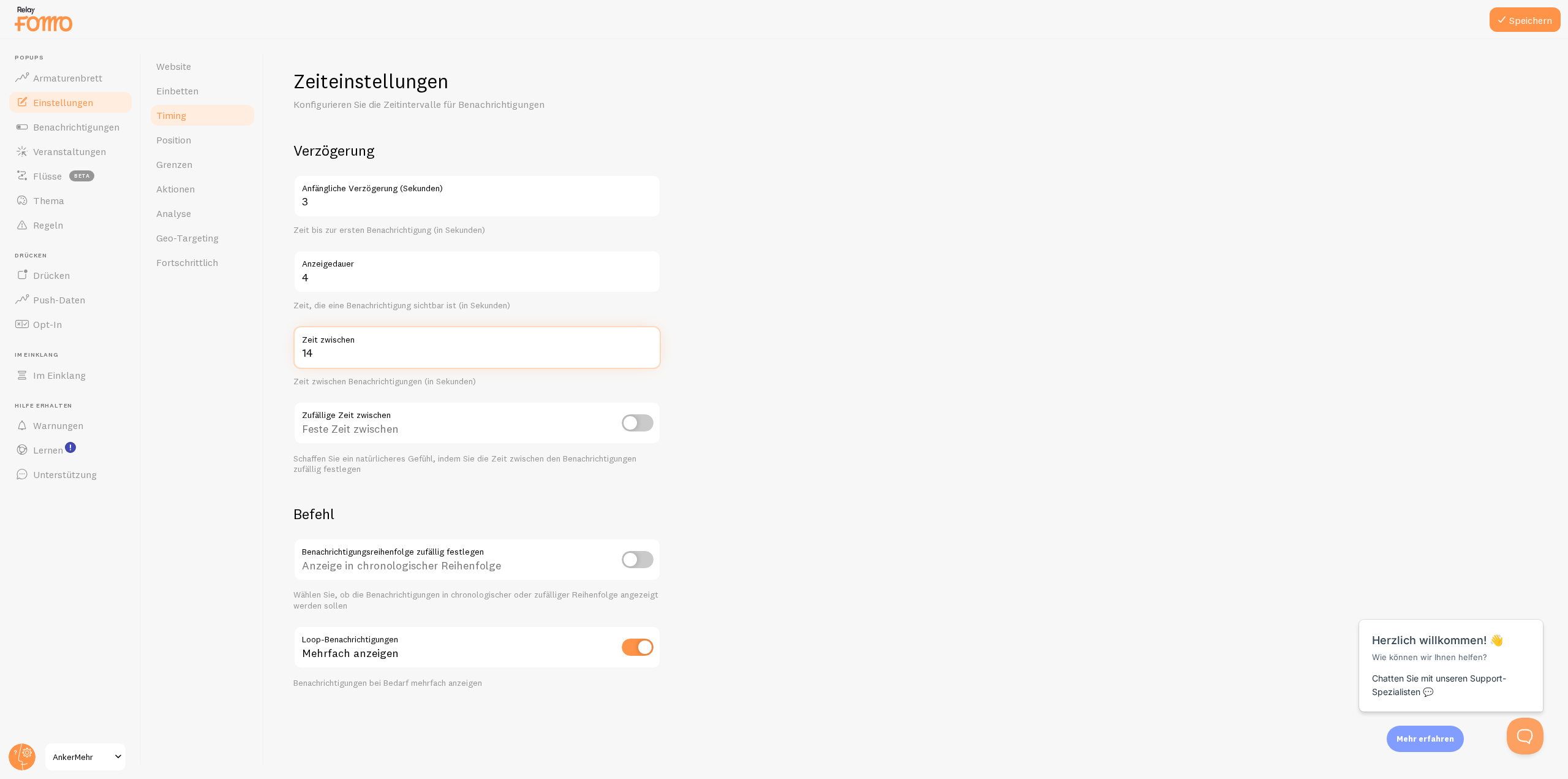
click at [646, 350] on input "14" at bounding box center [476, 347] width 368 height 43
click at [646, 350] on input "15" at bounding box center [476, 347] width 368 height 43
click at [646, 350] on input "16" at bounding box center [476, 347] width 368 height 43
click at [646, 350] on input "17" at bounding box center [476, 347] width 368 height 43
click at [646, 350] on input "18" at bounding box center [476, 347] width 368 height 43
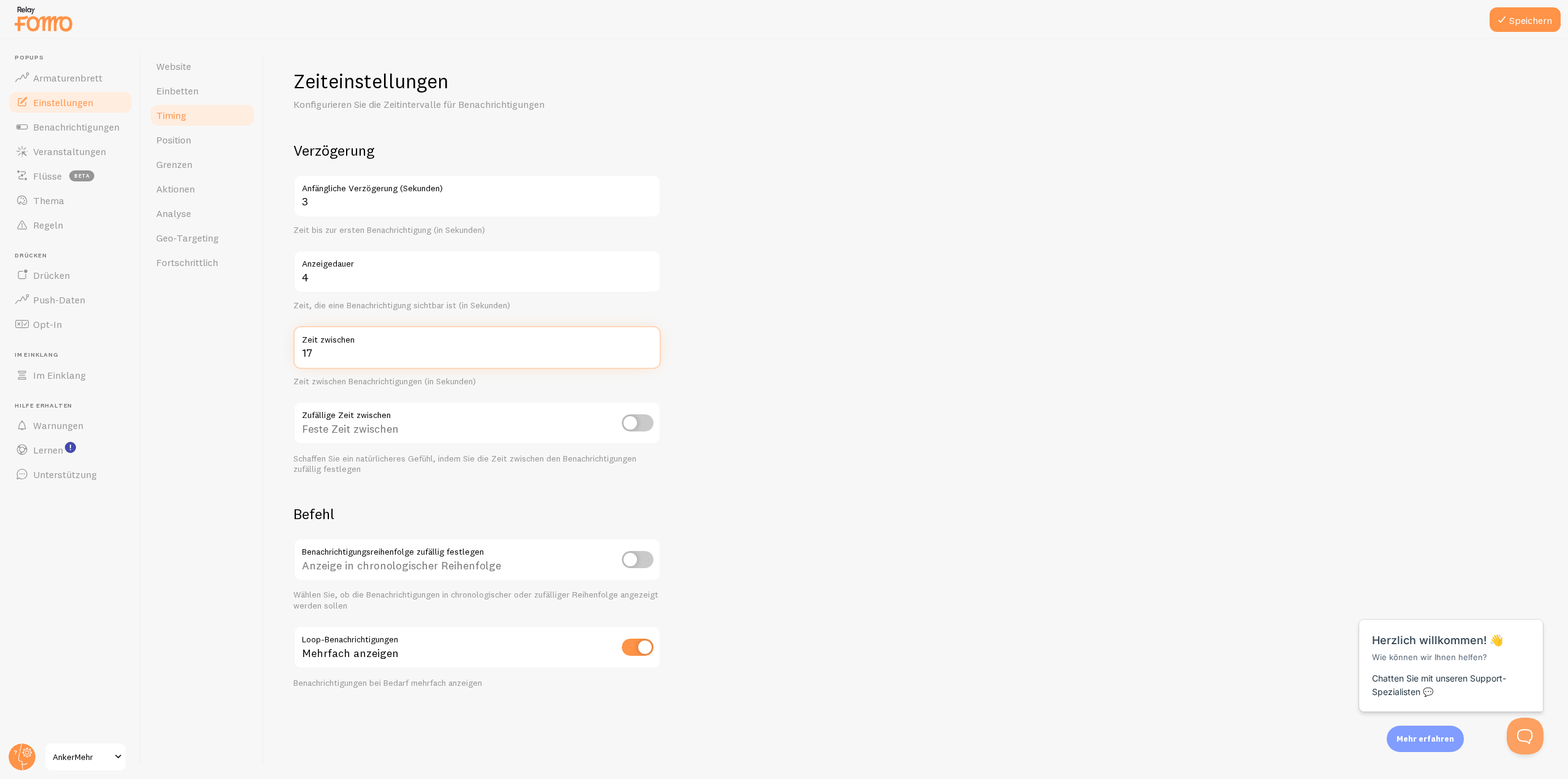
click at [647, 355] on input "17" at bounding box center [476, 347] width 368 height 43
click at [647, 348] on input "18" at bounding box center [476, 347] width 368 height 43
click at [647, 348] on input "19" at bounding box center [476, 347] width 368 height 43
click at [647, 348] on input "20" at bounding box center [476, 347] width 368 height 43
click at [648, 356] on input "19" at bounding box center [476, 347] width 368 height 43
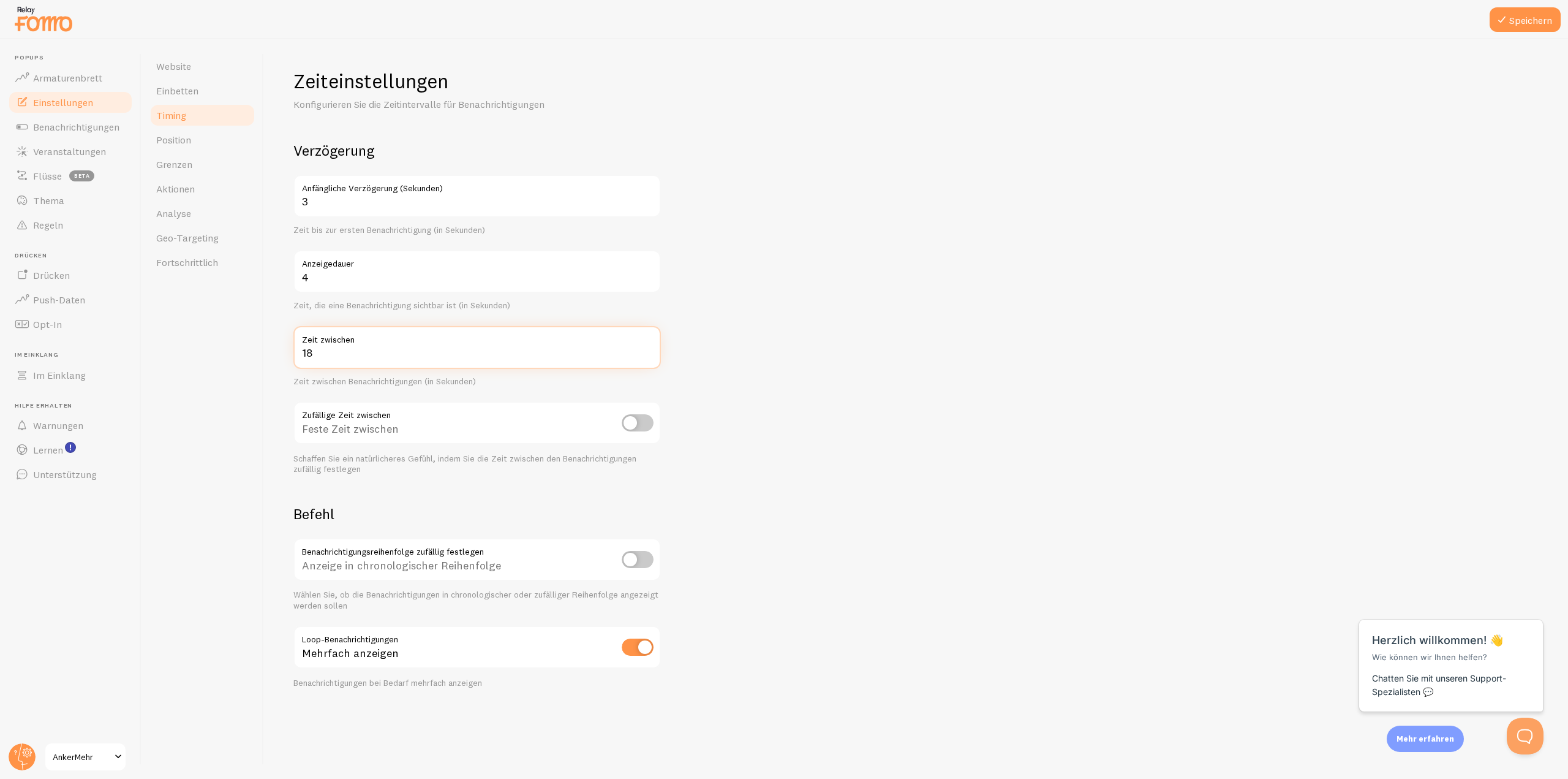
click at [648, 356] on input "18" at bounding box center [476, 347] width 368 height 43
click at [648, 356] on input "17" at bounding box center [476, 347] width 368 height 43
type input "16"
click at [648, 356] on input "16" at bounding box center [476, 347] width 368 height 43
click at [641, 562] on input "checkbox" at bounding box center [637, 559] width 32 height 17
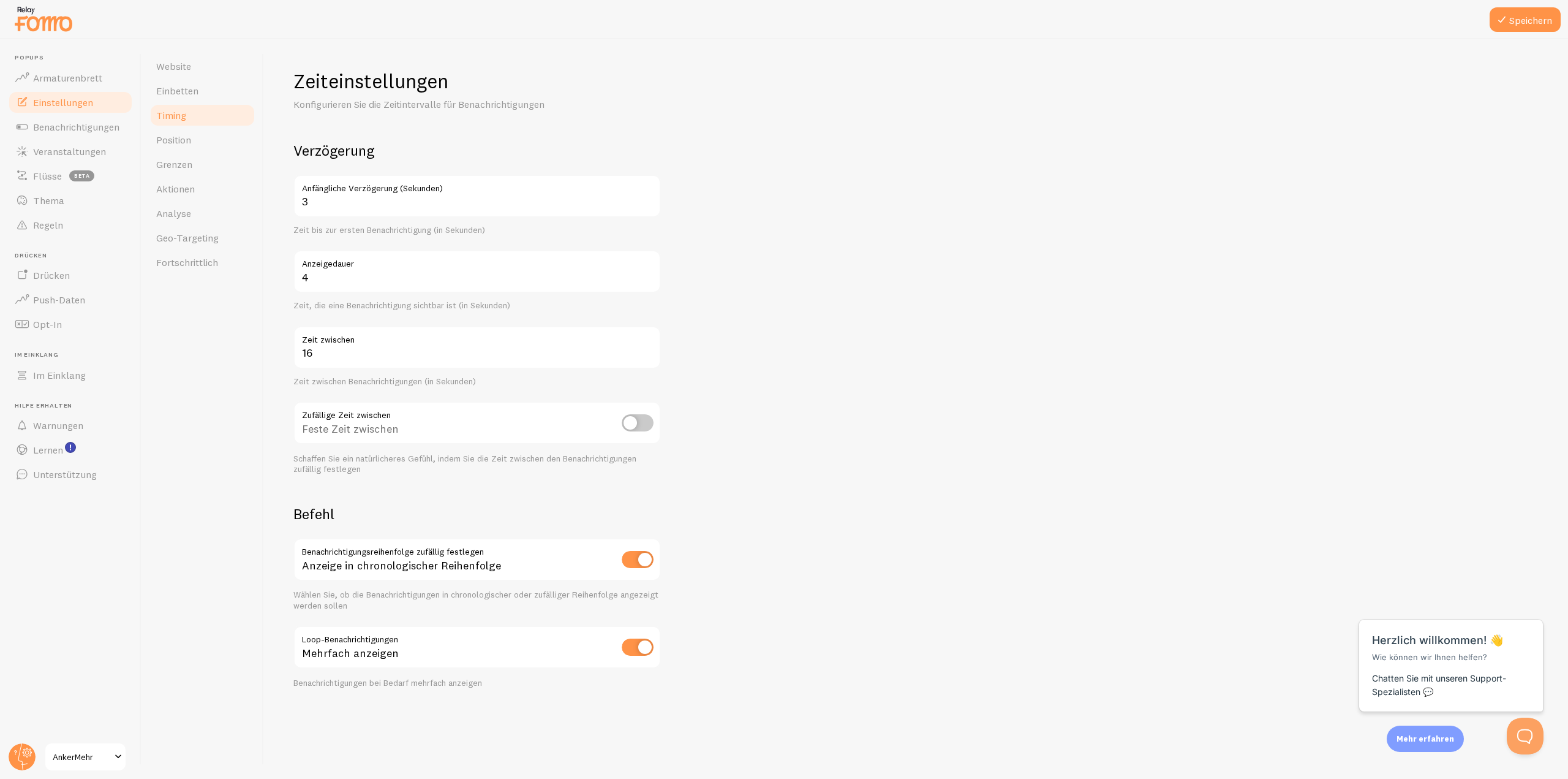
click at [640, 567] on input "checkbox" at bounding box center [637, 559] width 32 height 17
checkbox input "false"
click at [1526, 16] on font "Speichern" at bounding box center [1531, 19] width 43 height 12
click at [172, 140] on font "Position" at bounding box center [173, 139] width 35 height 12
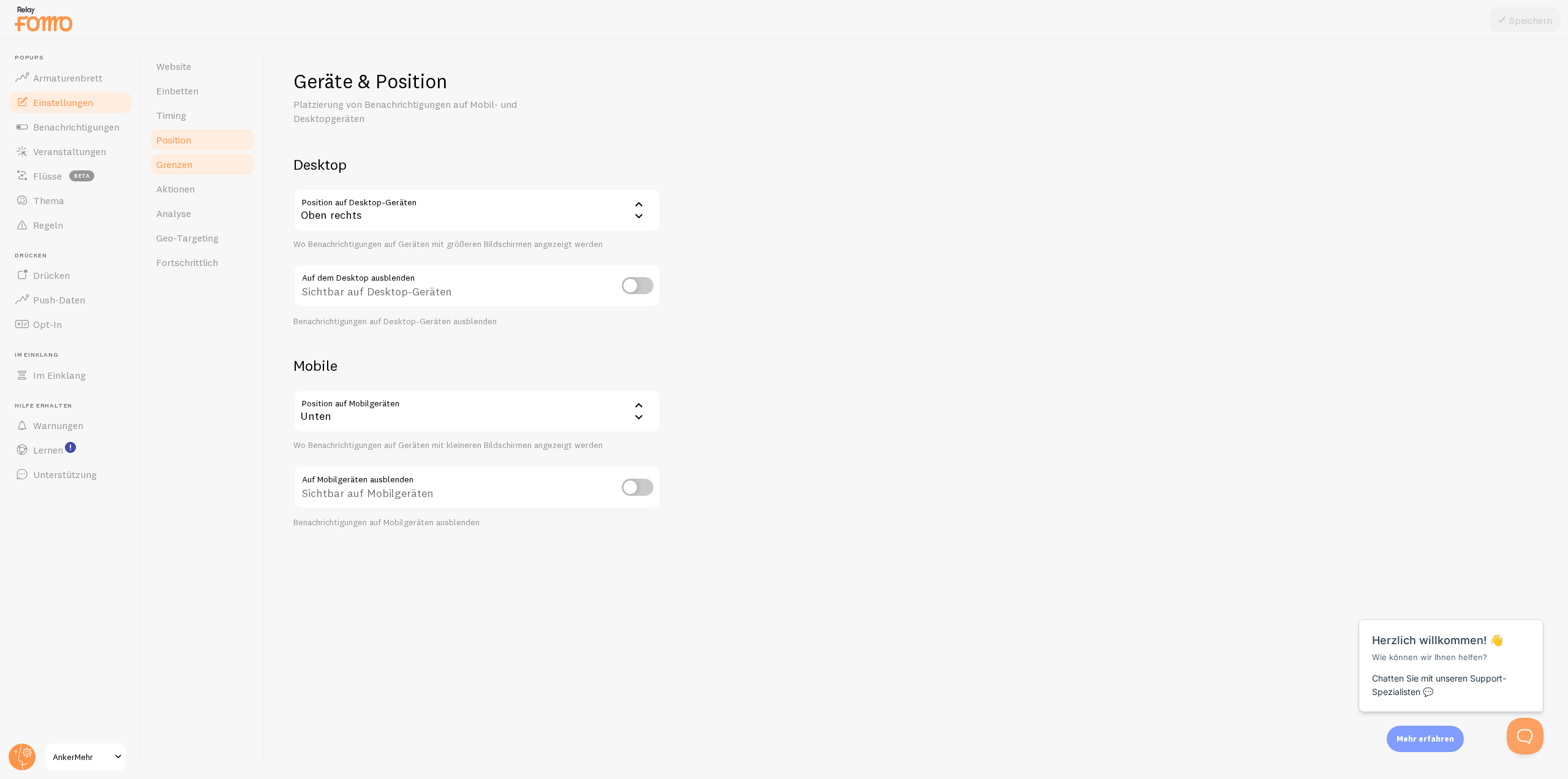
click at [174, 169] on font "Grenzen" at bounding box center [174, 163] width 37 height 12
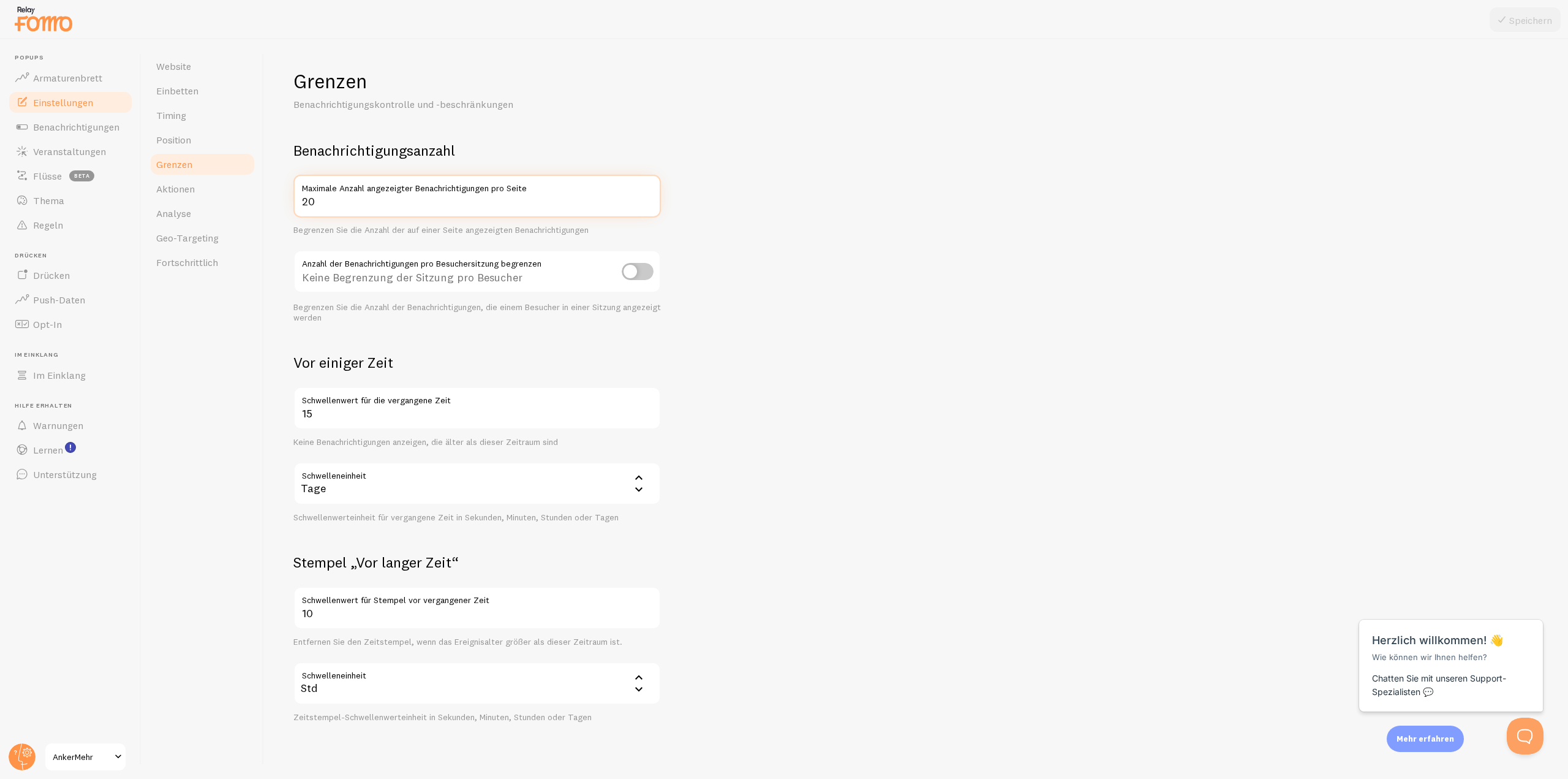
click at [320, 200] on input "20" at bounding box center [476, 195] width 368 height 43
click at [646, 205] on input "19" at bounding box center [476, 195] width 368 height 43
click at [646, 205] on input "18" at bounding box center [476, 195] width 368 height 43
click at [646, 205] on input "17" at bounding box center [476, 195] width 368 height 43
click at [646, 205] on input "16" at bounding box center [476, 195] width 368 height 43
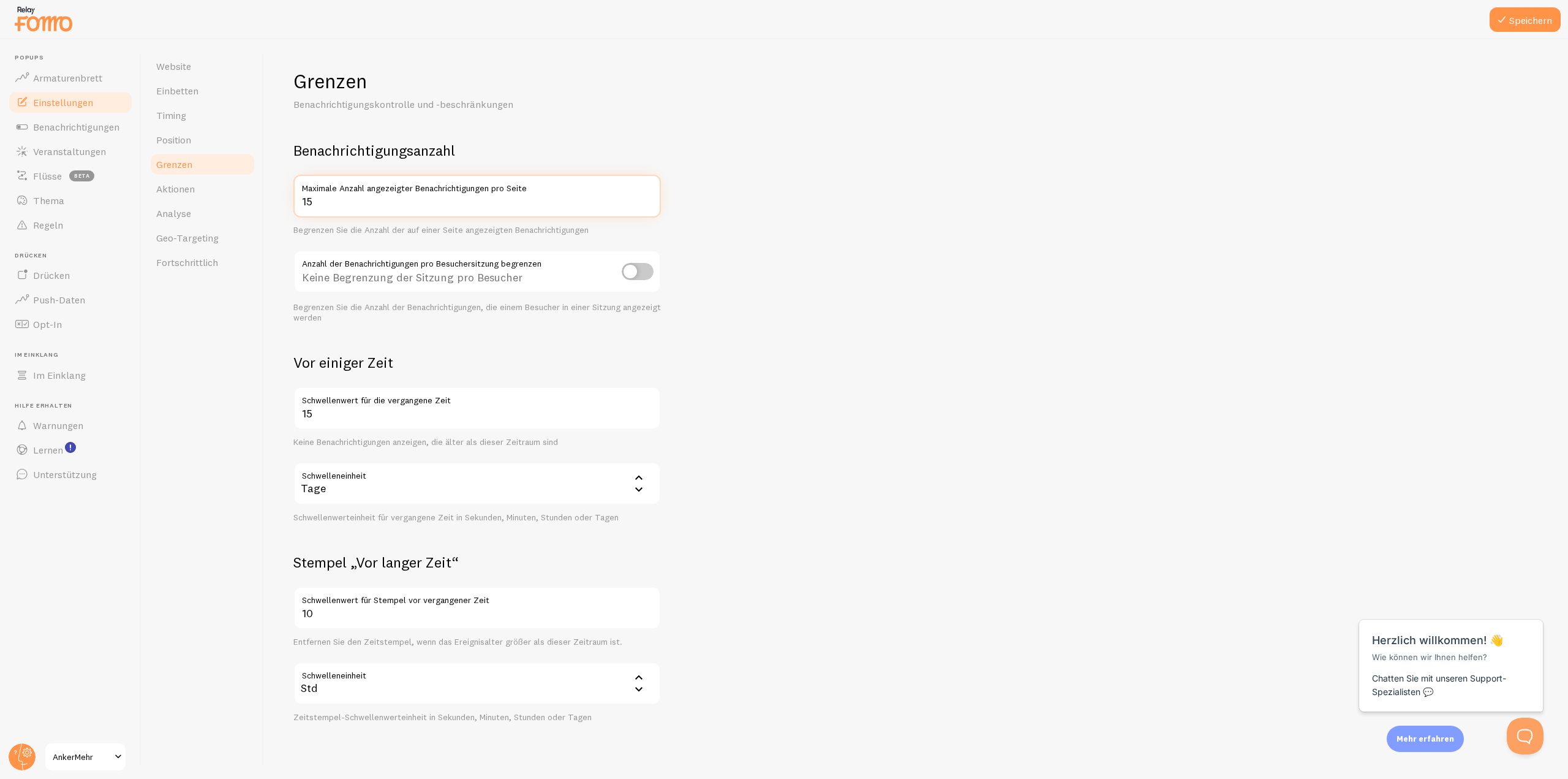
click at [646, 205] on input "15" at bounding box center [476, 195] width 368 height 43
click at [646, 205] on input "14" at bounding box center [476, 195] width 368 height 43
click at [646, 205] on input "13" at bounding box center [476, 195] width 368 height 43
click at [646, 205] on input "12" at bounding box center [476, 195] width 368 height 43
click at [646, 205] on input "11" at bounding box center [476, 195] width 368 height 43
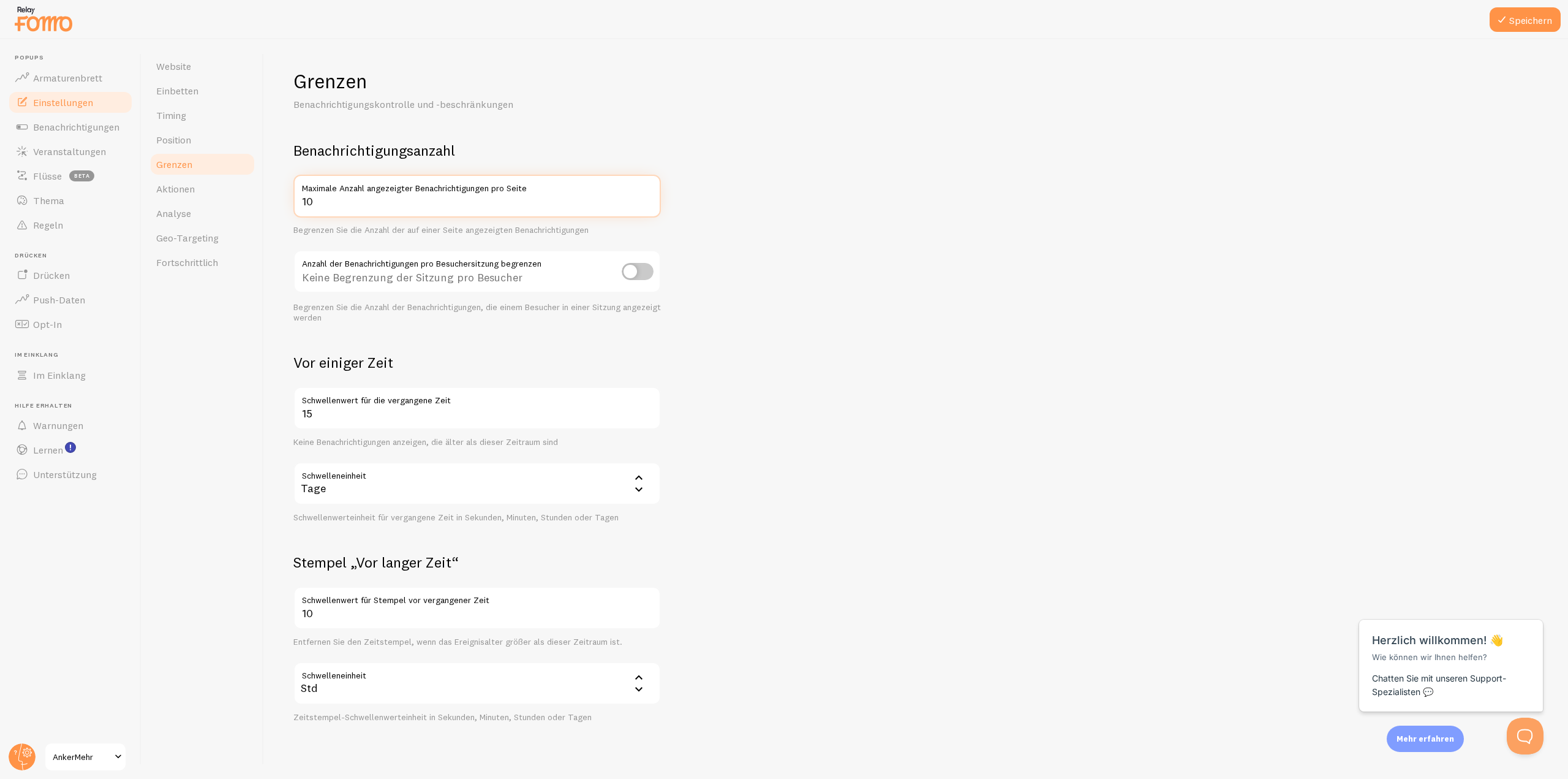
type input "10"
click at [646, 205] on input "10" at bounding box center [476, 195] width 368 height 43
click at [738, 149] on form "Benachrichtigungsanzahl 10 Maximale Anzahl angezeigter Benachrichtigungen pro S…" at bounding box center [915, 432] width 1245 height 583
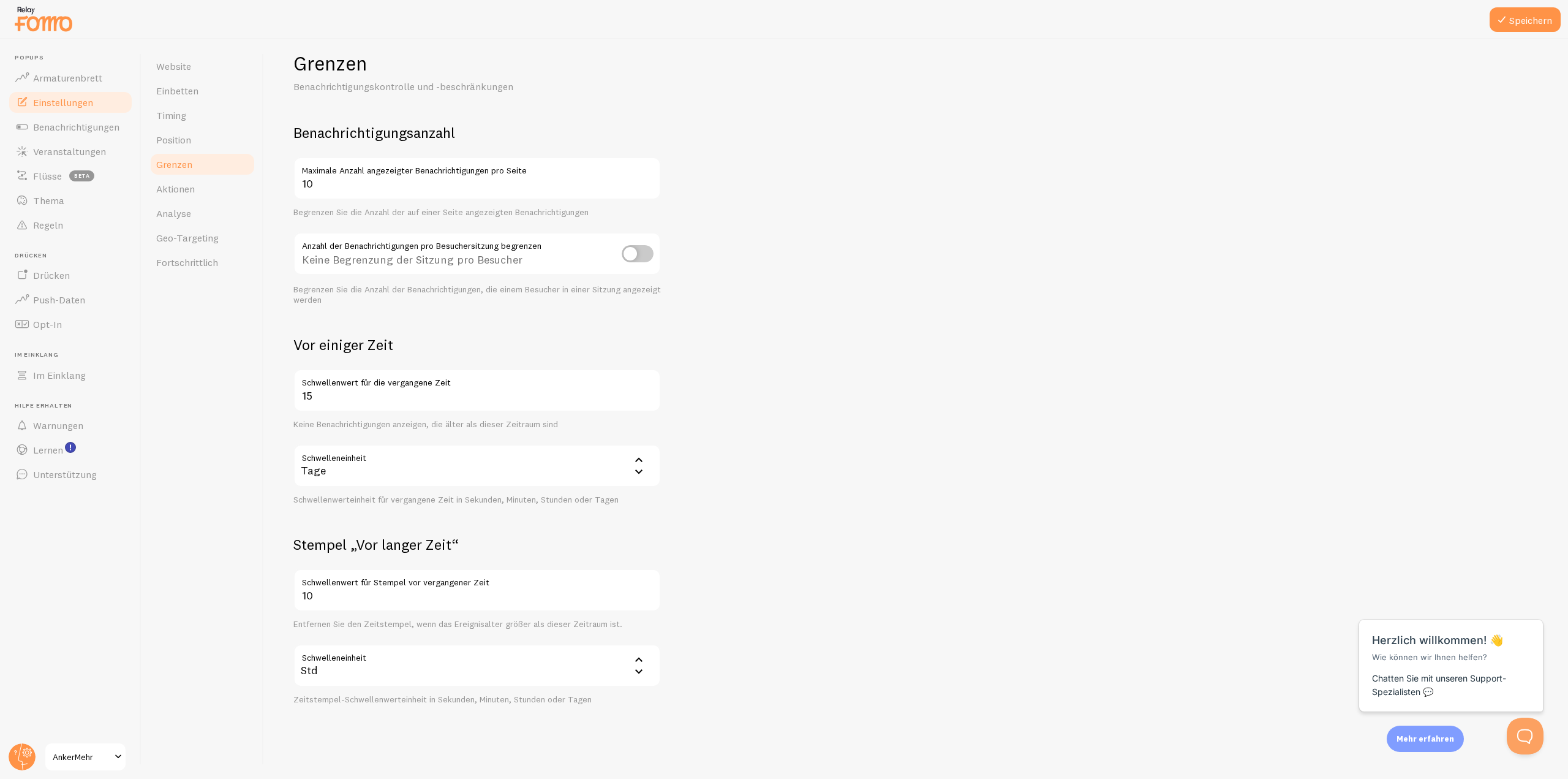
scroll to position [26, 0]
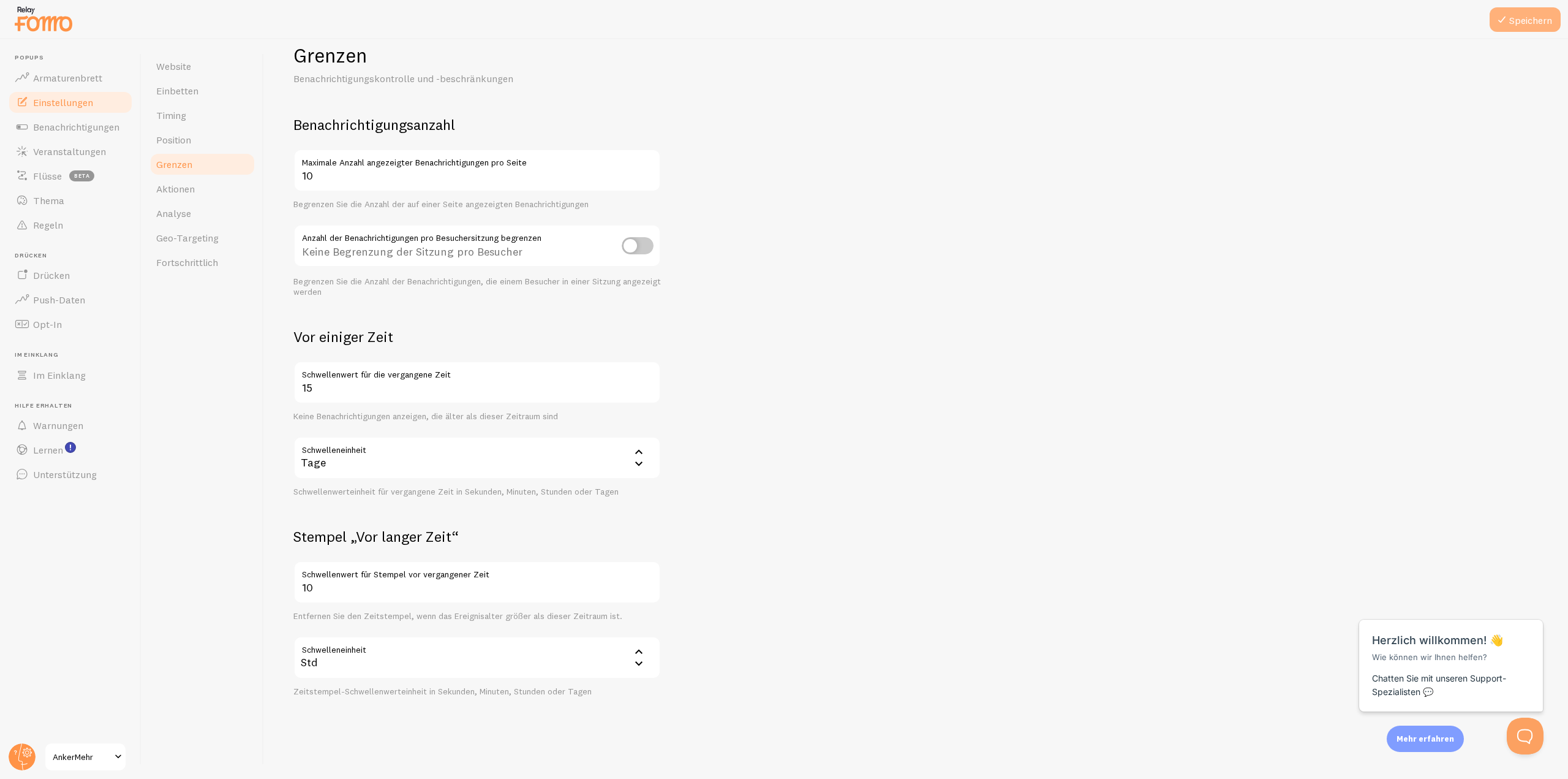
click at [1500, 27] on button "Speichern" at bounding box center [1525, 19] width 71 height 25
click at [211, 143] on link "Position" at bounding box center [202, 140] width 107 height 25
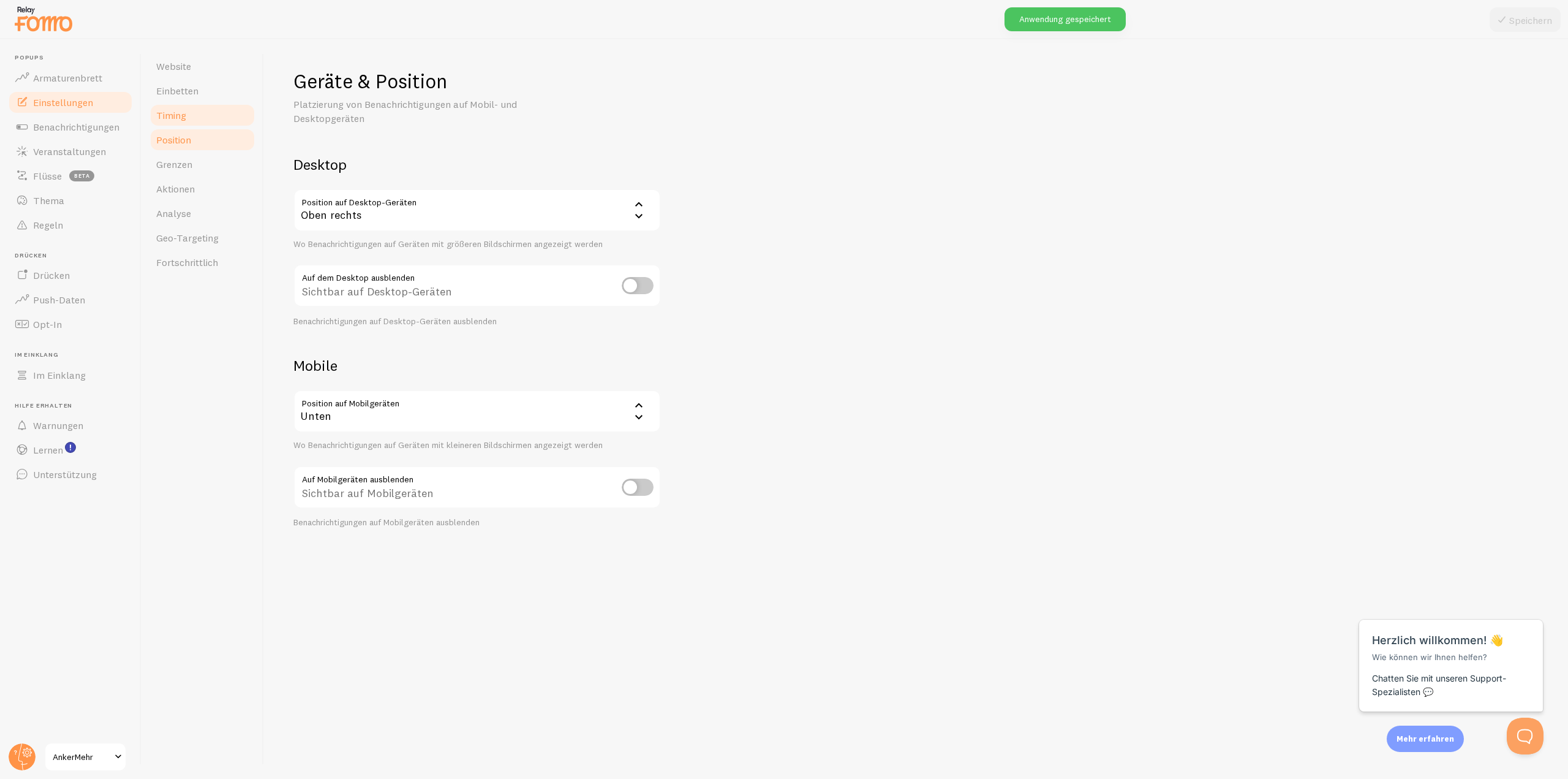
click at [176, 118] on font "Timing" at bounding box center [171, 114] width 30 height 12
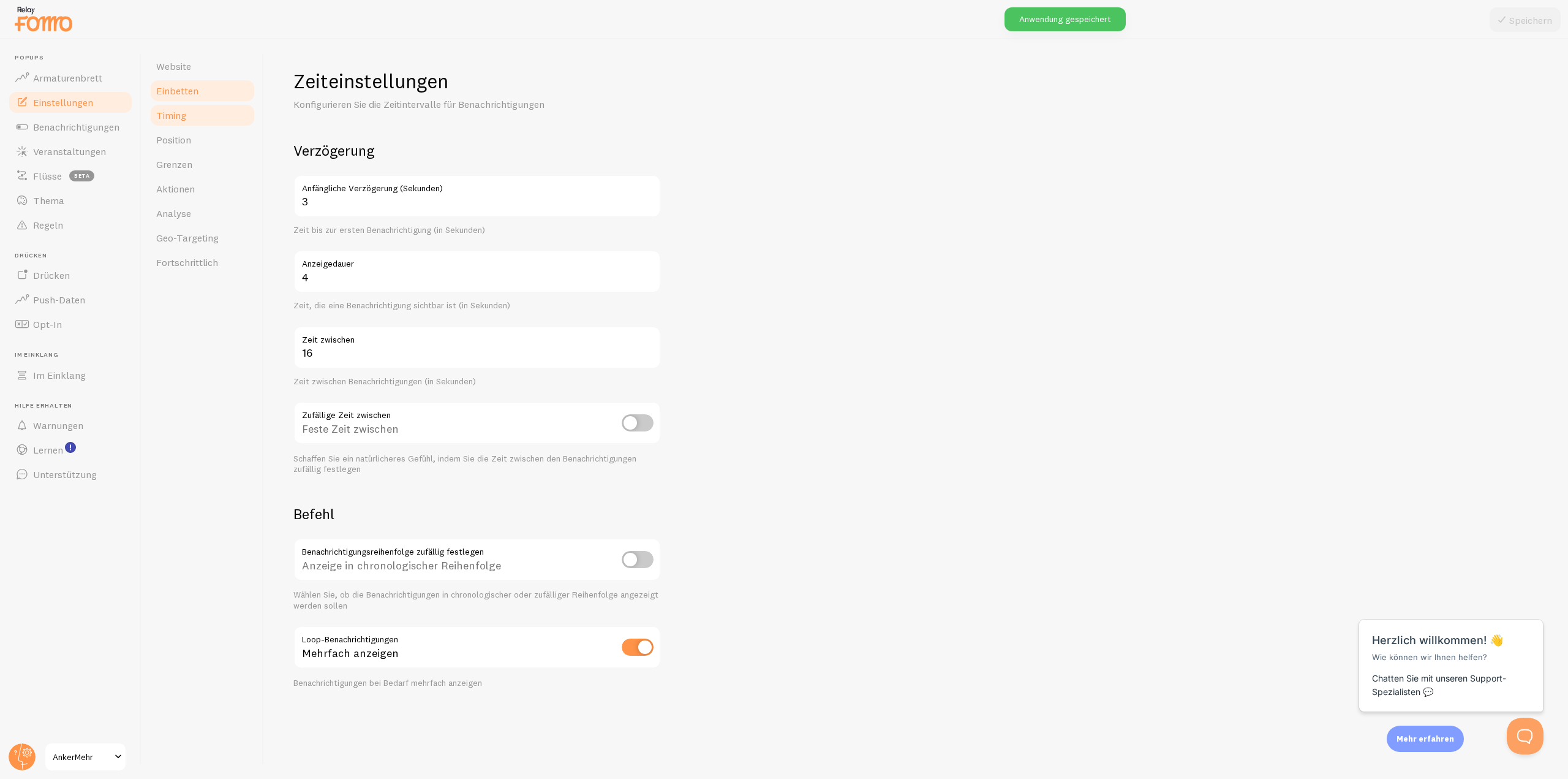
click at [186, 91] on font "Einbetten" at bounding box center [177, 90] width 42 height 12
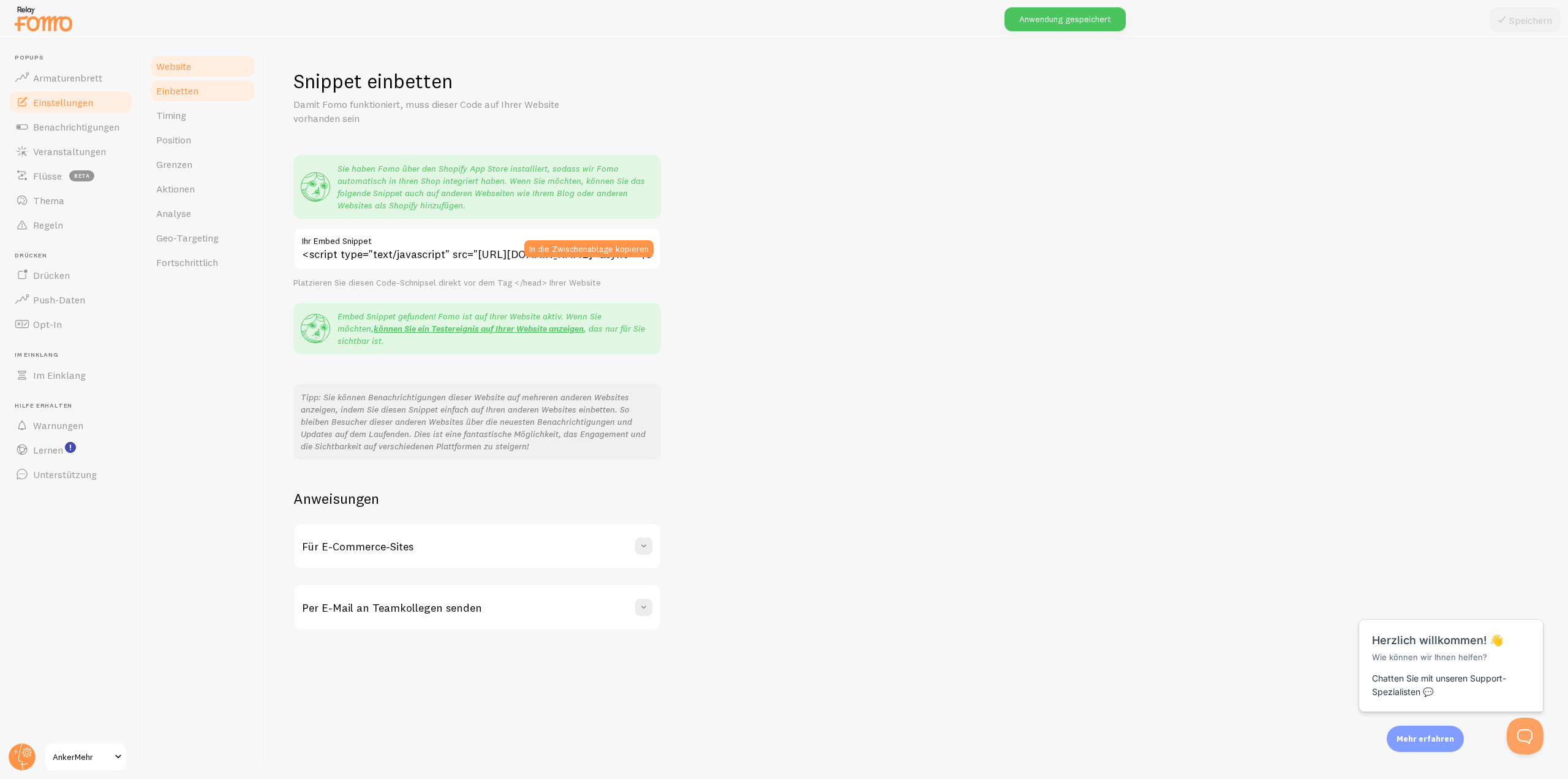
click at [183, 69] on font "Website" at bounding box center [173, 66] width 35 height 12
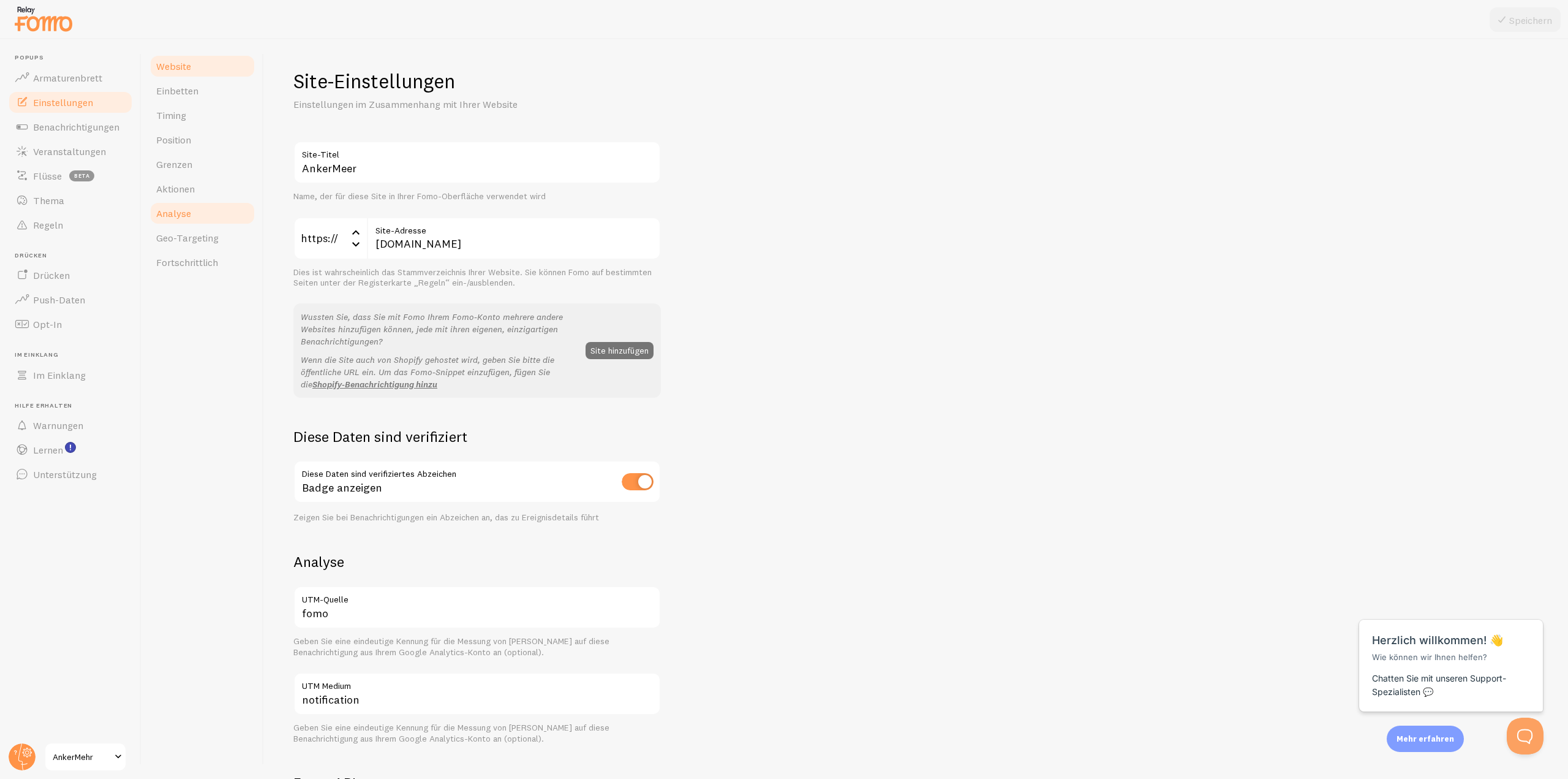
click at [182, 214] on font "Analyse" at bounding box center [173, 213] width 35 height 12
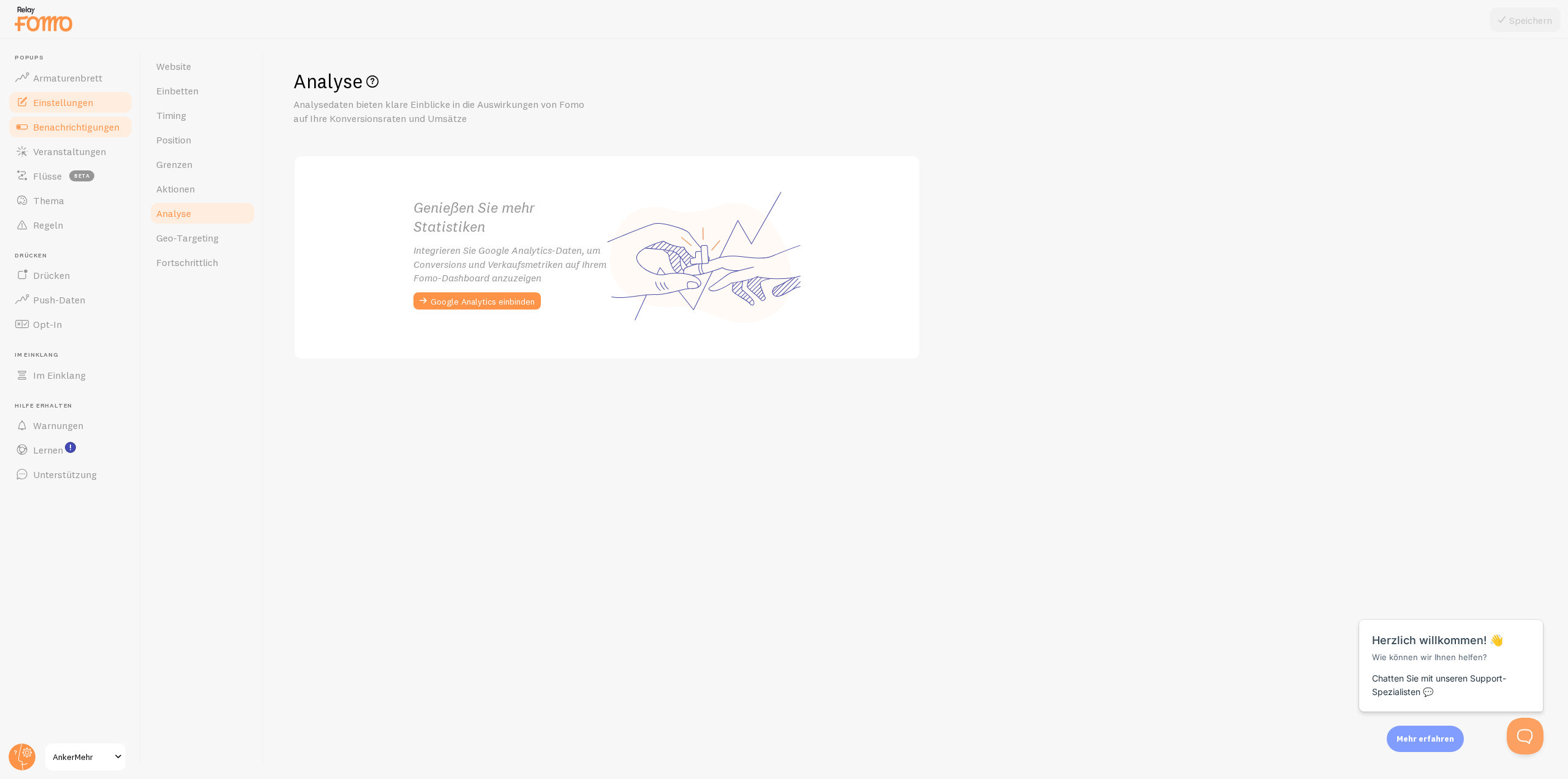
click at [69, 130] on font "Benachrichtigungen" at bounding box center [76, 126] width 87 height 12
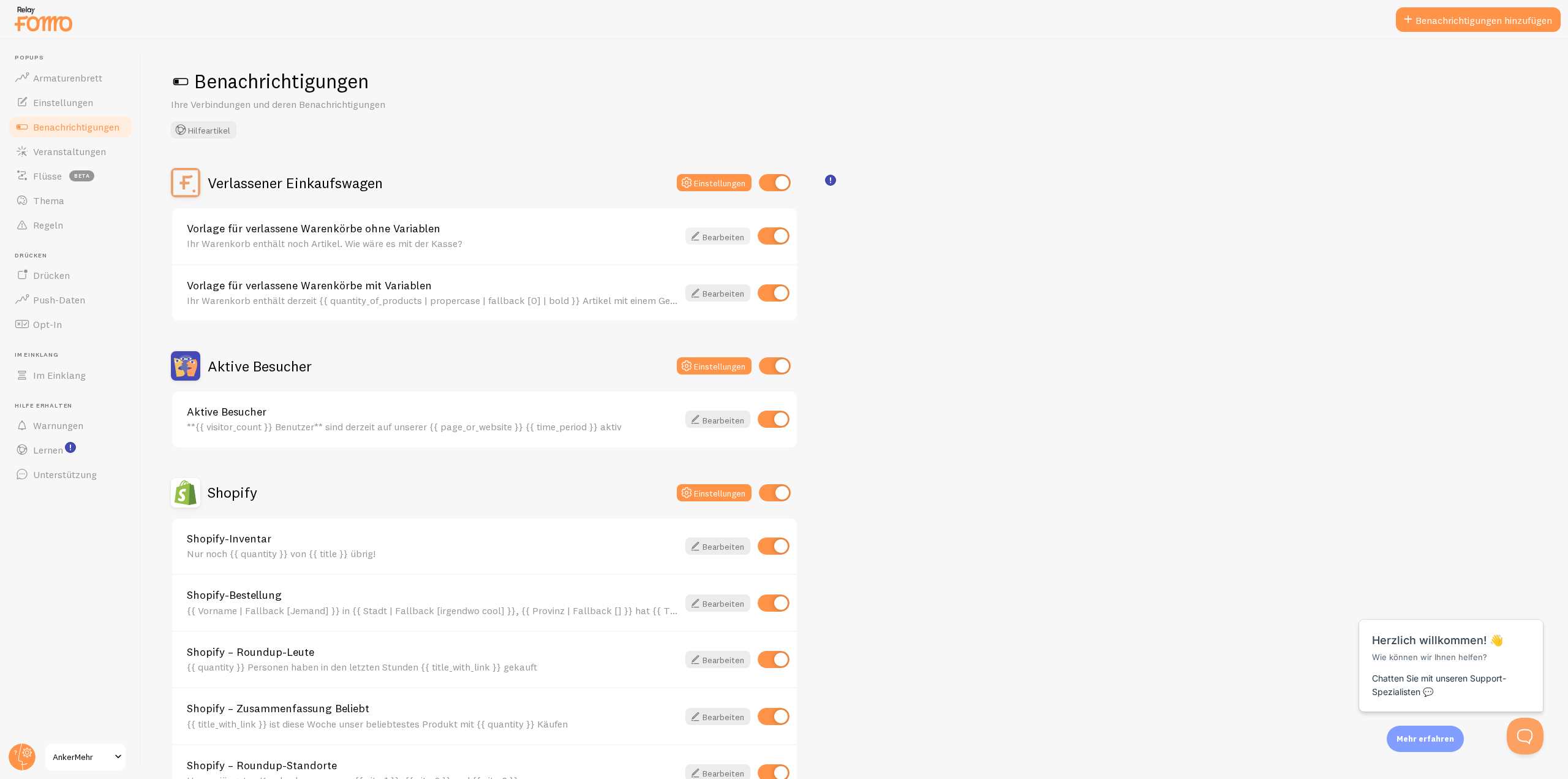
click at [710, 233] on font "Bearbeiten" at bounding box center [724, 237] width 42 height 11
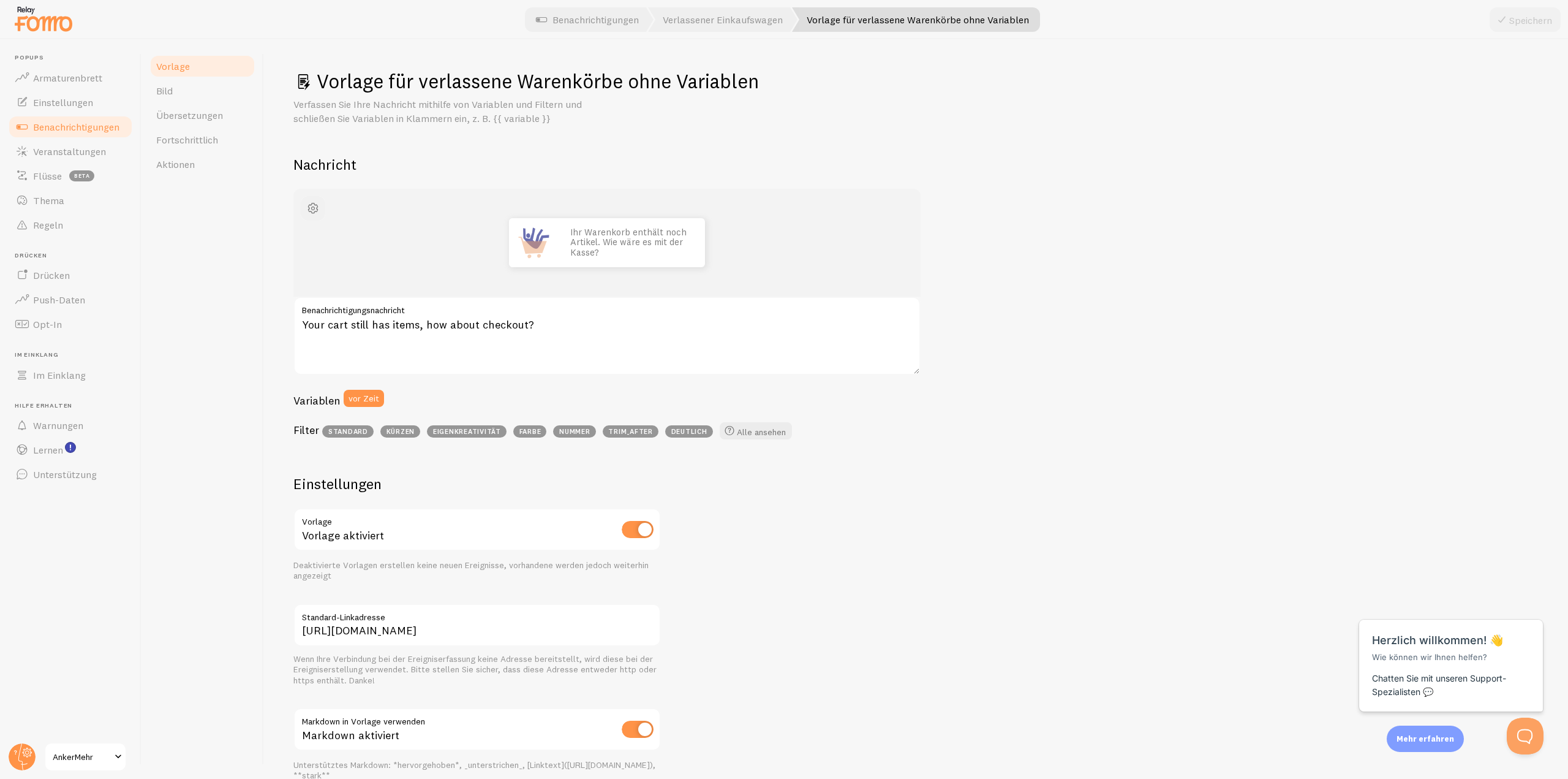
click at [319, 210] on button "button" at bounding box center [313, 208] width 25 height 25
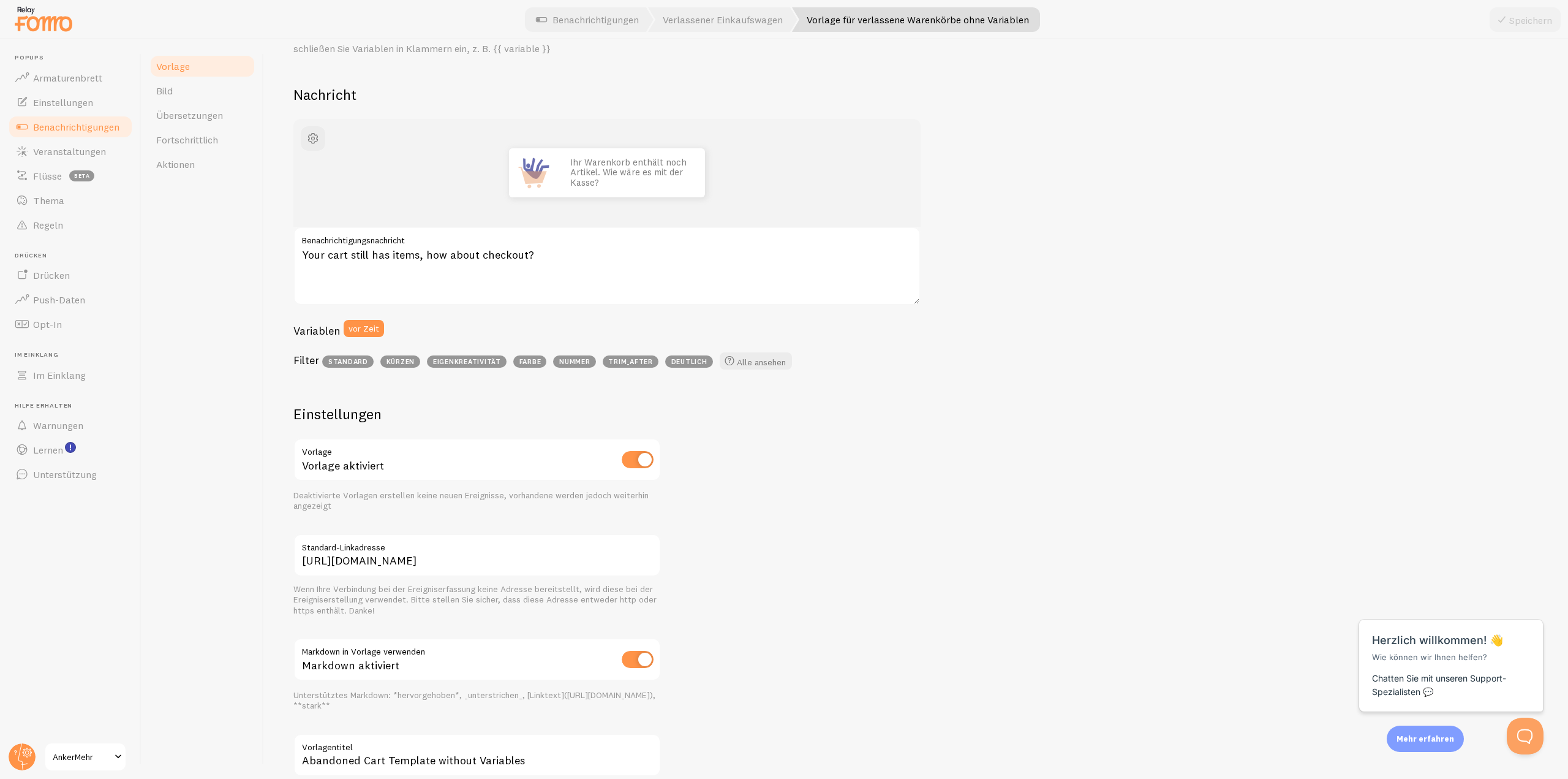
scroll to position [147, 0]
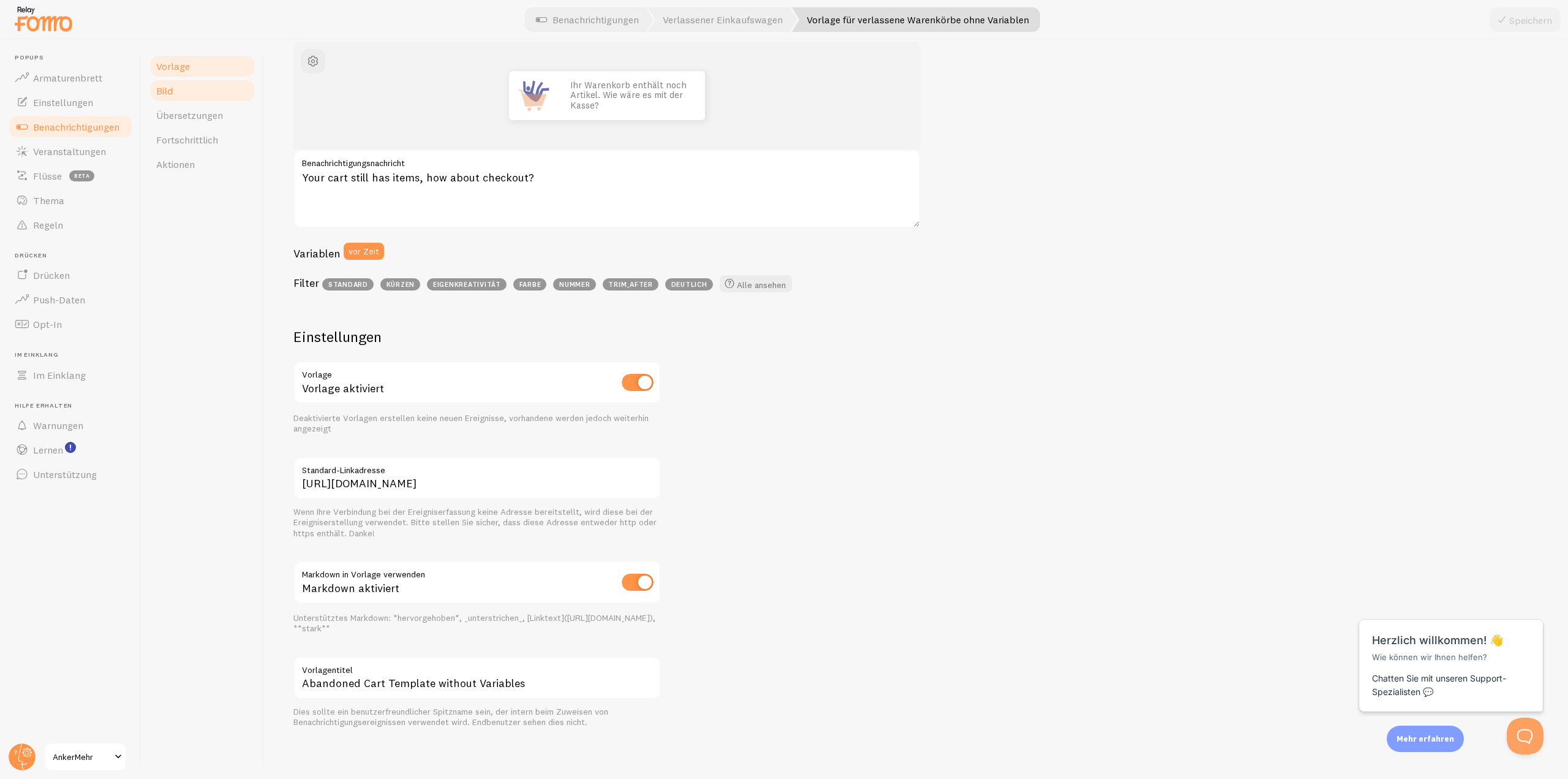
click at [166, 84] on link "Bild" at bounding box center [202, 90] width 107 height 25
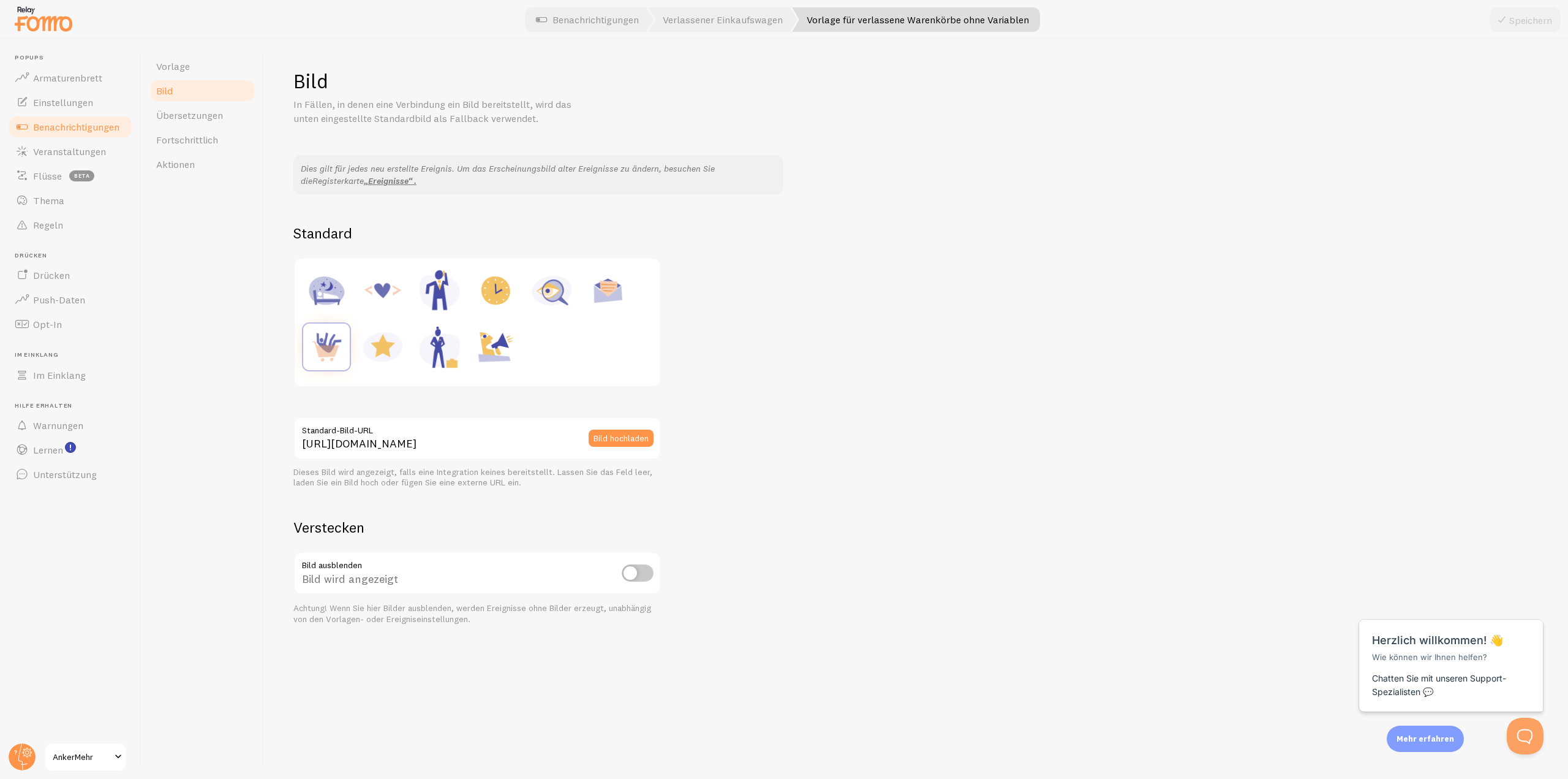
click at [338, 349] on img at bounding box center [326, 346] width 47 height 47
click at [198, 120] on font "Übersetzungen" at bounding box center [189, 114] width 67 height 12
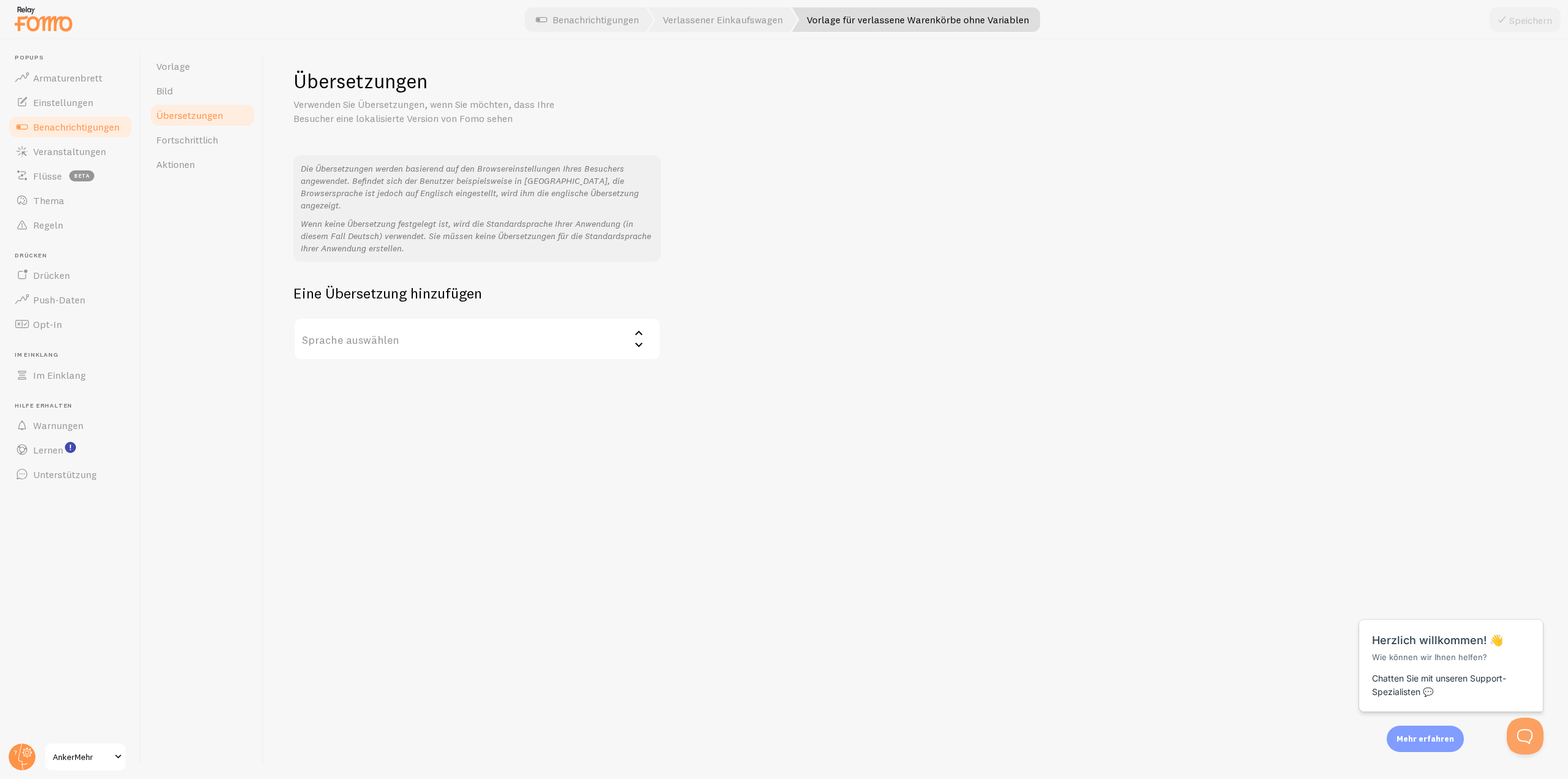
click at [361, 332] on font "Sprache auswählen" at bounding box center [350, 339] width 98 height 14
click at [526, 284] on h2 "Eine Übersetzung hinzufügen" at bounding box center [476, 293] width 368 height 19
click at [178, 137] on font "Fortschrittlich" at bounding box center [187, 139] width 62 height 12
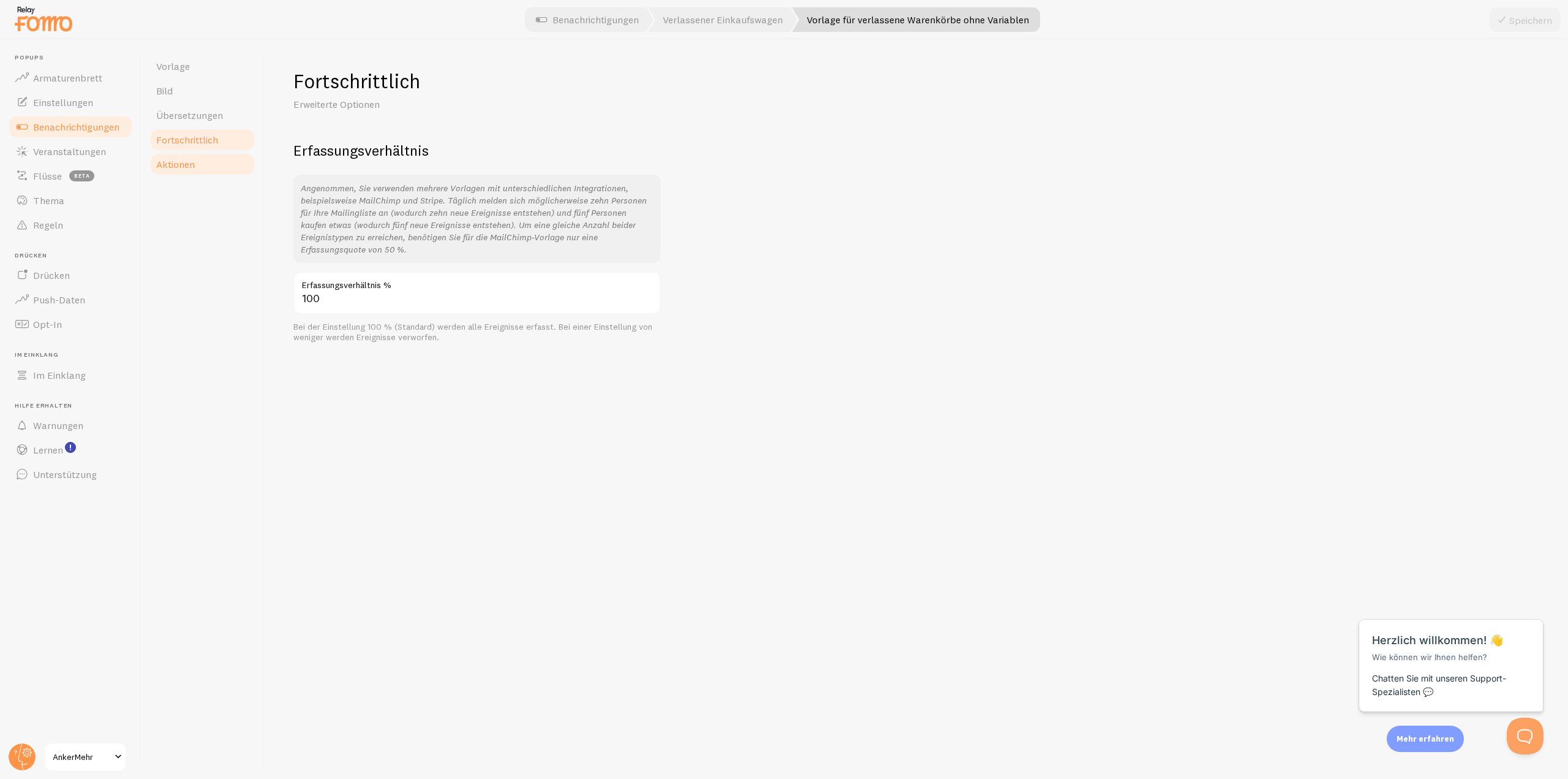
click at [178, 157] on link "Aktionen" at bounding box center [202, 163] width 107 height 25
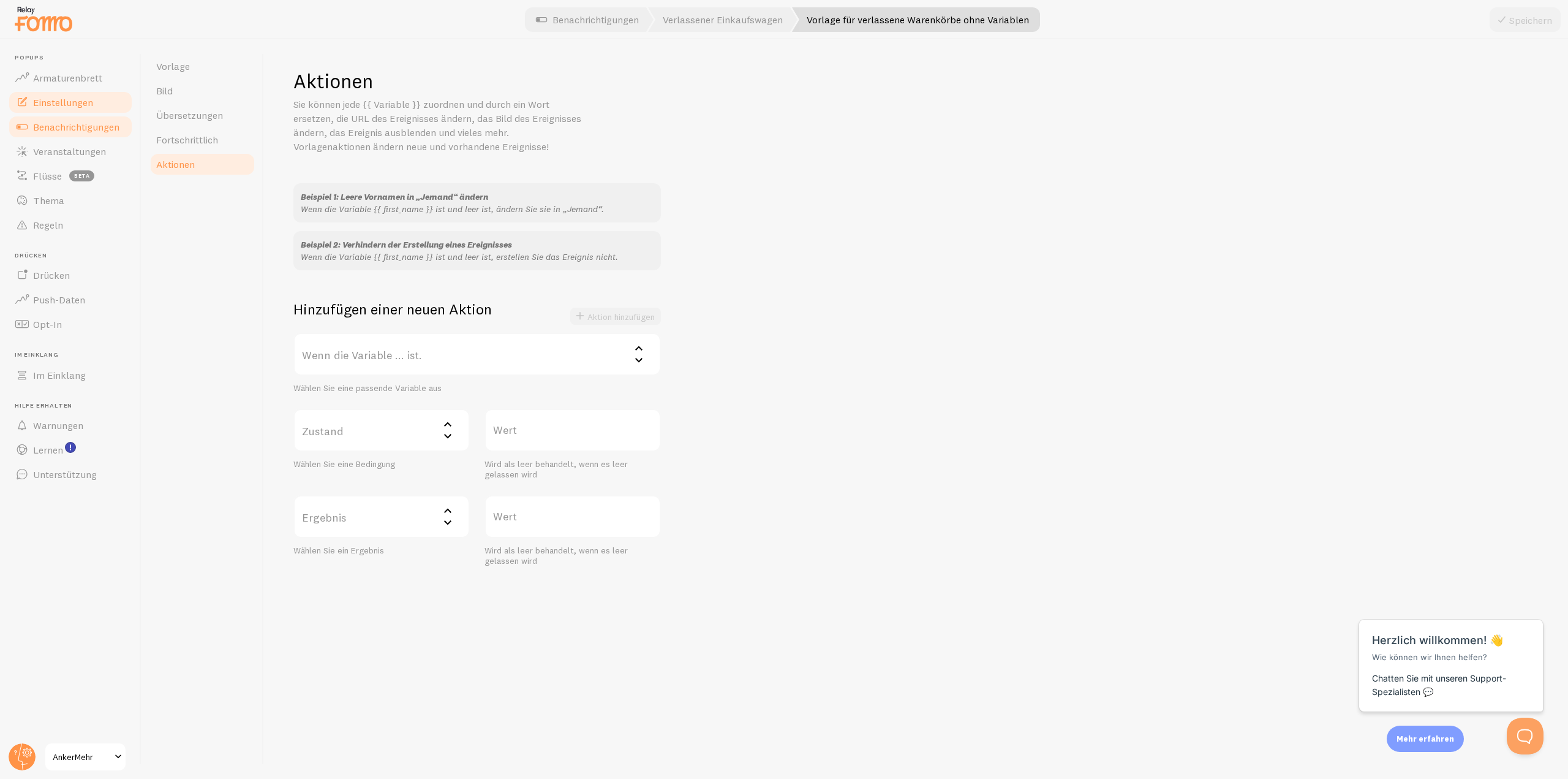
click at [74, 103] on font "Einstellungen" at bounding box center [63, 101] width 60 height 12
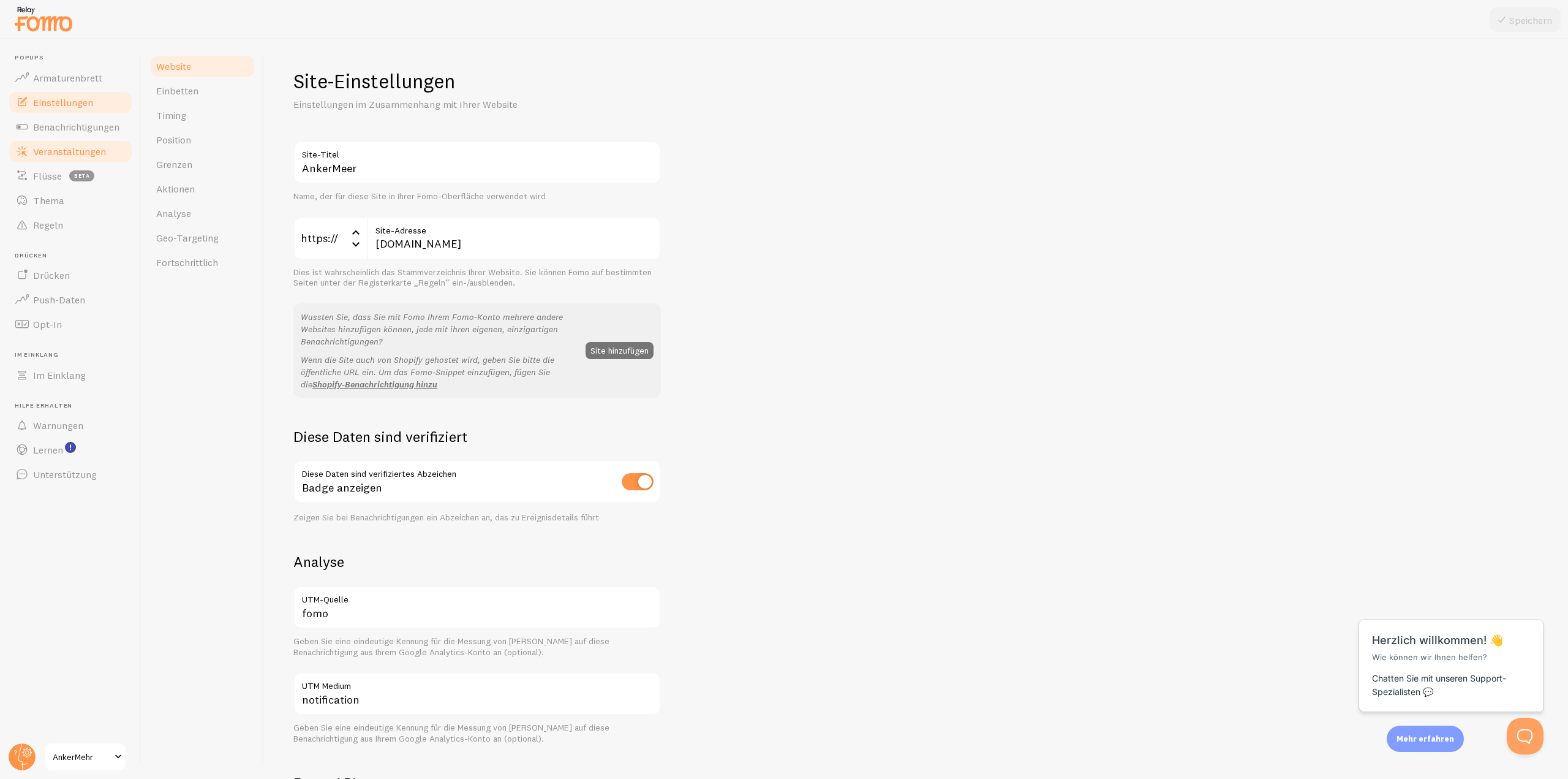
click at [67, 145] on font "Veranstaltungen" at bounding box center [69, 151] width 73 height 12
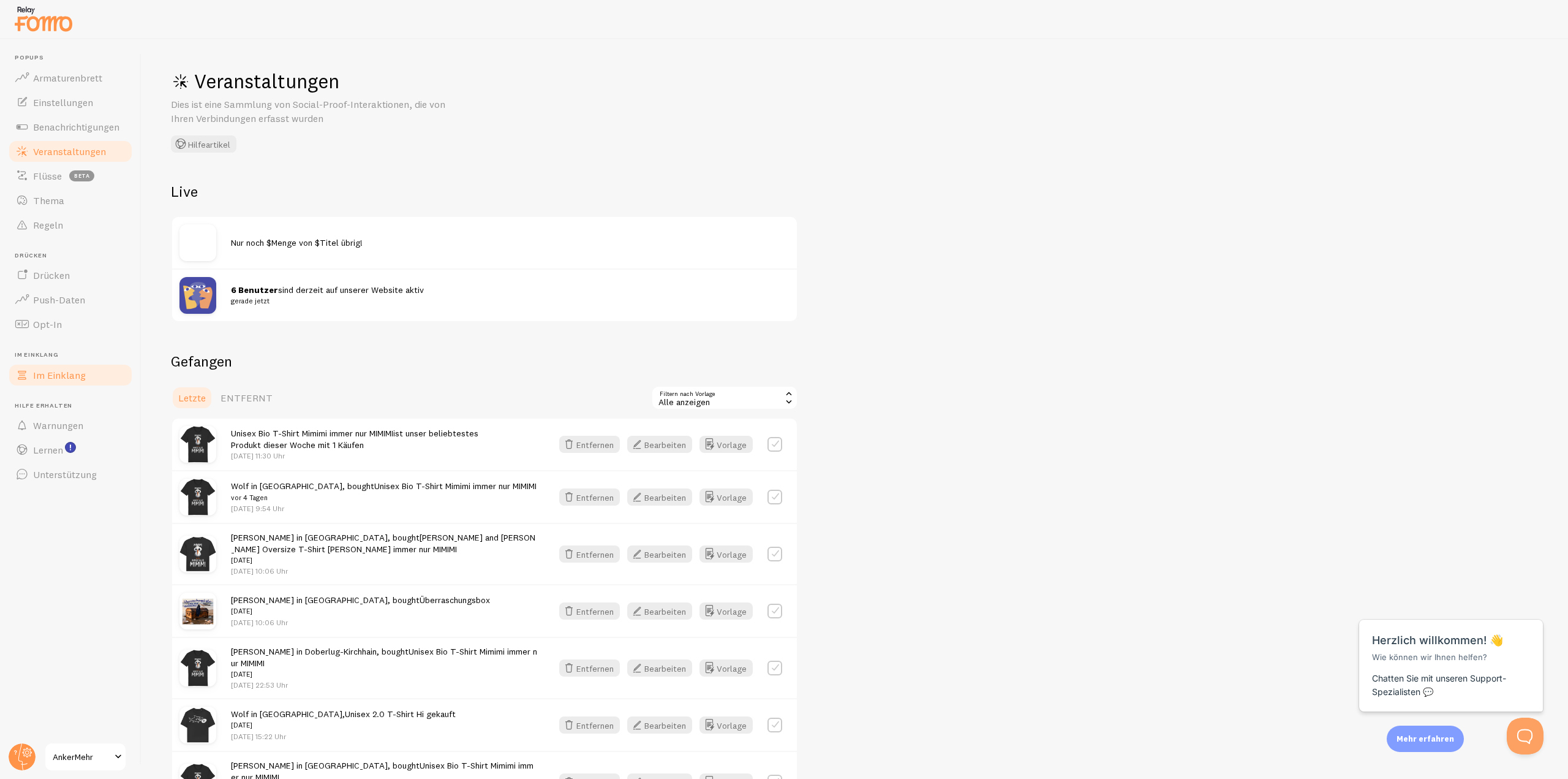
click at [50, 374] on font "Im Einklang" at bounding box center [59, 374] width 53 height 12
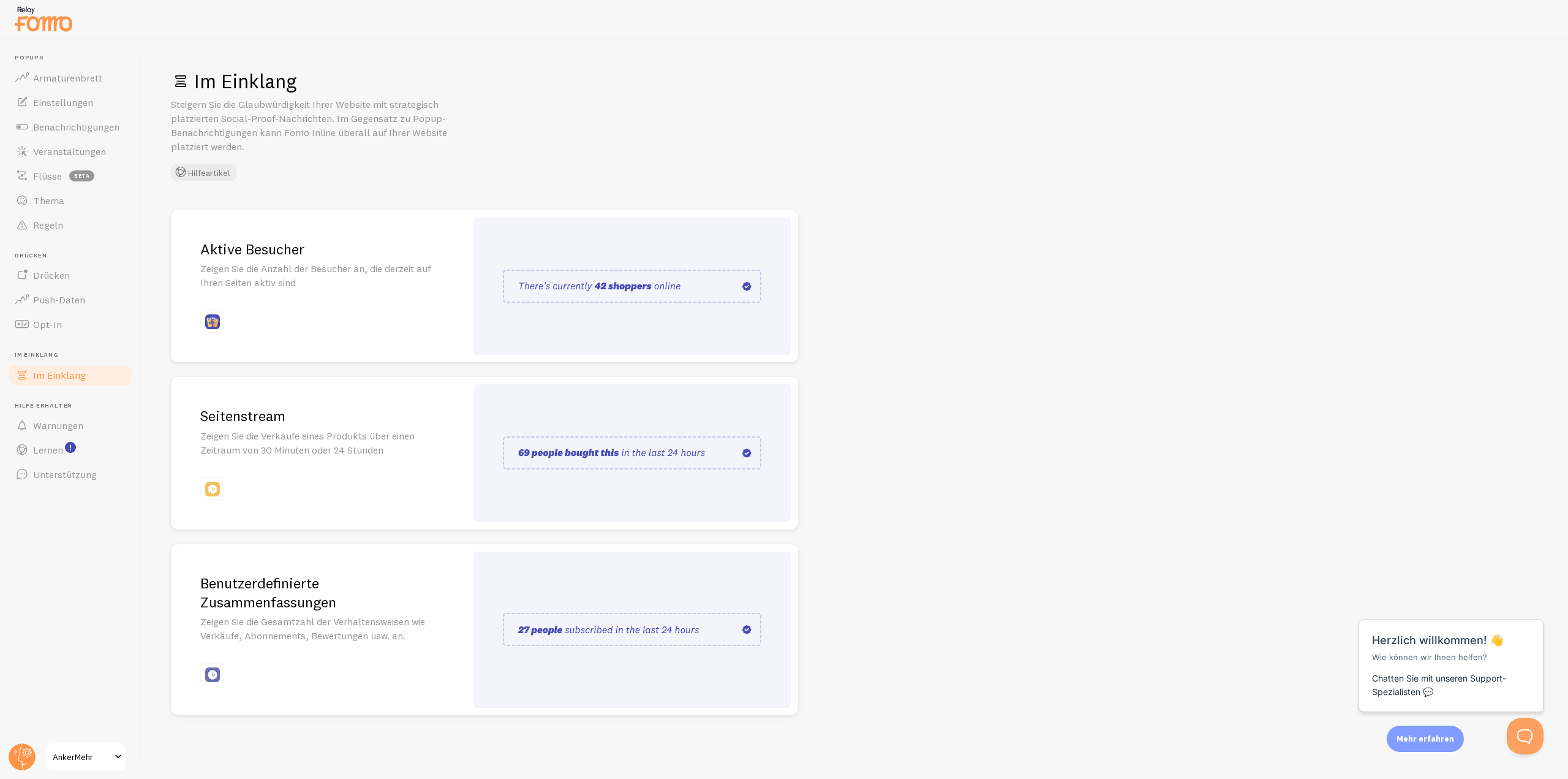
click at [215, 330] on div at bounding box center [212, 321] width 24 height 24
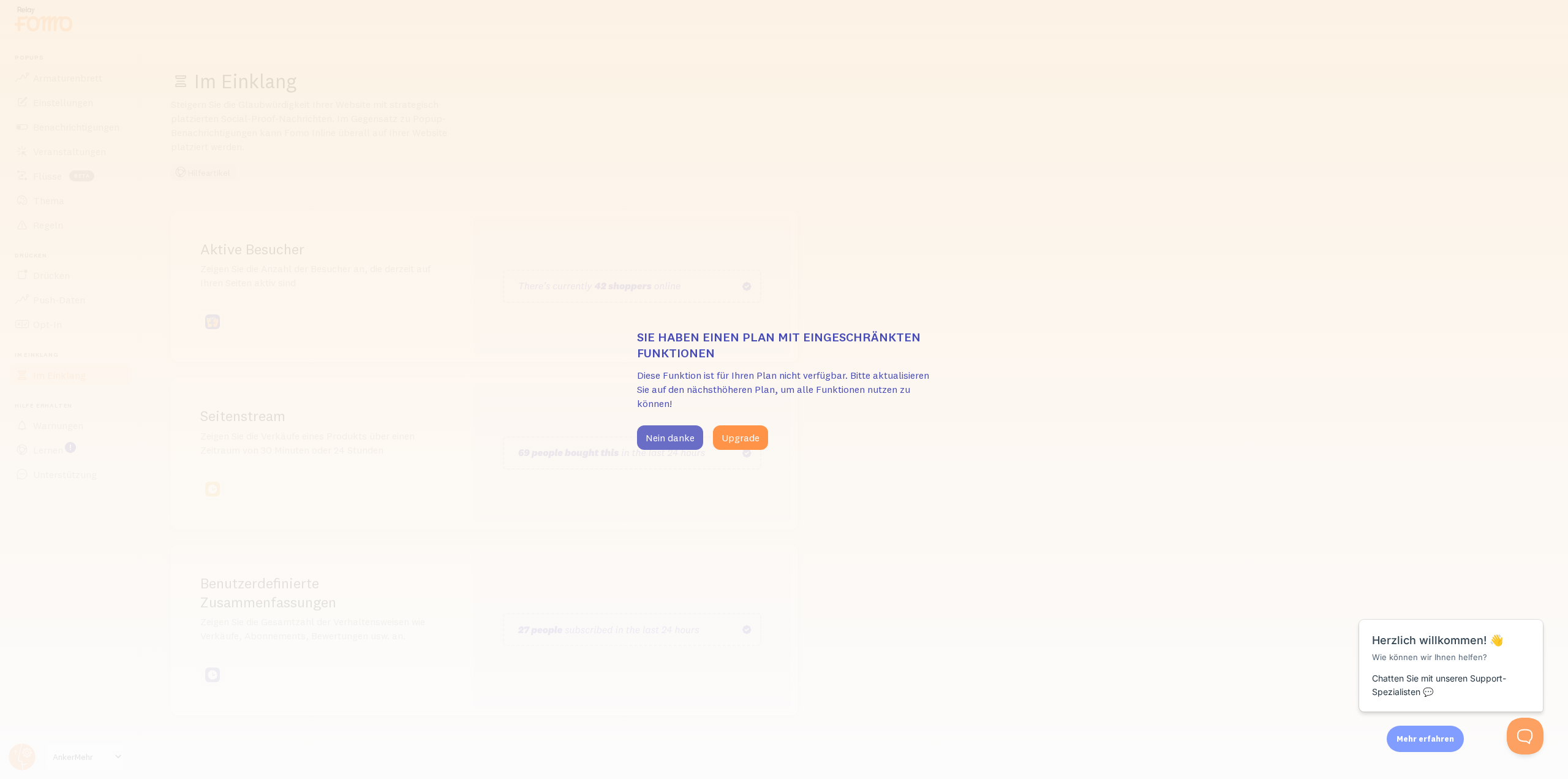
click at [674, 445] on button "Nein danke" at bounding box center [670, 437] width 66 height 25
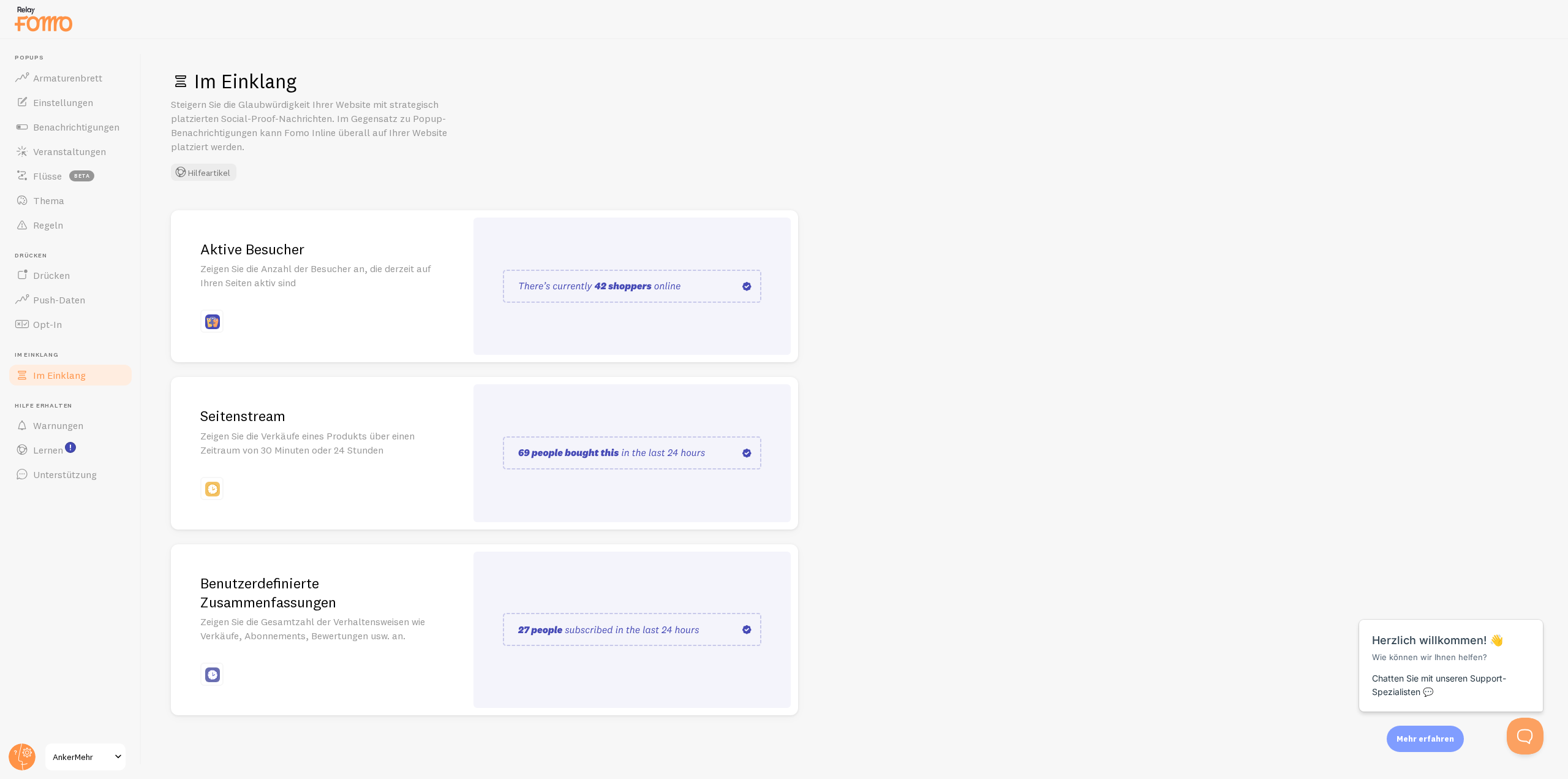
click at [662, 454] on img at bounding box center [632, 453] width 258 height 33
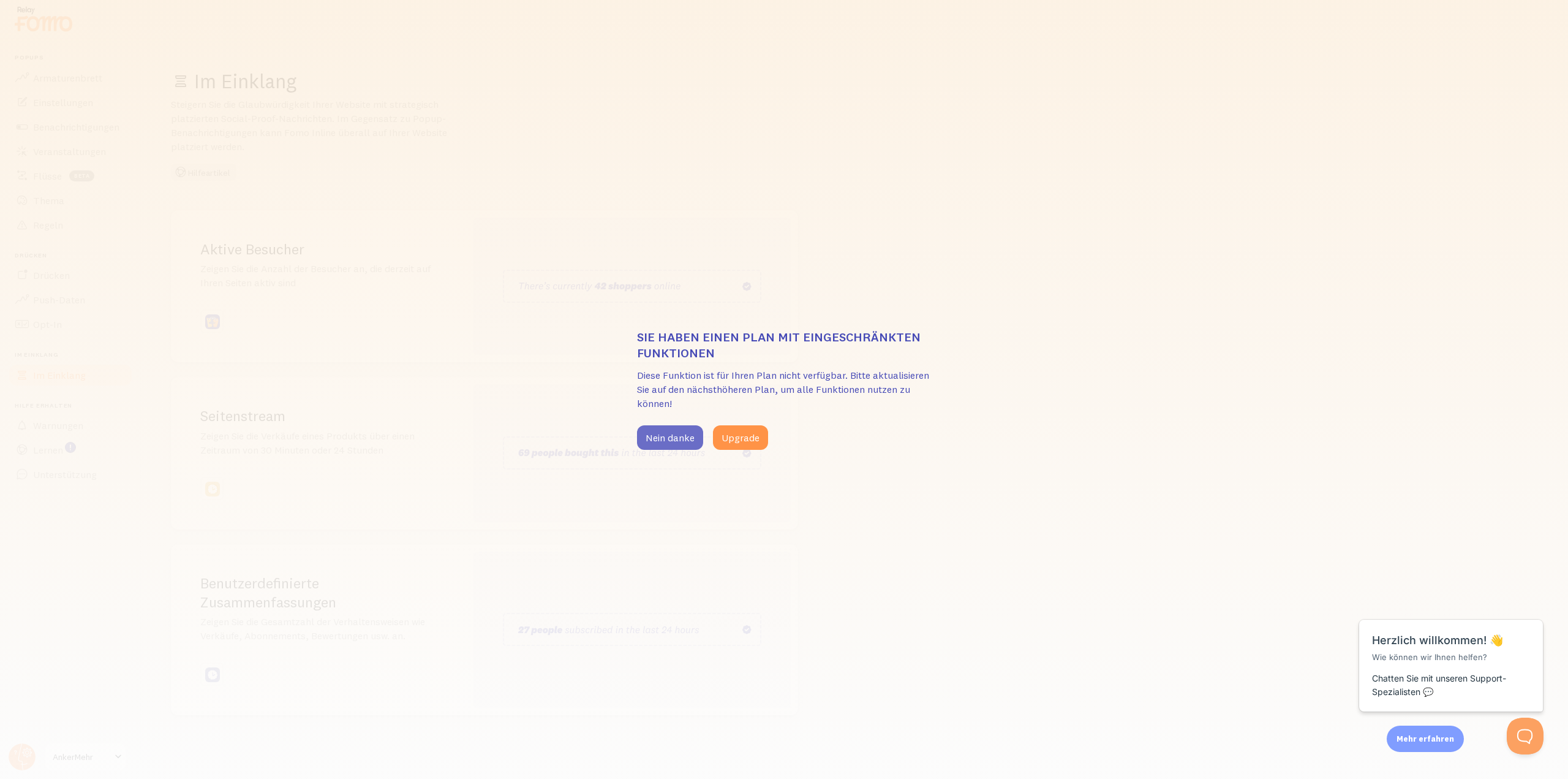
click at [680, 432] on font "Nein danke" at bounding box center [670, 437] width 49 height 12
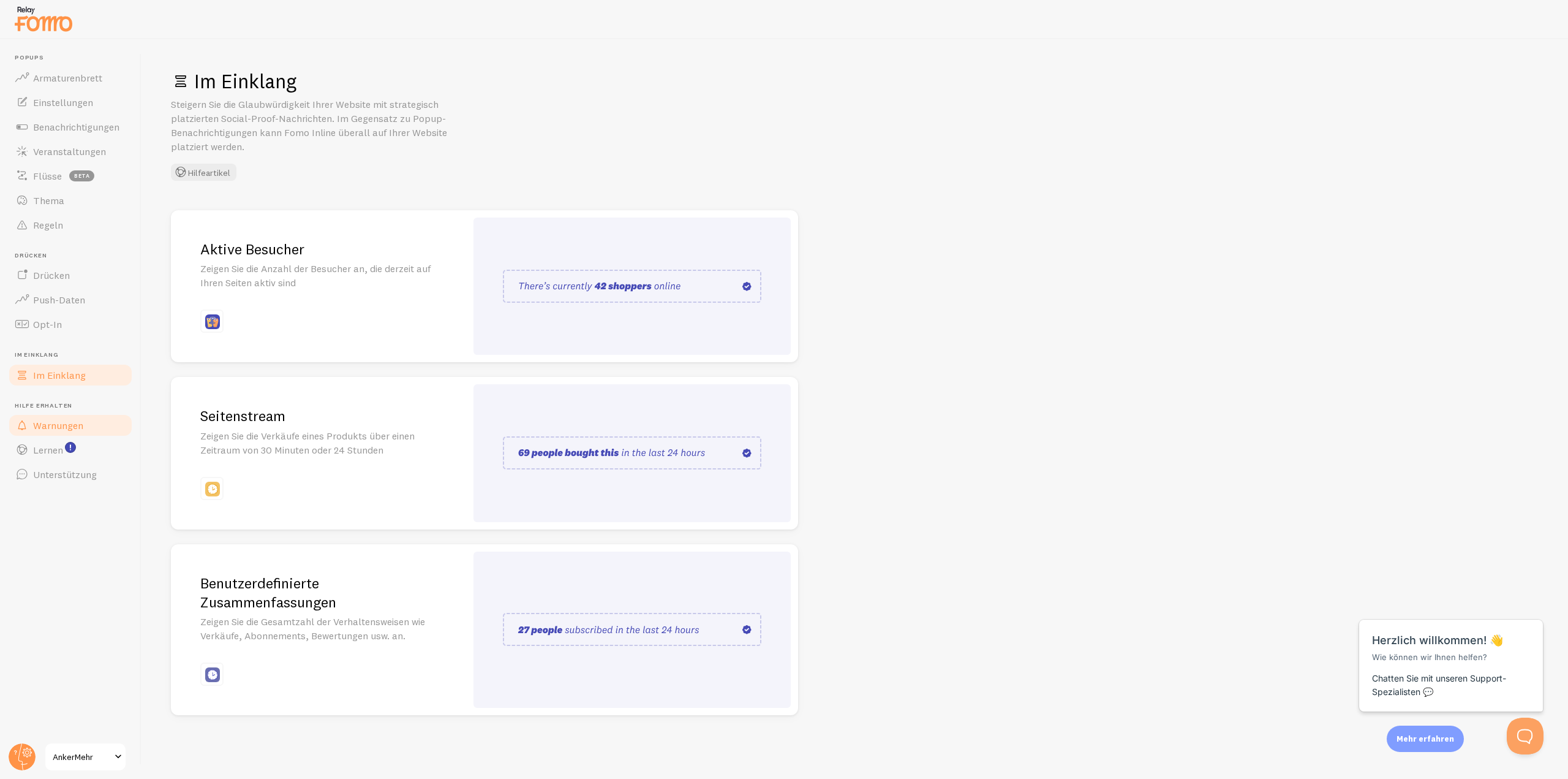
click at [65, 417] on link "Warnungen" at bounding box center [70, 425] width 126 height 25
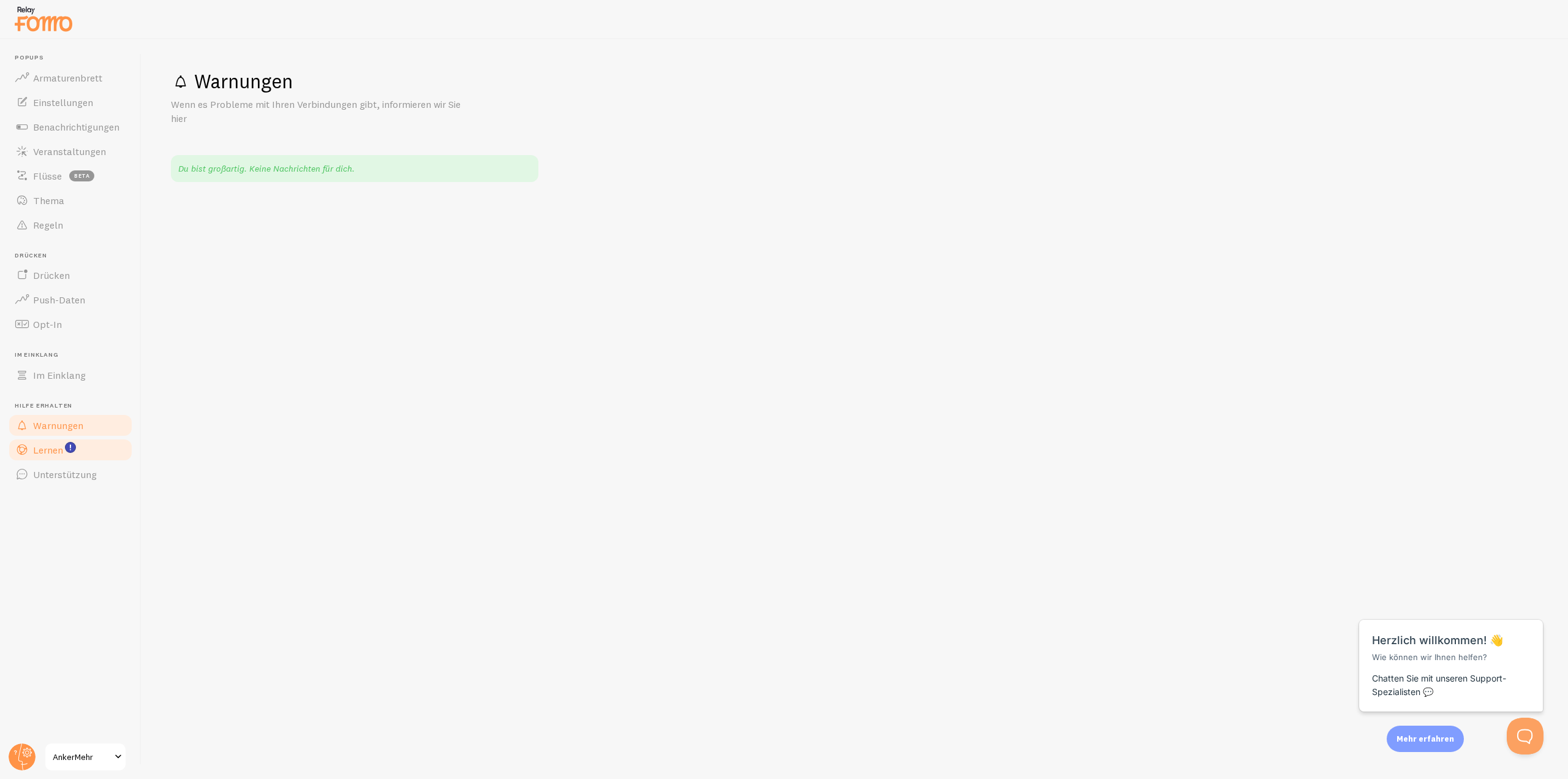
click at [57, 447] on font "Lernen" at bounding box center [47, 449] width 30 height 12
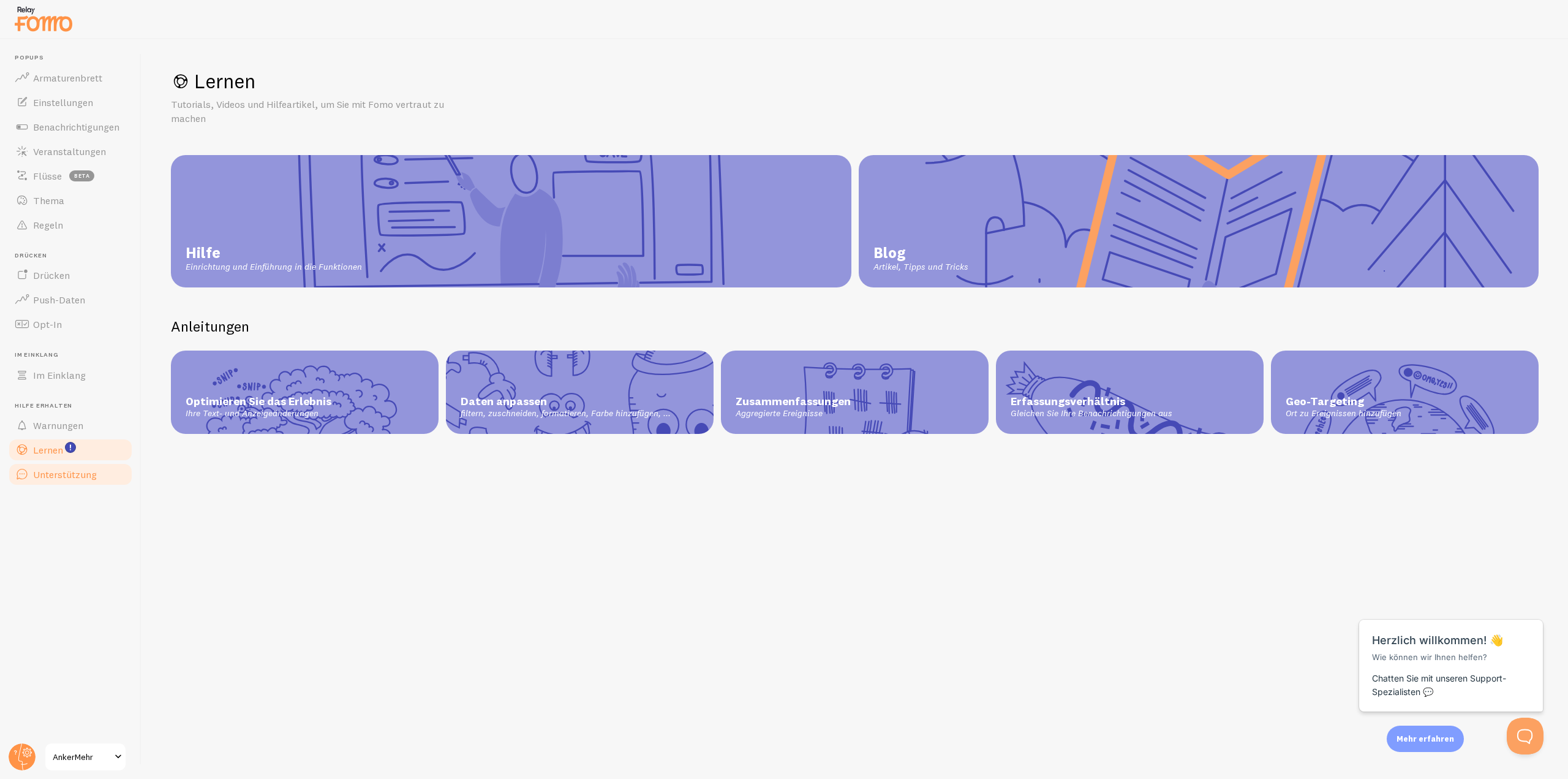
click at [56, 469] on font "Unterstützung" at bounding box center [65, 474] width 64 height 12
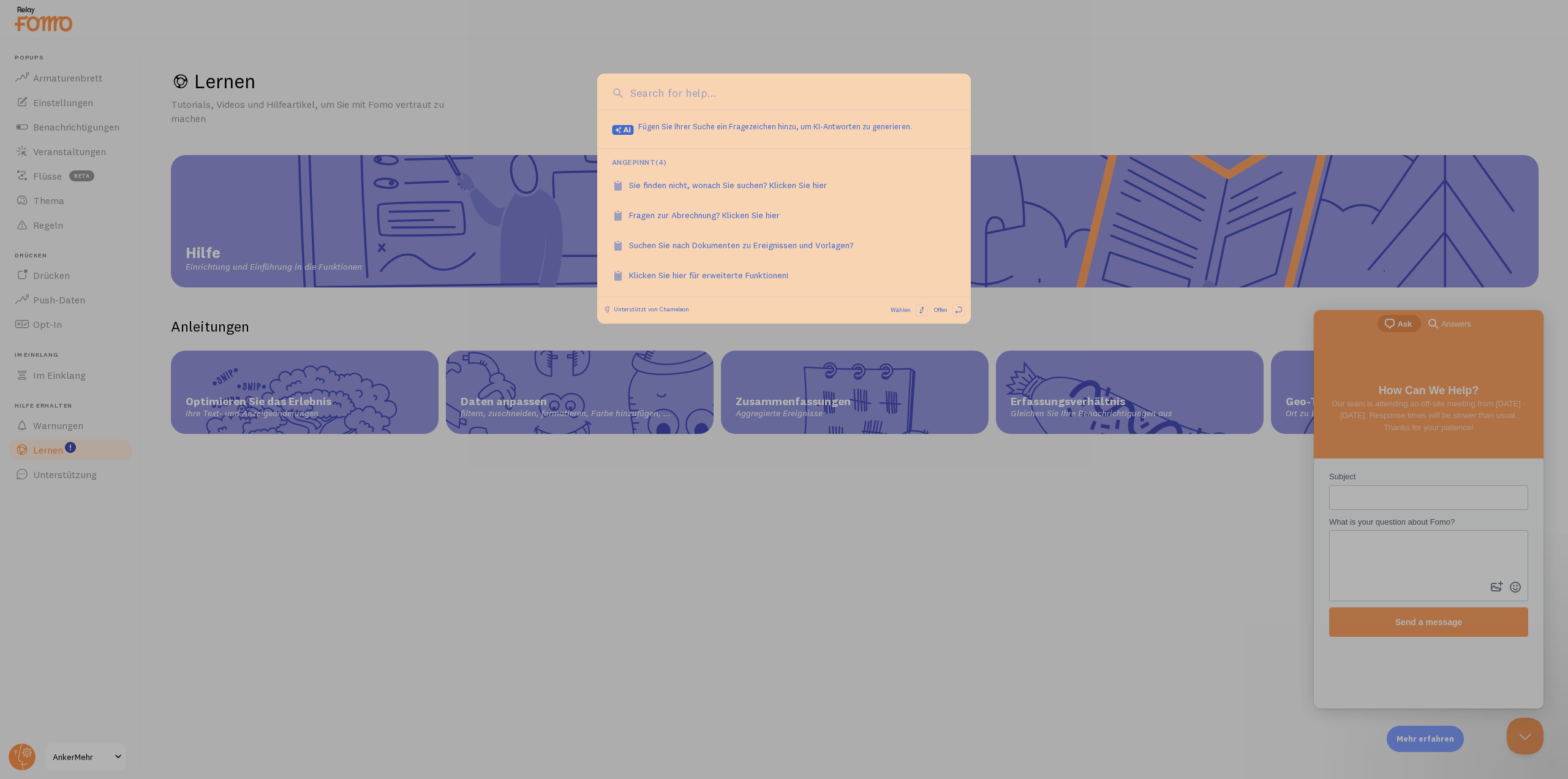
click at [47, 320] on div at bounding box center [784, 389] width 1568 height 779
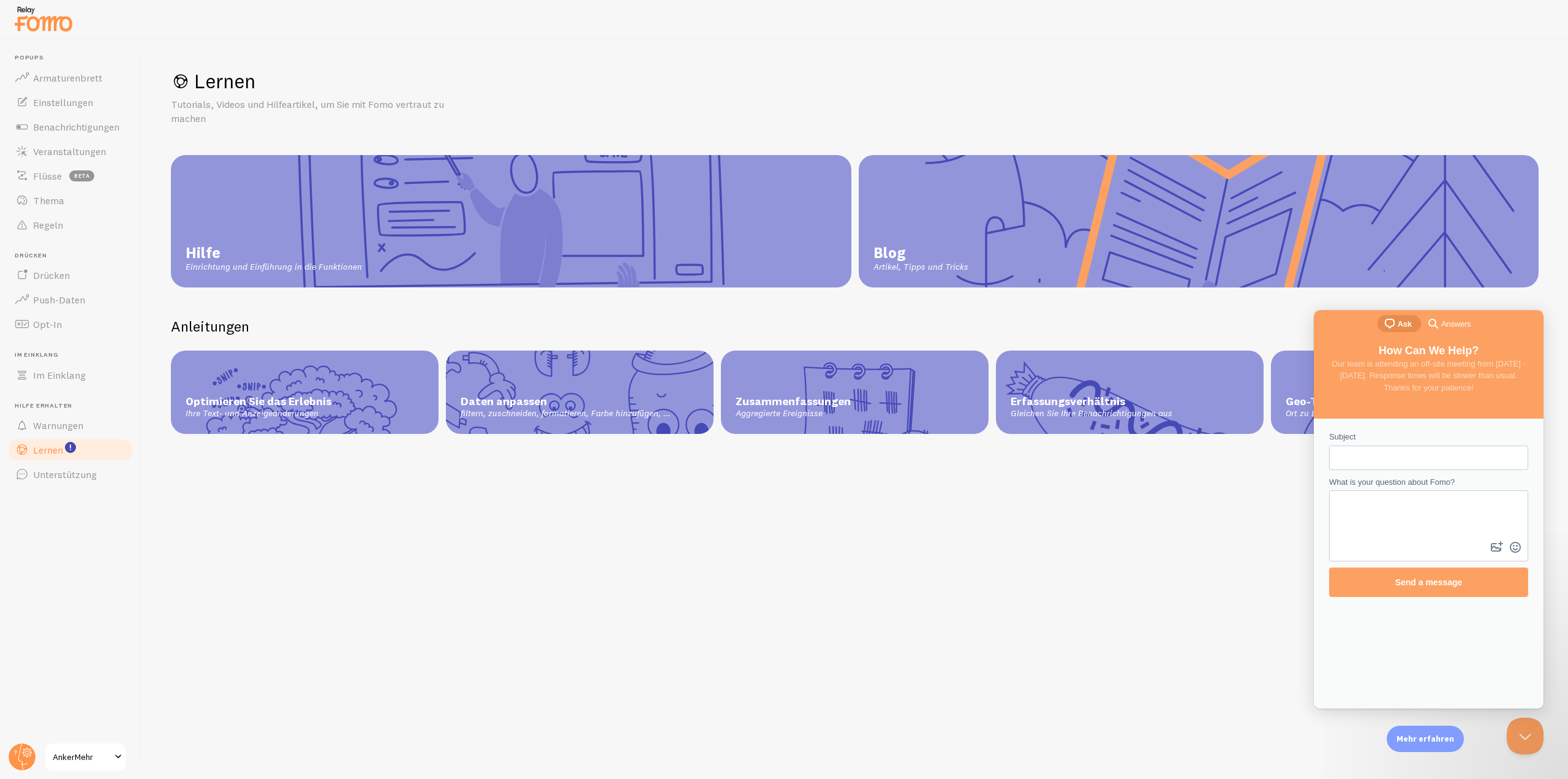
click at [47, 320] on font "Opt-In" at bounding box center [47, 323] width 29 height 12
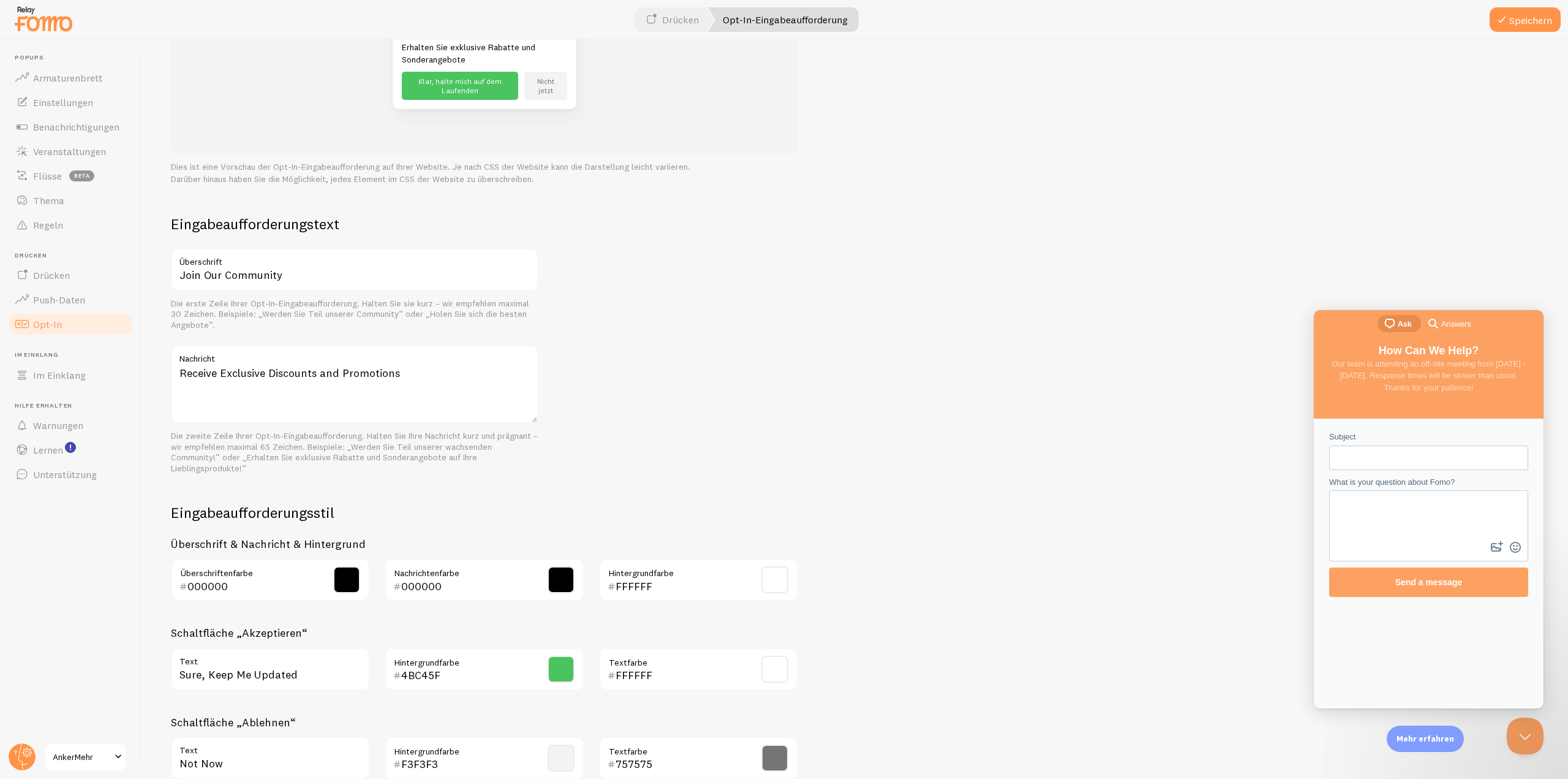
scroll to position [100, 0]
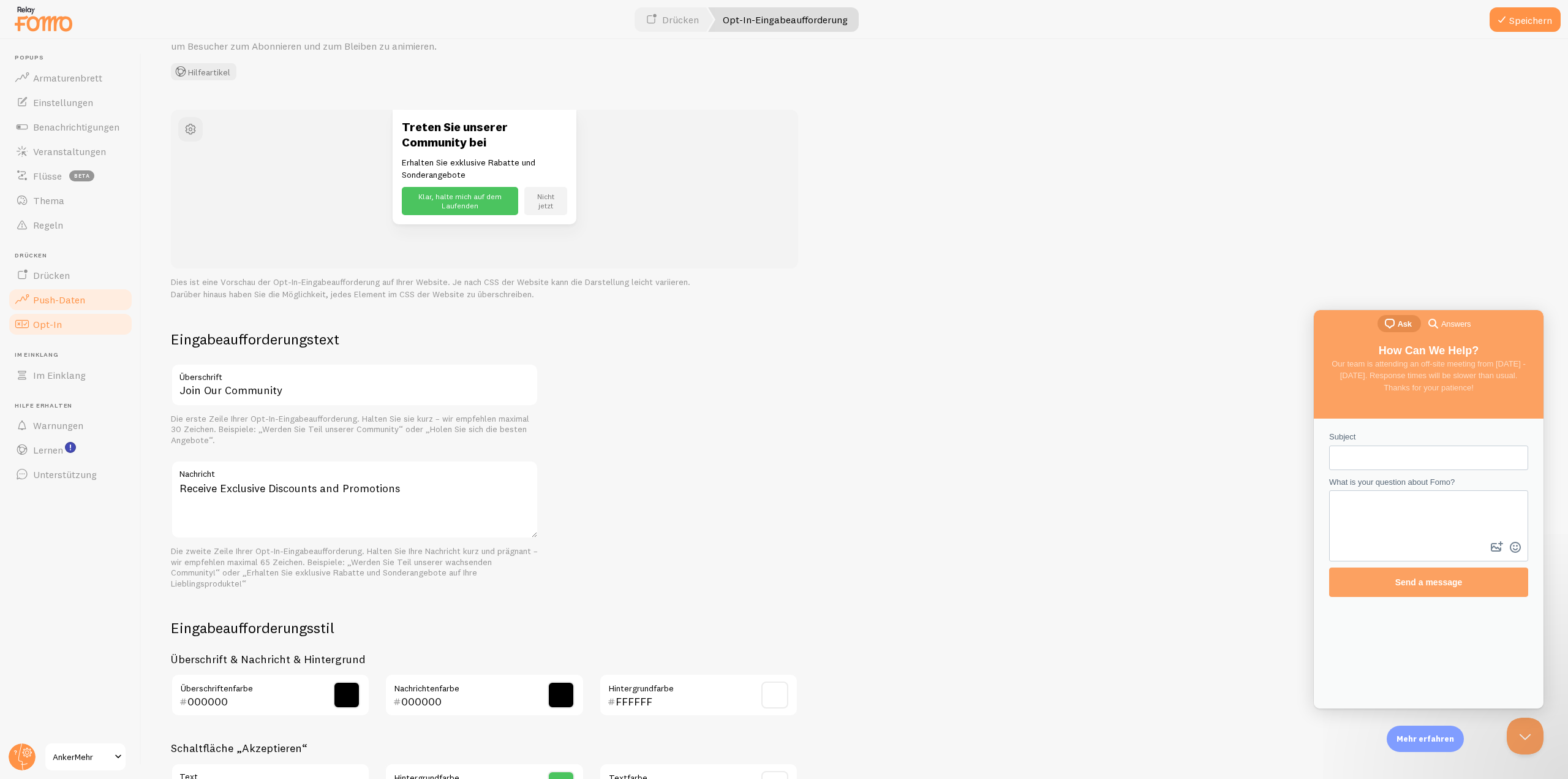
click at [68, 303] on font "Push-Daten" at bounding box center [58, 299] width 52 height 12
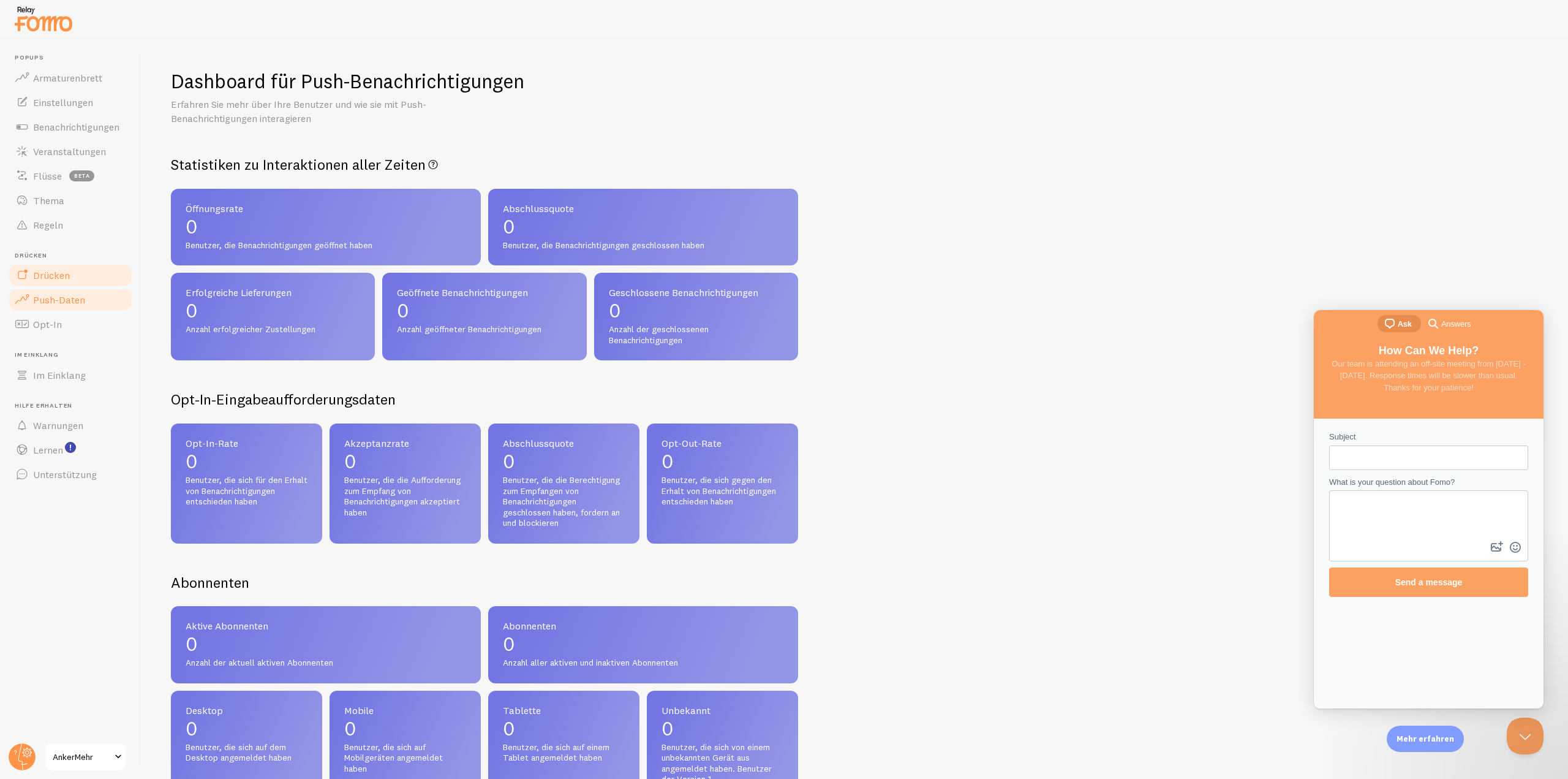
click at [53, 279] on font "Drücken" at bounding box center [51, 275] width 37 height 12
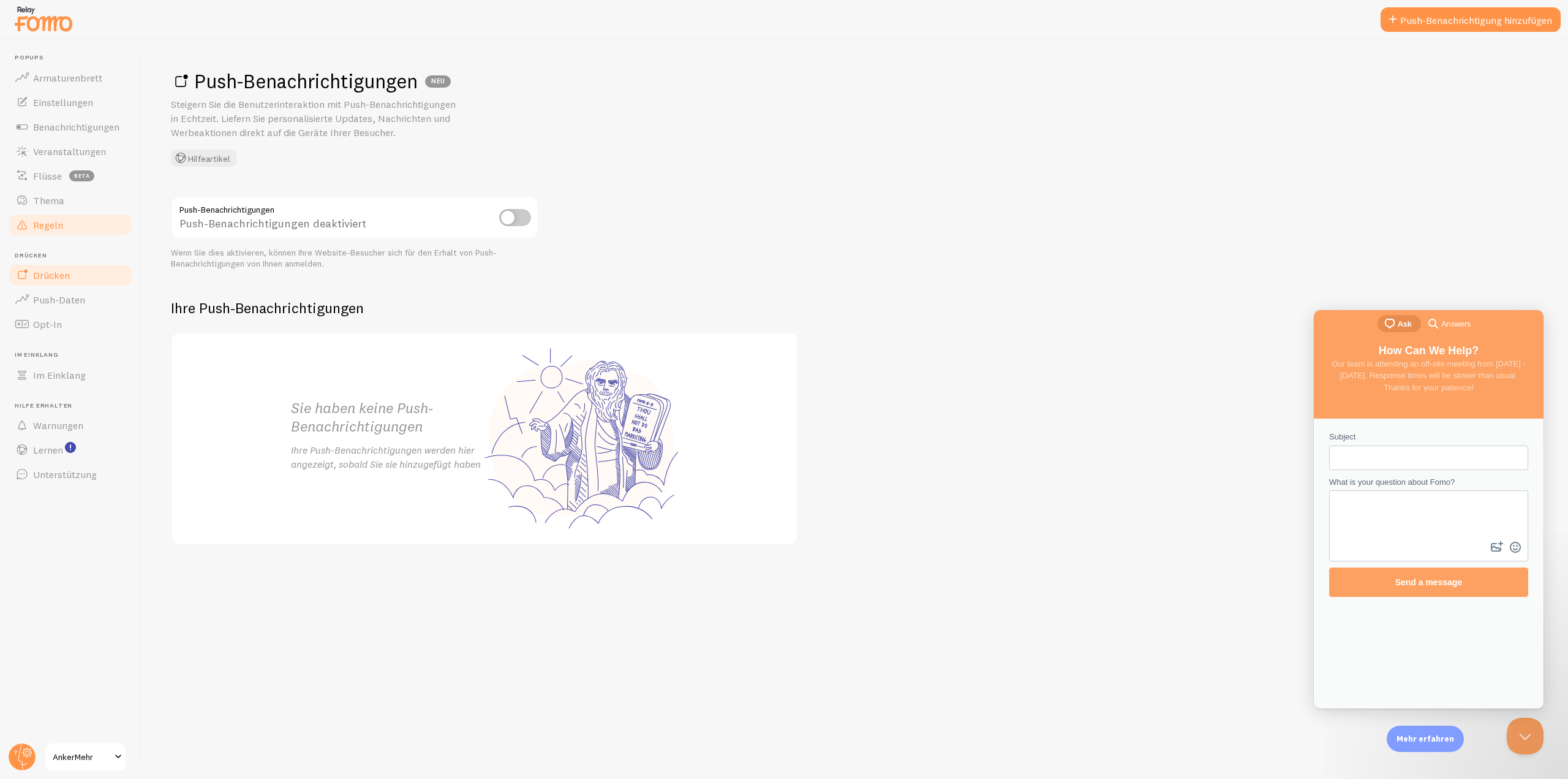
click at [47, 224] on font "Regeln" at bounding box center [47, 225] width 30 height 12
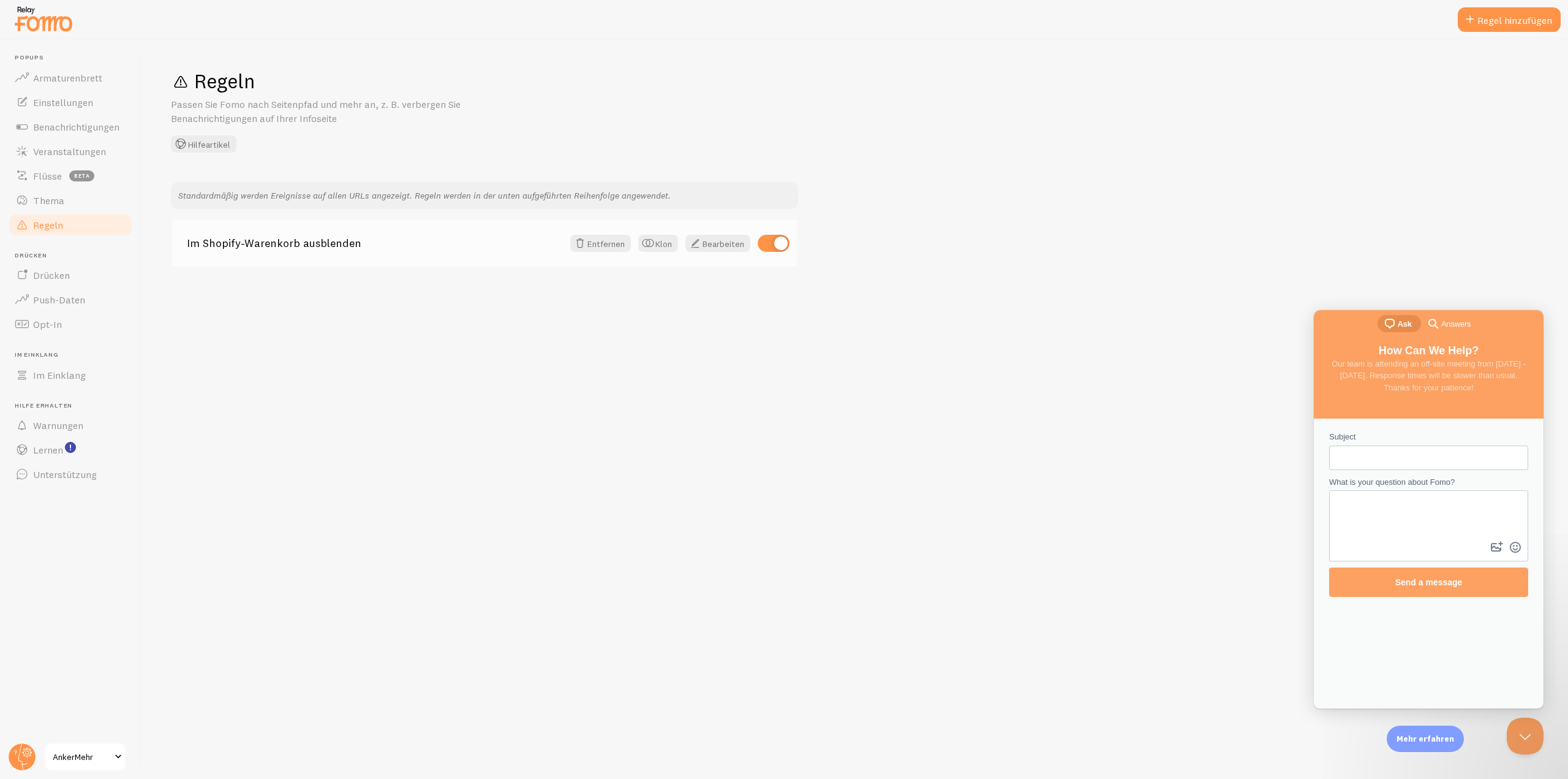
click at [770, 248] on input "checkbox" at bounding box center [773, 243] width 32 height 17
checkbox input "false"
click at [1531, 27] on div "Regel hinzufügen" at bounding box center [1509, 19] width 103 height 25
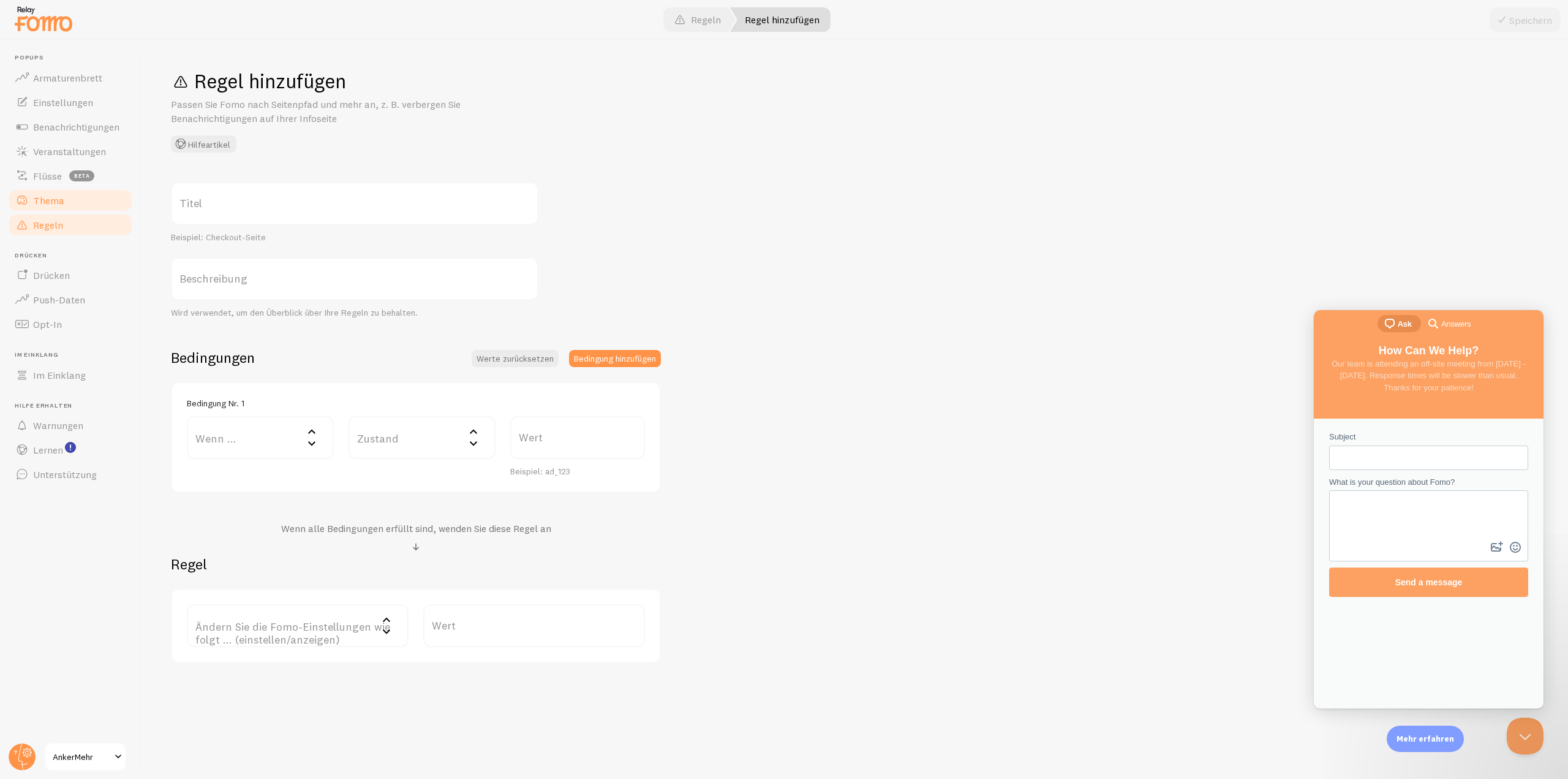
click at [46, 200] on font "Thema" at bounding box center [48, 200] width 31 height 12
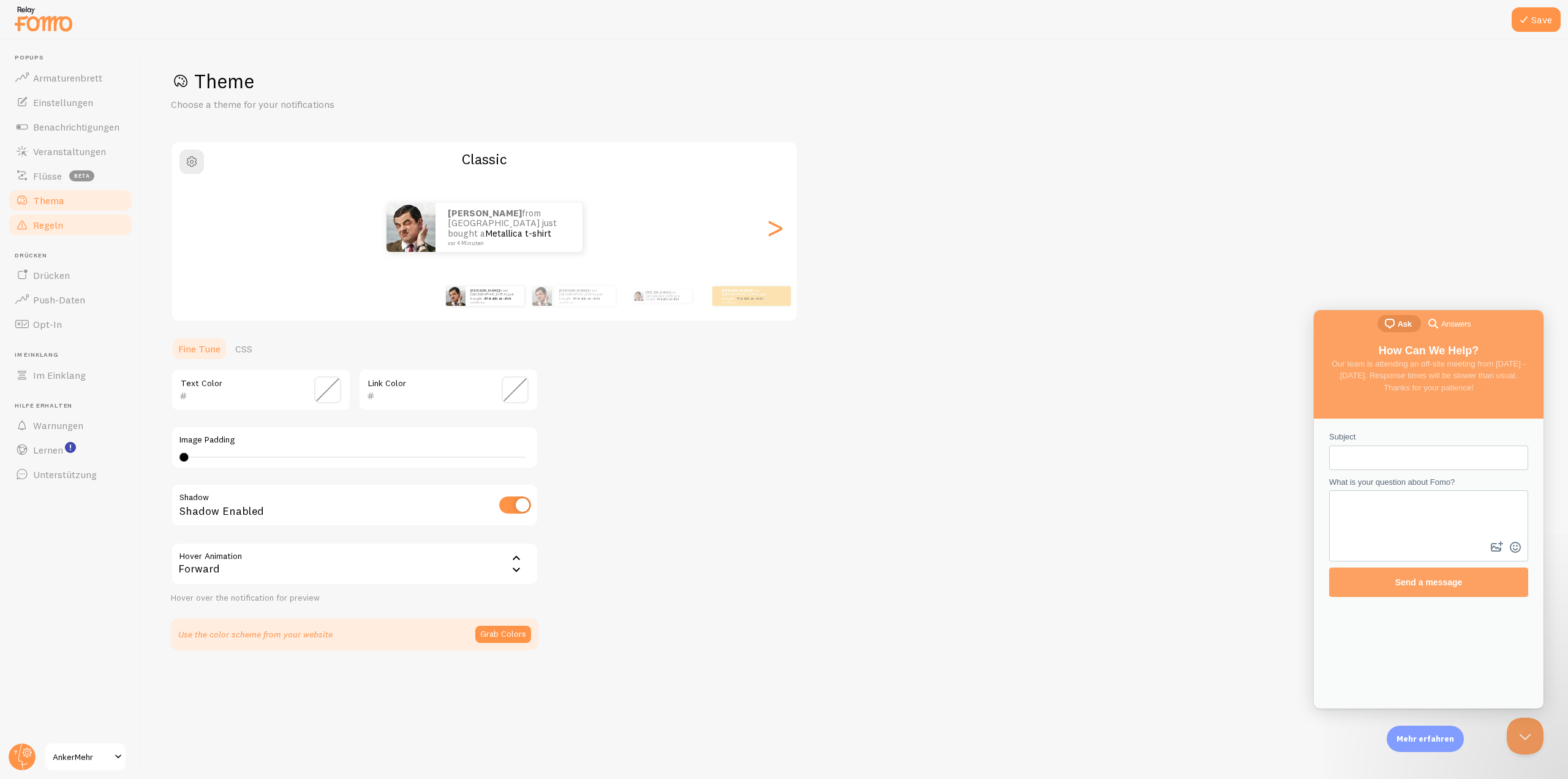
click at [55, 223] on font "Regeln" at bounding box center [47, 225] width 30 height 12
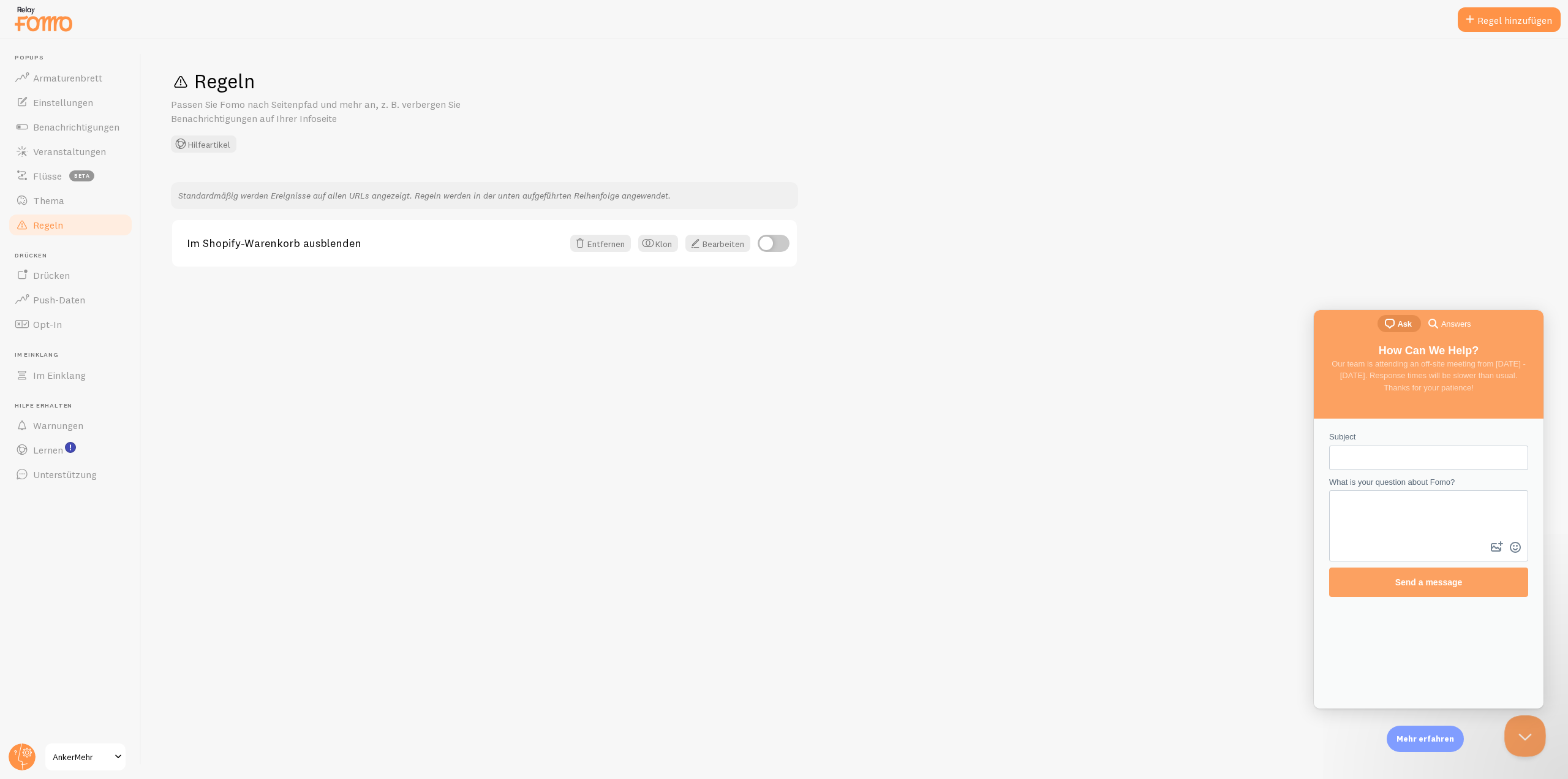
click at [1528, 733] on button "Close Beacon popover" at bounding box center [1522, 733] width 37 height 37
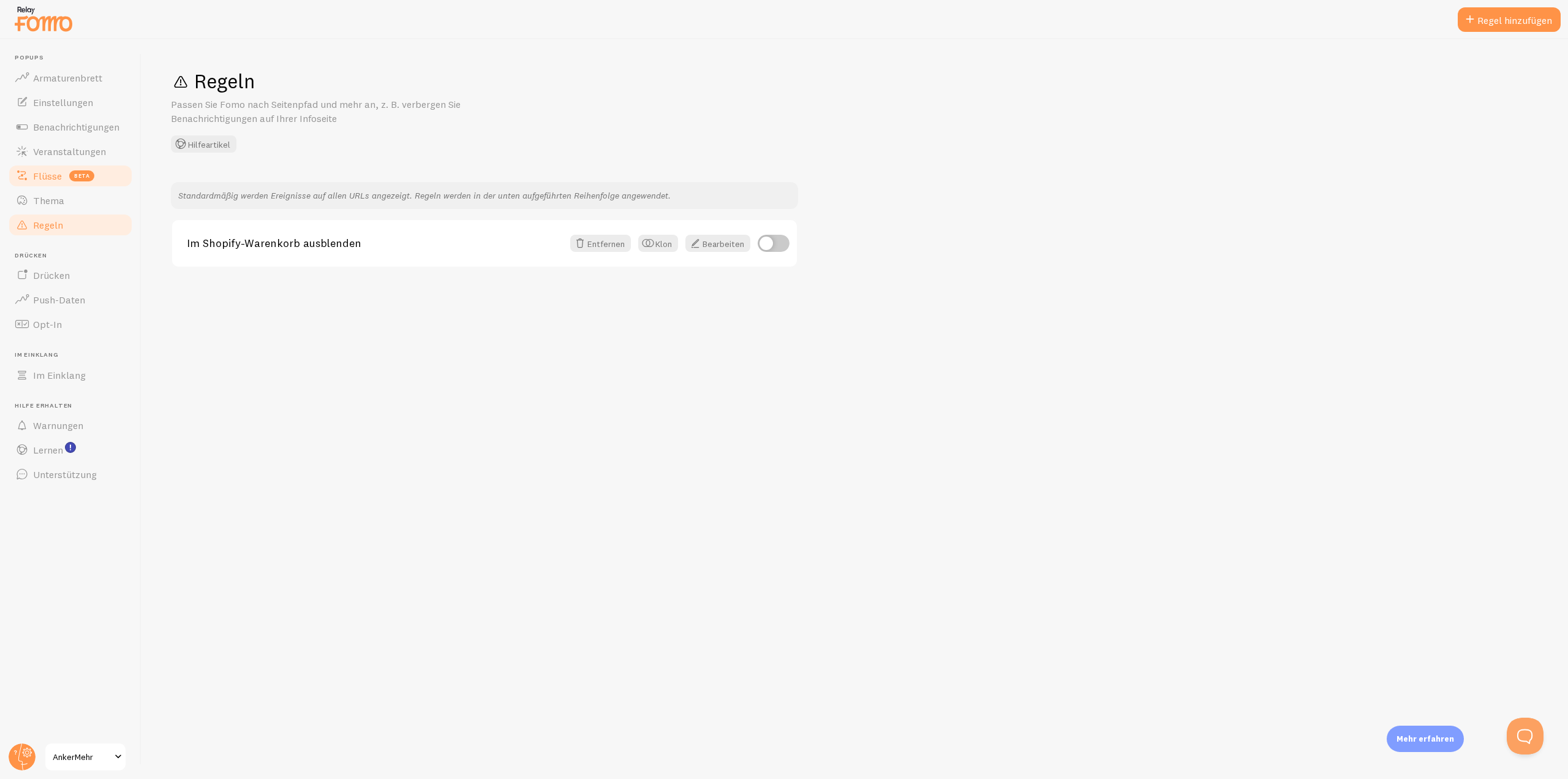
click at [47, 178] on font "Flüsse" at bounding box center [47, 175] width 29 height 12
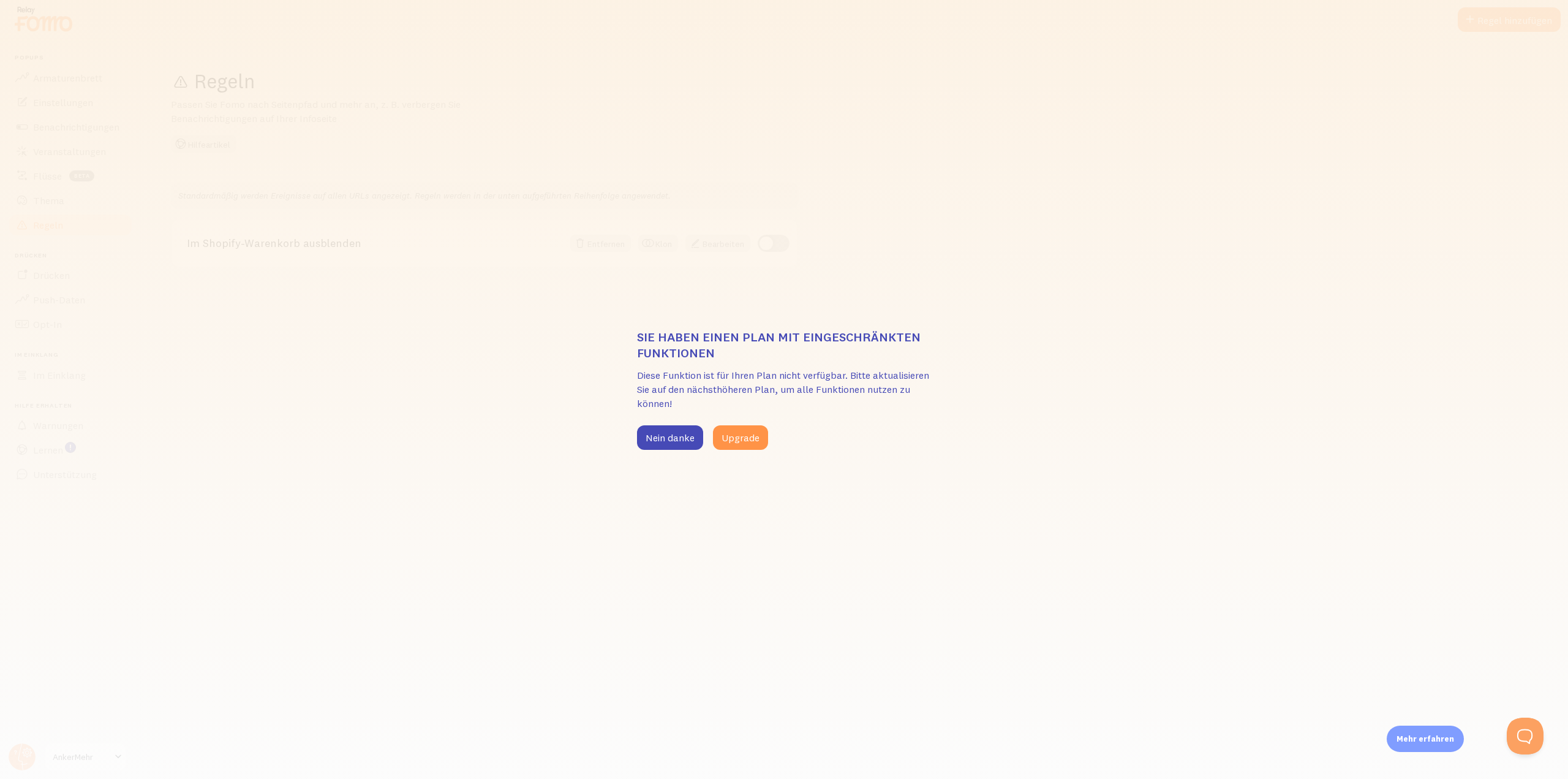
click at [47, 157] on div "Sie haben einen Plan mit eingeschränkten Funktionen Diese Funktion ist für Ihre…" at bounding box center [784, 389] width 1568 height 779
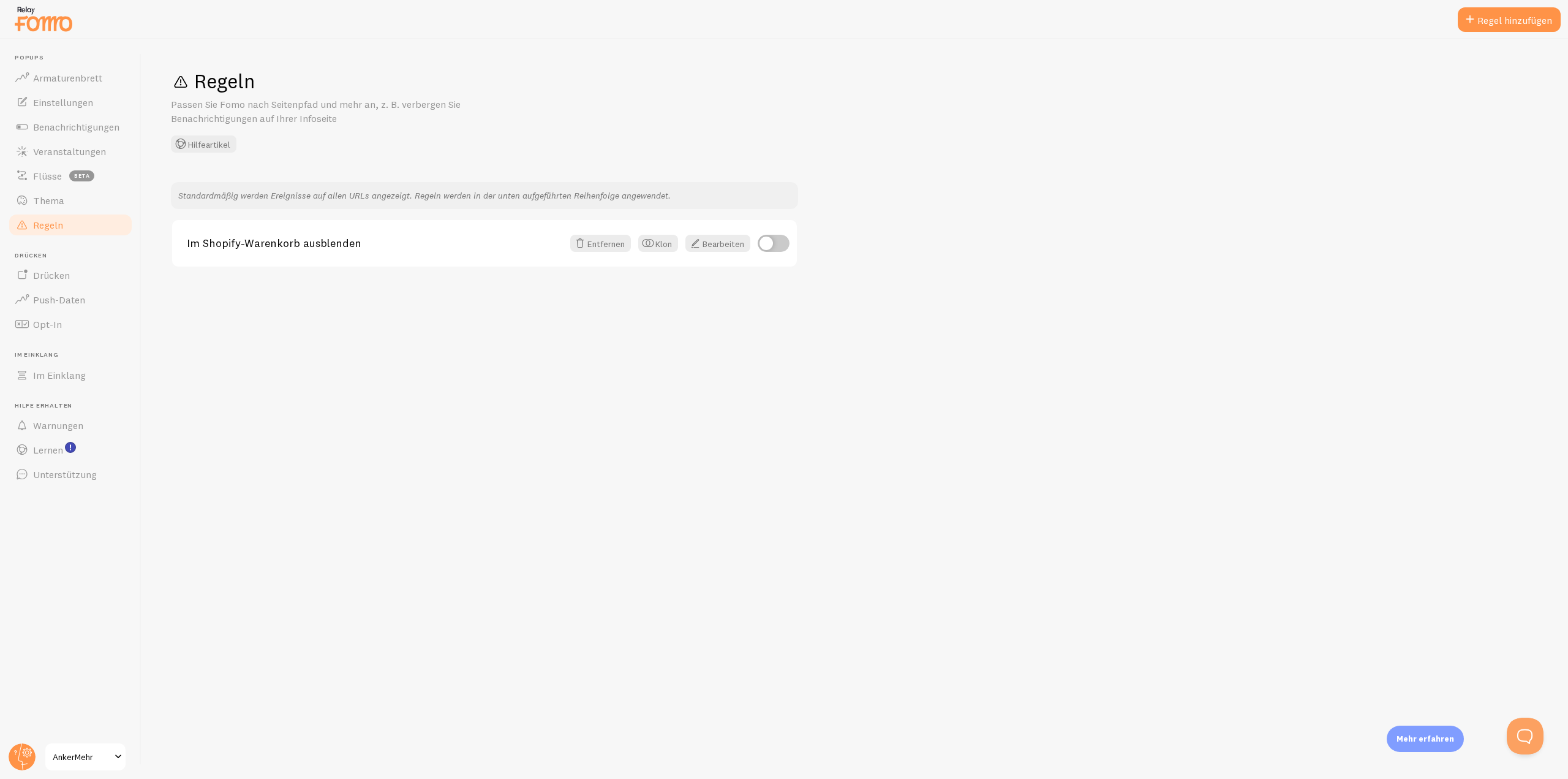
click at [47, 157] on font "Veranstaltungen" at bounding box center [69, 151] width 73 height 12
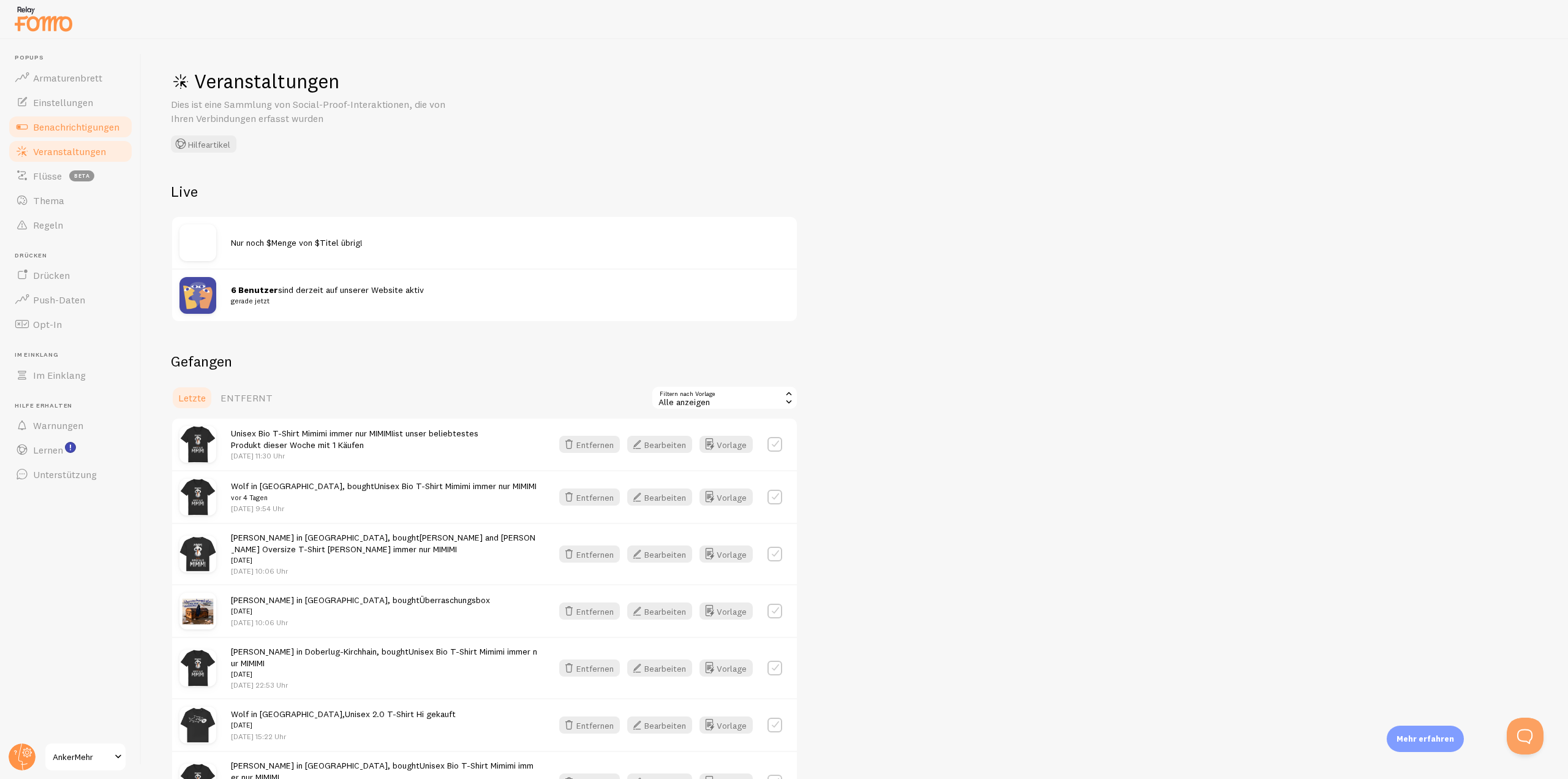
click at [55, 128] on font "Benachrichtigungen" at bounding box center [76, 126] width 87 height 12
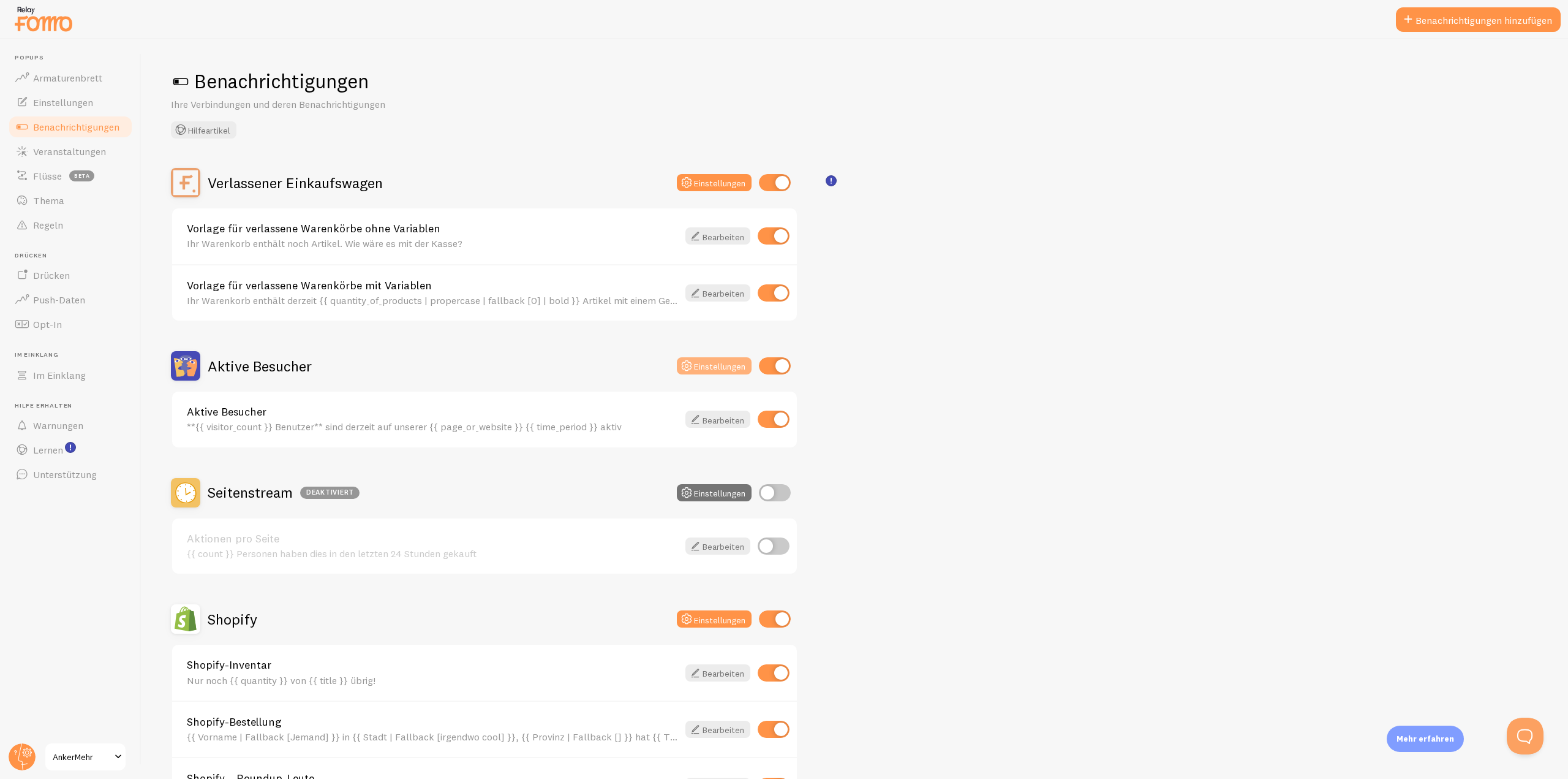
click at [734, 368] on font "Einstellungen" at bounding box center [719, 366] width 51 height 11
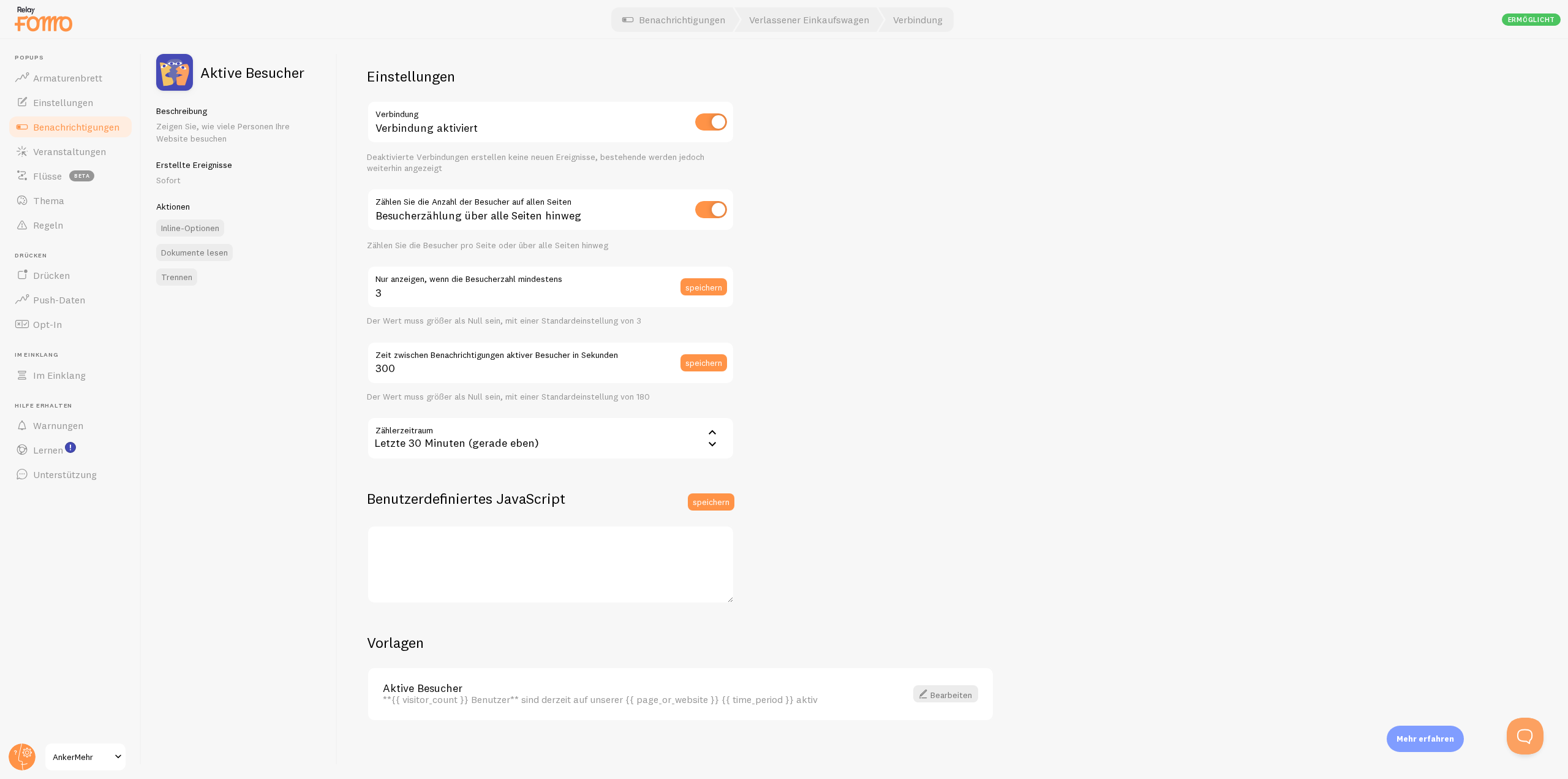
scroll to position [3, 0]
click at [196, 226] on font "Inline-Optionen" at bounding box center [191, 228] width 58 height 11
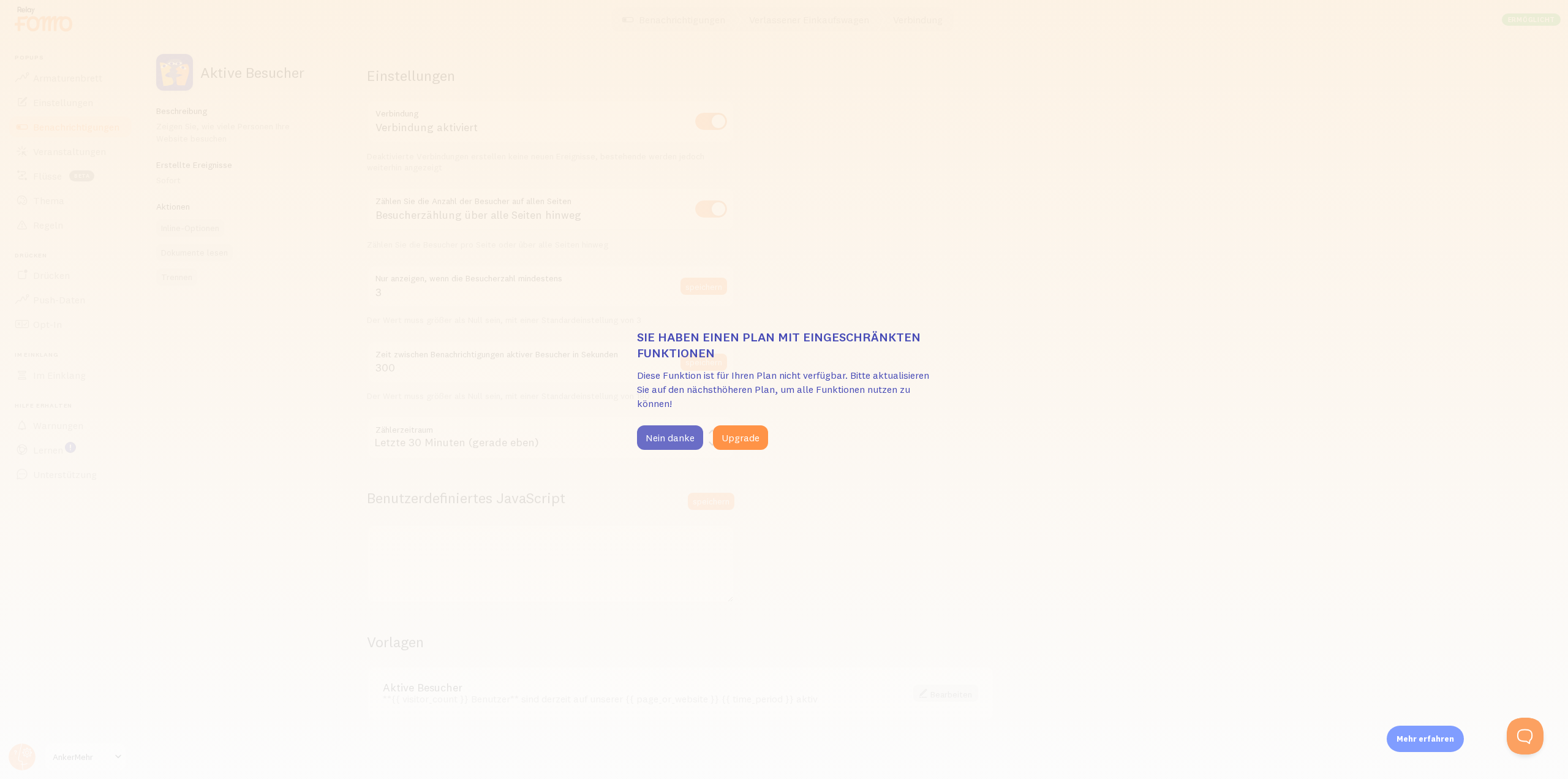
click at [695, 437] on button "Nein danke" at bounding box center [670, 437] width 66 height 25
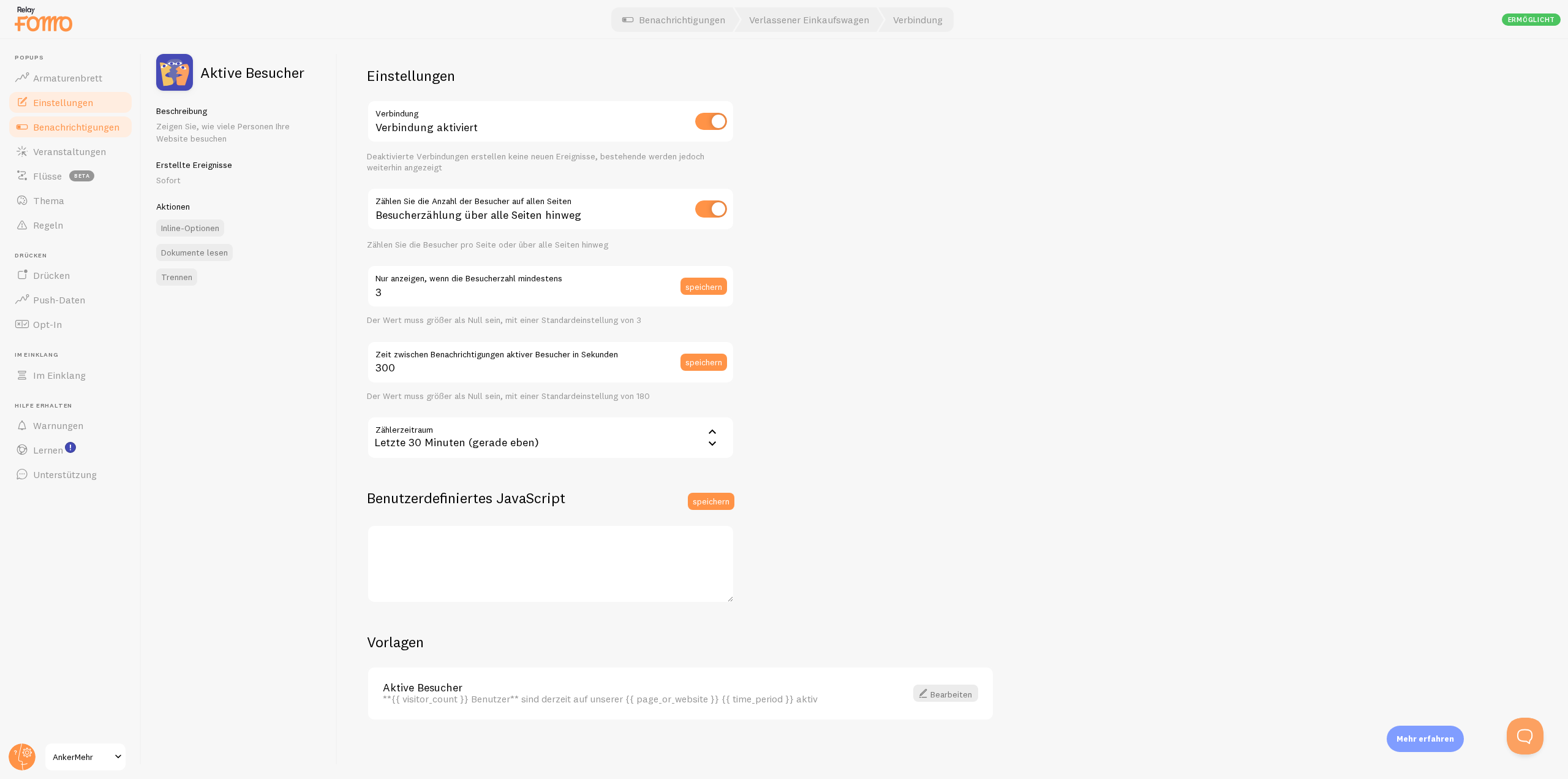
click at [43, 101] on font "Einstellungen" at bounding box center [63, 101] width 60 height 12
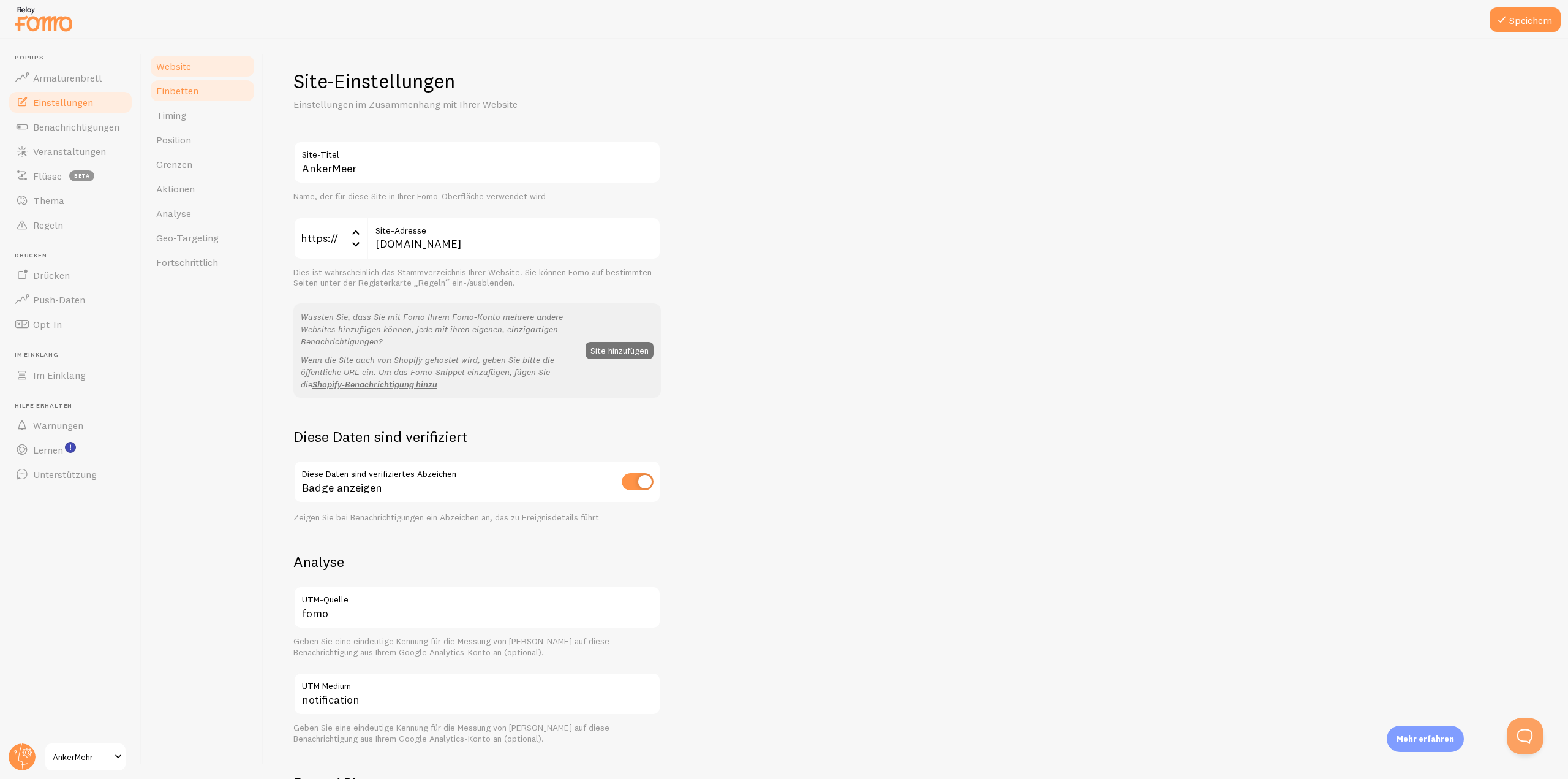
click at [174, 98] on link "Einbetten" at bounding box center [202, 90] width 107 height 25
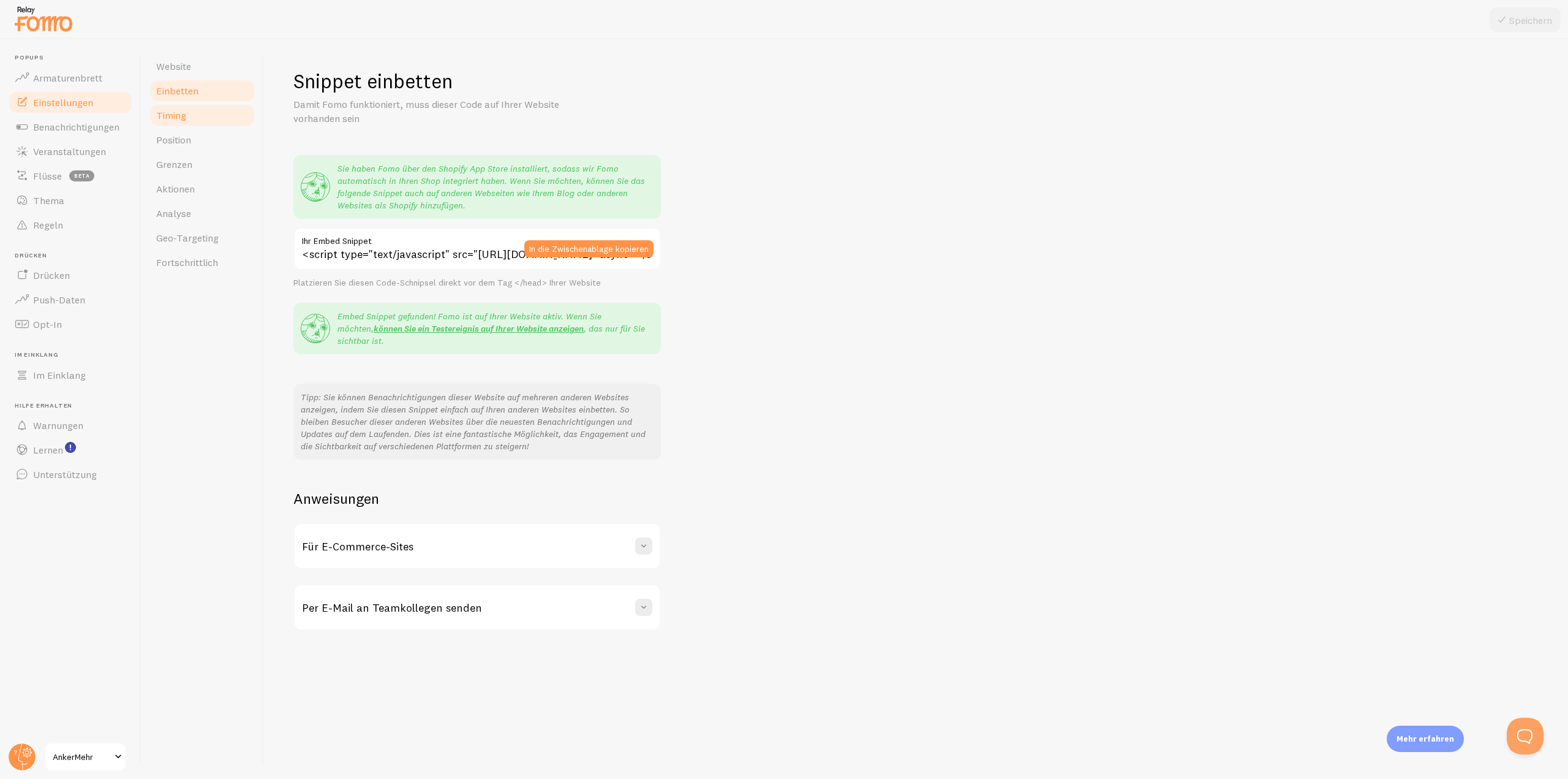
click at [172, 116] on font "Timing" at bounding box center [171, 114] width 30 height 12
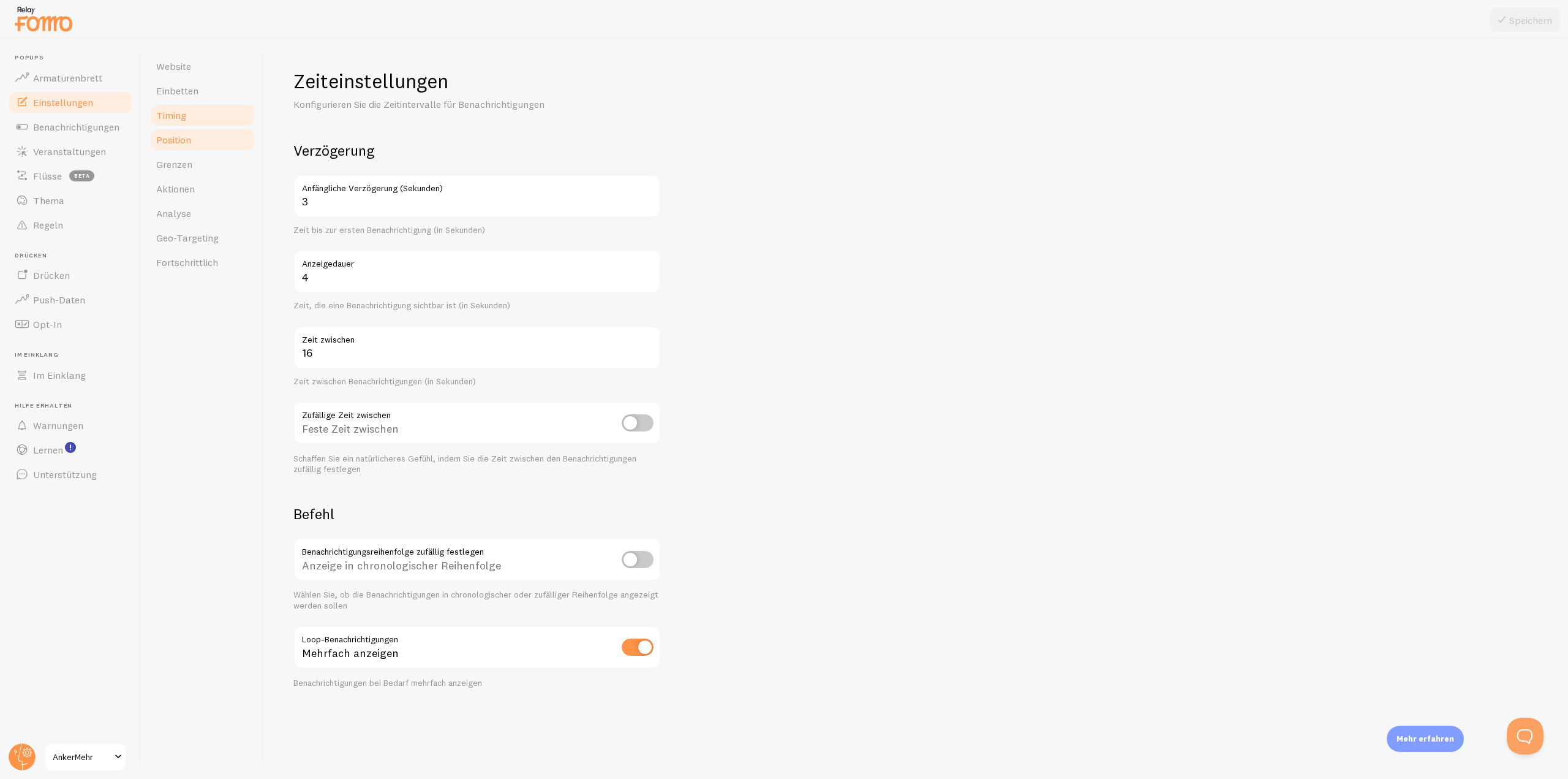
click at [176, 146] on link "Position" at bounding box center [202, 140] width 107 height 25
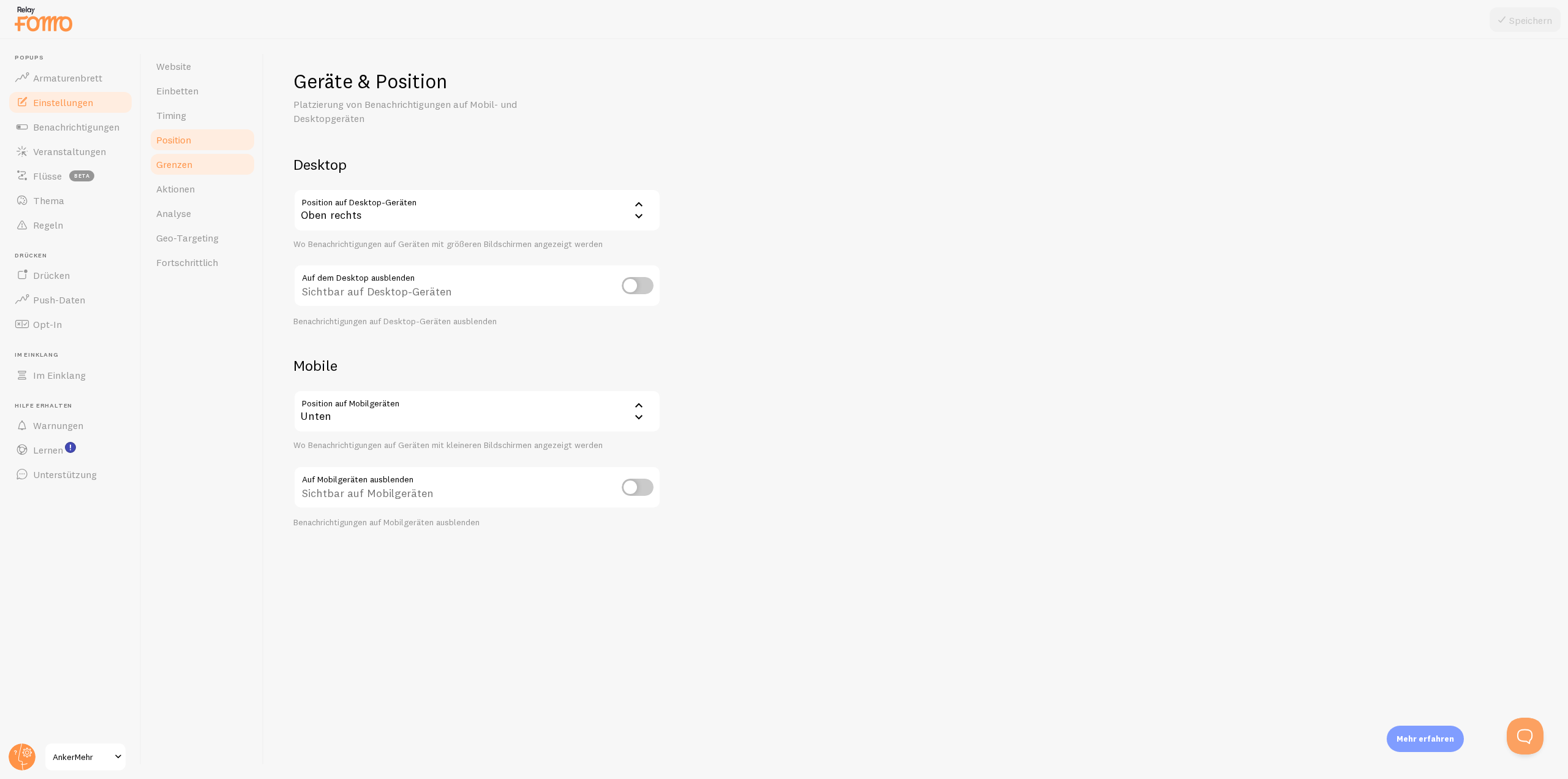
click at [182, 170] on font "Grenzen" at bounding box center [174, 163] width 37 height 12
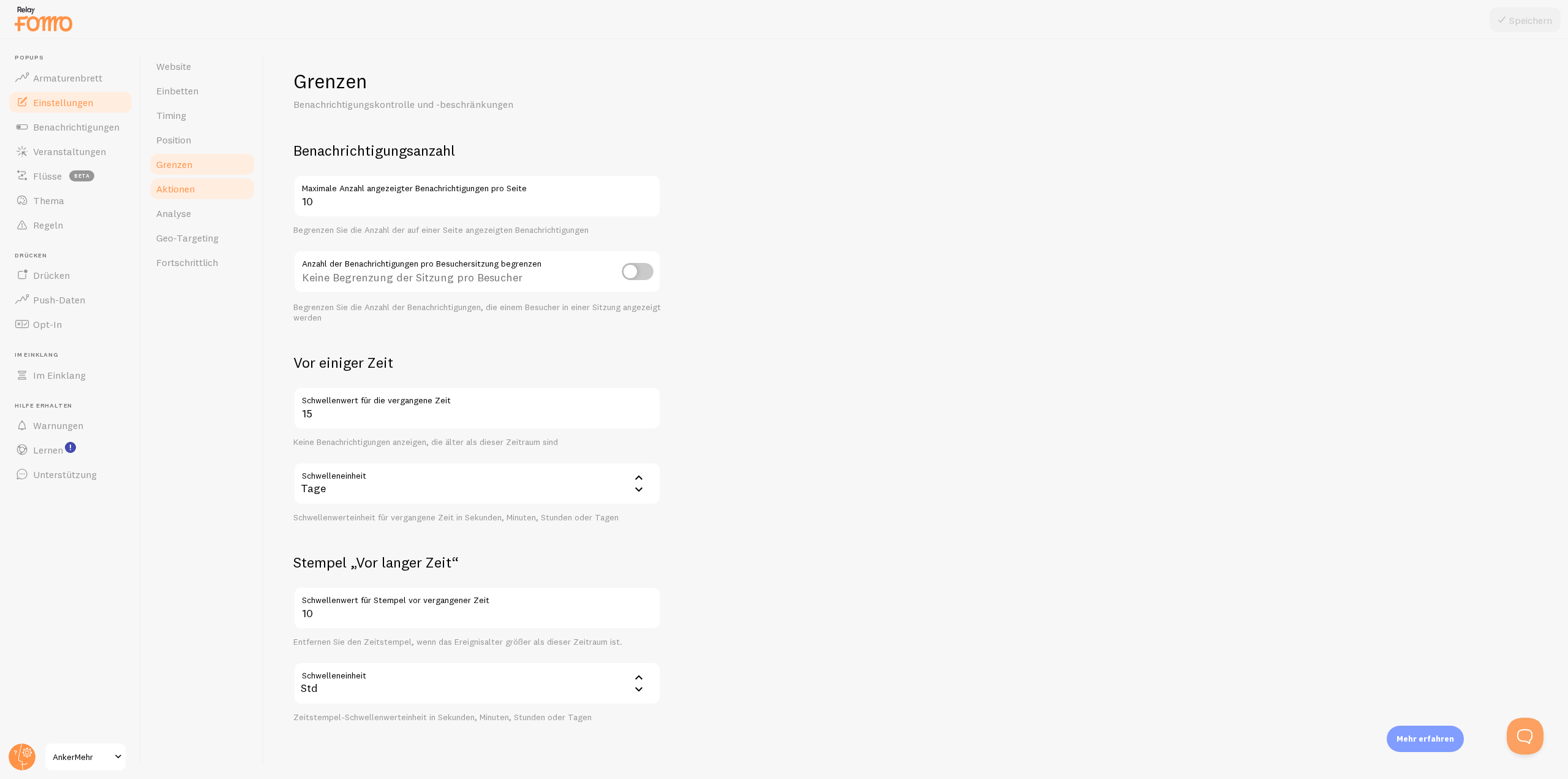
click at [183, 189] on font "Aktionen" at bounding box center [175, 188] width 38 height 12
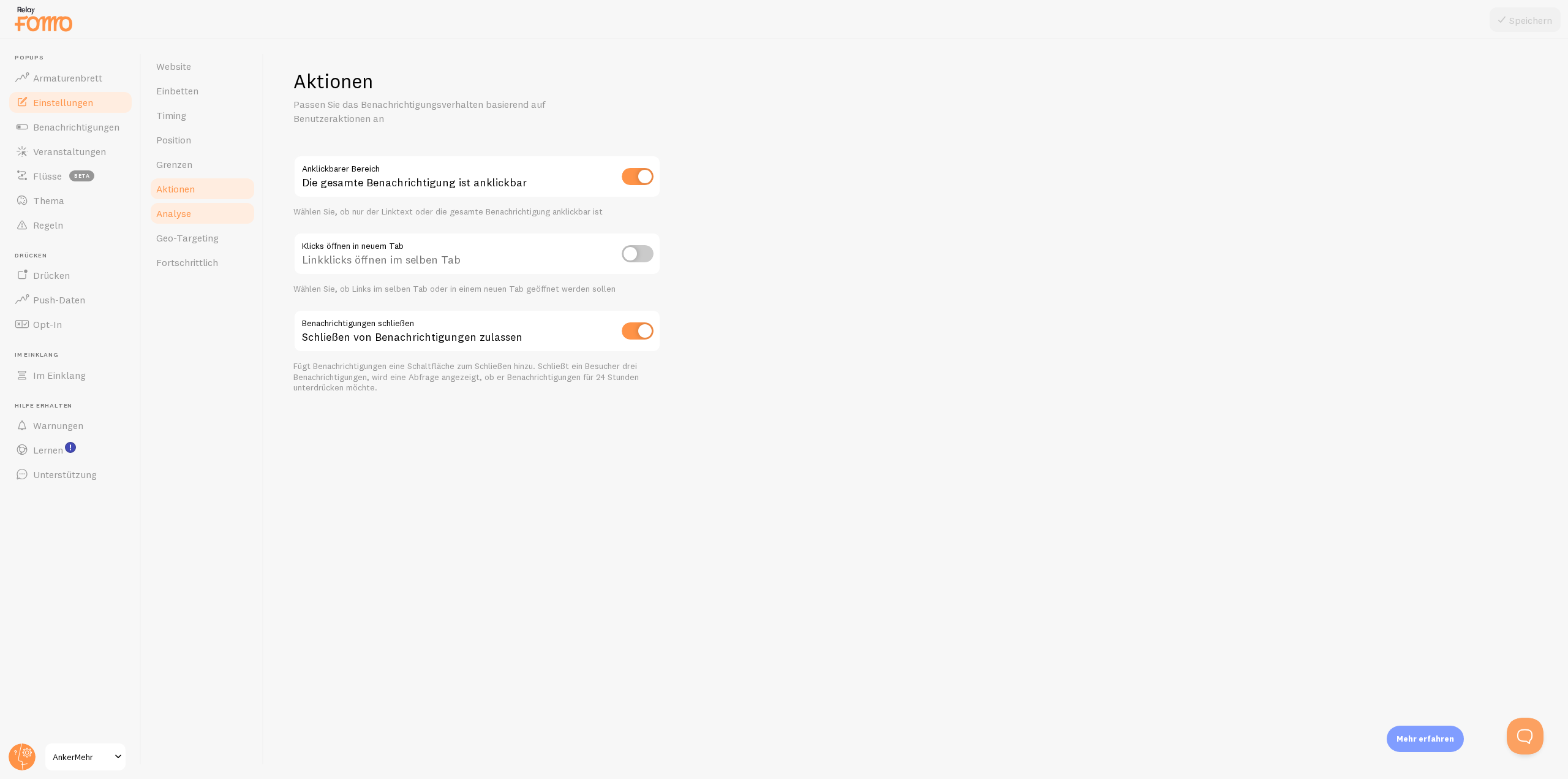
click at [182, 209] on font "Analyse" at bounding box center [173, 213] width 35 height 12
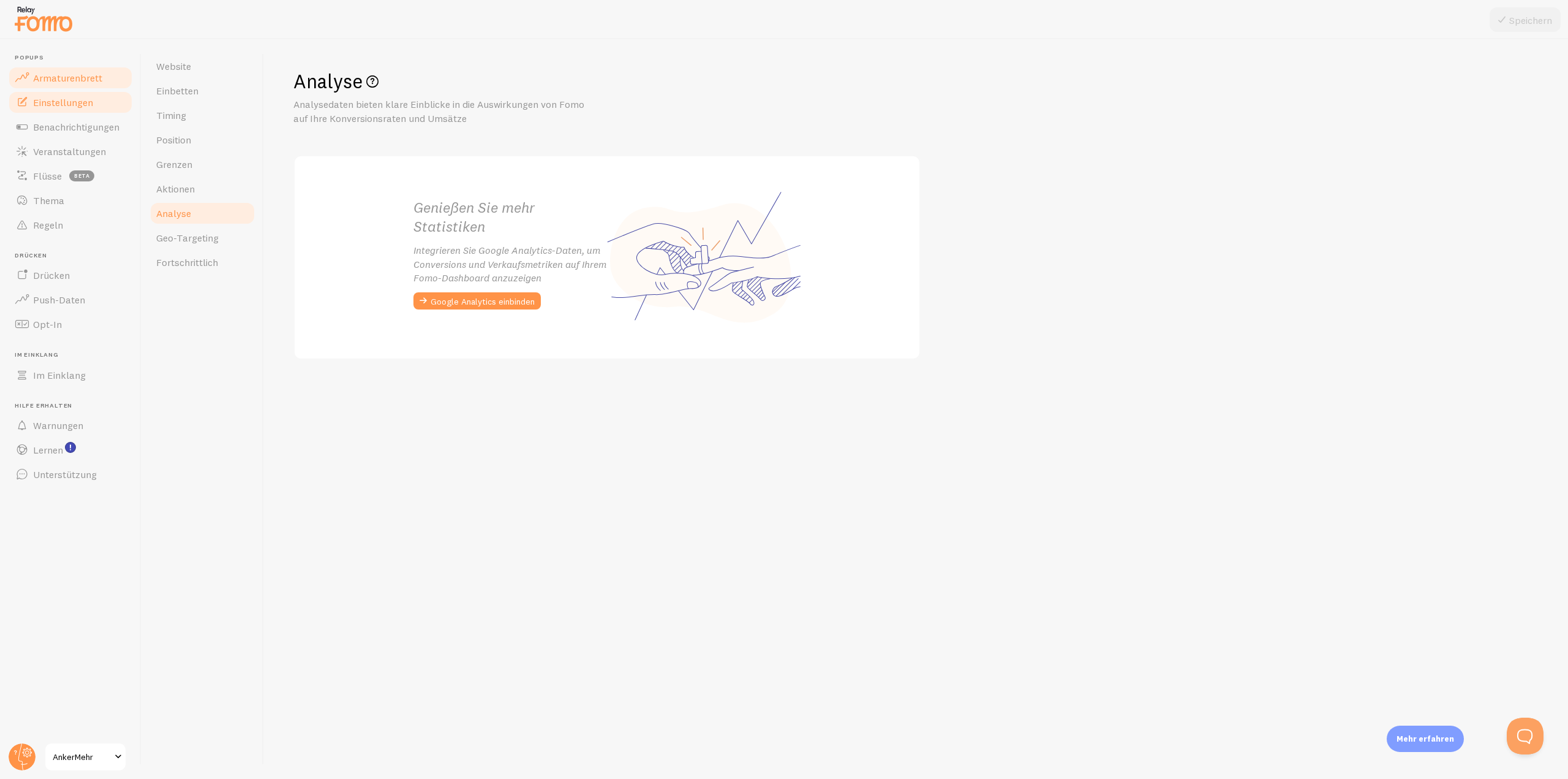
click at [62, 76] on font "Armaturenbrett" at bounding box center [68, 78] width 69 height 12
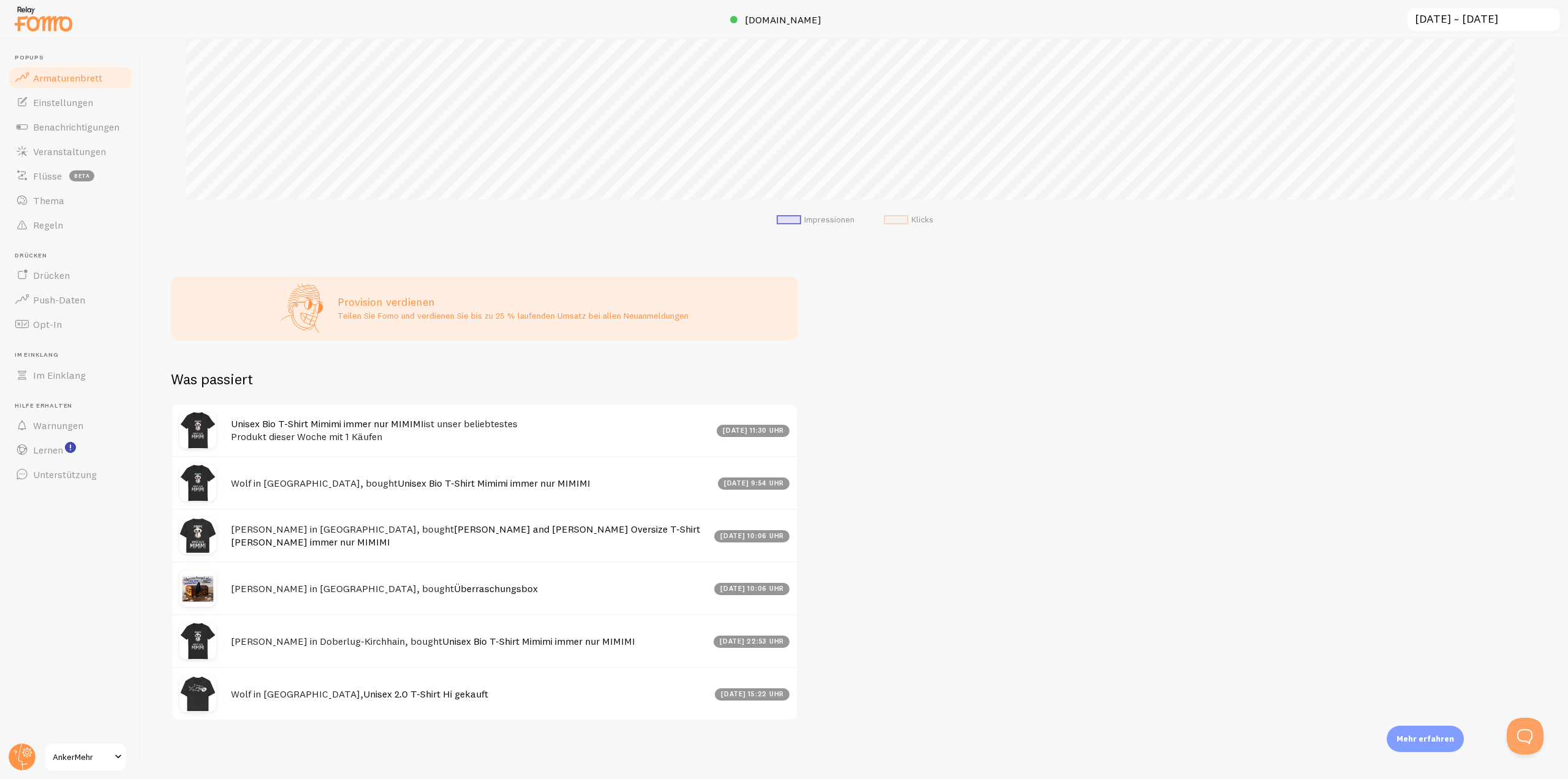
scroll to position [92, 0]
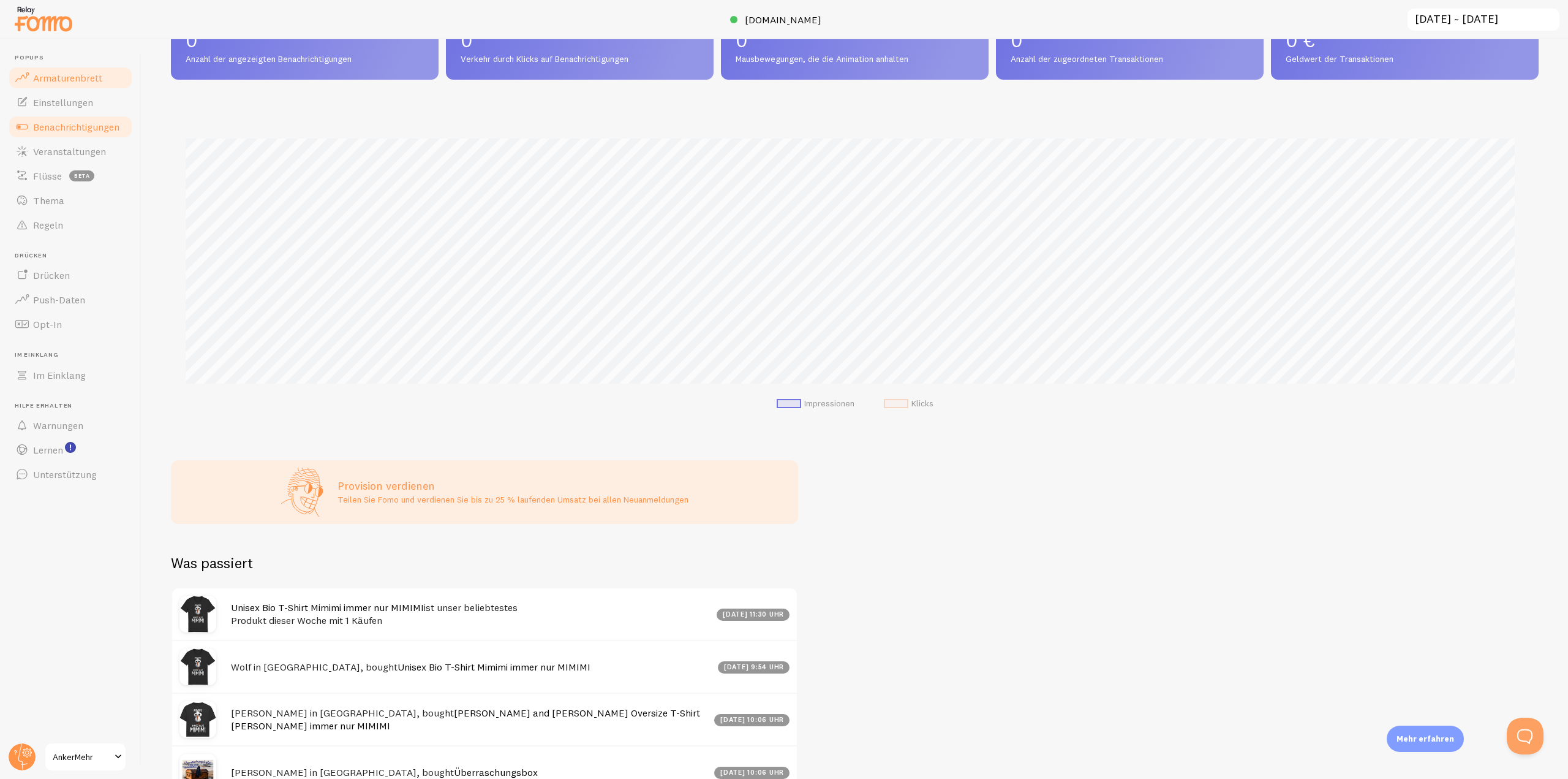
click at [43, 121] on font "Benachrichtigungen" at bounding box center [76, 126] width 87 height 12
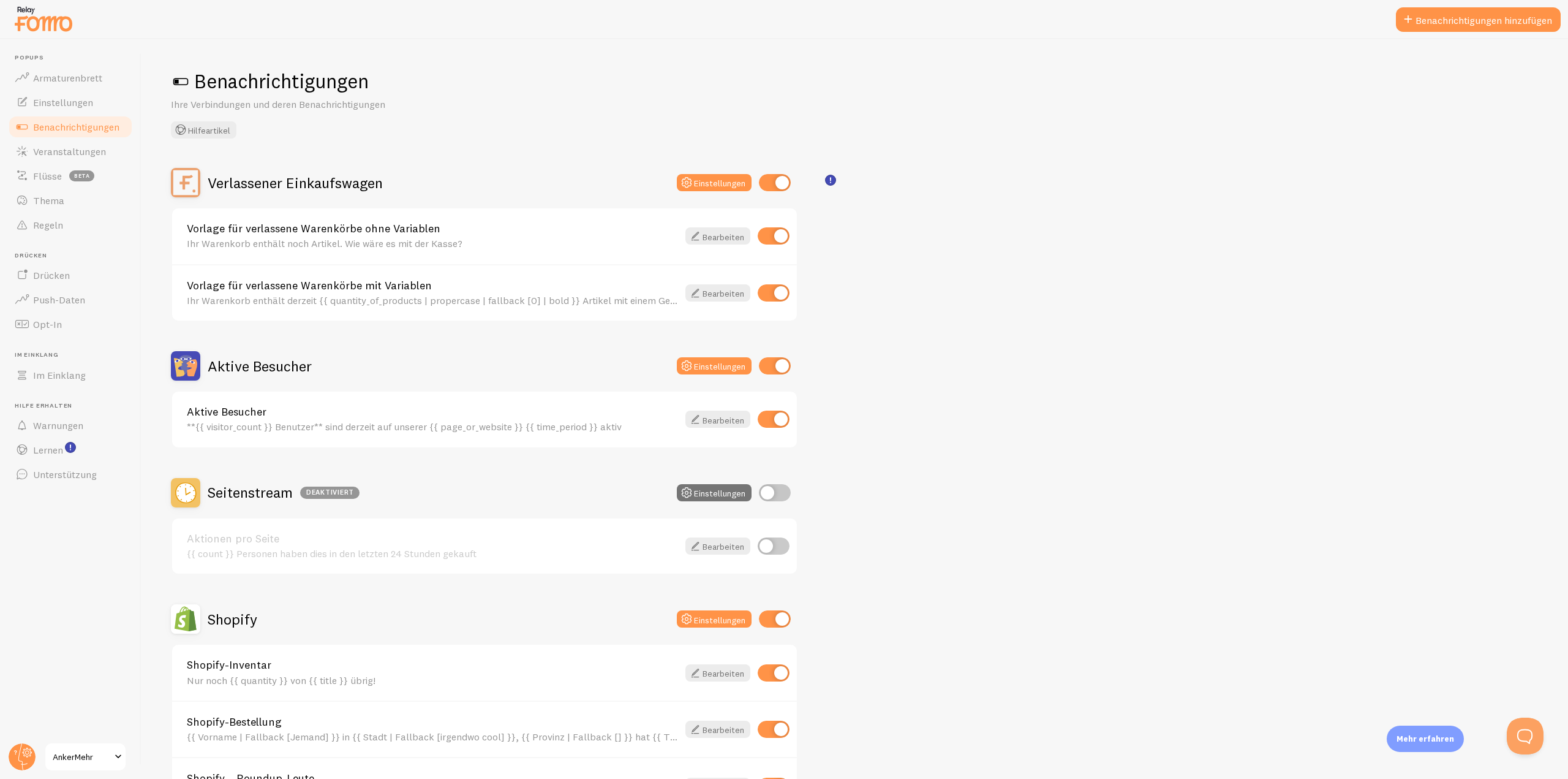
scroll to position [334, 0]
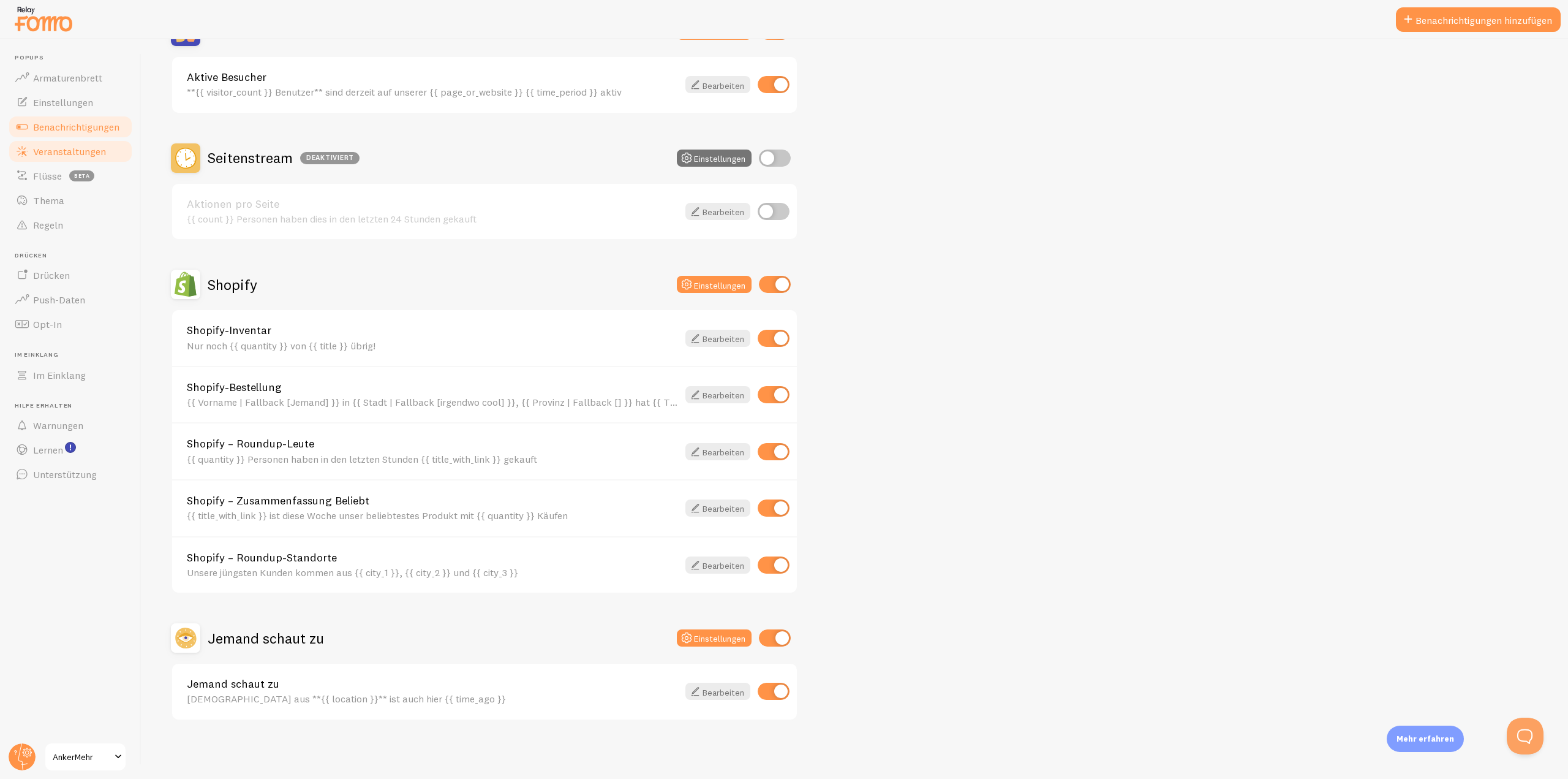
click at [57, 152] on font "Veranstaltungen" at bounding box center [69, 151] width 73 height 12
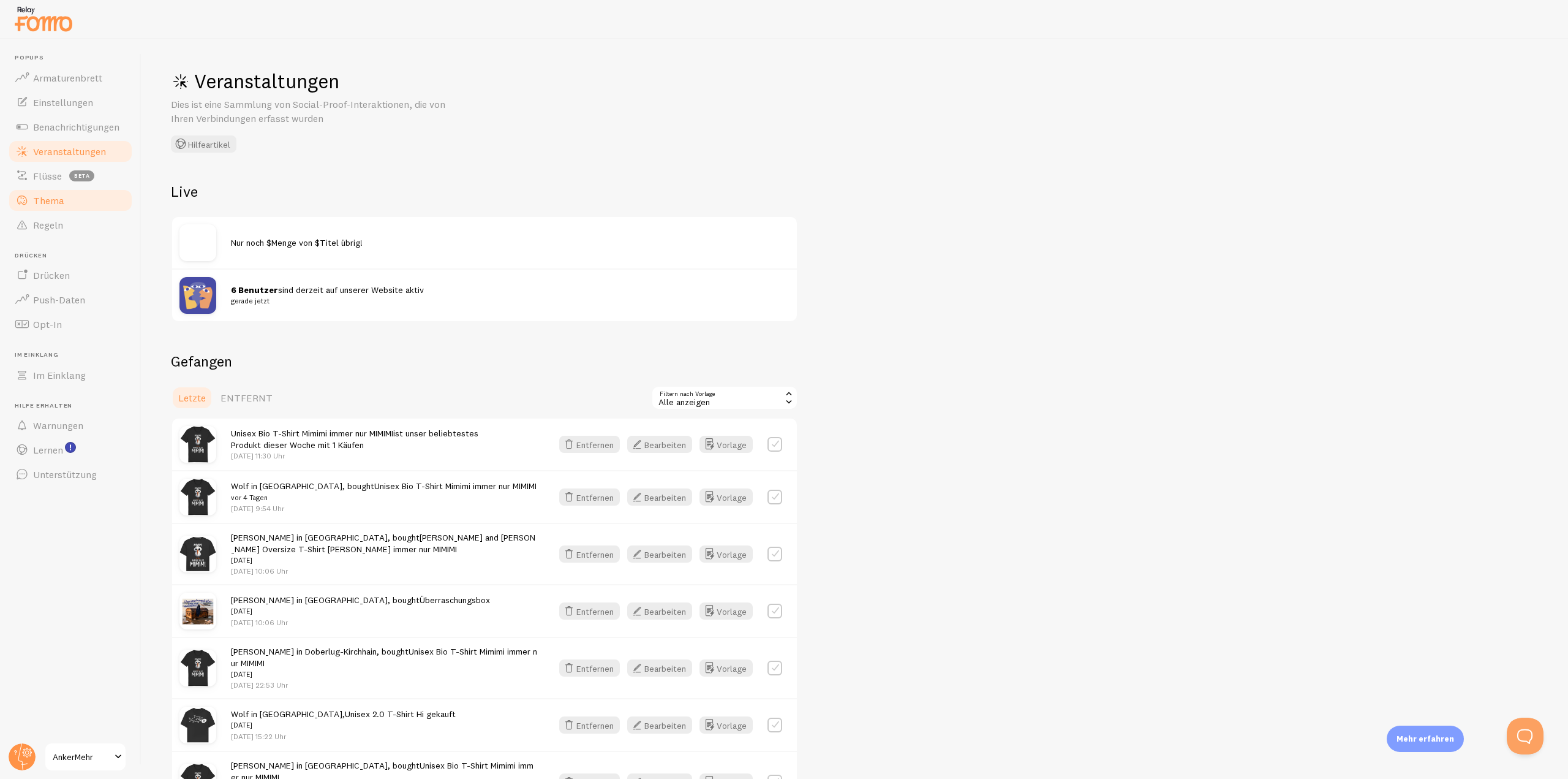
click at [51, 196] on font "Thema" at bounding box center [48, 200] width 31 height 12
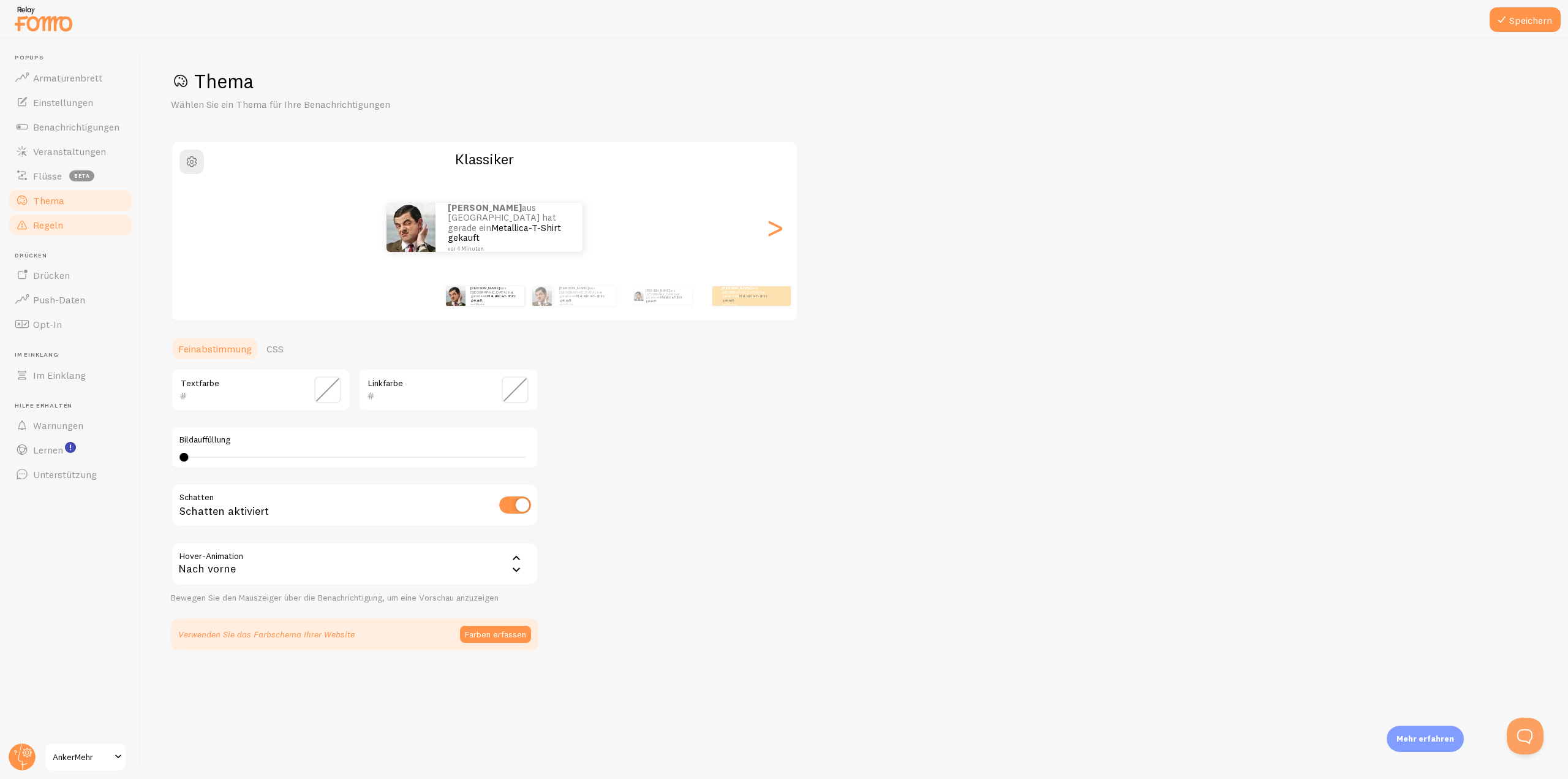
click at [47, 224] on font "Regeln" at bounding box center [47, 225] width 30 height 12
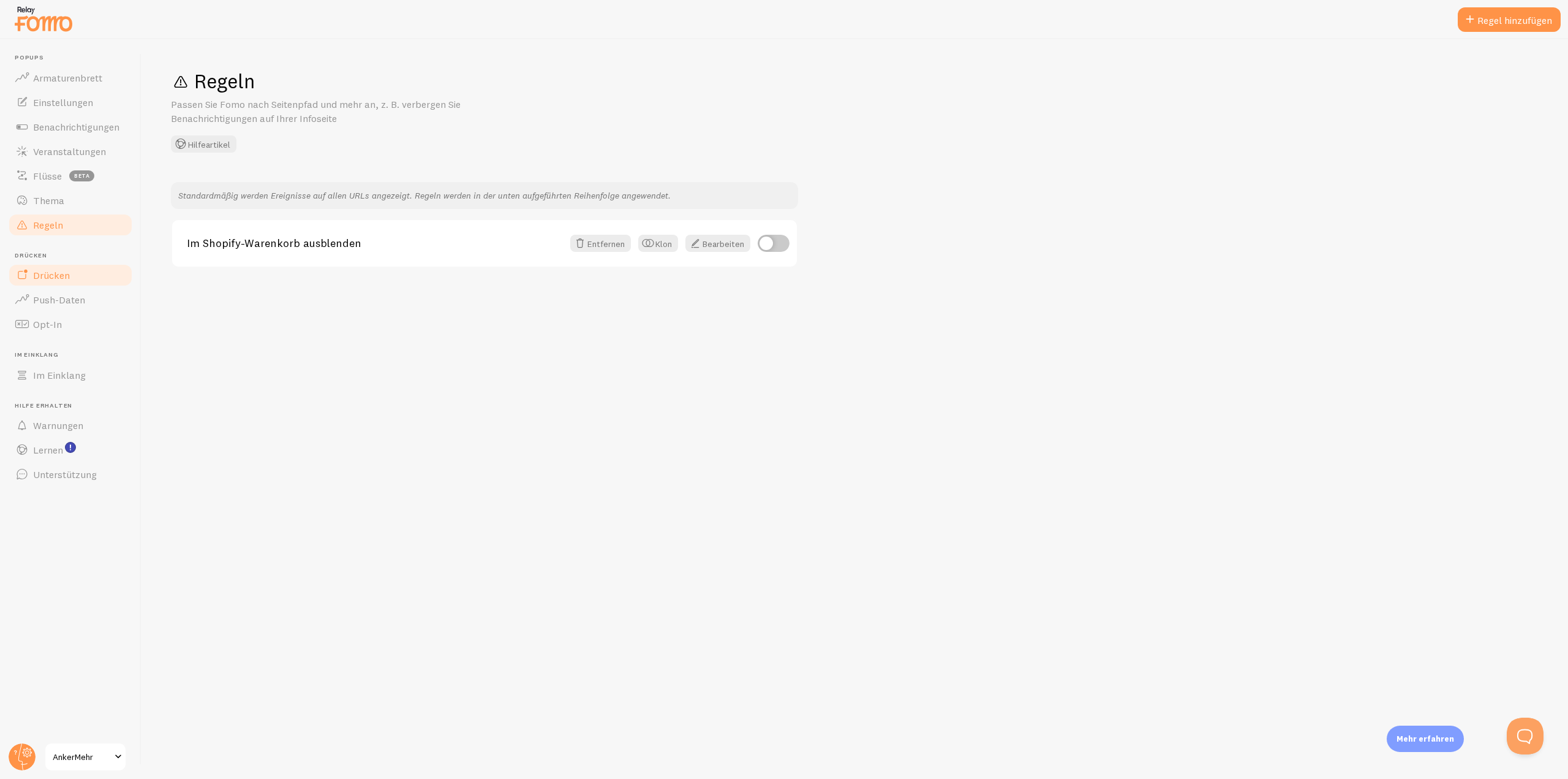
click at [60, 279] on font "Drücken" at bounding box center [51, 275] width 37 height 12
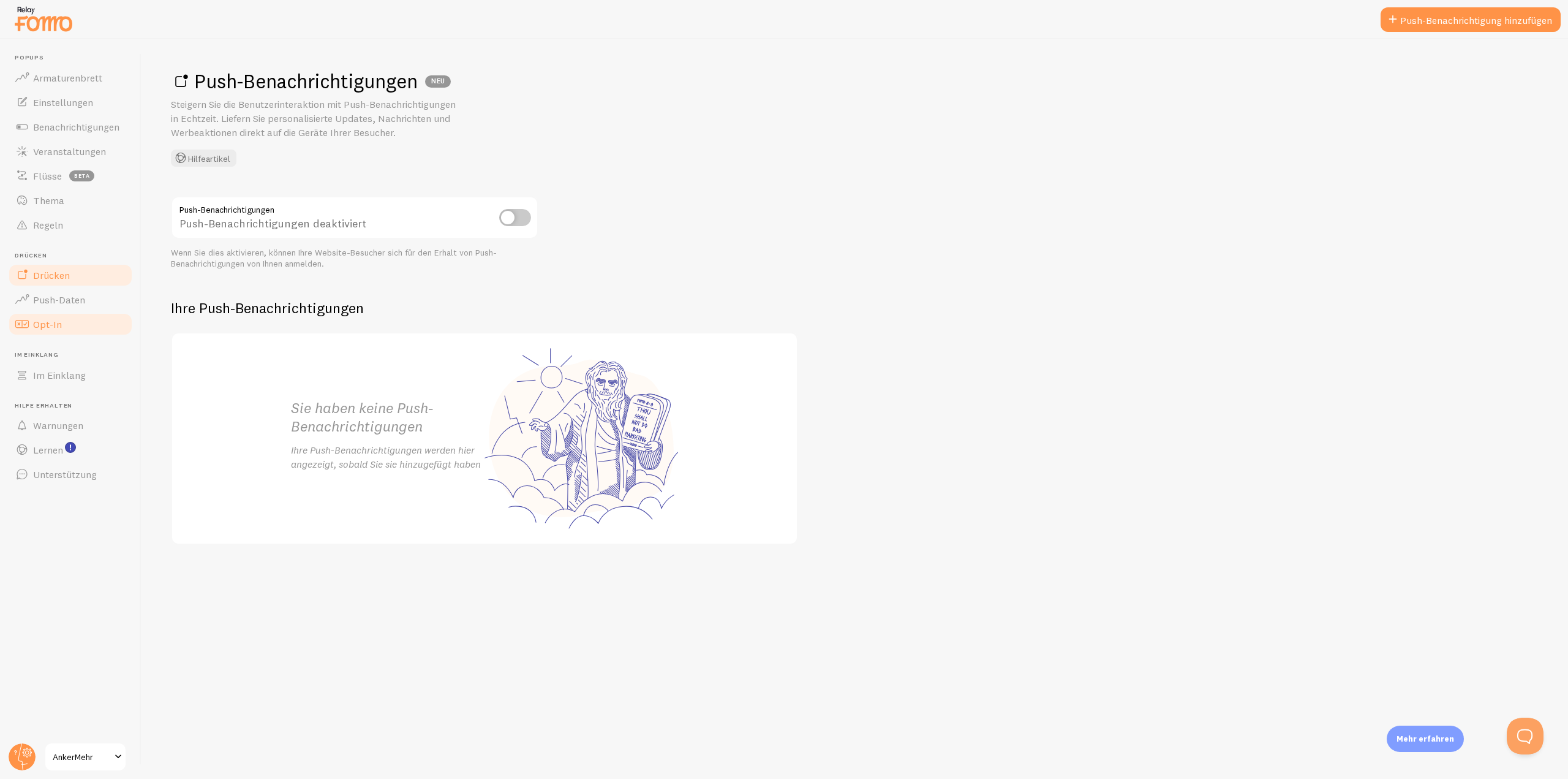
click at [66, 318] on link "Opt-In" at bounding box center [70, 324] width 126 height 25
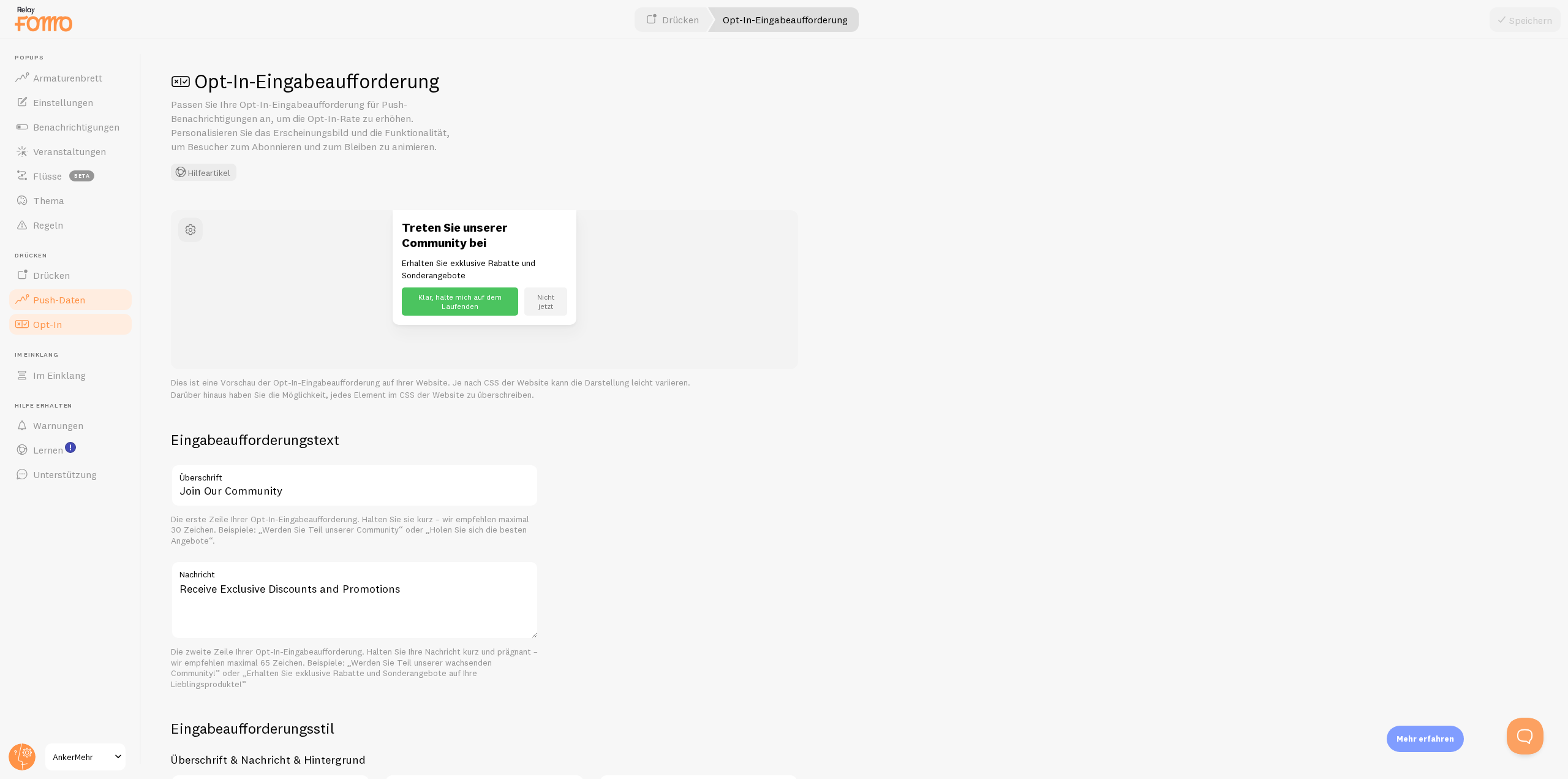
click at [66, 304] on font "Push-Daten" at bounding box center [58, 299] width 52 height 12
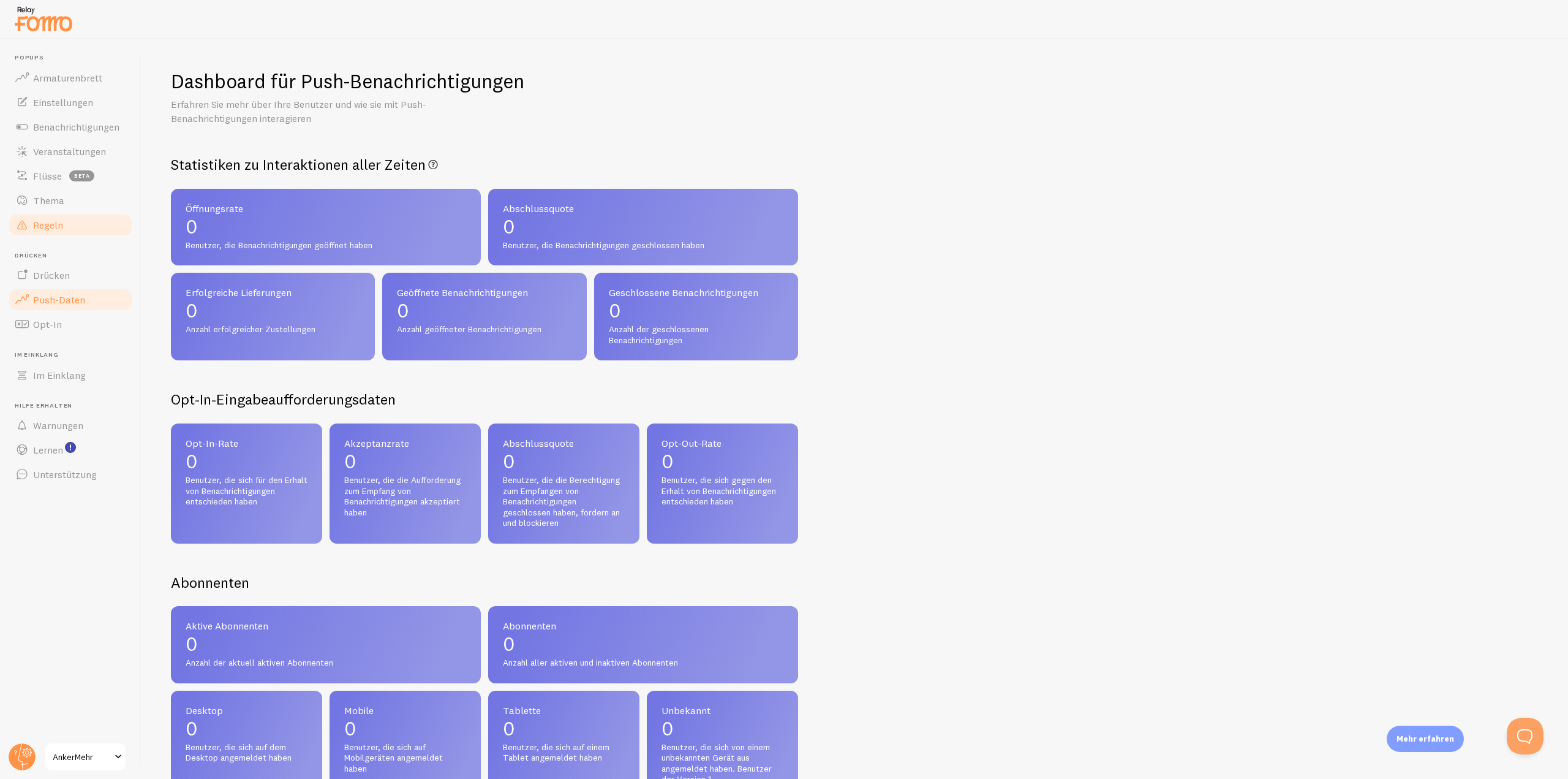
click at [43, 228] on font "Regeln" at bounding box center [47, 225] width 30 height 12
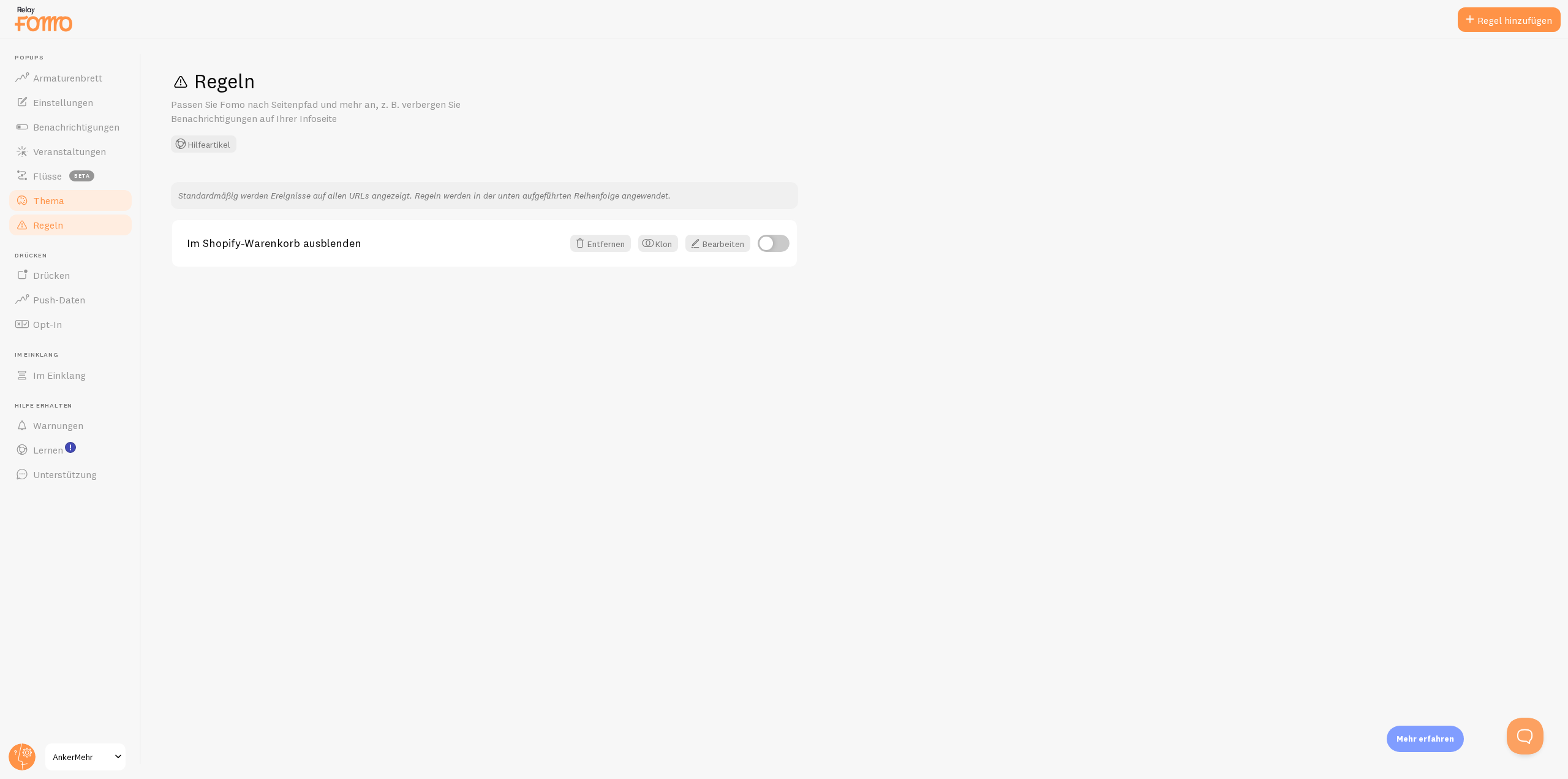
click at [48, 205] on font "Thema" at bounding box center [48, 200] width 31 height 12
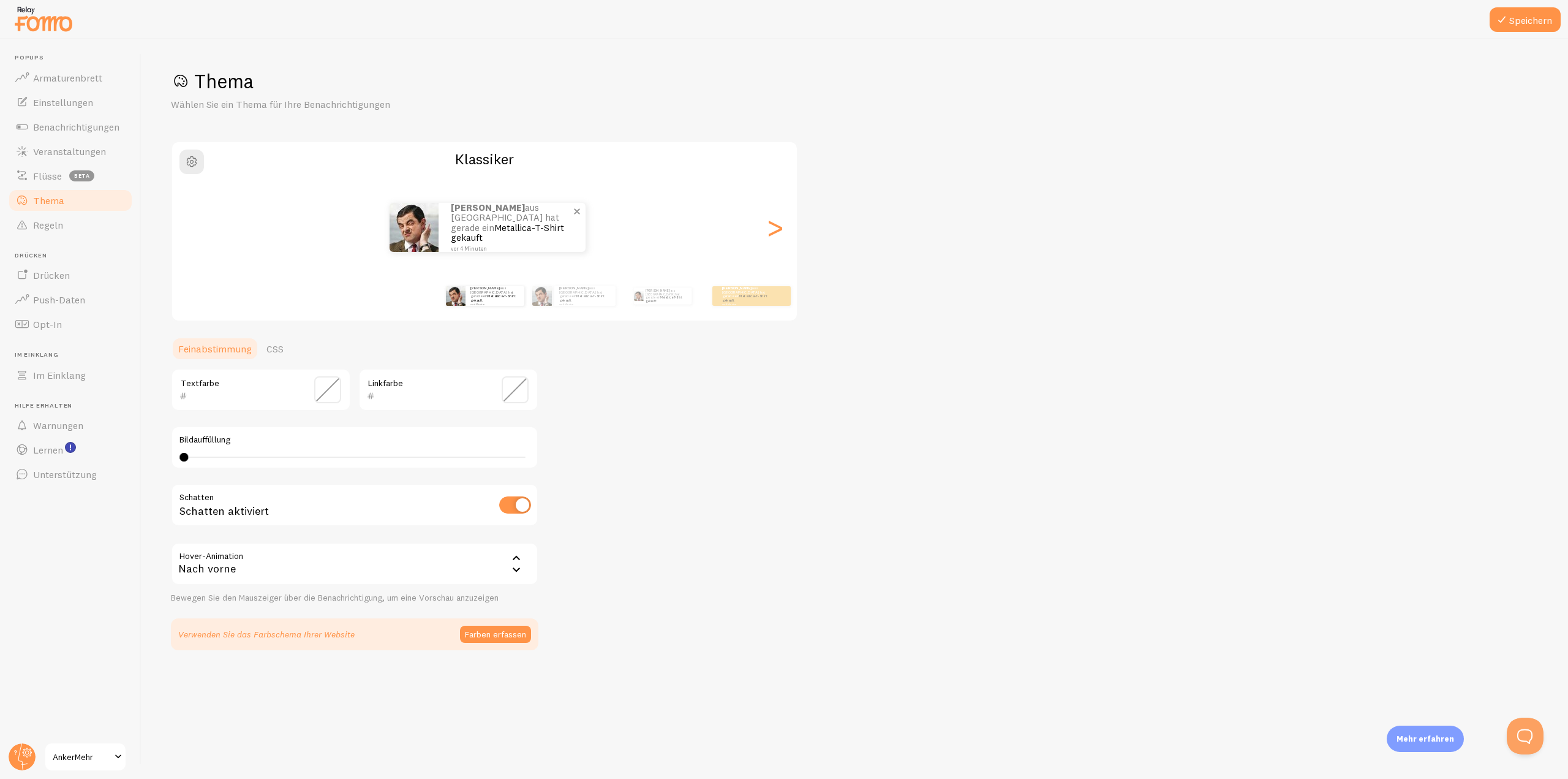
click at [491, 212] on font "aus [GEOGRAPHIC_DATA] hat gerade ein" at bounding box center [505, 217] width 109 height 32
click at [400, 232] on img at bounding box center [414, 227] width 49 height 49
click at [473, 303] on font "vor 4 Minuten" at bounding box center [477, 304] width 15 height 3
click at [486, 160] on font "Klassiker" at bounding box center [485, 159] width 58 height 18
drag, startPoint x: 486, startPoint y: 160, endPoint x: 375, endPoint y: 160, distance: 111.0
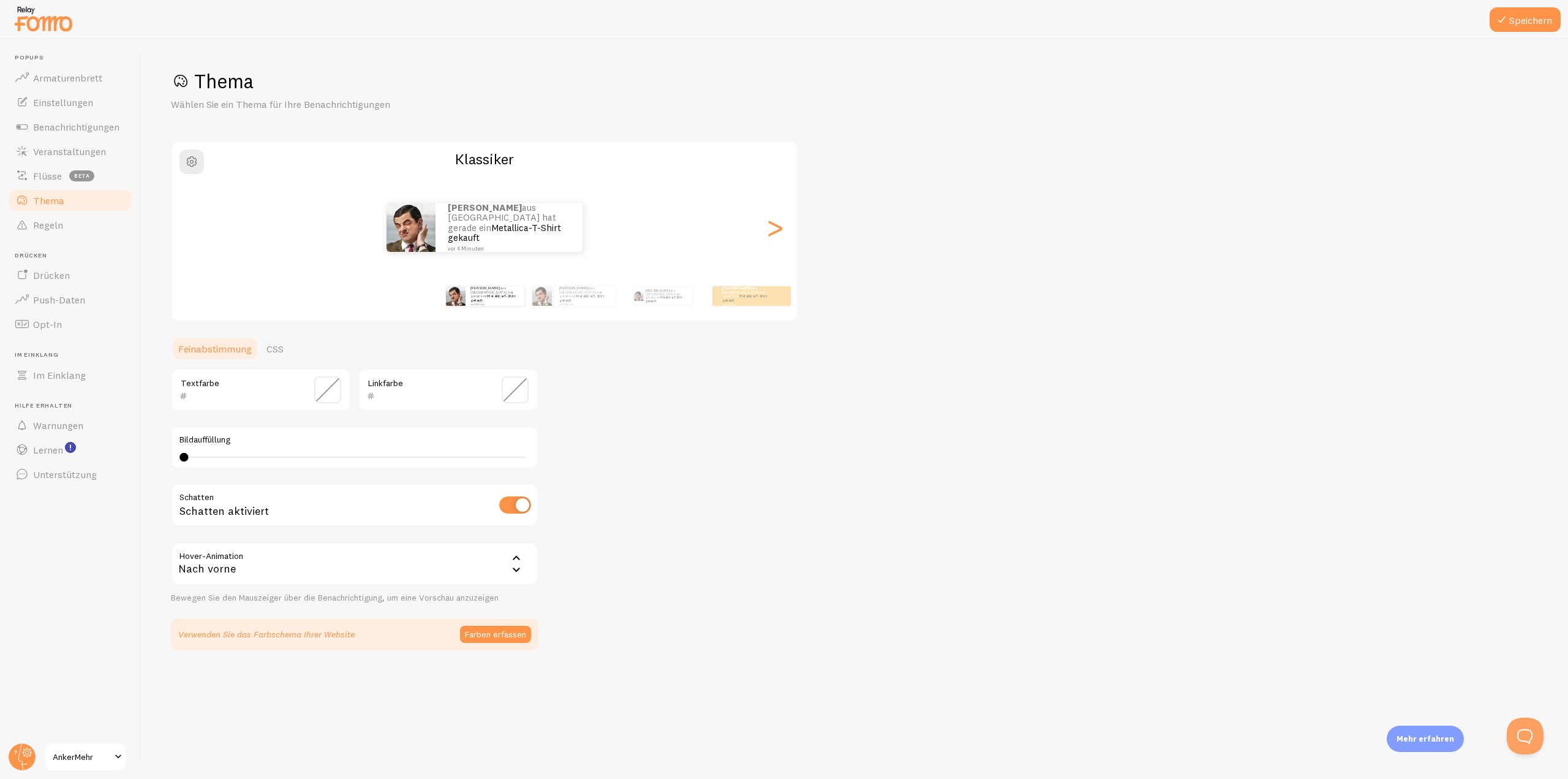
click at [450, 160] on h2 "Klassiker" at bounding box center [485, 159] width 625 height 19
click at [511, 637] on font "Farben erfassen" at bounding box center [495, 635] width 61 height 11
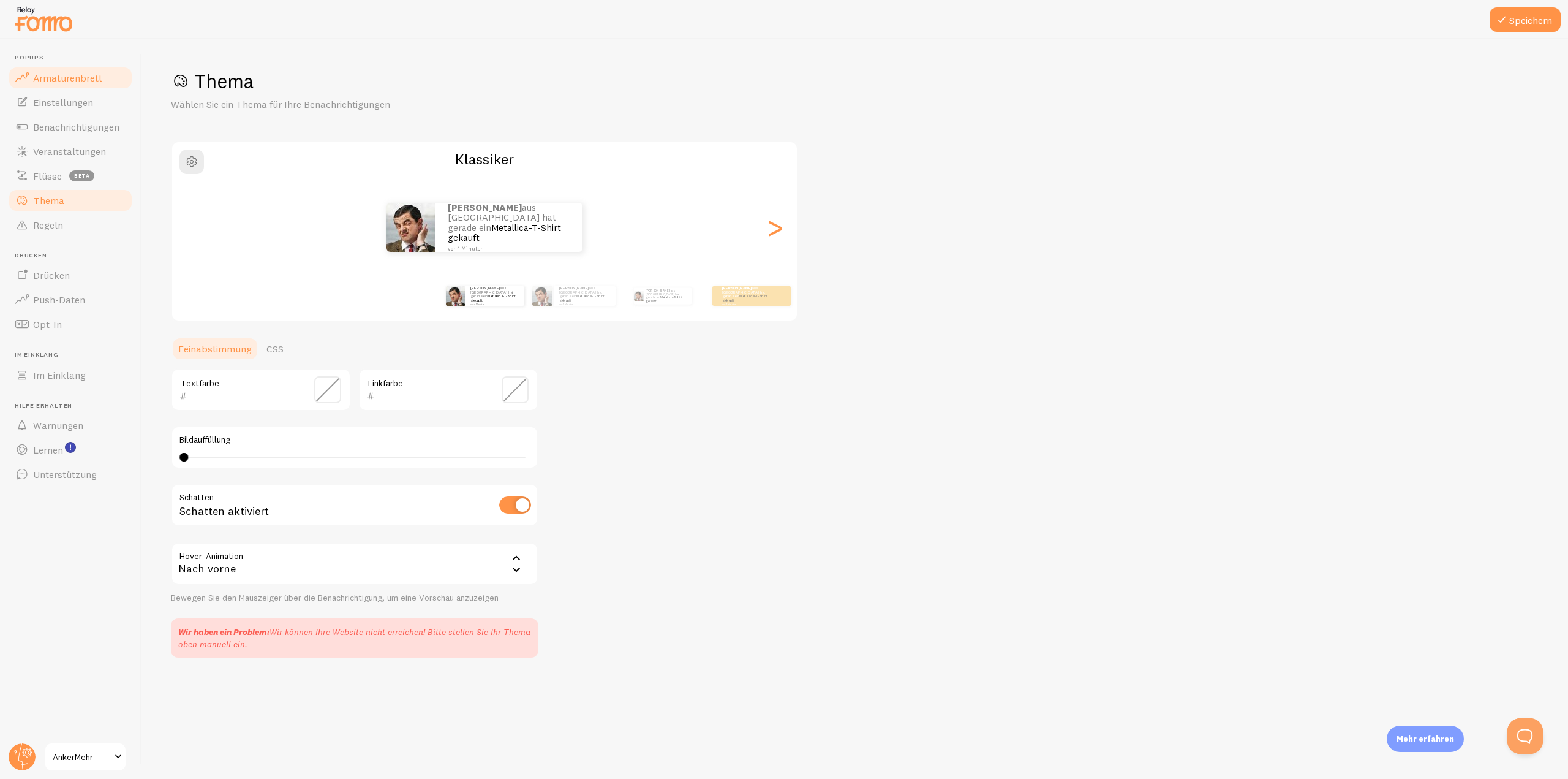
click at [78, 81] on font "Armaturenbrett" at bounding box center [68, 78] width 69 height 12
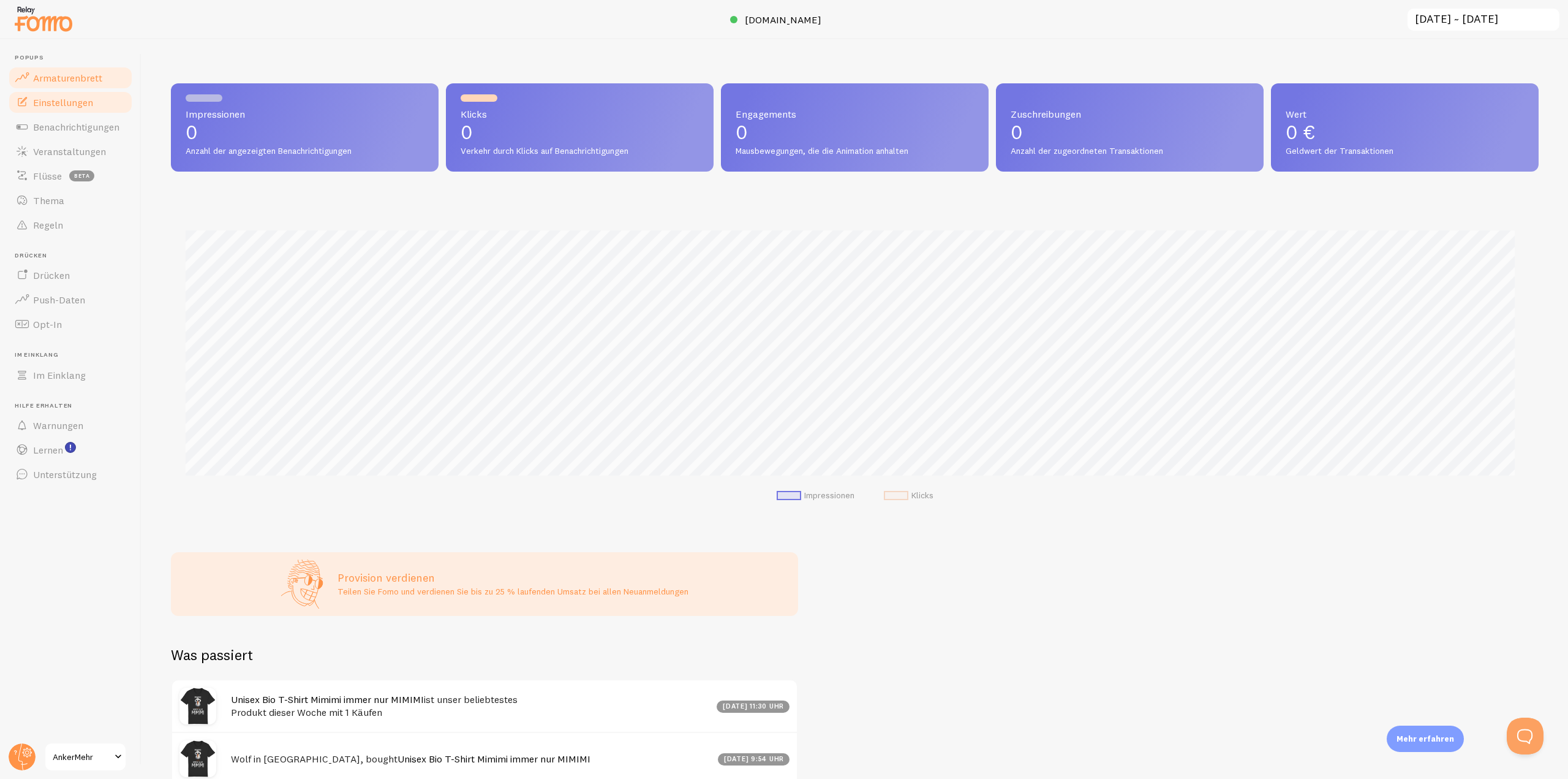
scroll to position [322, 1359]
click at [71, 101] on font "Einstellungen" at bounding box center [63, 101] width 60 height 12
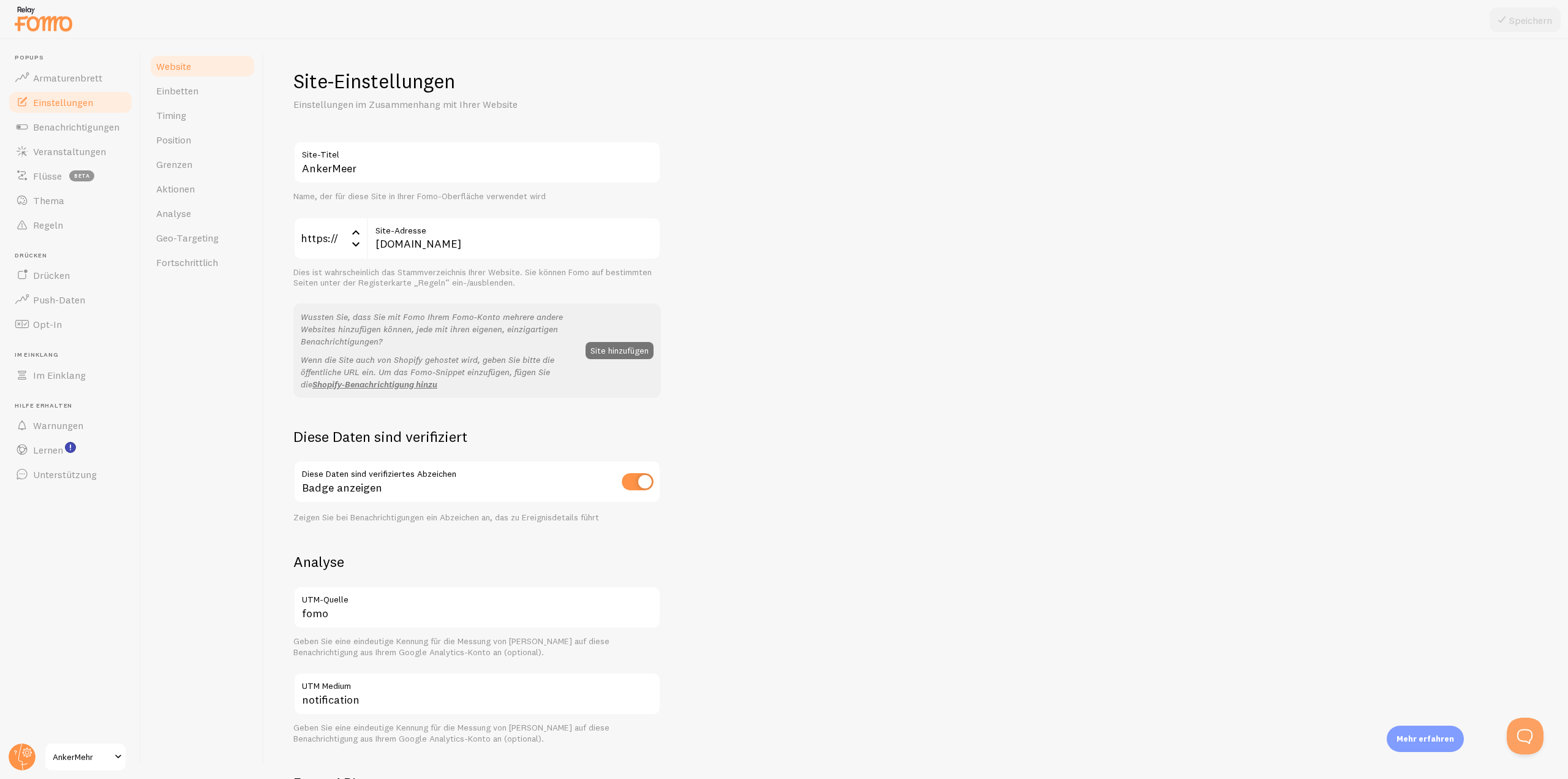
scroll to position [184, 0]
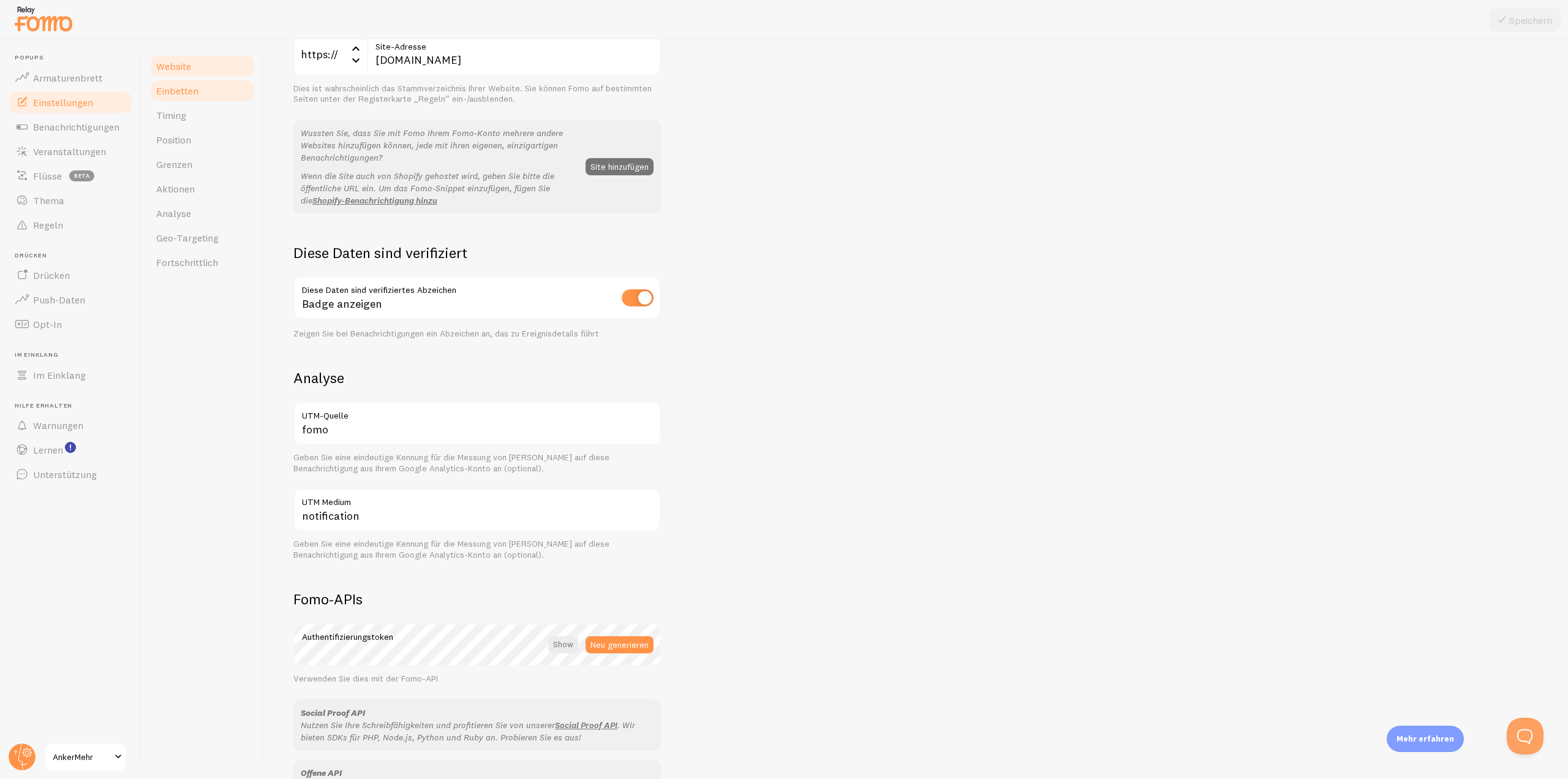
click at [168, 88] on font "Einbetten" at bounding box center [177, 90] width 42 height 12
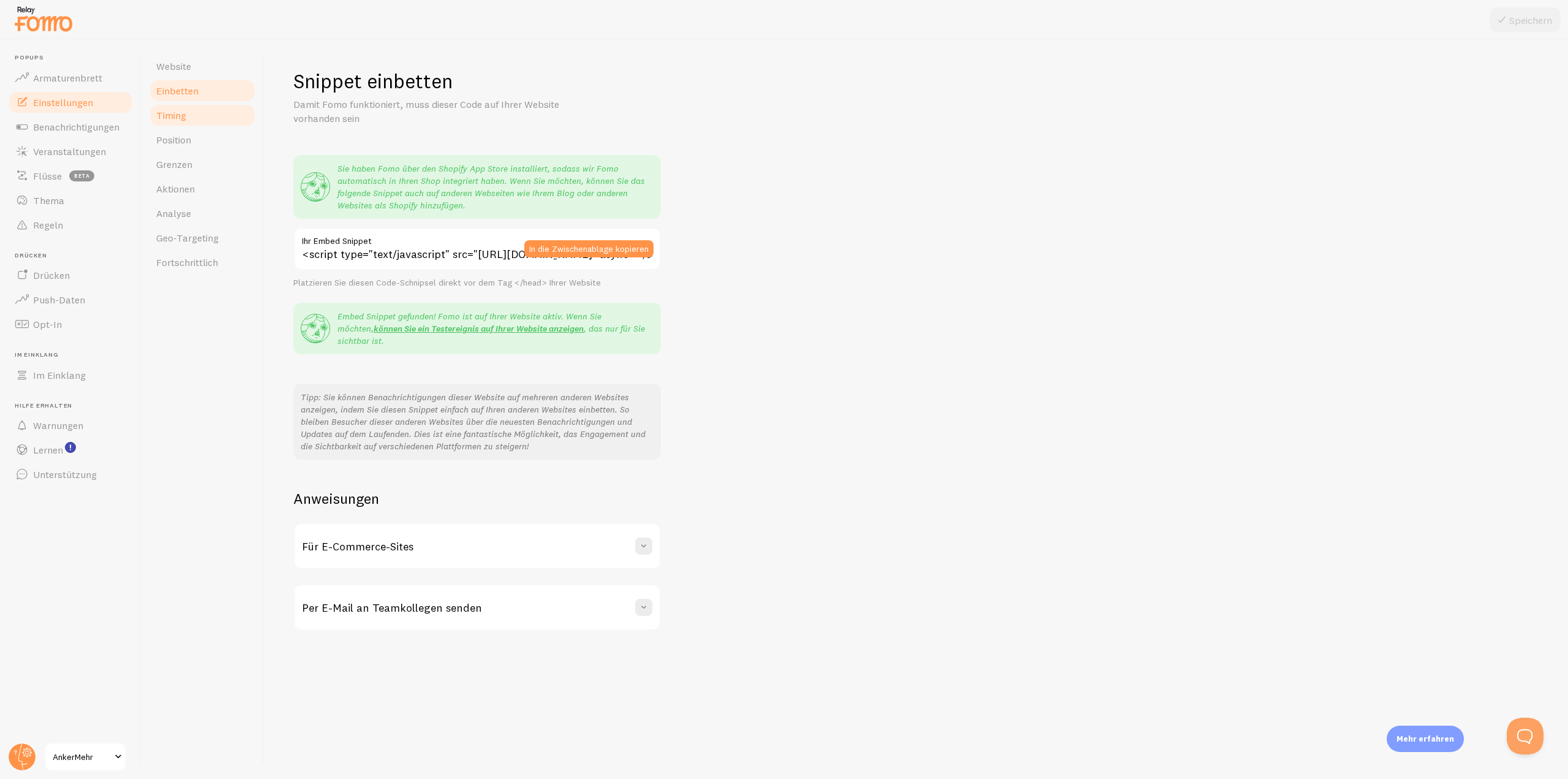
click at [174, 120] on font "Timing" at bounding box center [171, 114] width 30 height 12
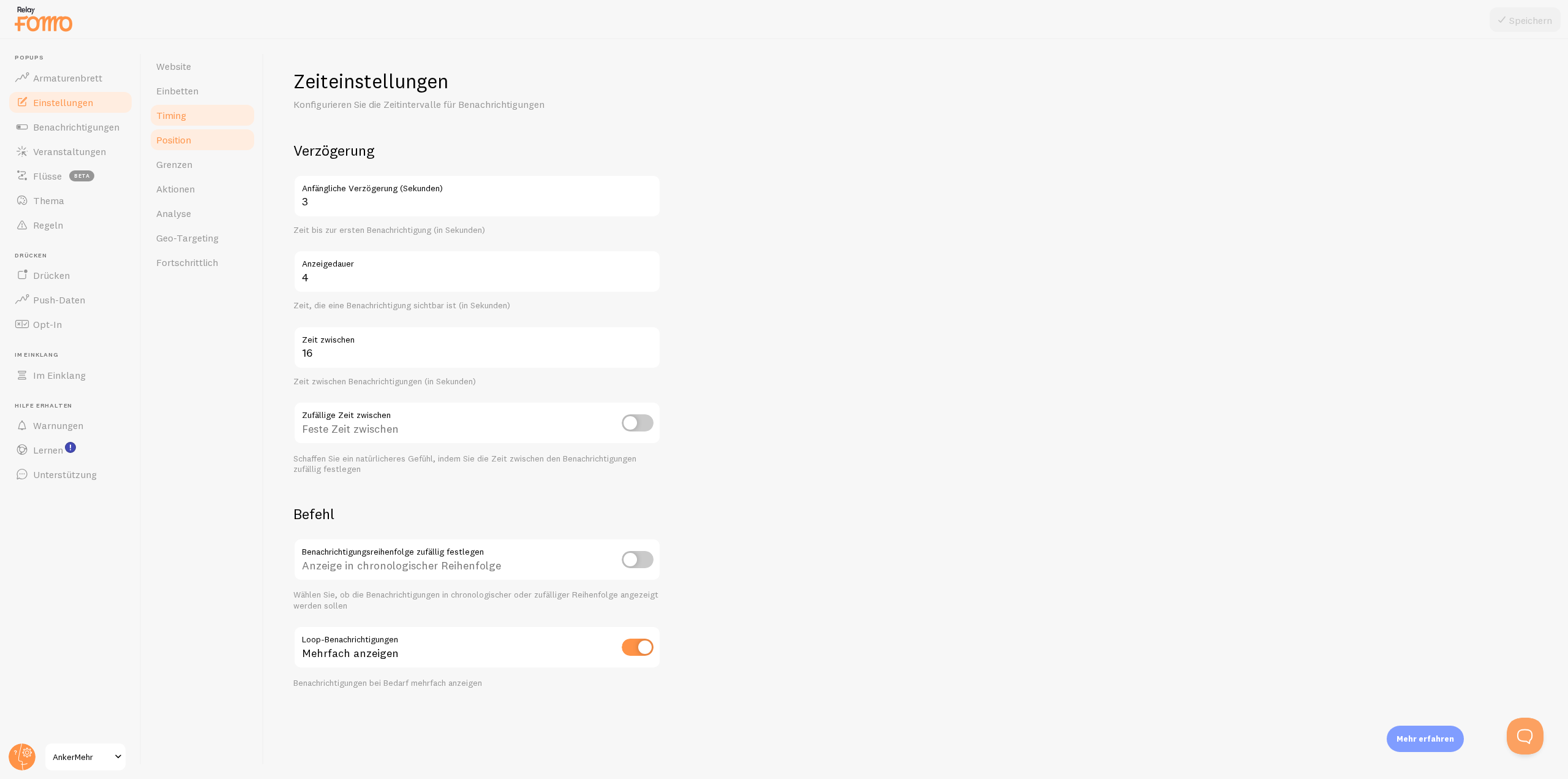
click at [181, 146] on link "Position" at bounding box center [202, 140] width 107 height 25
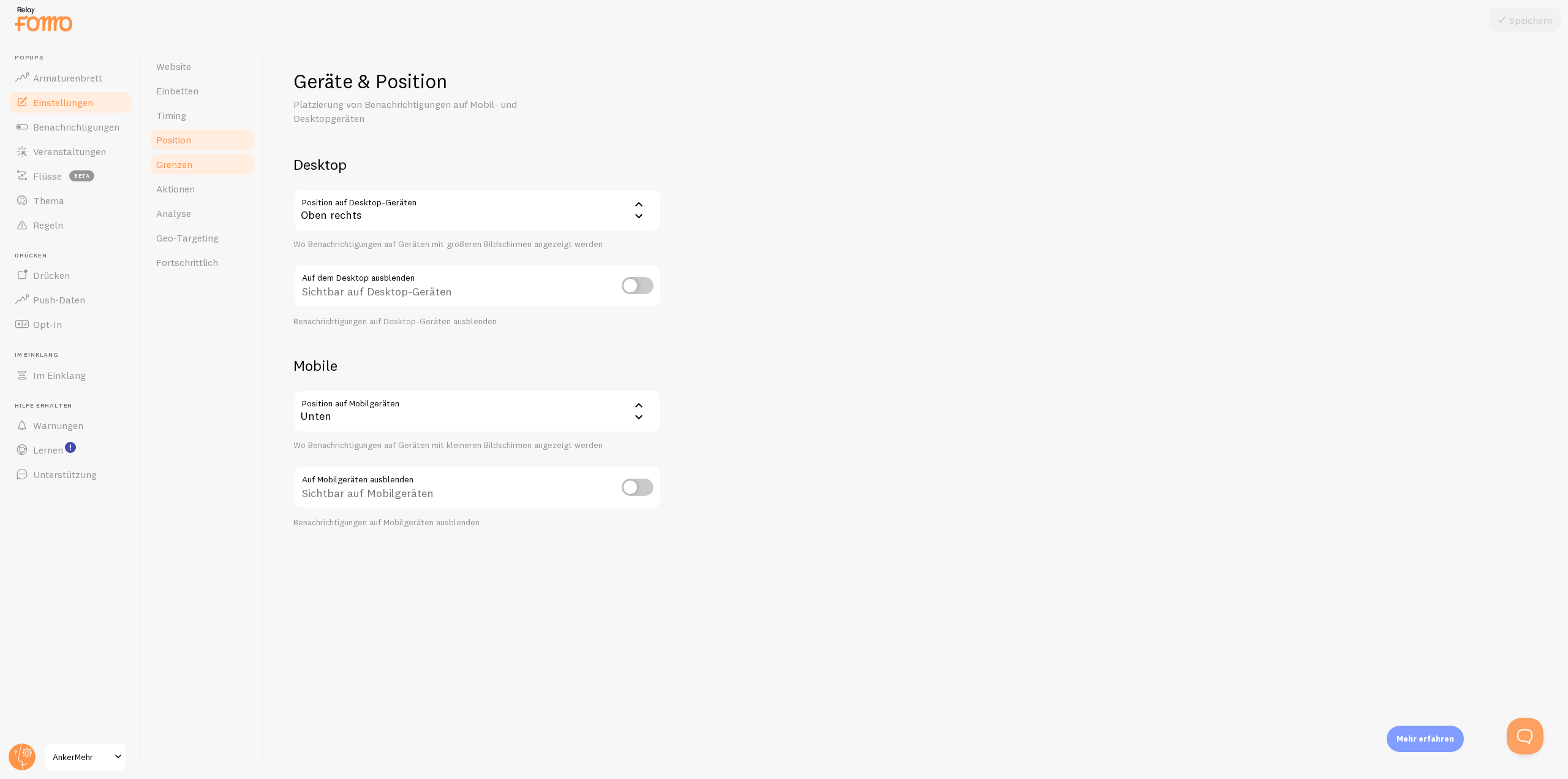
click at [181, 160] on font "Grenzen" at bounding box center [174, 163] width 37 height 12
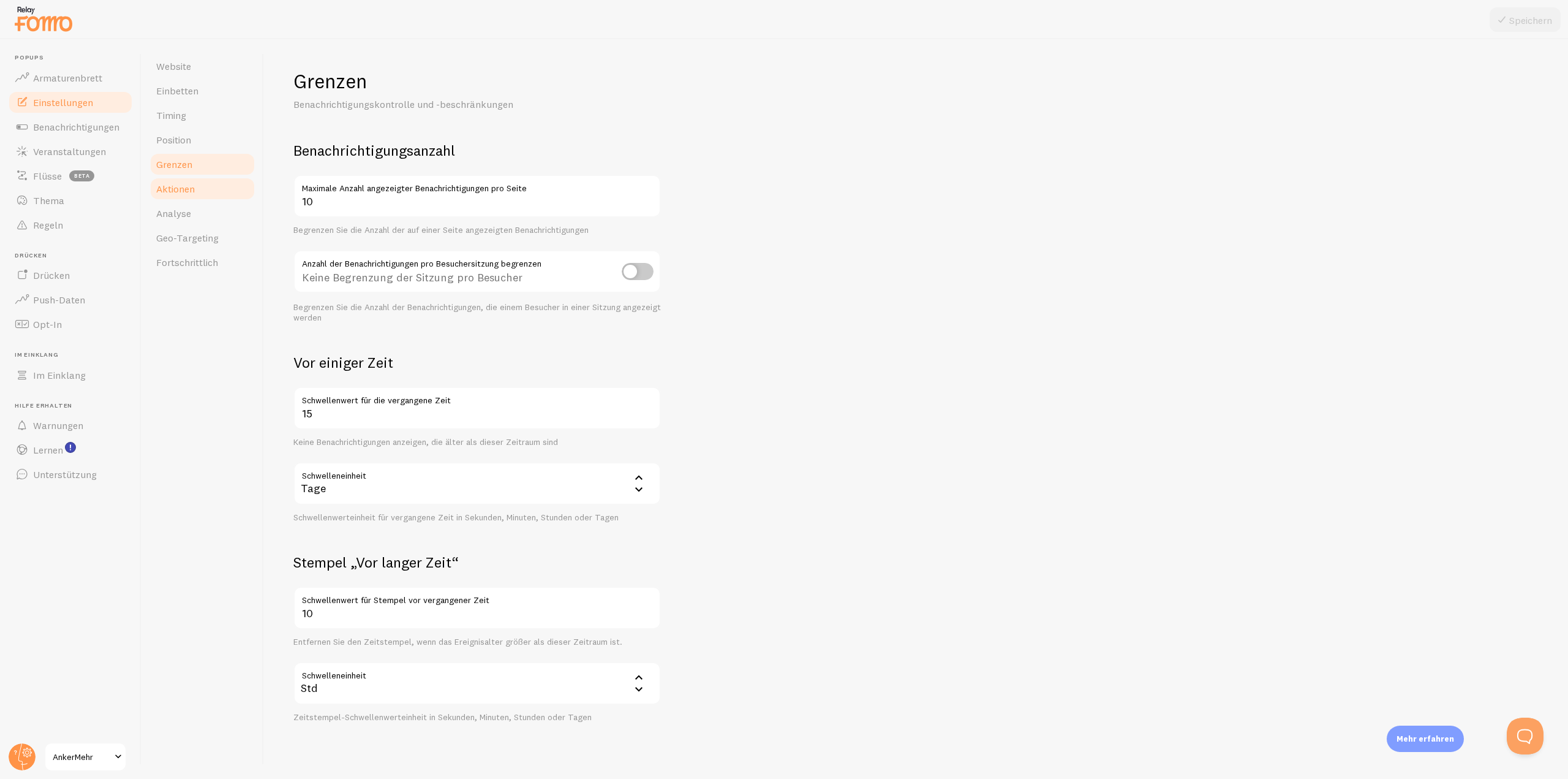
click at [179, 189] on font "Aktionen" at bounding box center [175, 188] width 38 height 12
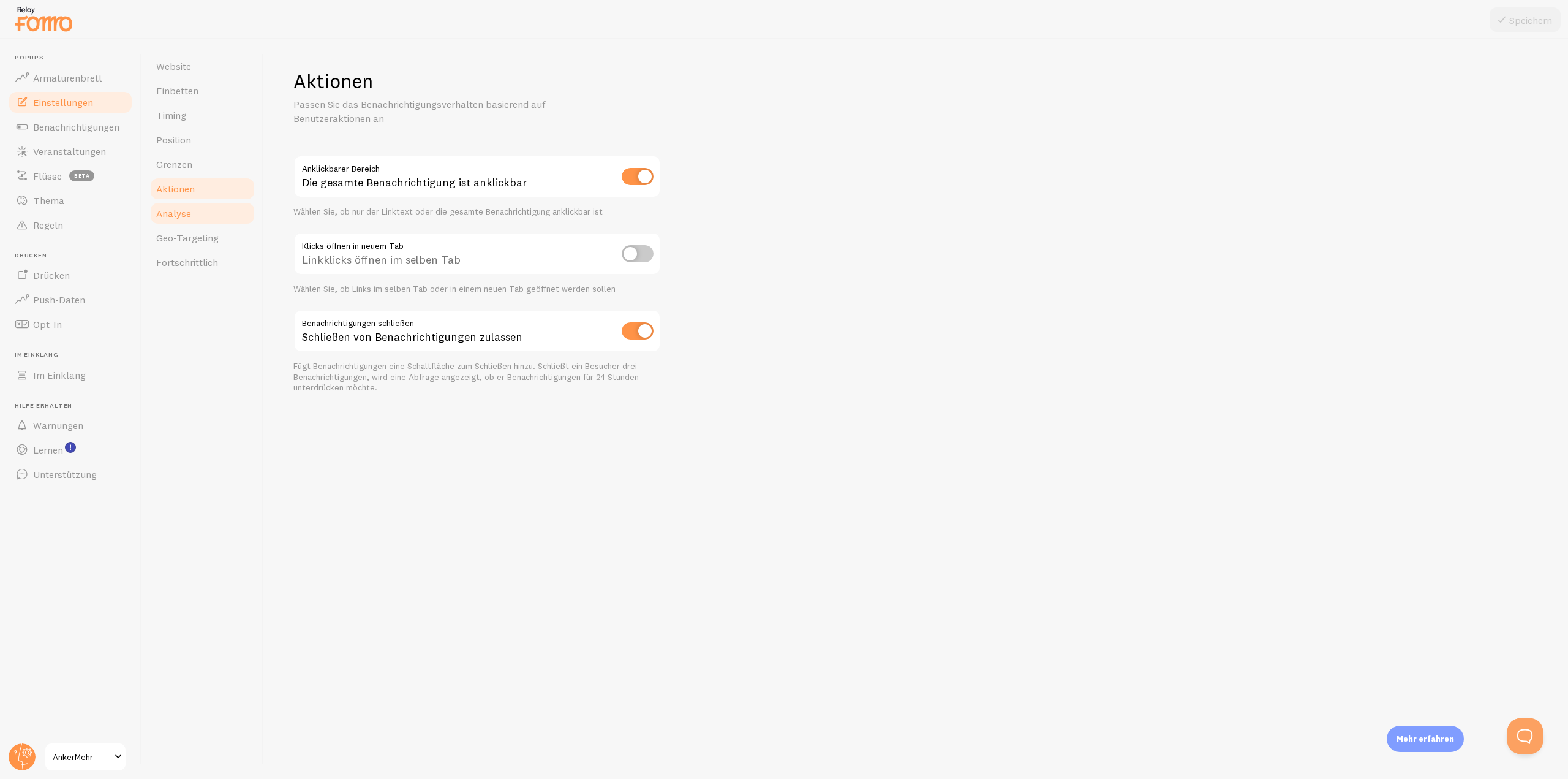
click at [175, 216] on font "Analyse" at bounding box center [173, 213] width 35 height 12
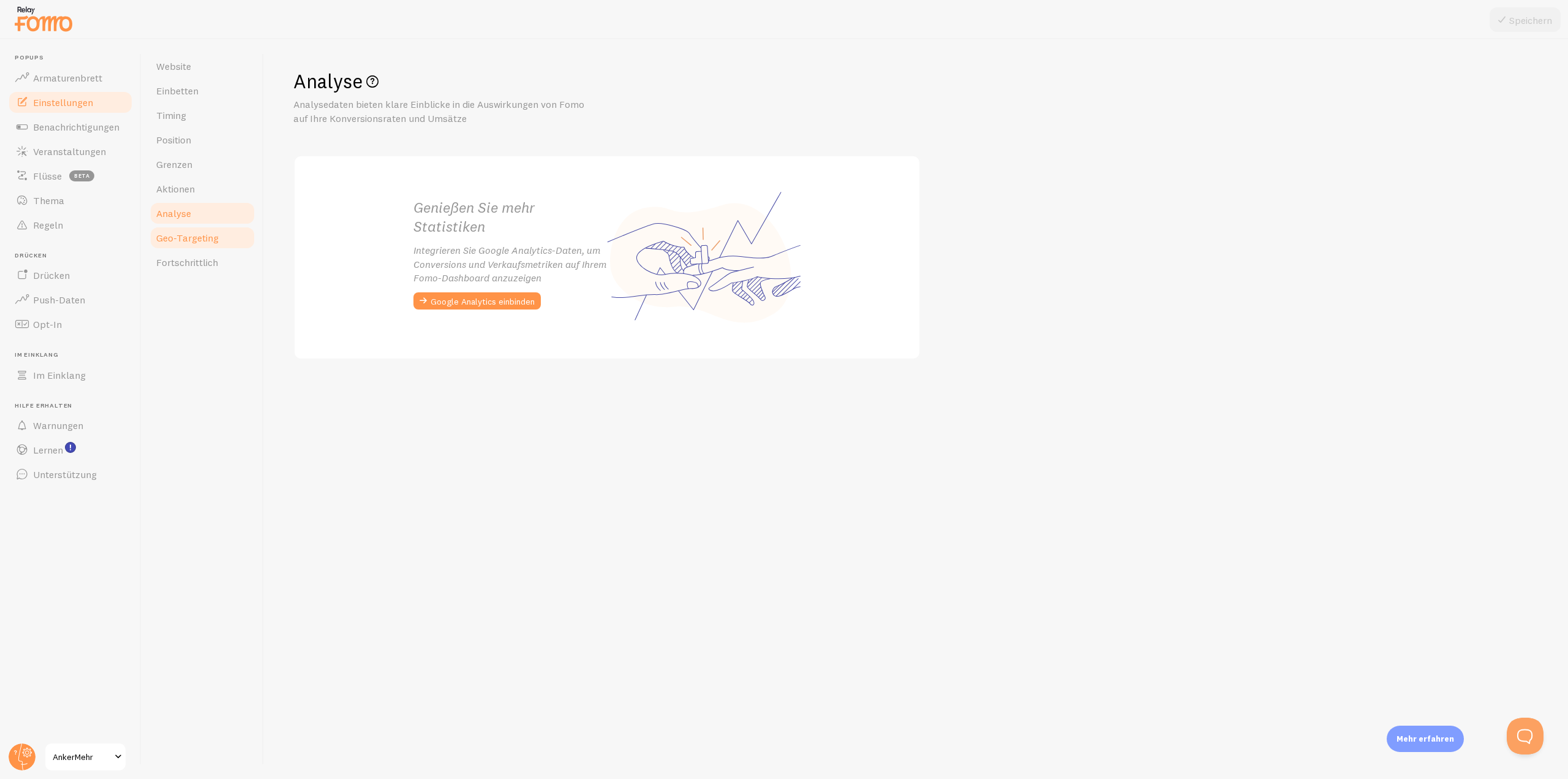
click at [179, 237] on font "Geo-Targeting" at bounding box center [187, 237] width 62 height 12
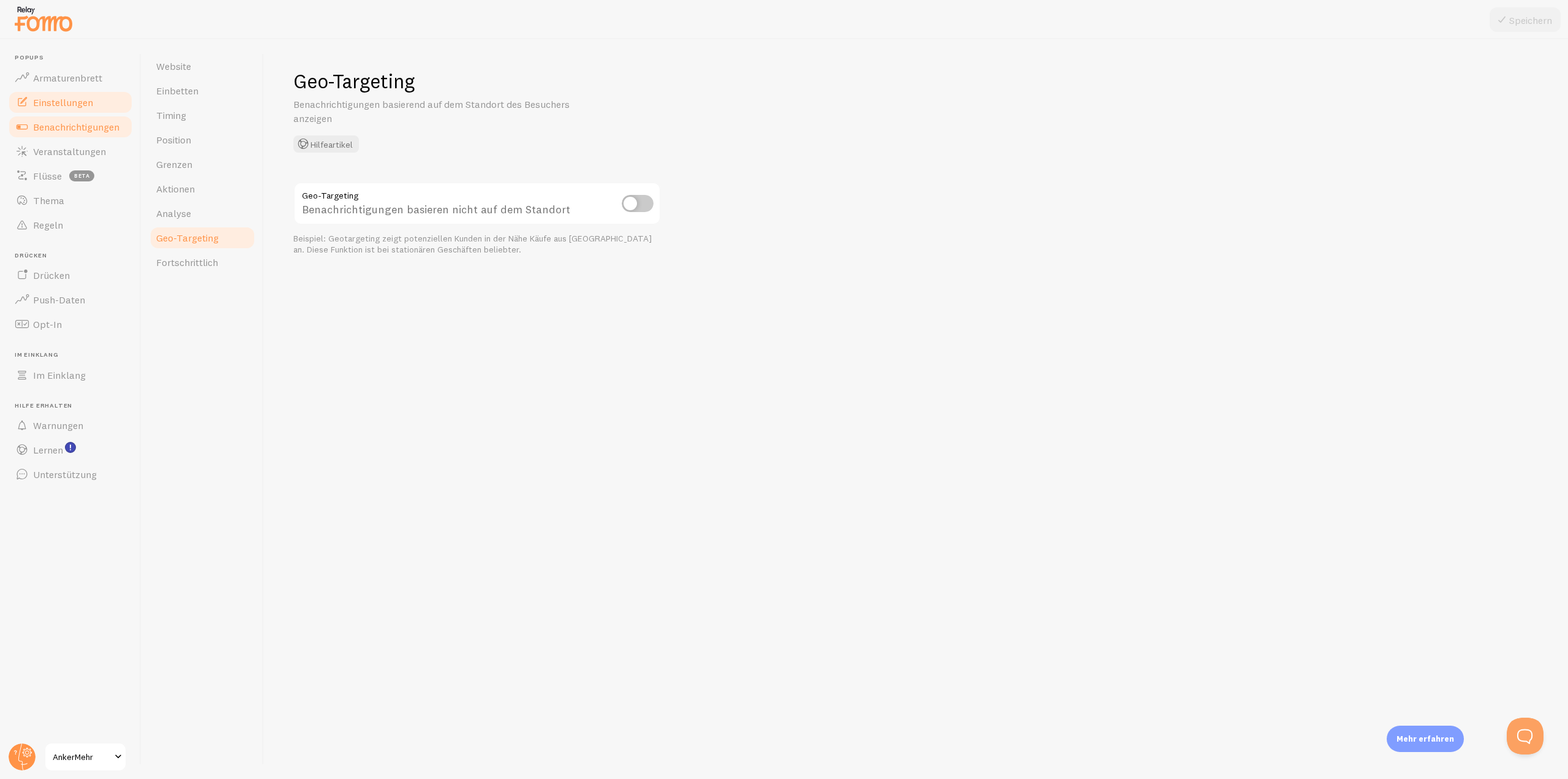
click at [83, 132] on font "Benachrichtigungen" at bounding box center [76, 126] width 87 height 12
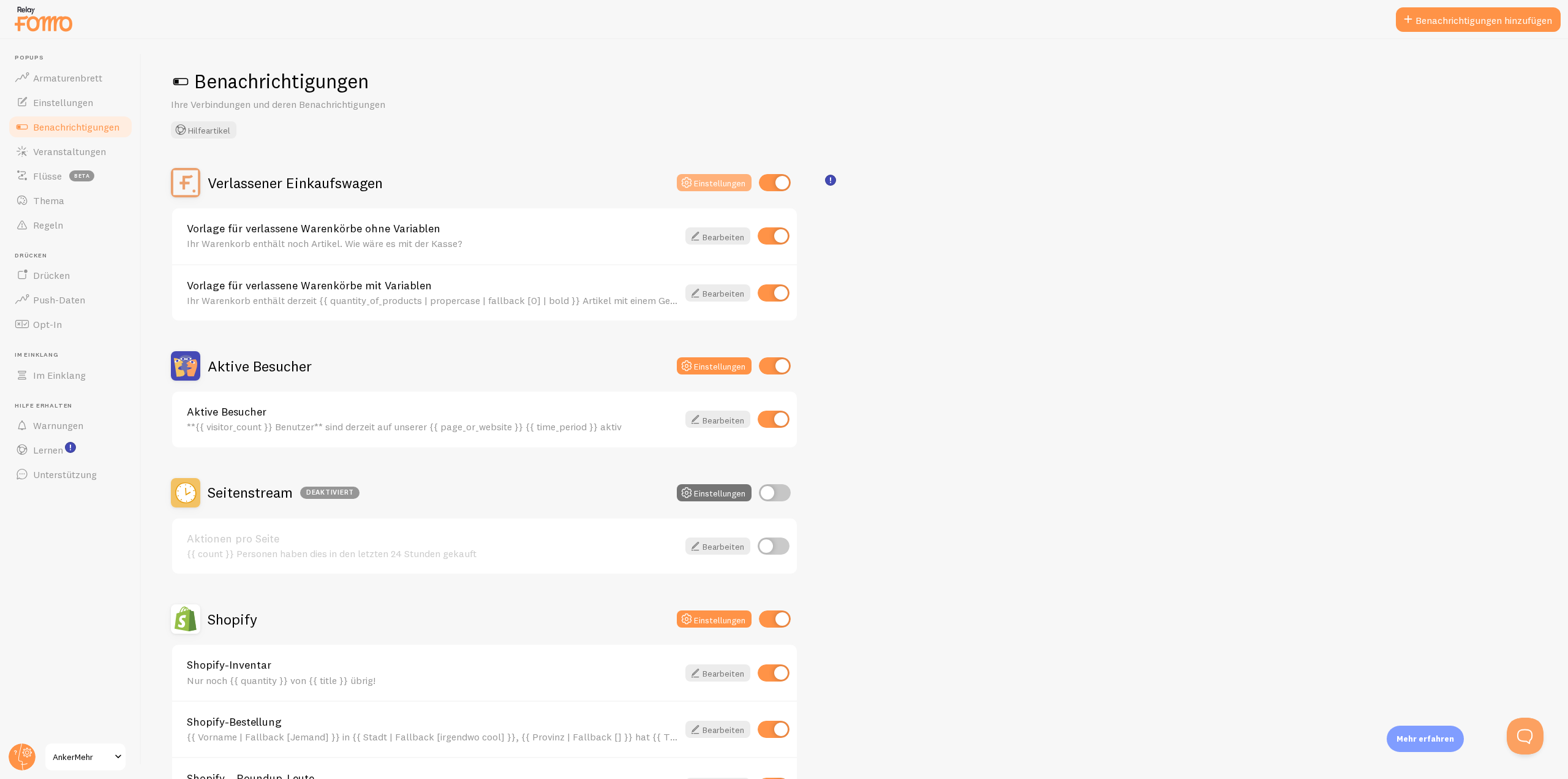
click at [722, 180] on font "Einstellungen" at bounding box center [719, 184] width 51 height 11
click at [713, 361] on font "Einstellungen" at bounding box center [719, 366] width 51 height 11
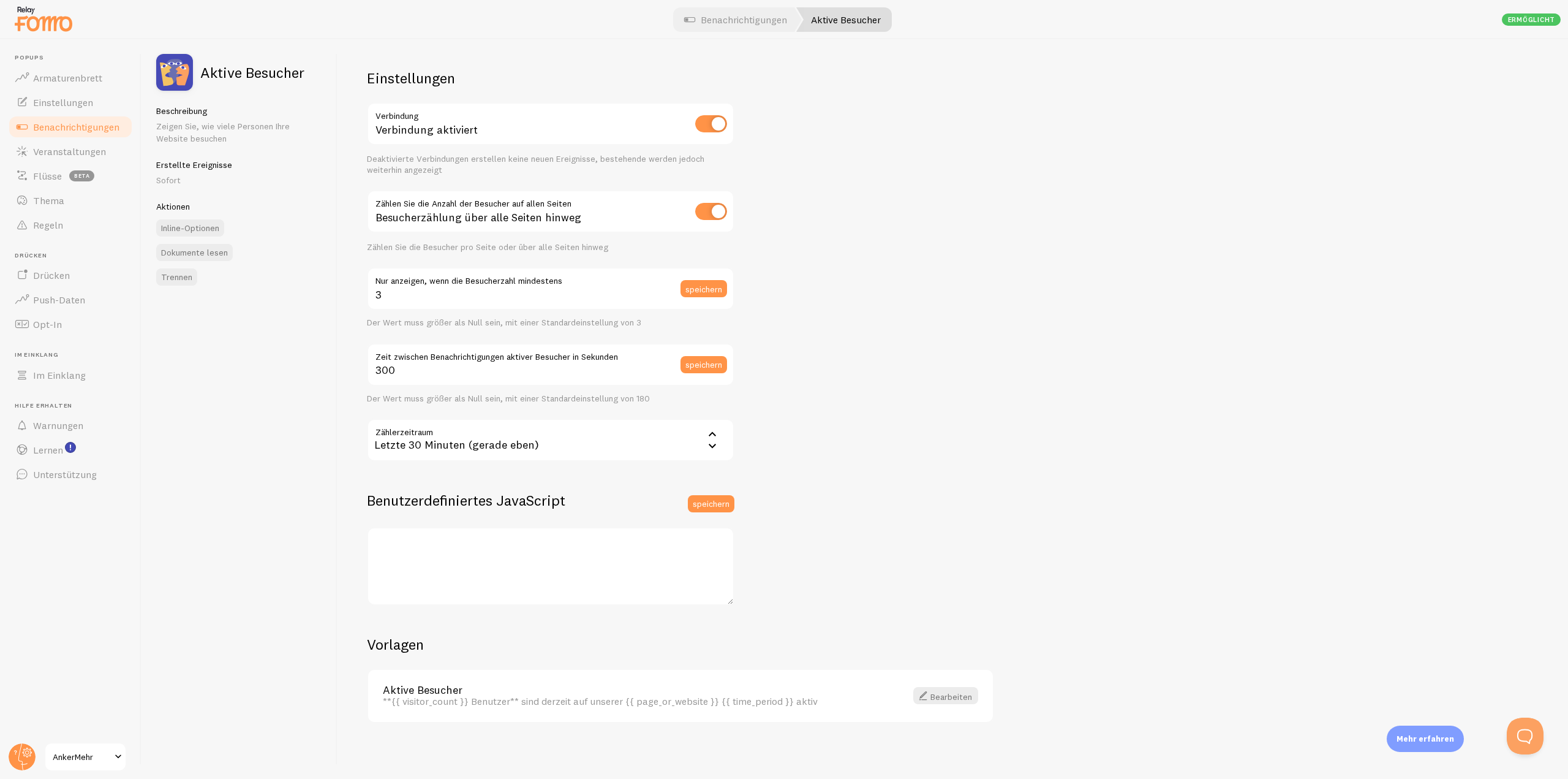
click at [175, 178] on font "Sofort" at bounding box center [168, 180] width 25 height 11
click at [178, 138] on font "Zeigen Sie, wie viele Personen Ihre Website besuchen" at bounding box center [223, 132] width 133 height 24
click at [172, 86] on img at bounding box center [174, 72] width 37 height 37
click at [171, 79] on img at bounding box center [174, 72] width 37 height 37
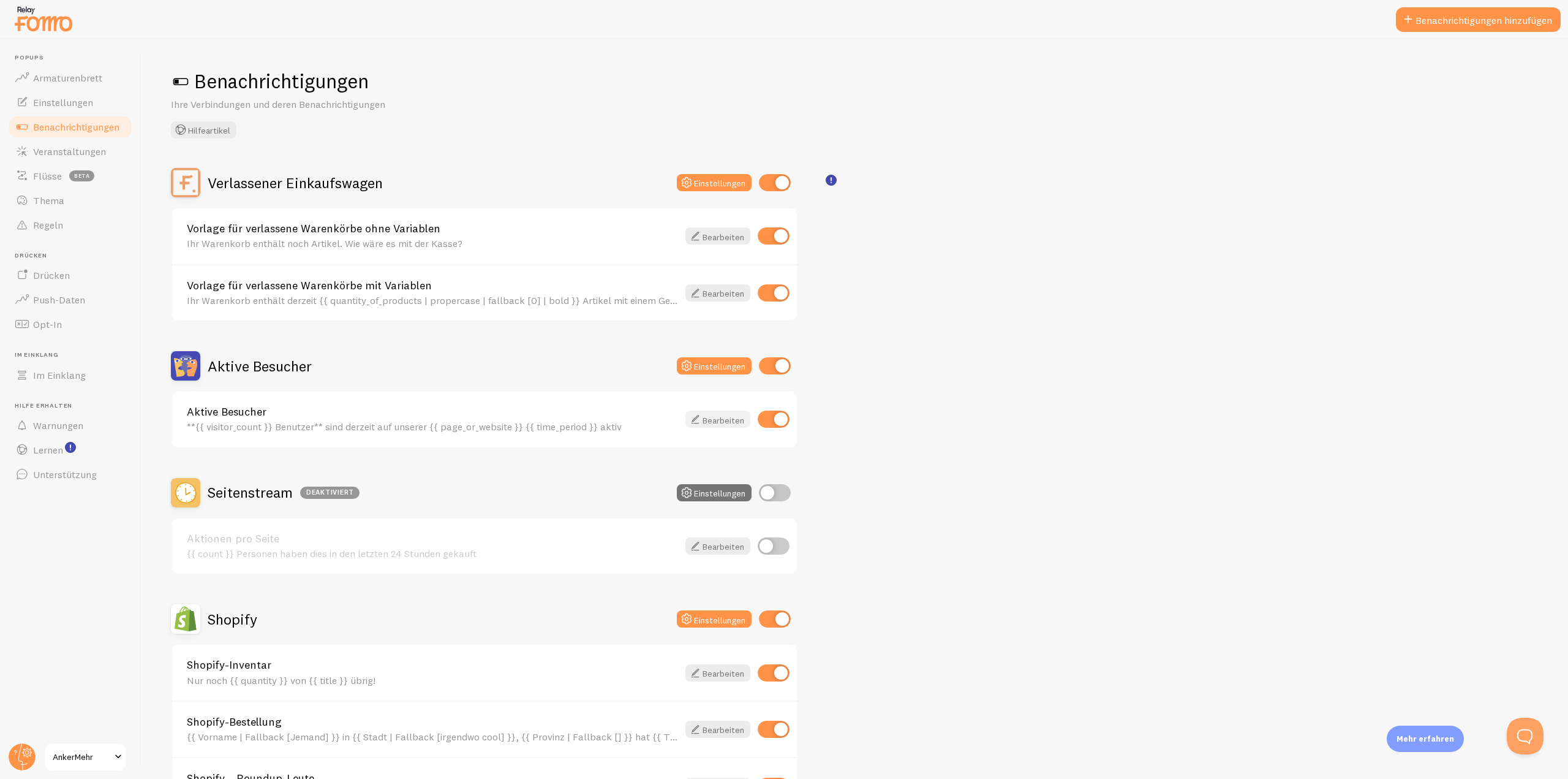
click at [729, 415] on font "Bearbeiten" at bounding box center [724, 420] width 42 height 11
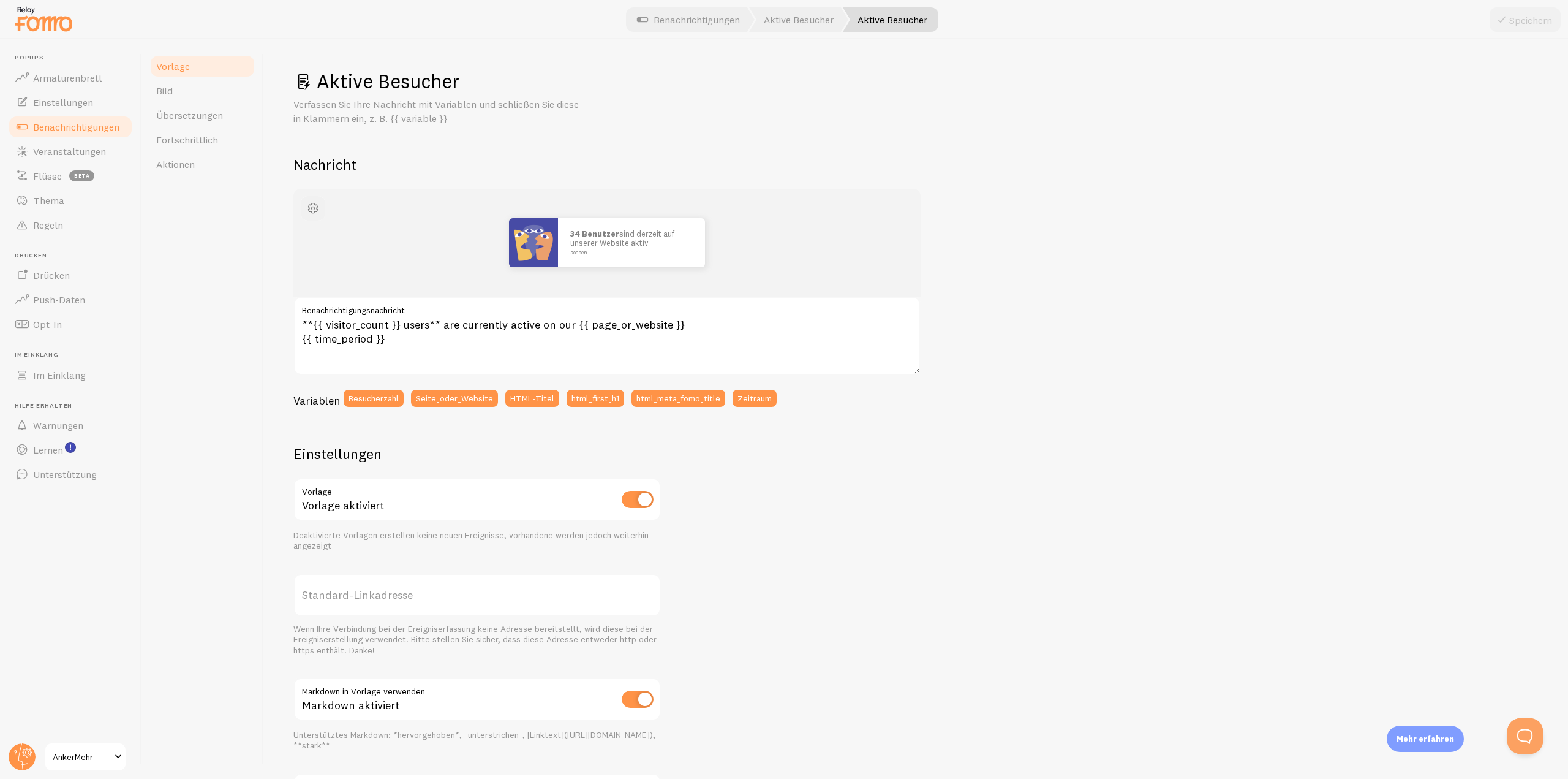
click at [315, 204] on span "button" at bounding box center [313, 208] width 15 height 15
click at [171, 85] on font "Bild" at bounding box center [164, 90] width 16 height 12
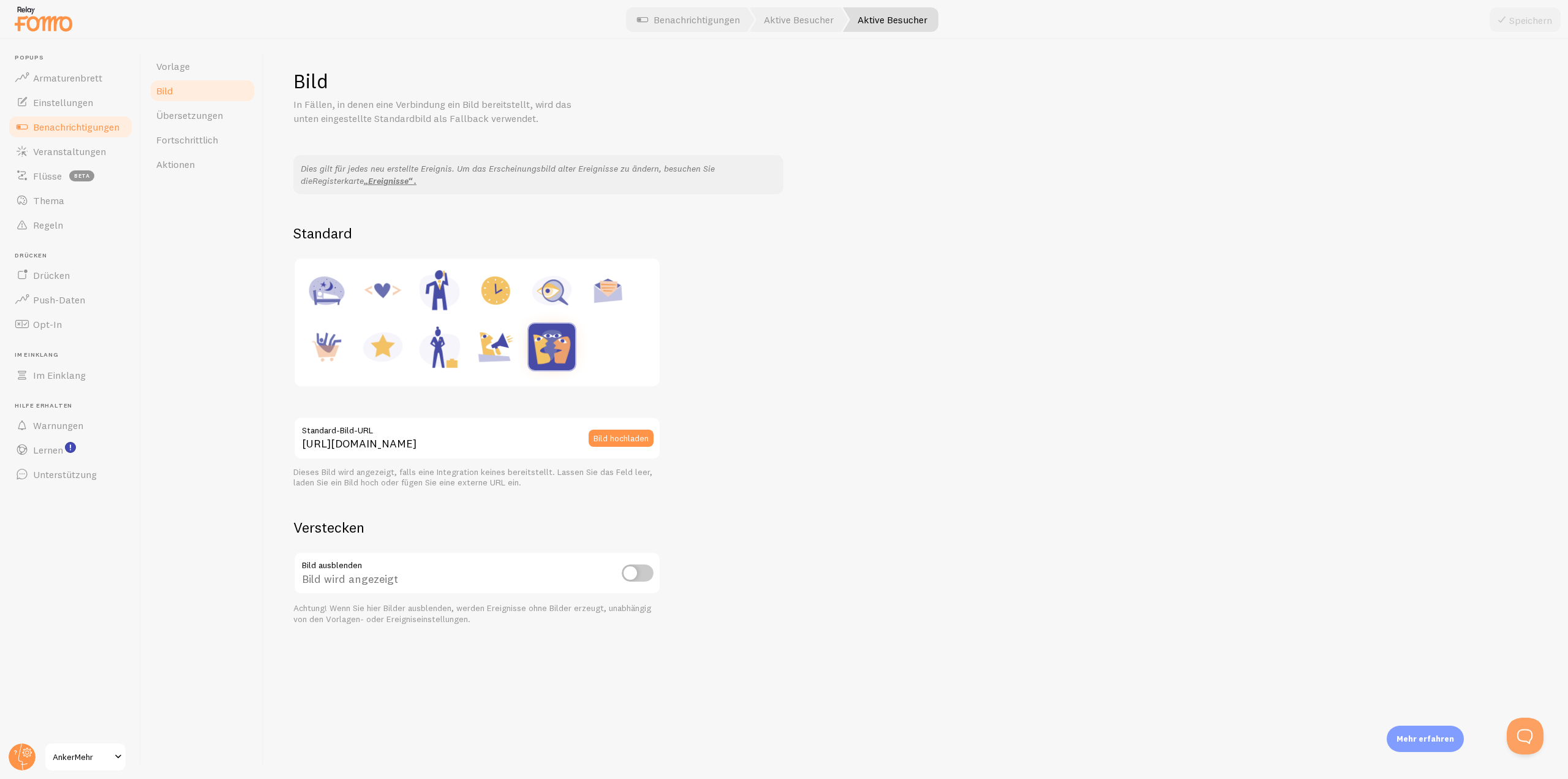
click at [643, 568] on input "checkbox" at bounding box center [637, 573] width 32 height 17
checkbox input "true"
click at [1515, 29] on button "Speichern" at bounding box center [1525, 19] width 71 height 25
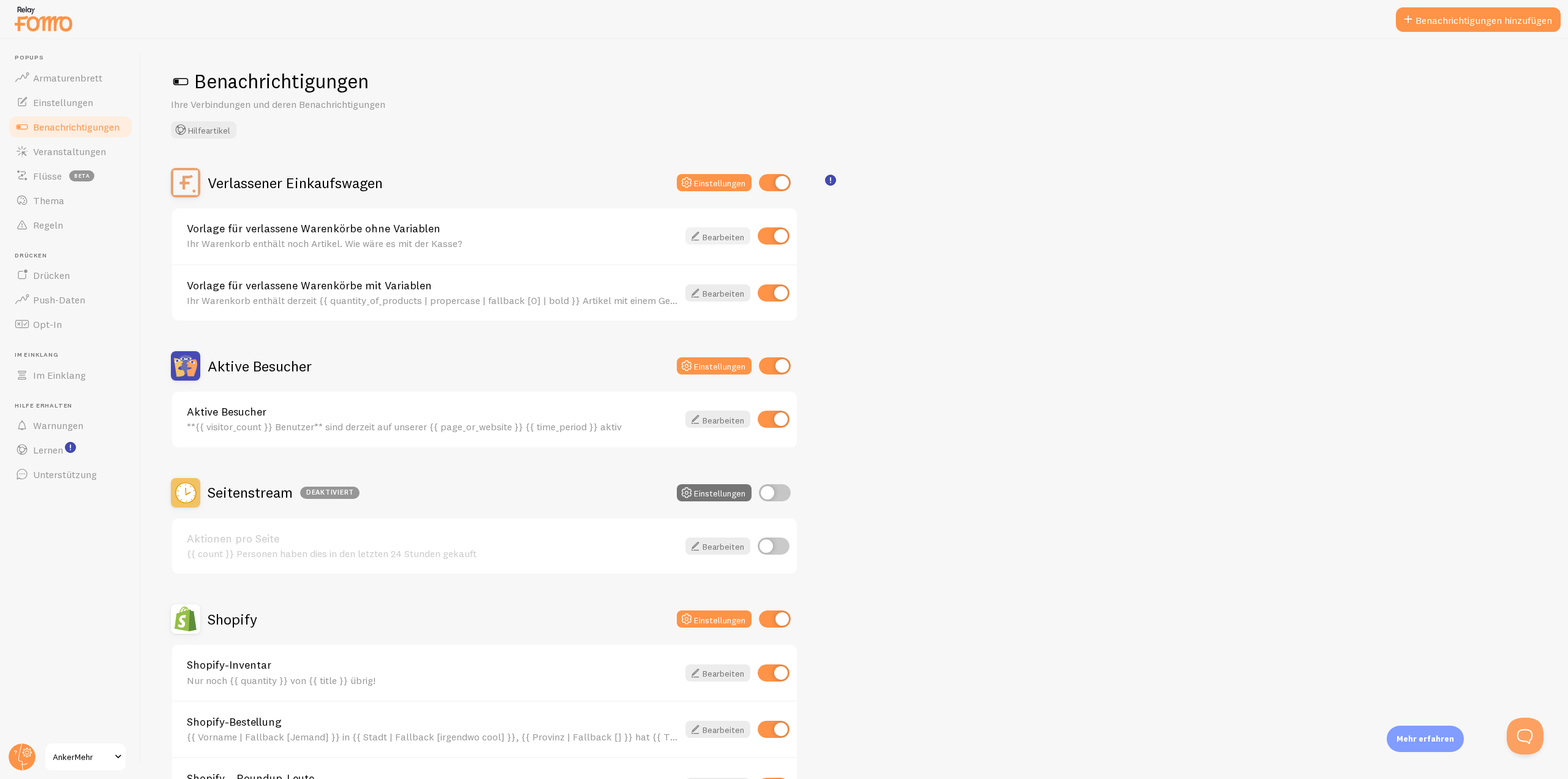
click at [720, 235] on font "Bearbeiten" at bounding box center [724, 237] width 42 height 11
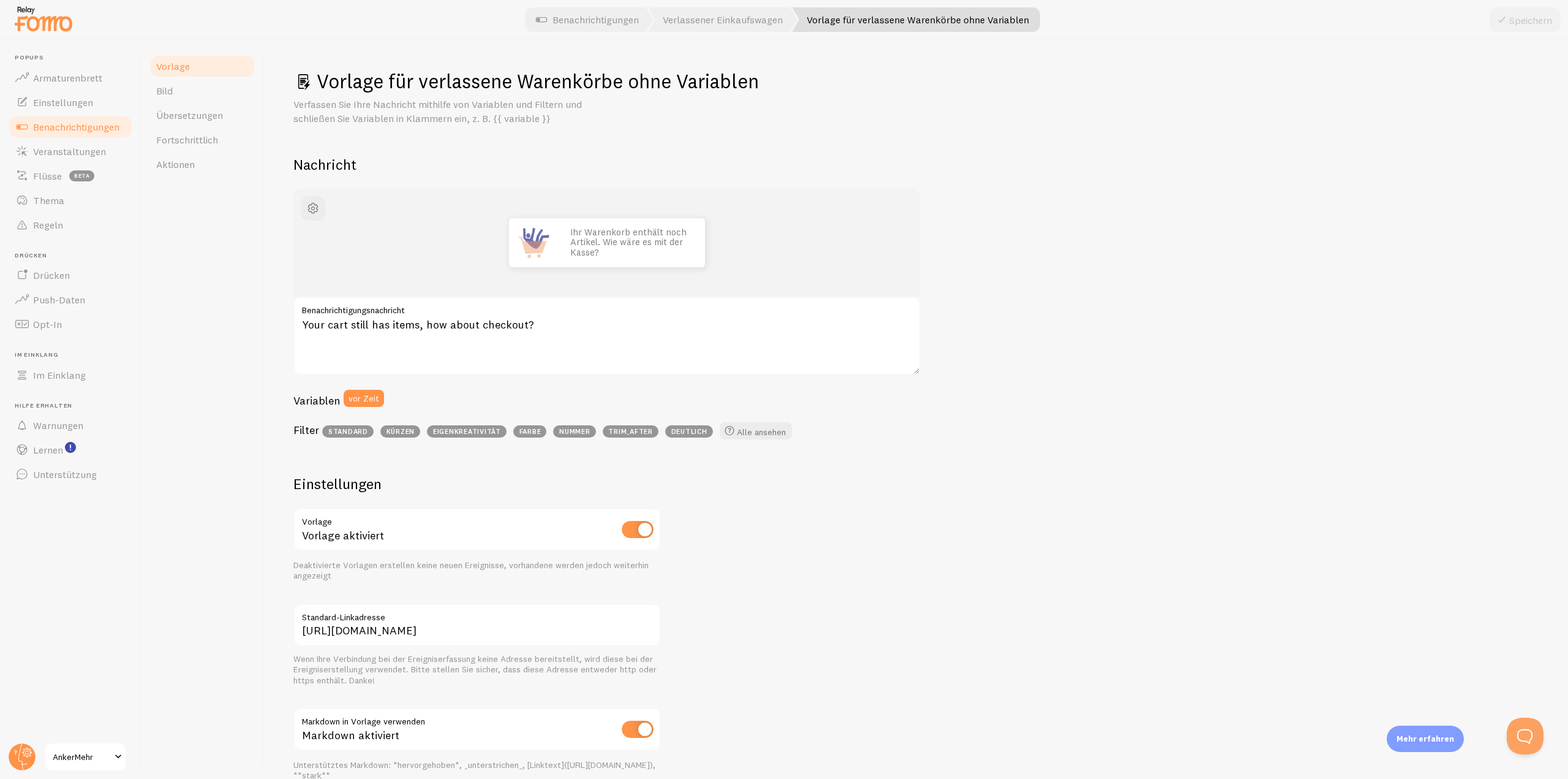
drag, startPoint x: 642, startPoint y: 99, endPoint x: 649, endPoint y: 100, distance: 7.1
